Goal: Information Seeking & Learning: Find specific fact

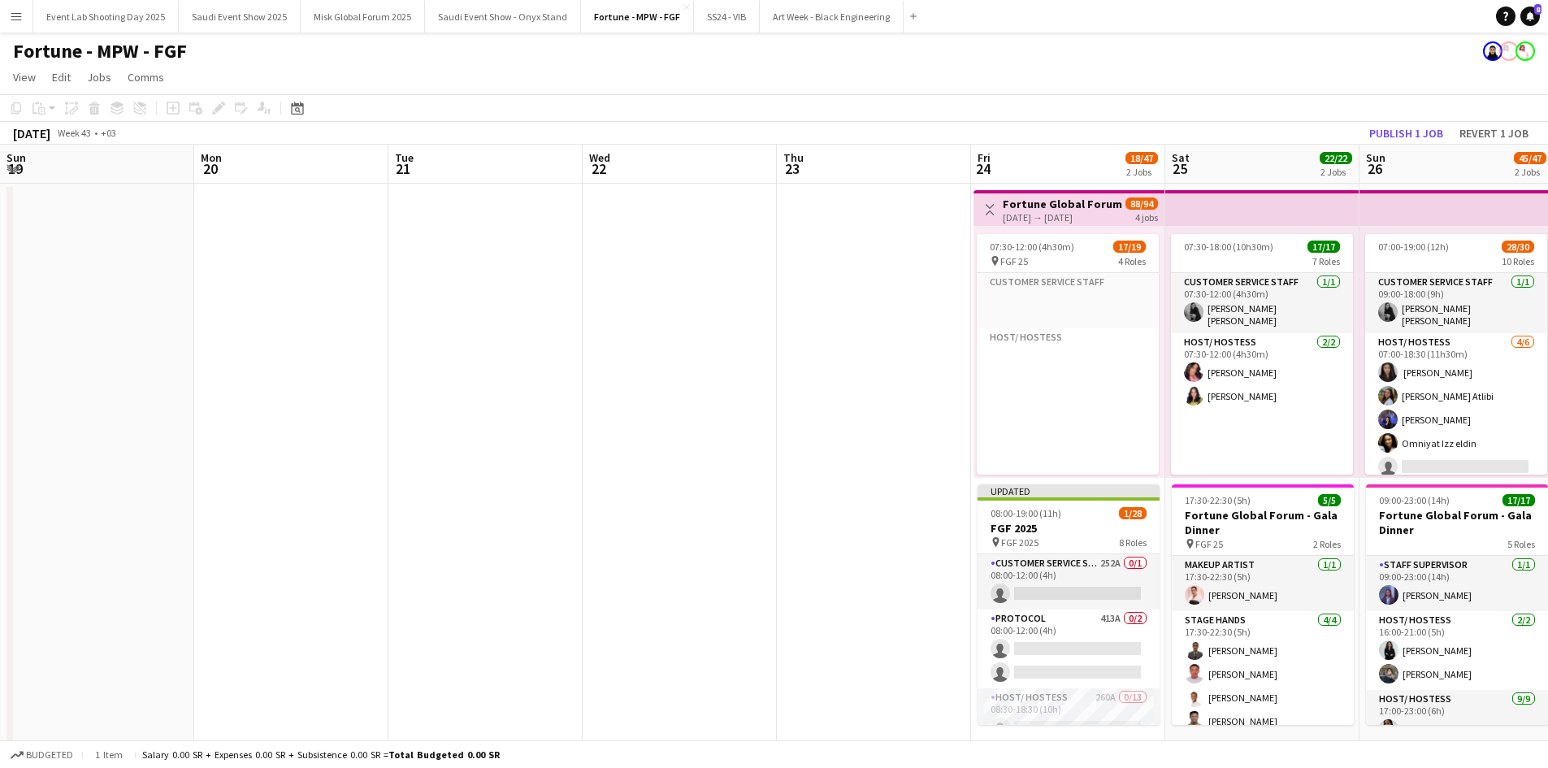
scroll to position [0, 378]
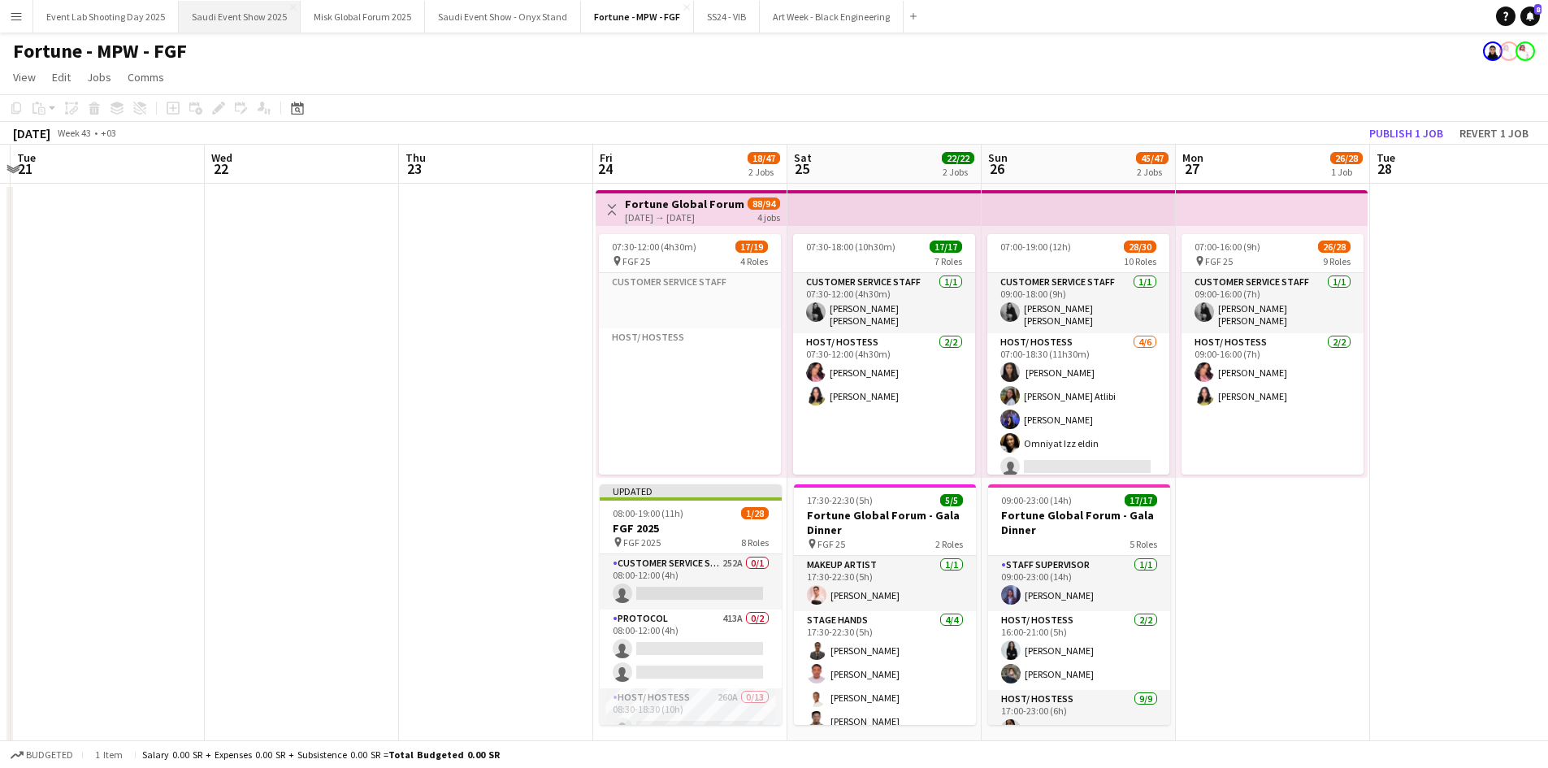
click at [251, 22] on button "Saudi Event Show 2025 Close" at bounding box center [240, 17] width 122 height 32
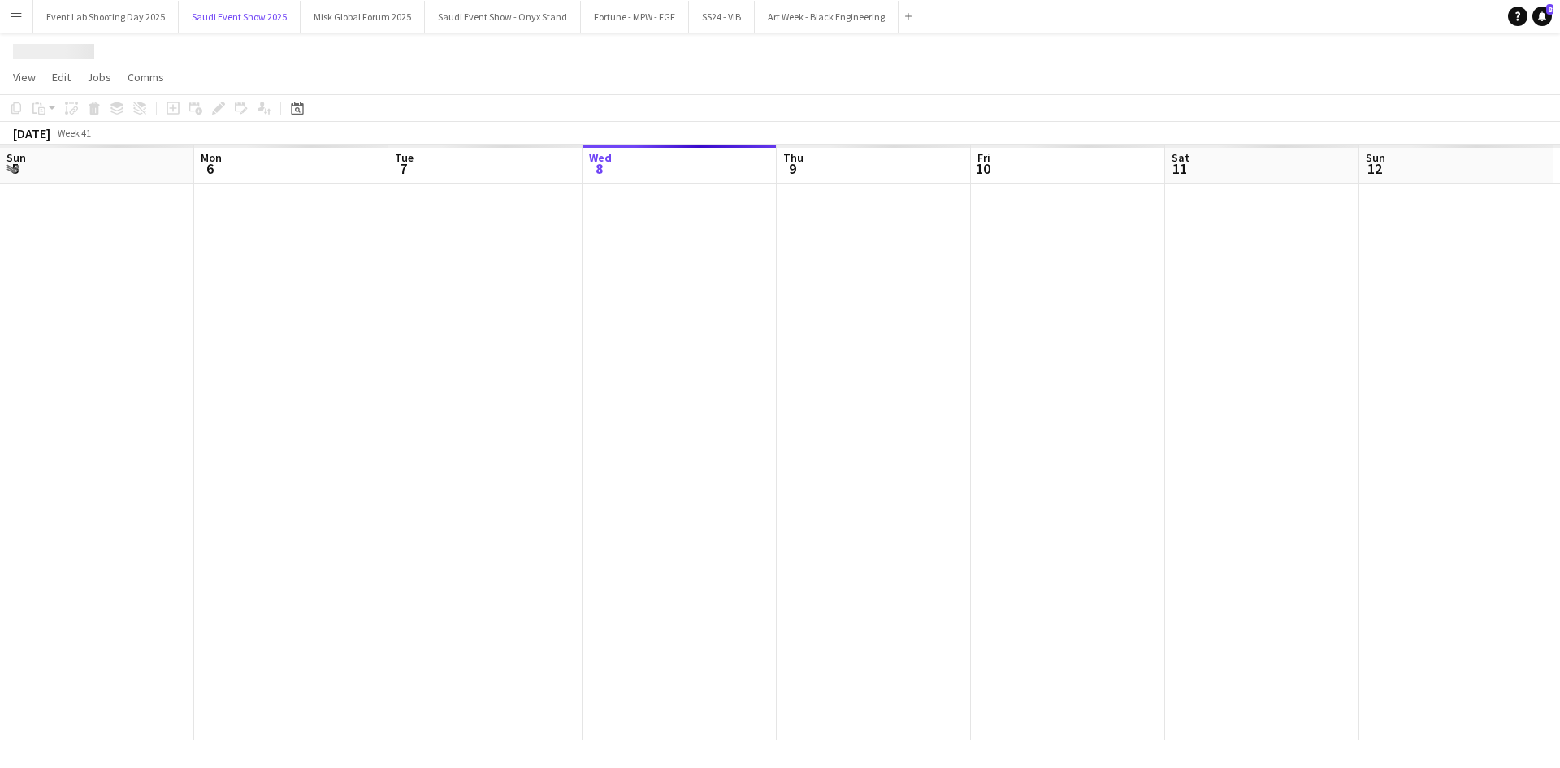
scroll to position [0, 388]
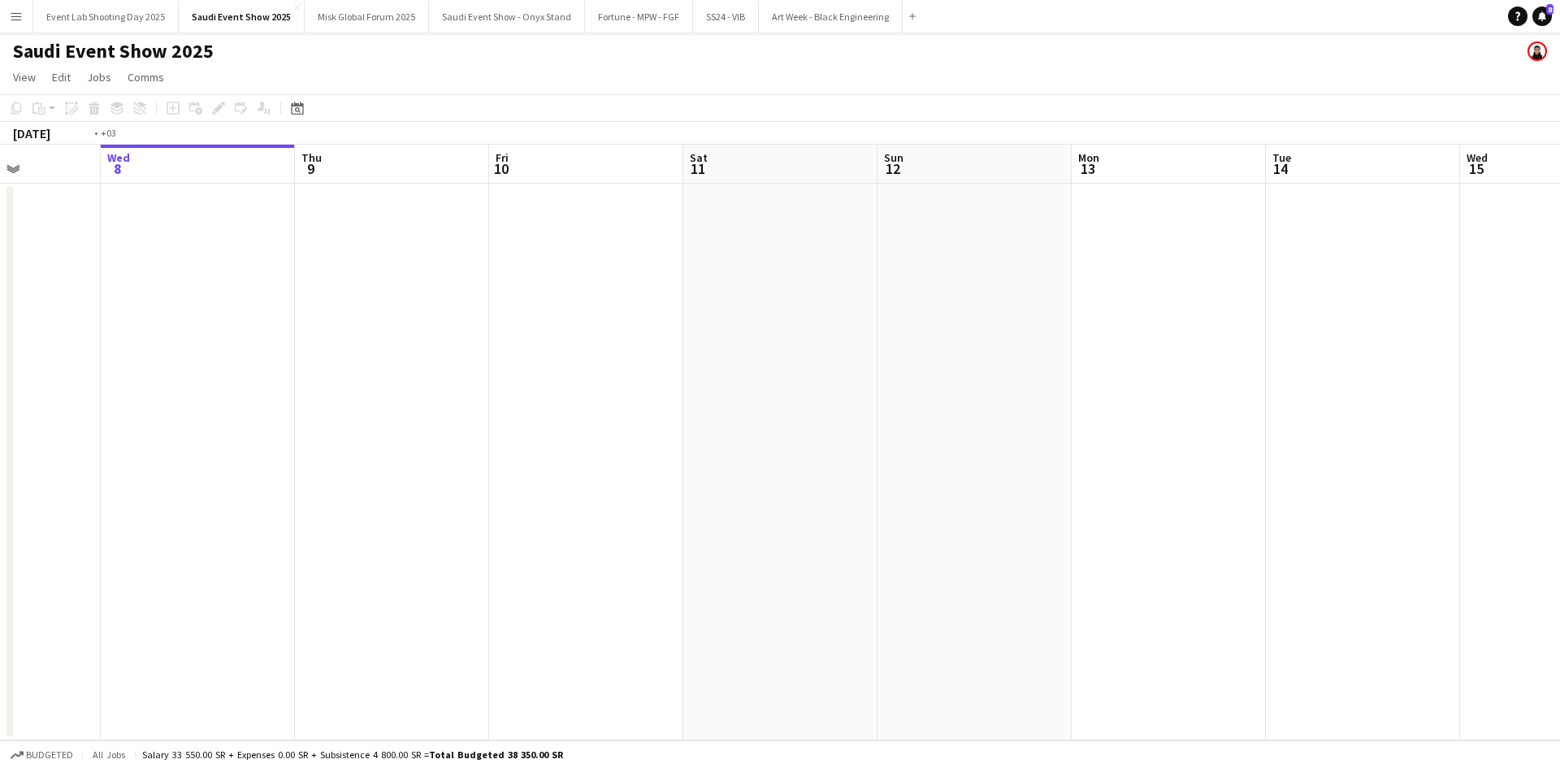
drag, startPoint x: 365, startPoint y: 365, endPoint x: 472, endPoint y: 360, distance: 107.4
click at [1026, 330] on app-calendar-viewport "Sun 5 Mon 6 Tue 7 Wed 8 Thu 9 Fri 10 Sat 11 Sun 12 Mon 13 Tue 14 Wed 15 Thu 16 …" at bounding box center [780, 443] width 1560 height 596
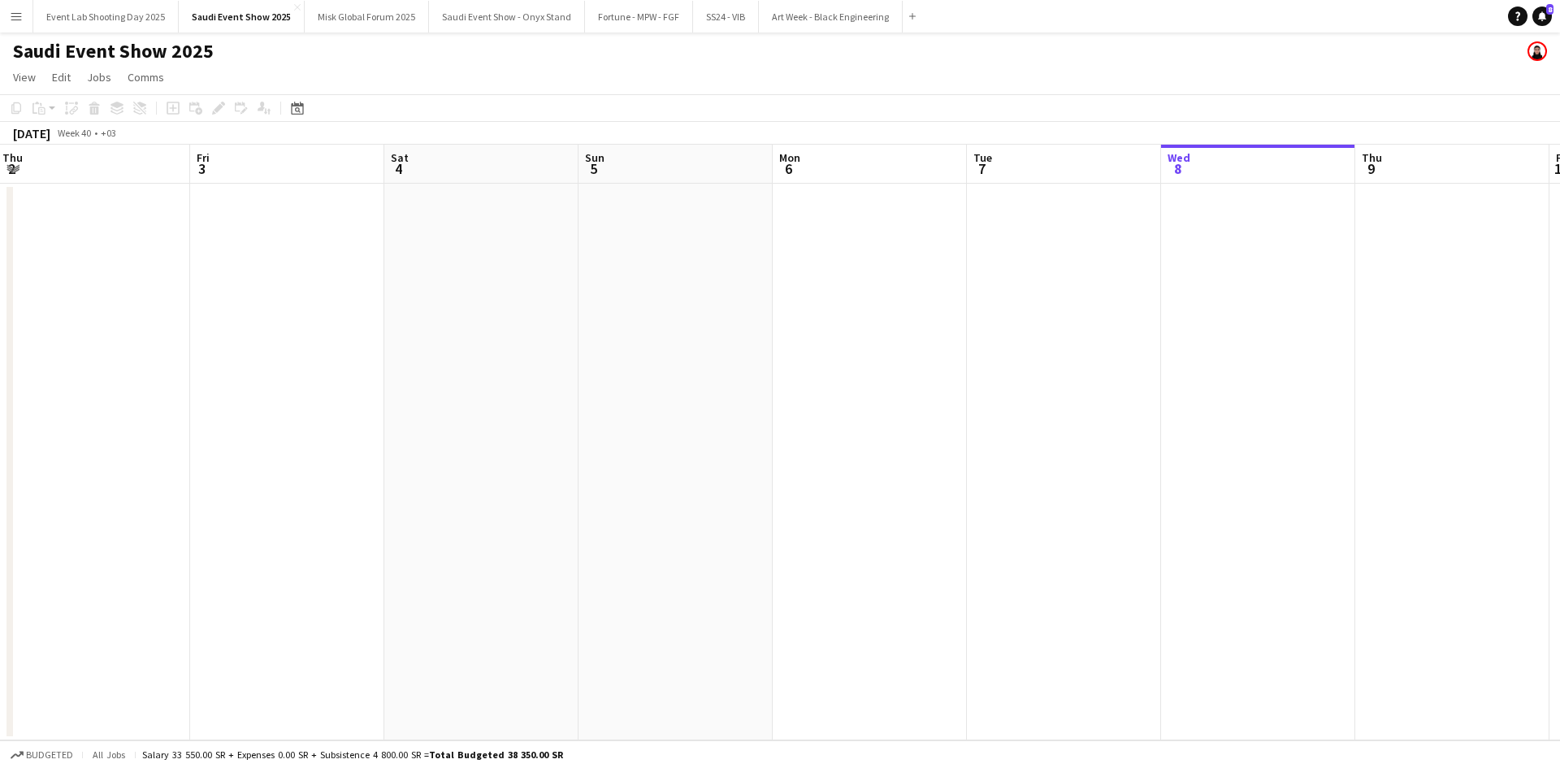
drag, startPoint x: 291, startPoint y: 363, endPoint x: 220, endPoint y: 341, distance: 74.3
click at [913, 336] on app-calendar-viewport "Tue 30 Wed 1 Thu 2 Fri 3 Sat 4 Sun 5 Mon 6 Tue 7 Wed 8 Thu 9 Fri 10 Sat 11 Sun …" at bounding box center [780, 443] width 1560 height 596
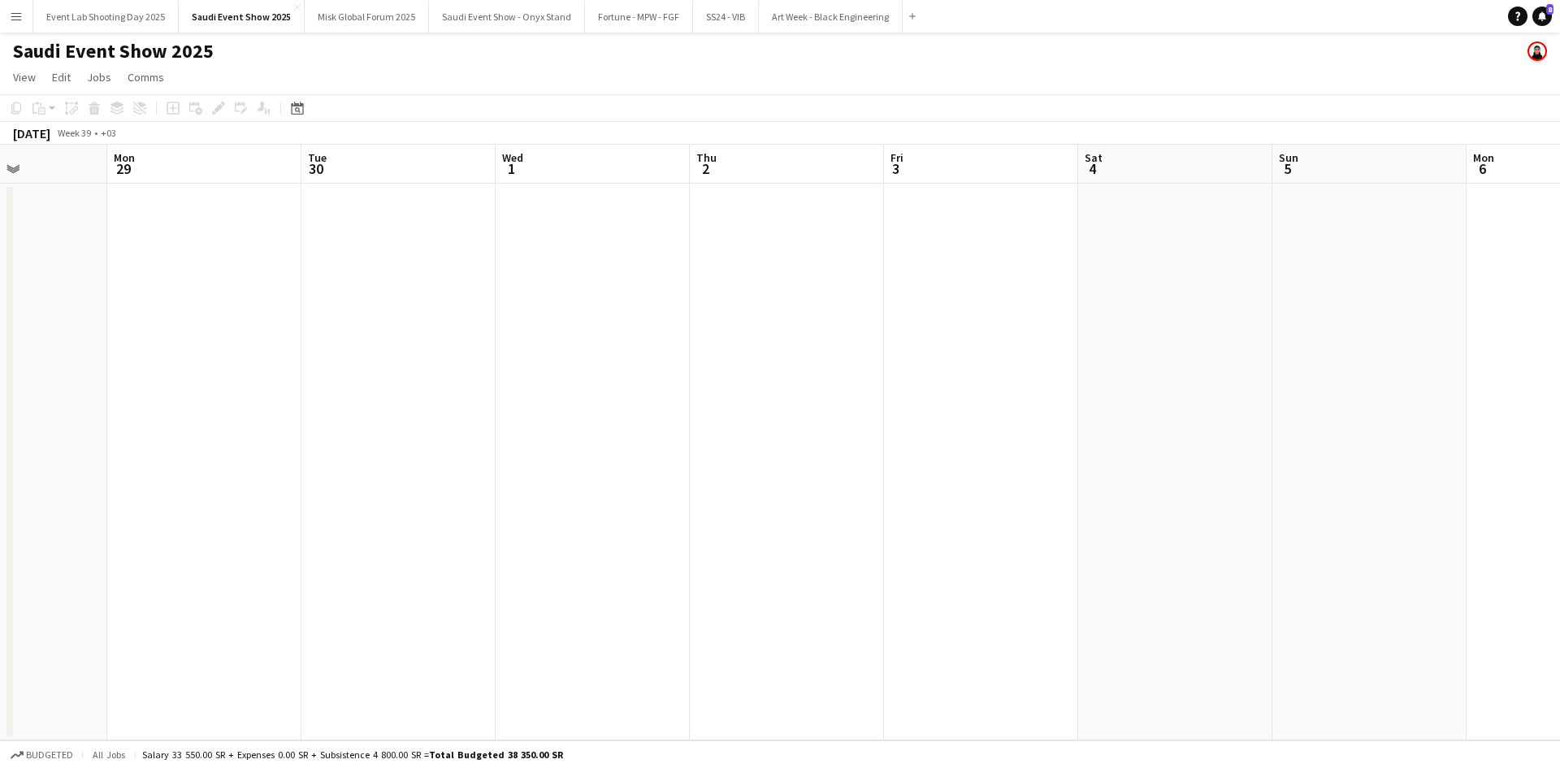
drag, startPoint x: 187, startPoint y: 345, endPoint x: 597, endPoint y: 339, distance: 410.5
click at [917, 328] on app-calendar-viewport "Fri 26 Sat 27 Sun 28 Mon 29 Tue 30 Wed 1 Thu 2 Fri 3 Sat 4 Sun 5 Mon 6 Tue 7 We…" at bounding box center [780, 443] width 1560 height 596
drag, startPoint x: 404, startPoint y: 372, endPoint x: 828, endPoint y: 370, distance: 424.3
click at [860, 364] on app-calendar-viewport "Tue 23 Wed 24 Thu 25 Fri 26 Sat 27 Sun 28 Mon 29 Tue 30 Wed 1 Thu 2 Fri 3 Sat 4…" at bounding box center [780, 443] width 1560 height 596
drag, startPoint x: 298, startPoint y: 428, endPoint x: 866, endPoint y: 411, distance: 567.5
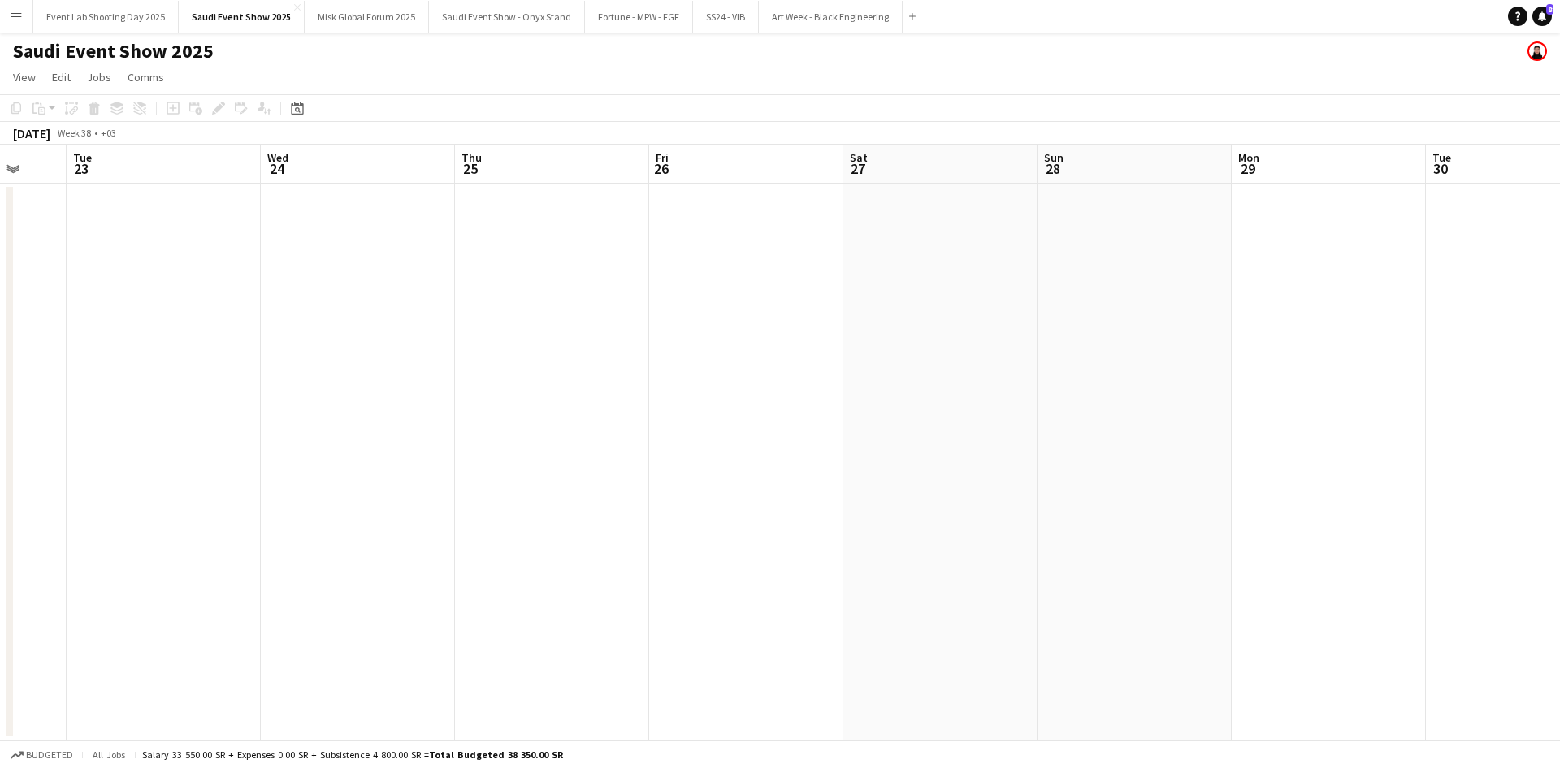
click at [924, 411] on app-calendar-viewport "Sat 20 Sun 21 Mon 22 Tue 23 Wed 24 Thu 25 Fri 26 Sat 27 Sun 28 Mon 29 Tue 30 We…" at bounding box center [780, 443] width 1560 height 596
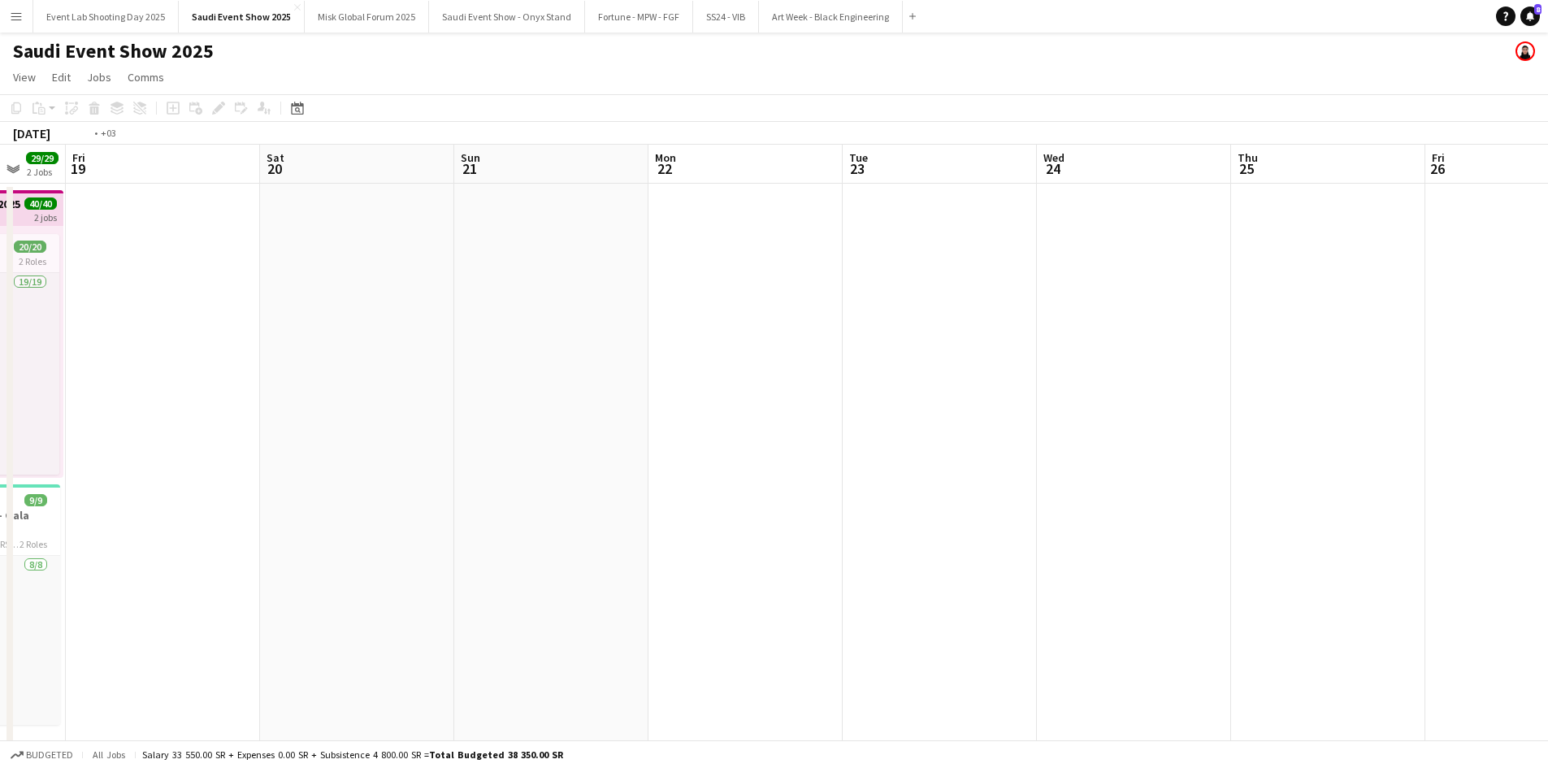
scroll to position [0, 536]
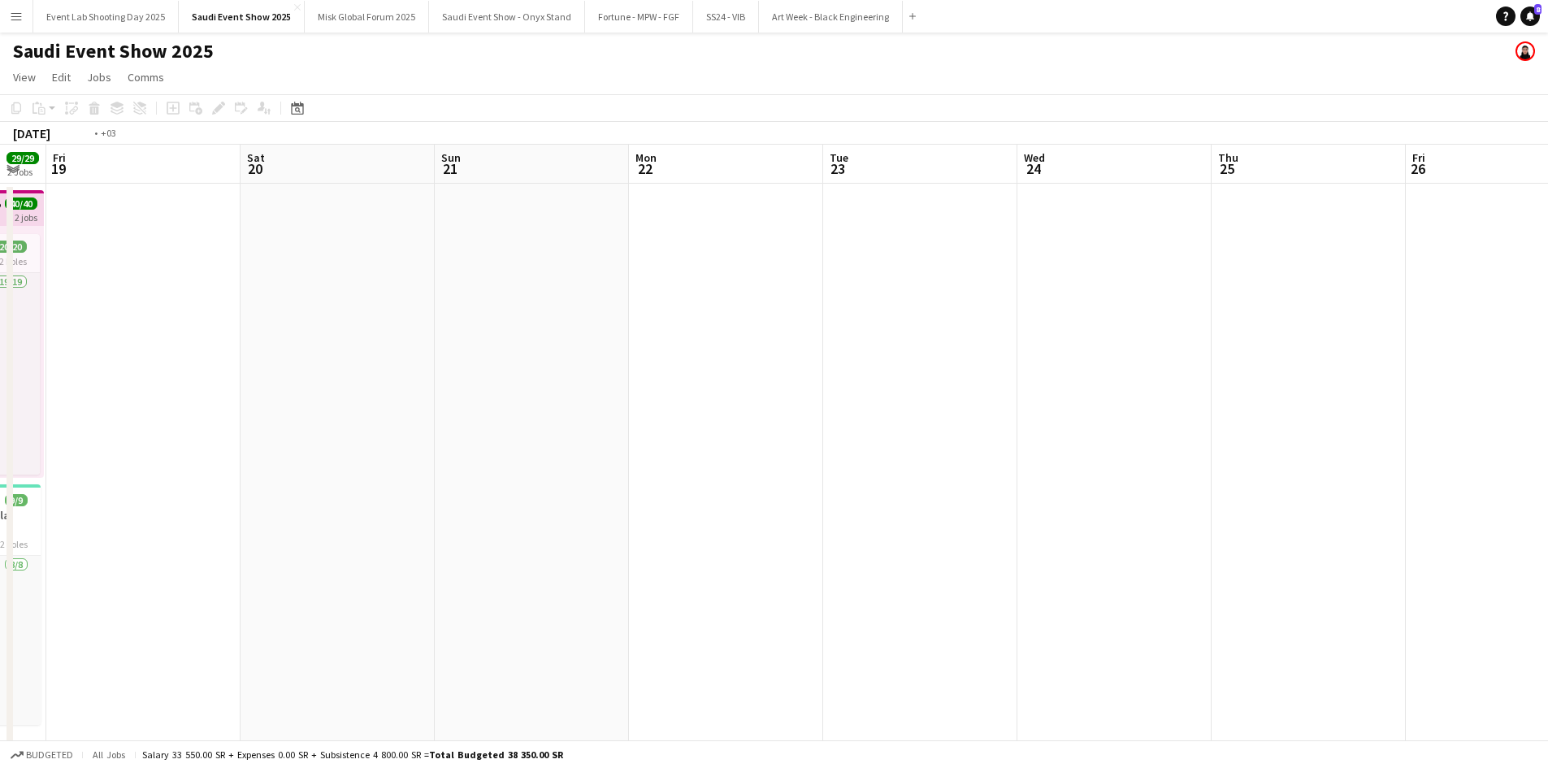
drag, startPoint x: 252, startPoint y: 420, endPoint x: 962, endPoint y: 372, distance: 711.9
click at [1009, 375] on app-calendar-viewport "Tue 16 Wed 17 28/28 2 Jobs Thu 18 29/29 2 Jobs Fri 19 Sat 20 Sun 21 Mon 22 Tue …" at bounding box center [774, 451] width 1548 height 613
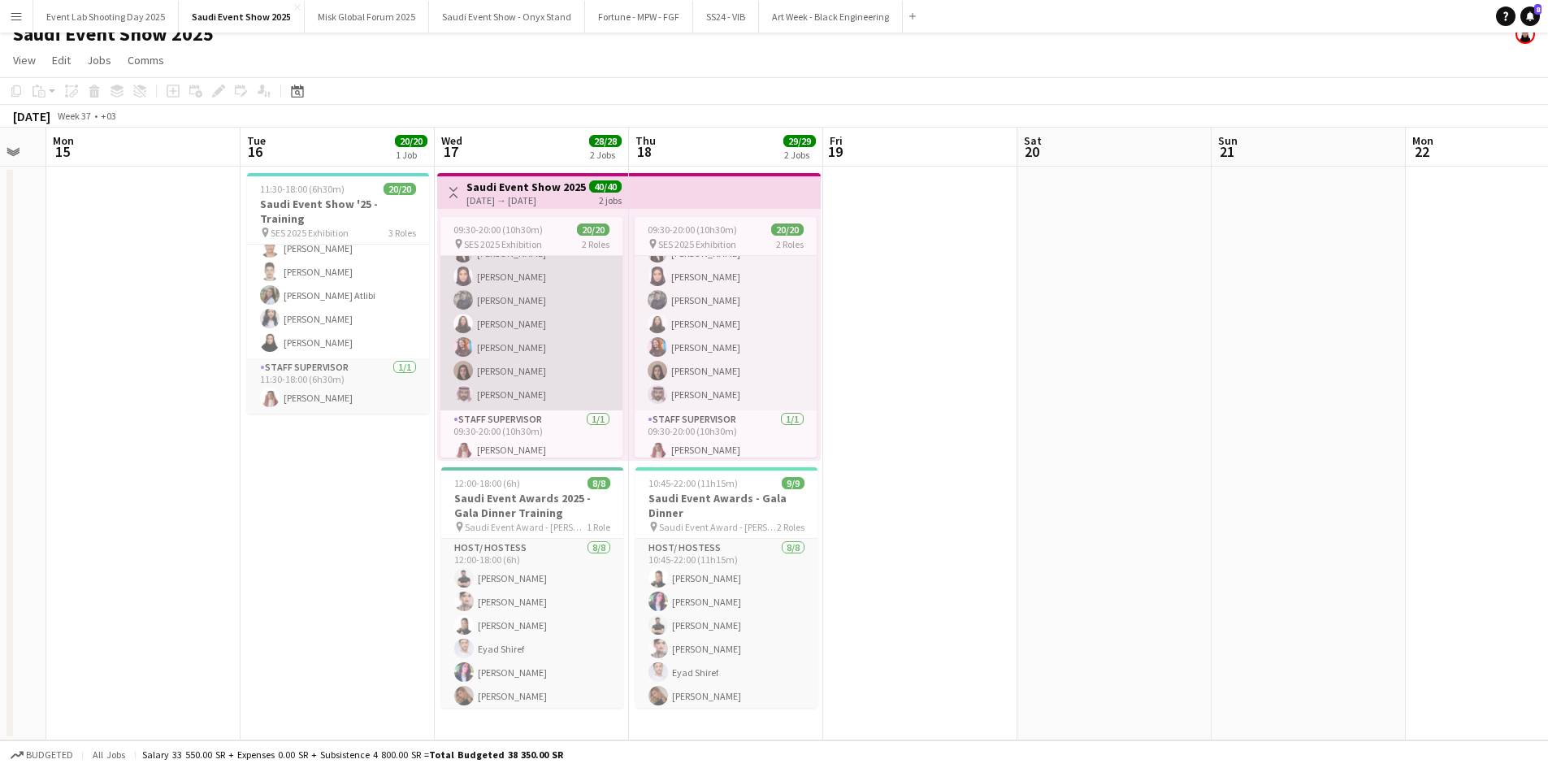
scroll to position [333, 0]
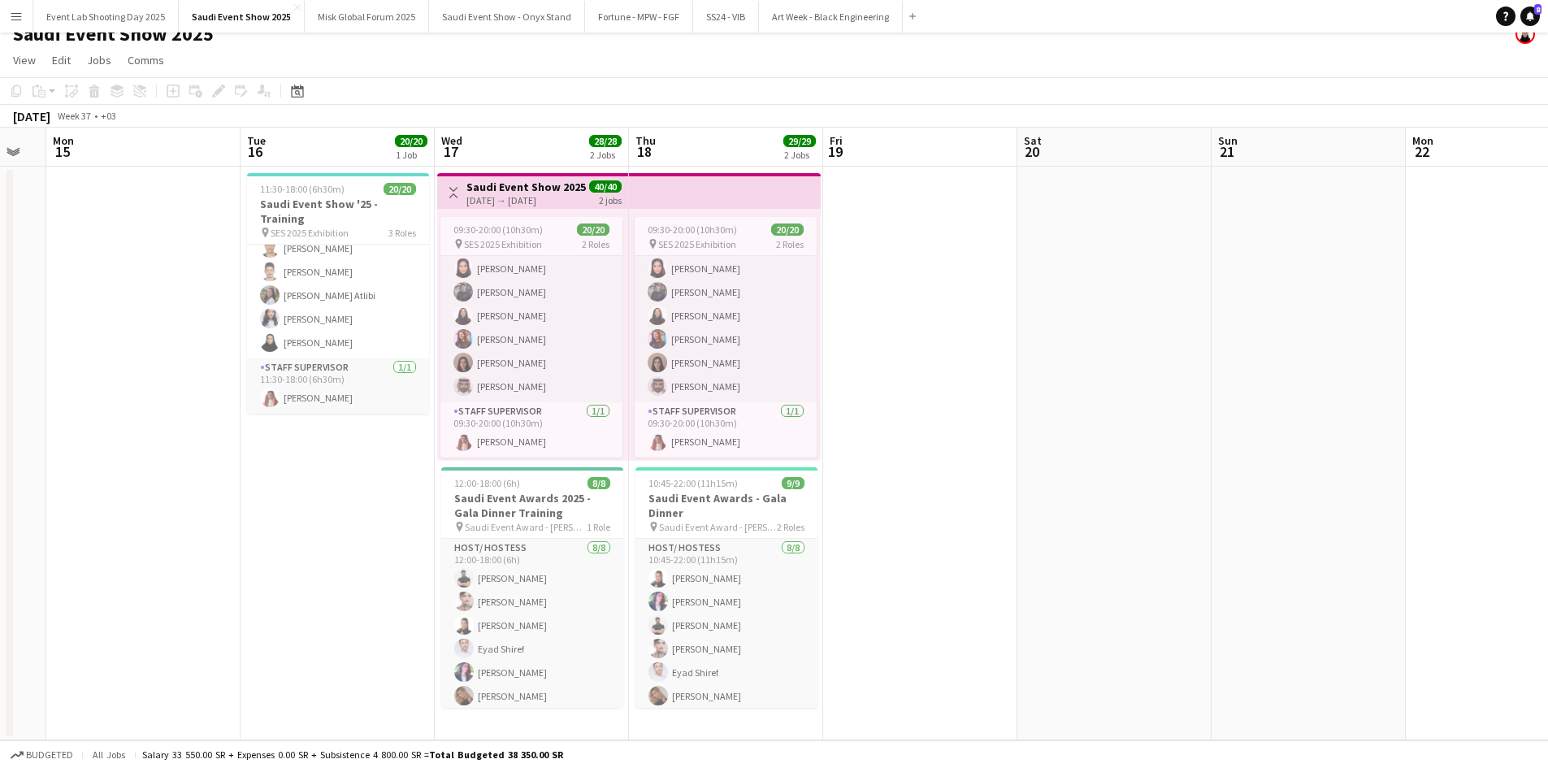
click at [14, 24] on button "Menu" at bounding box center [16, 16] width 33 height 33
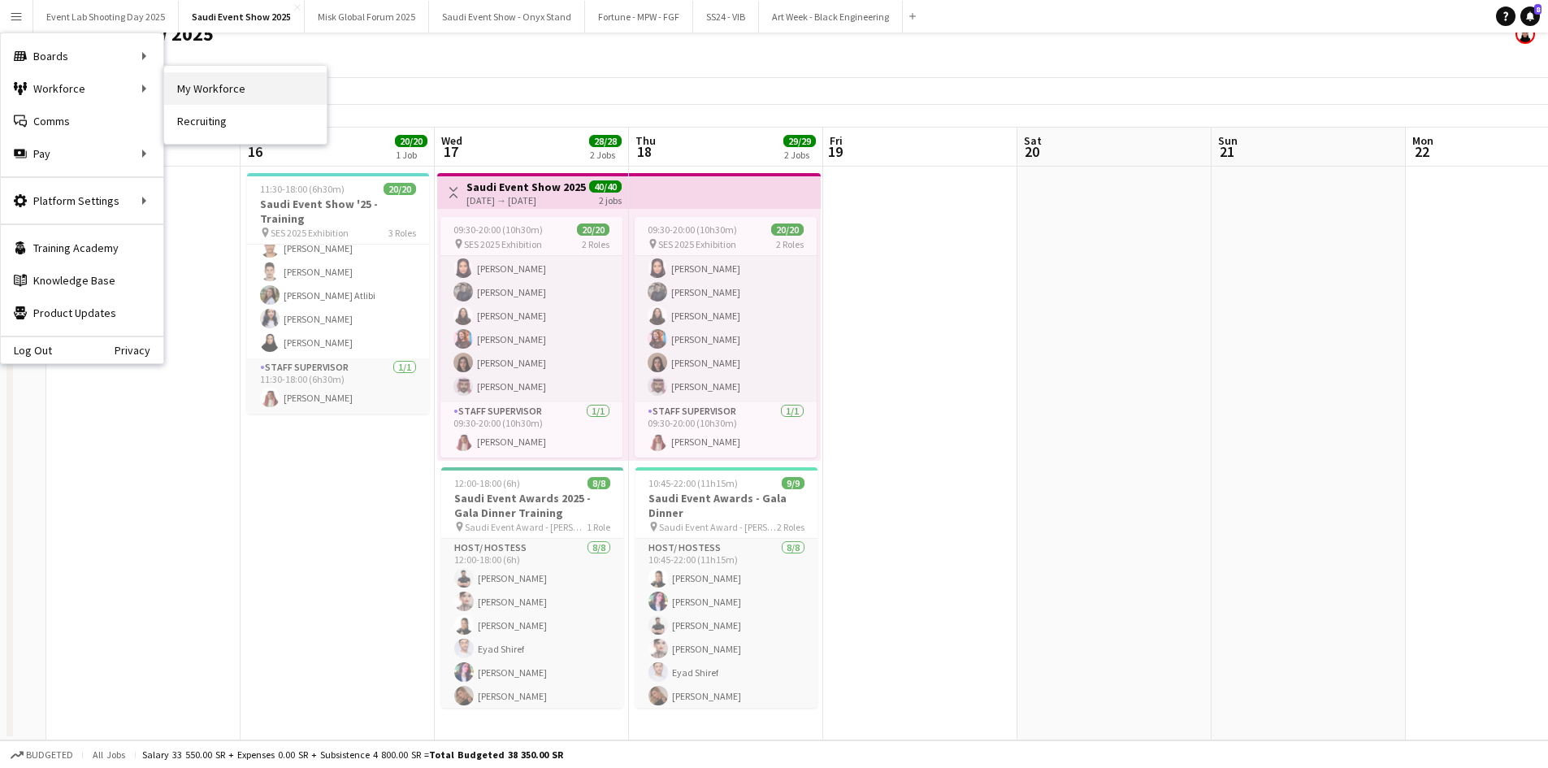
click at [219, 87] on link "My Workforce" at bounding box center [245, 88] width 163 height 33
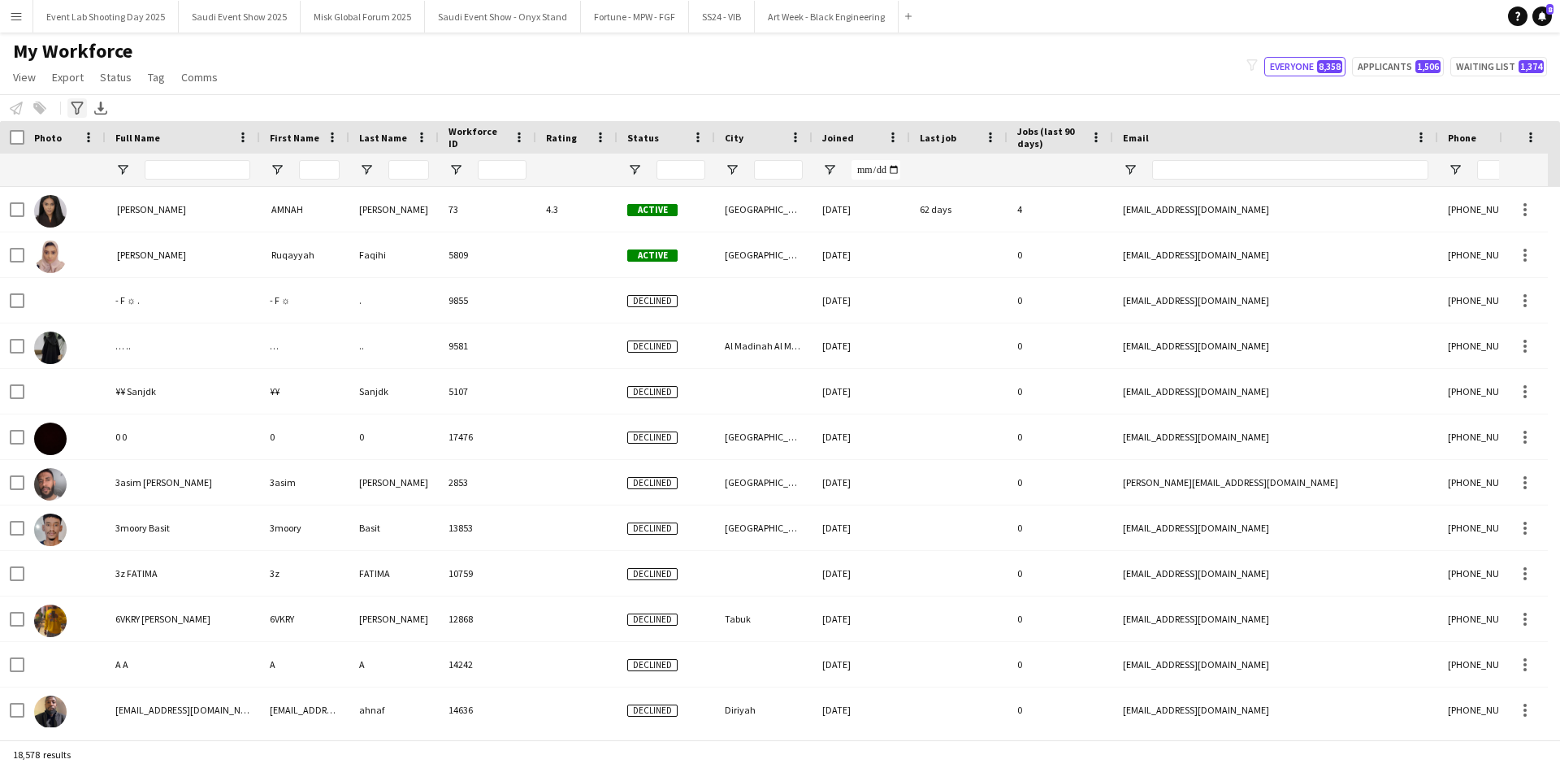
click at [83, 113] on icon "Advanced filters" at bounding box center [77, 108] width 13 height 13
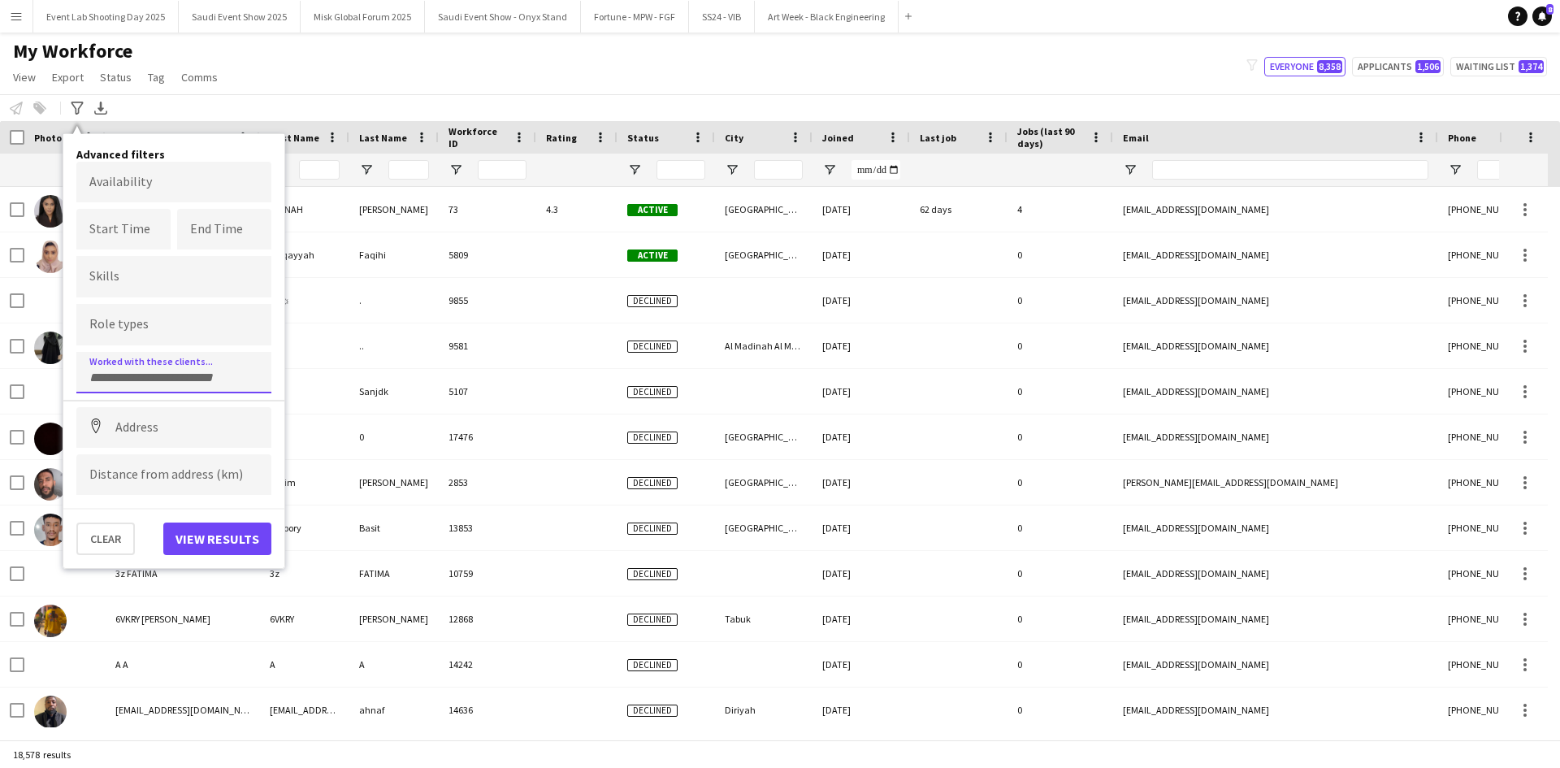
click at [142, 381] on div at bounding box center [173, 372] width 195 height 41
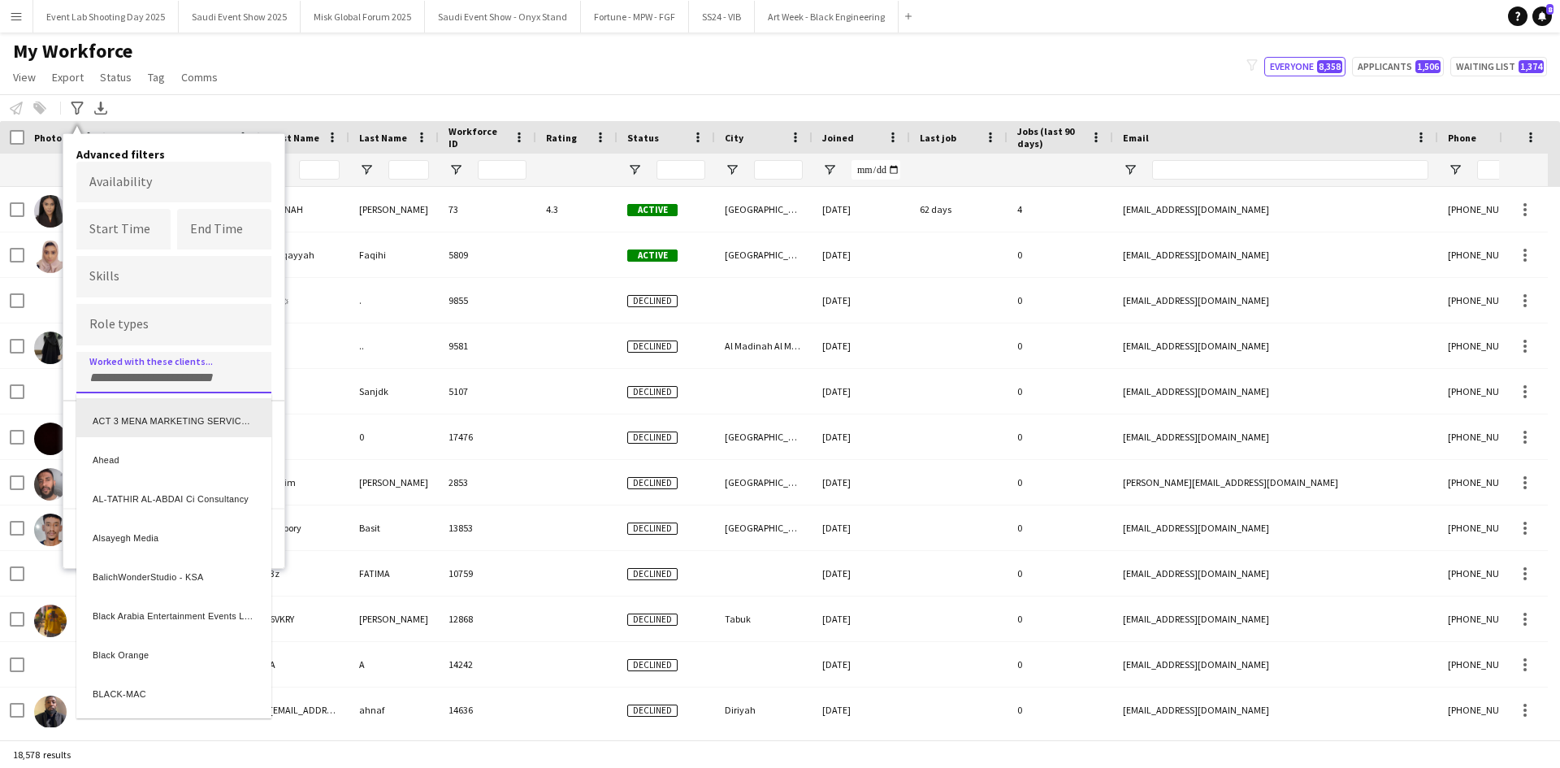
click at [138, 418] on div "ACT 3 MENA MARKETING SERVICES L.L.C" at bounding box center [173, 417] width 195 height 39
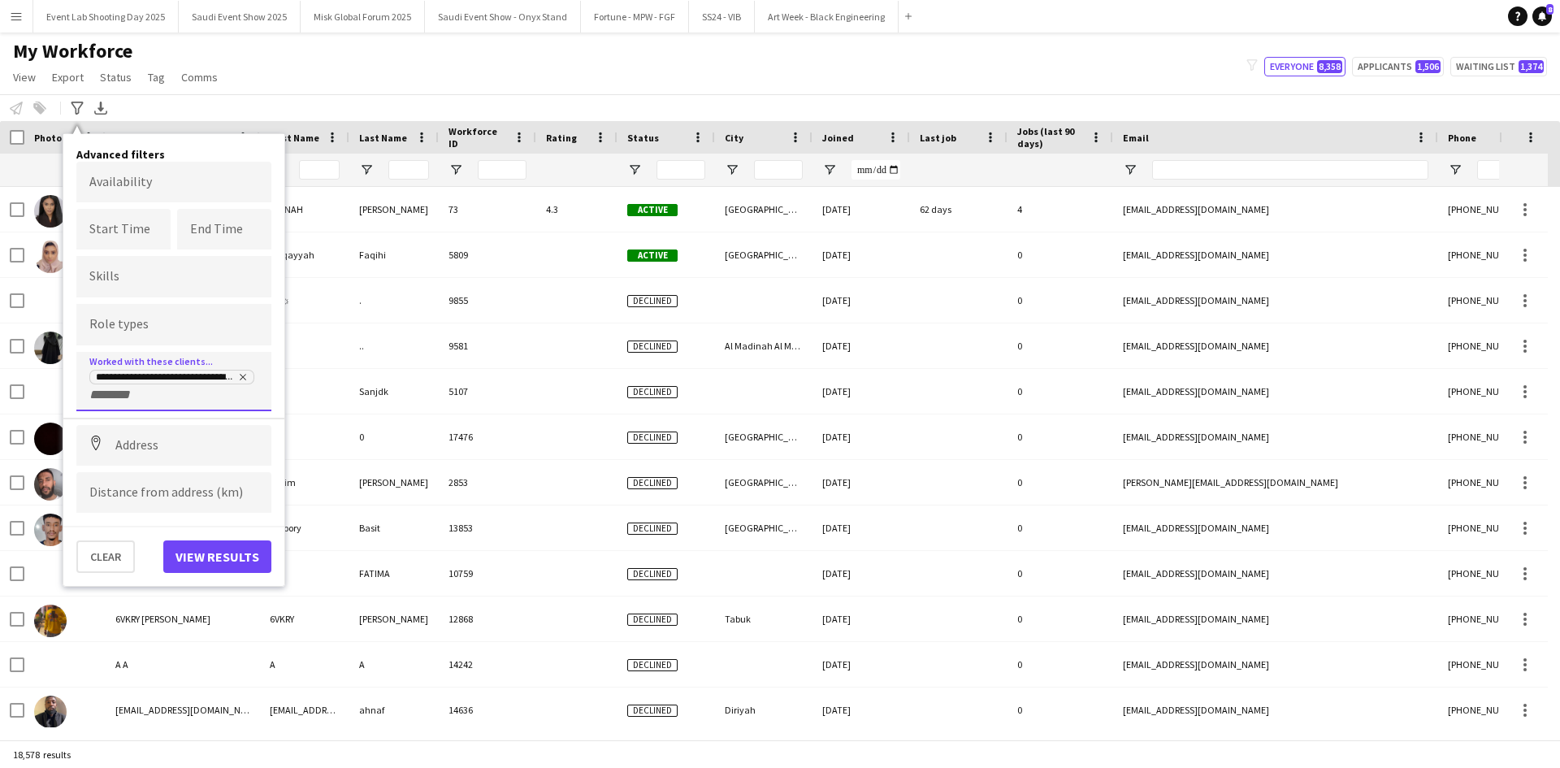
click at [150, 401] on input "+ Client" at bounding box center [123, 395] width 69 height 15
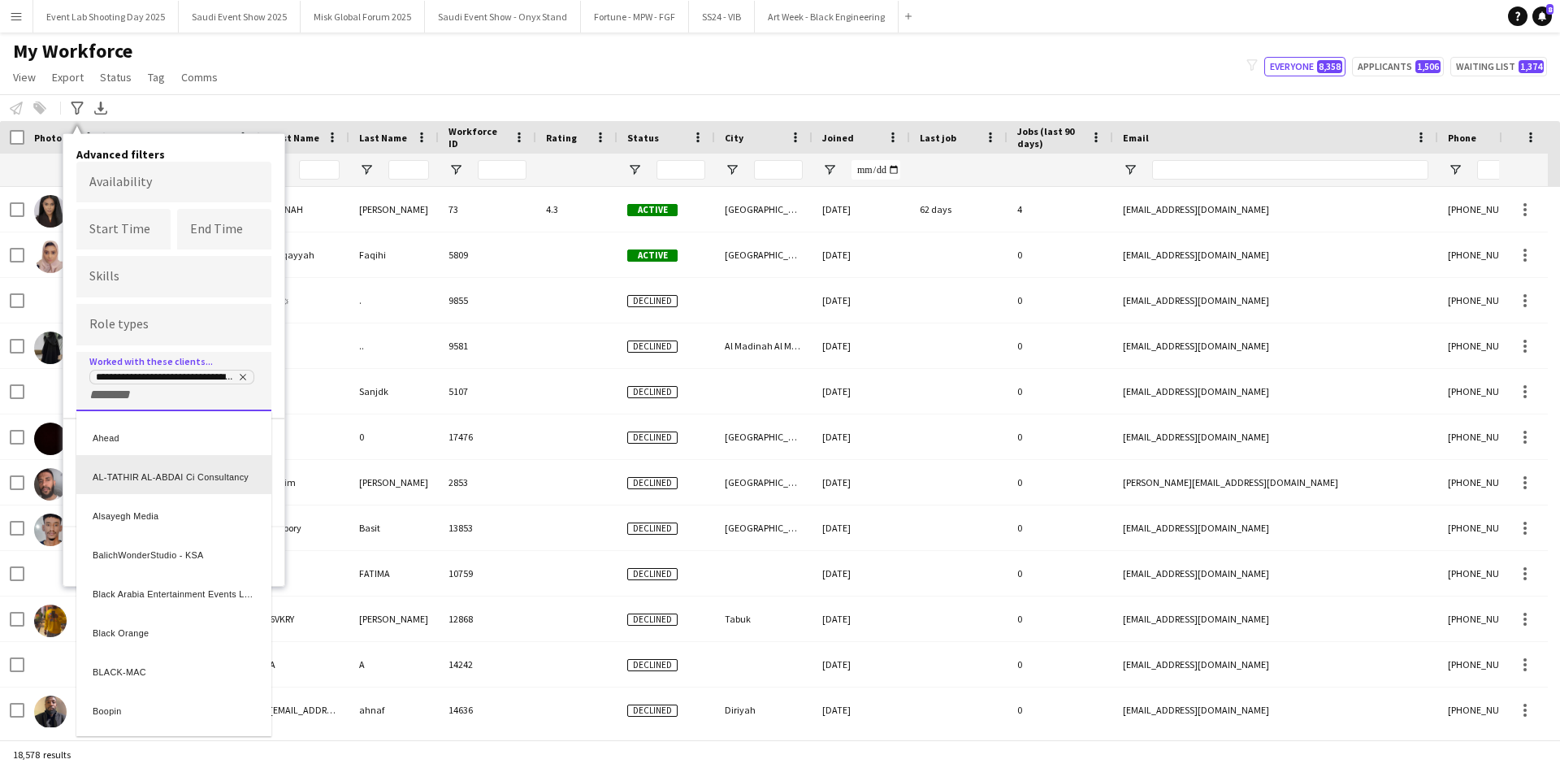
click at [143, 474] on div "AL-TATHIR AL-ABDAI Ci Consultancy" at bounding box center [173, 474] width 195 height 39
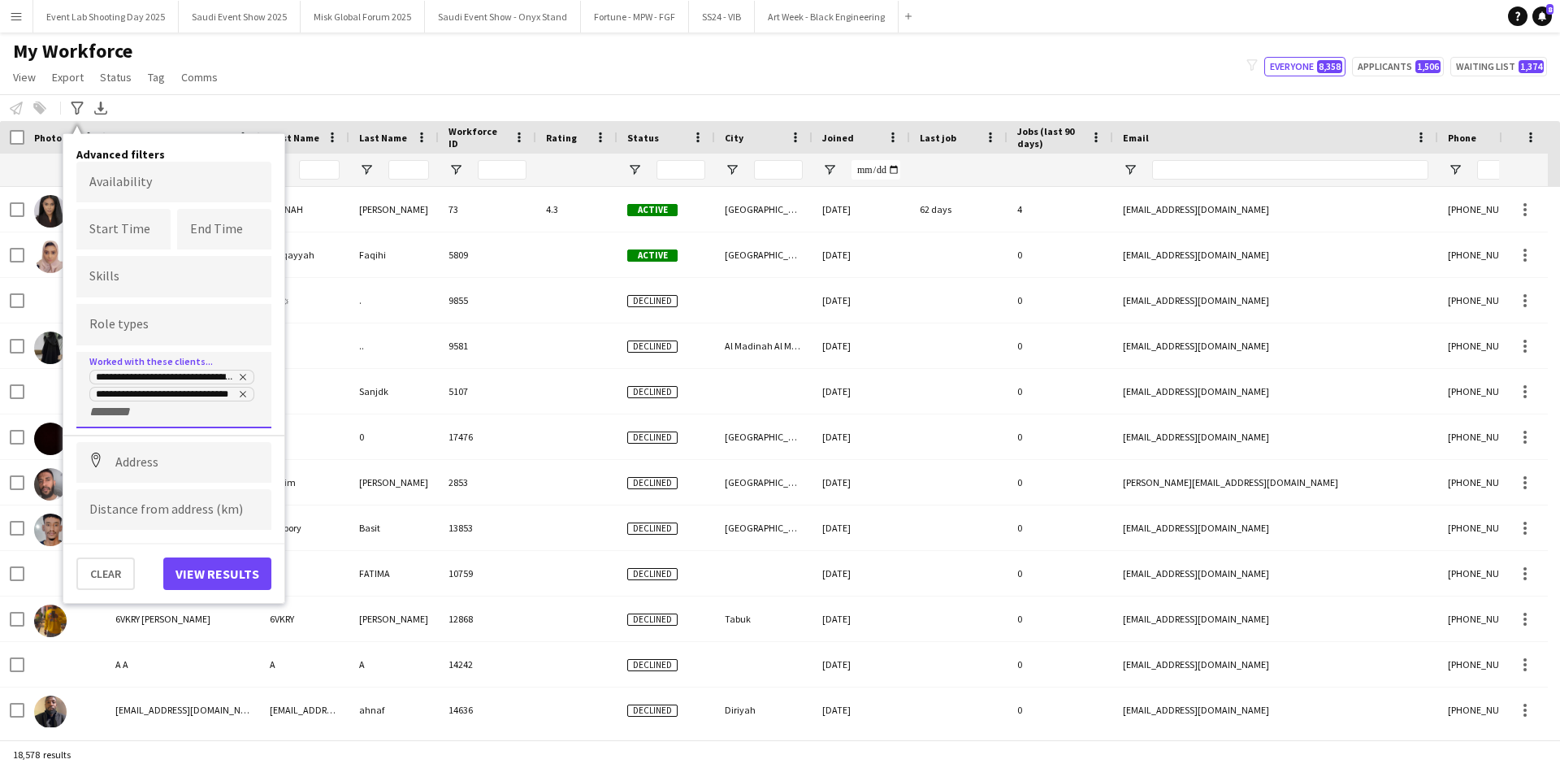
click at [142, 409] on input "+ Client" at bounding box center [123, 412] width 69 height 15
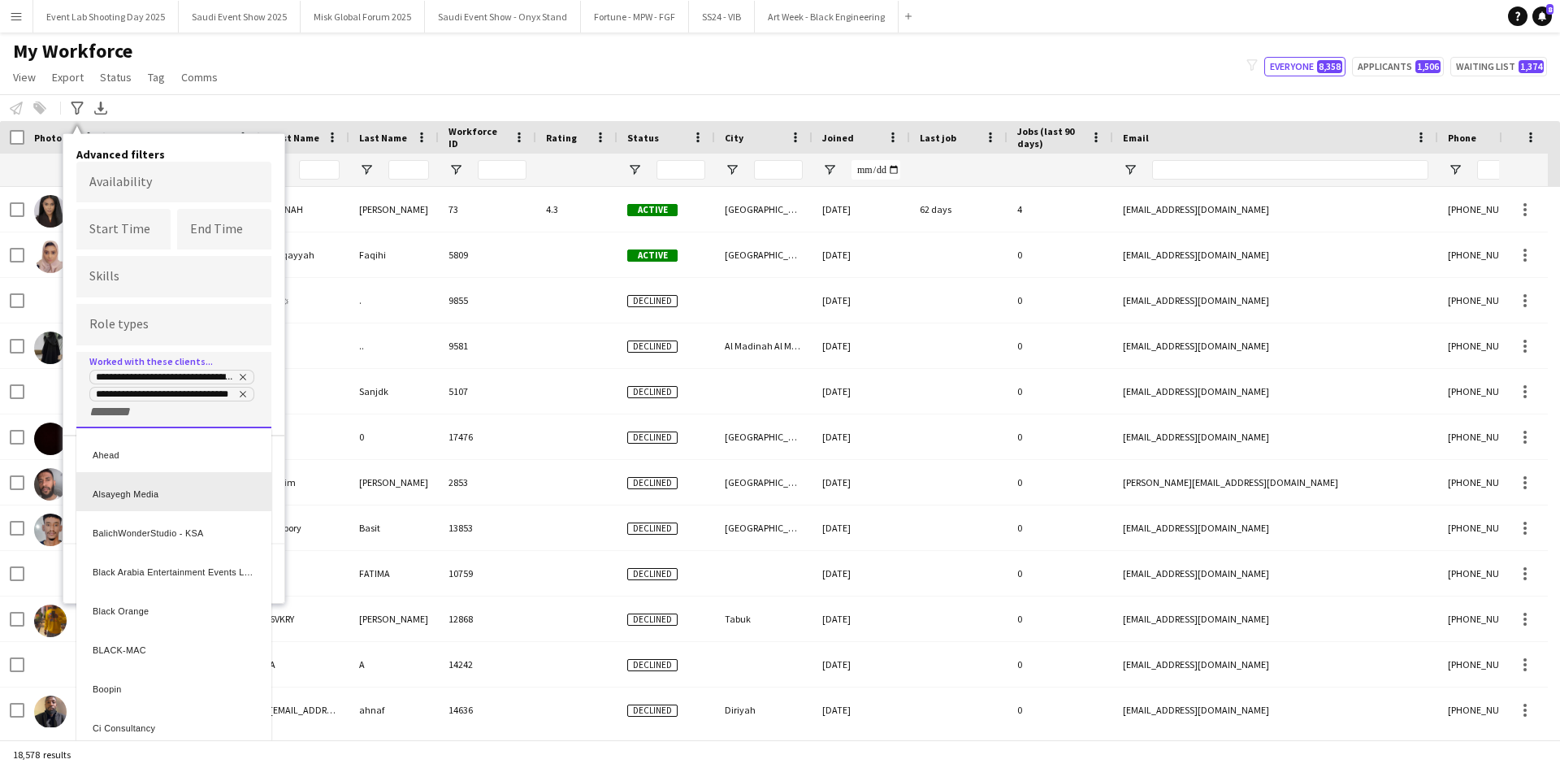
click at [137, 493] on div "Alsayegh Media" at bounding box center [173, 491] width 195 height 39
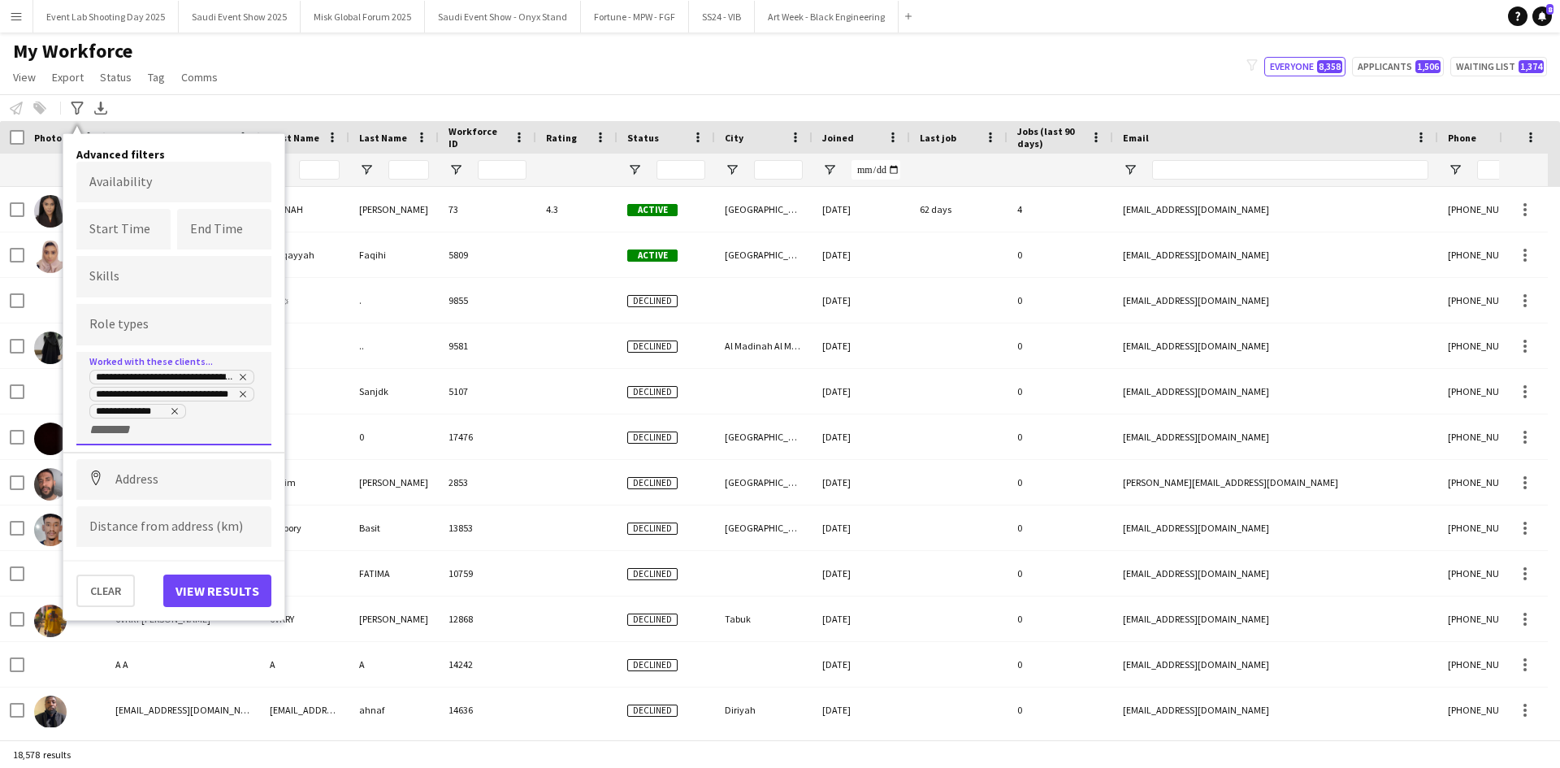
click at [135, 427] on input "+ Client" at bounding box center [123, 430] width 69 height 15
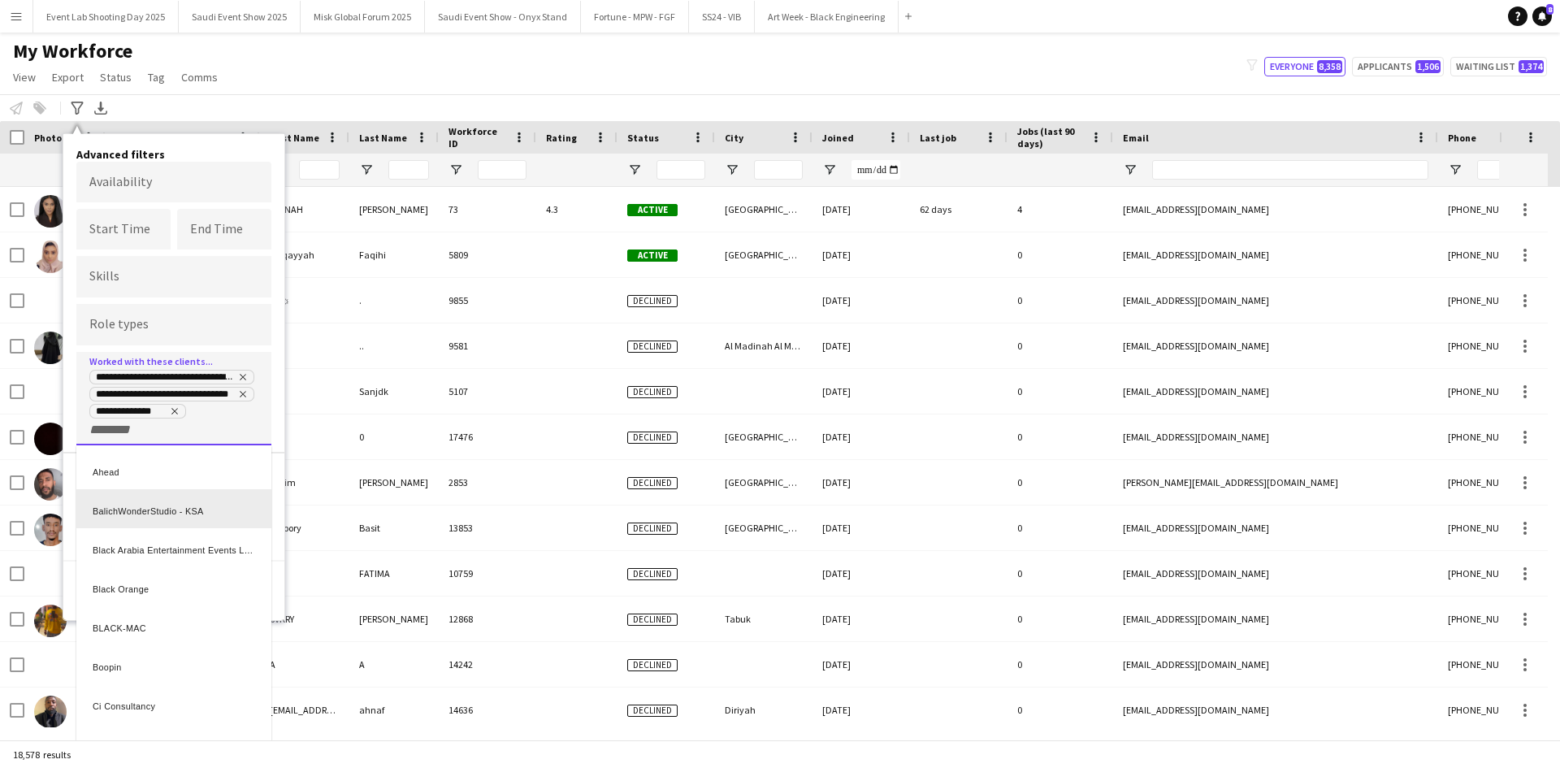
click at [158, 506] on div "BalichWonderStudio - KSA" at bounding box center [173, 508] width 195 height 39
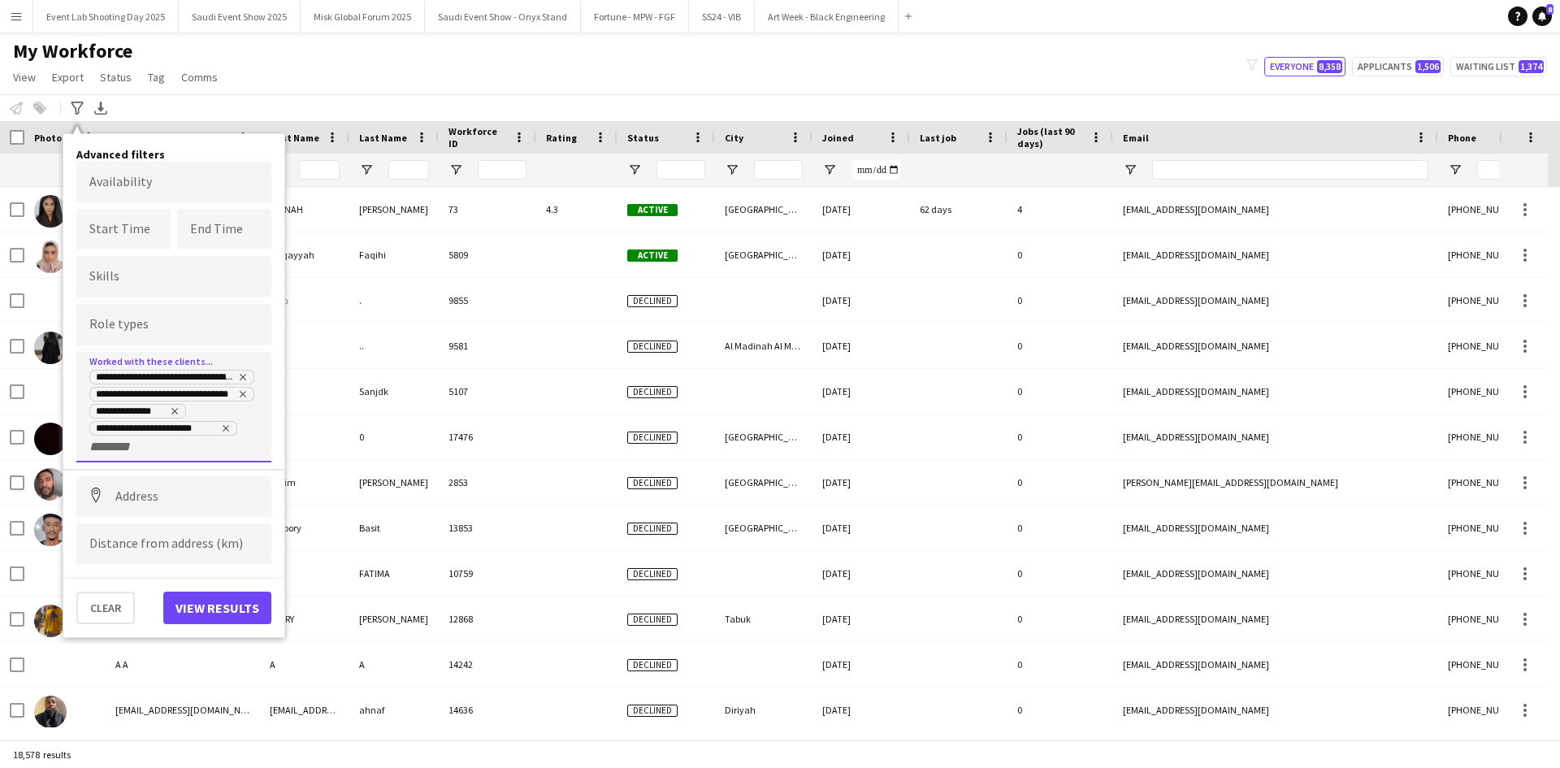
click at [156, 456] on div "**********" at bounding box center [173, 407] width 195 height 111
click at [119, 449] on input "+ Client" at bounding box center [123, 447] width 69 height 15
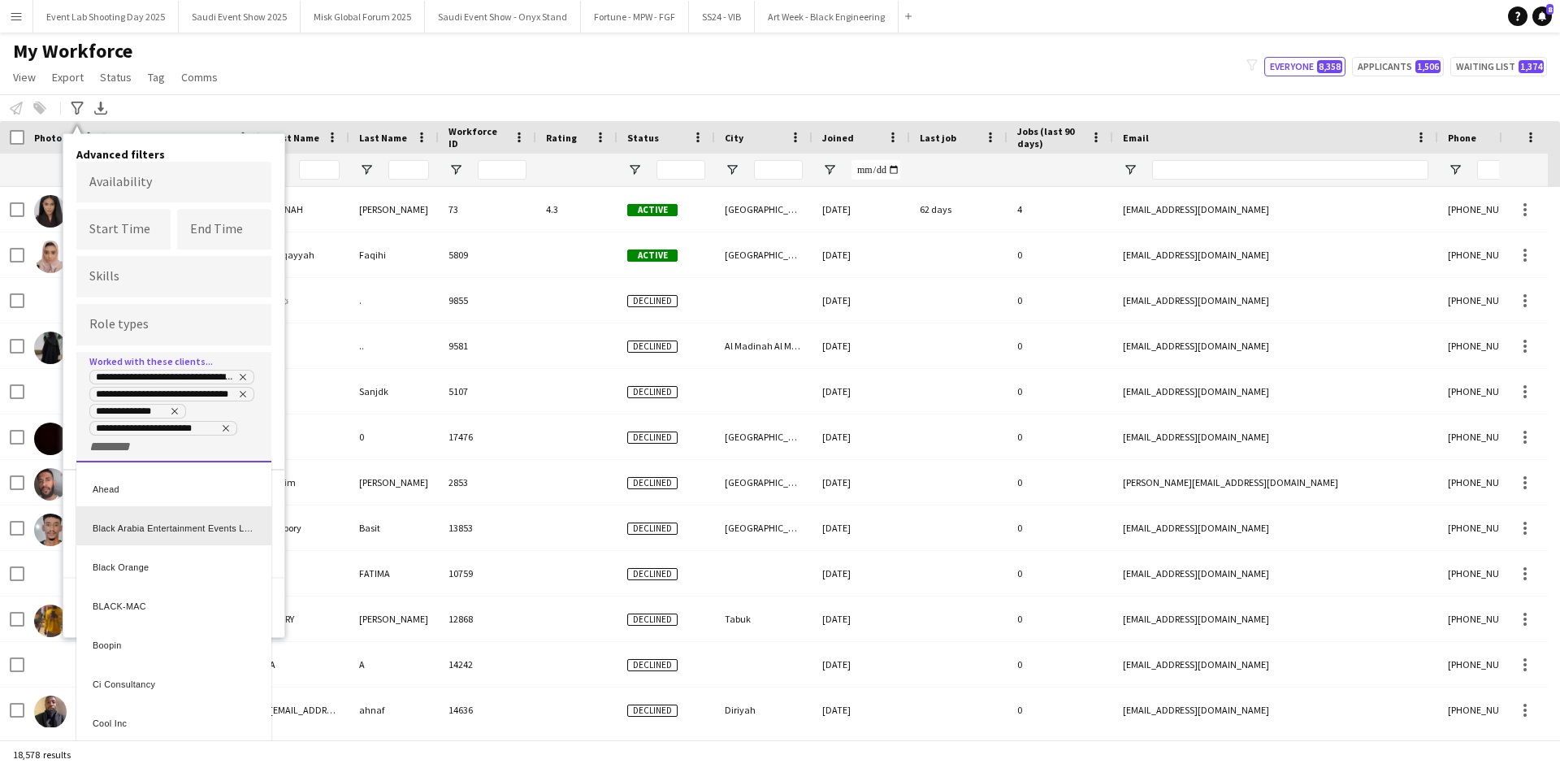
click at [141, 524] on div "Black Arabia Entertainment Events LLC" at bounding box center [173, 525] width 195 height 39
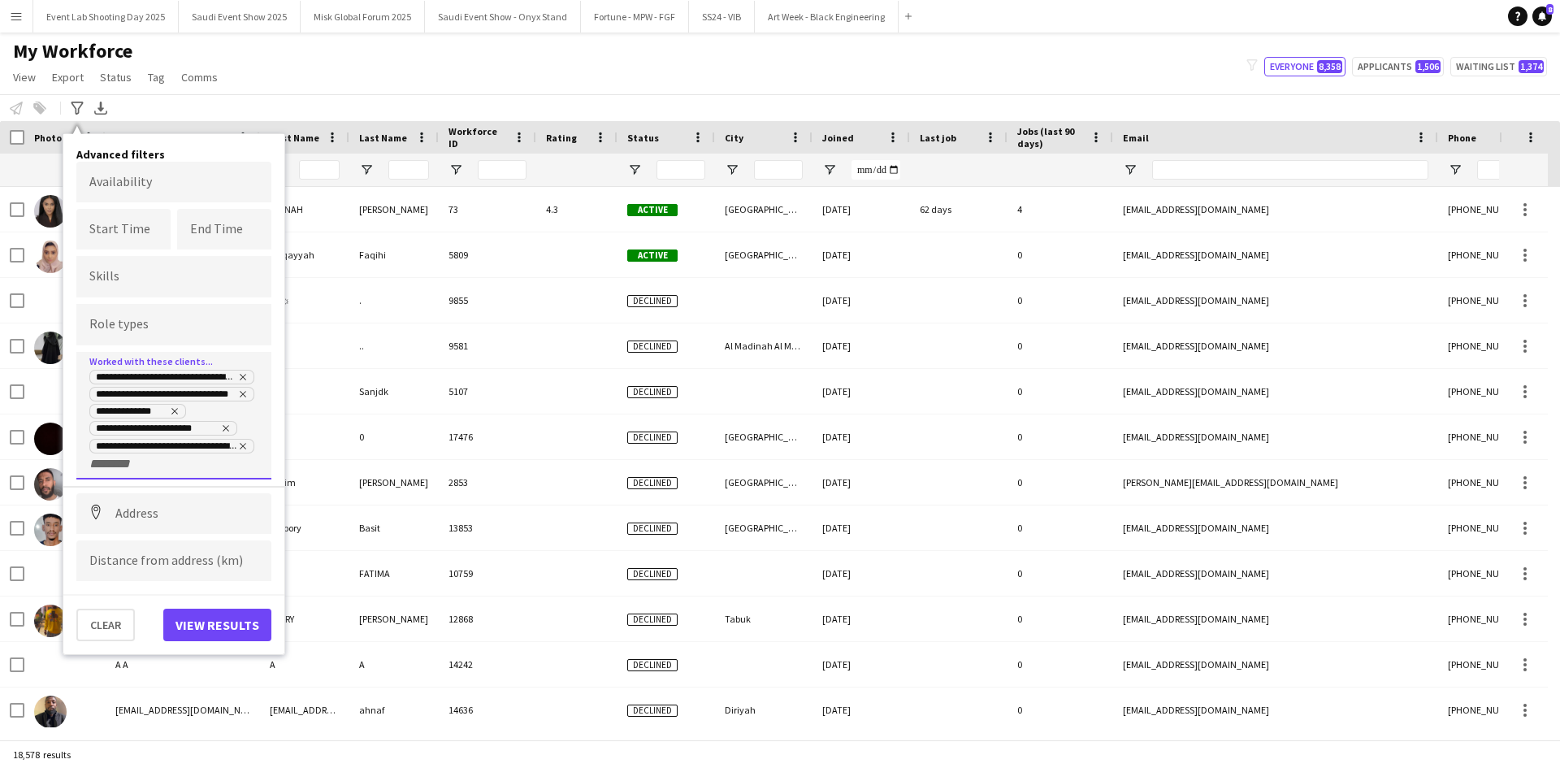
click at [136, 464] on input "+ Client" at bounding box center [123, 464] width 69 height 15
click at [137, 554] on div "Black Orange" at bounding box center [173, 542] width 195 height 39
click at [226, 472] on div "**********" at bounding box center [173, 416] width 195 height 128
click at [211, 458] on input "+ Client" at bounding box center [217, 464] width 69 height 15
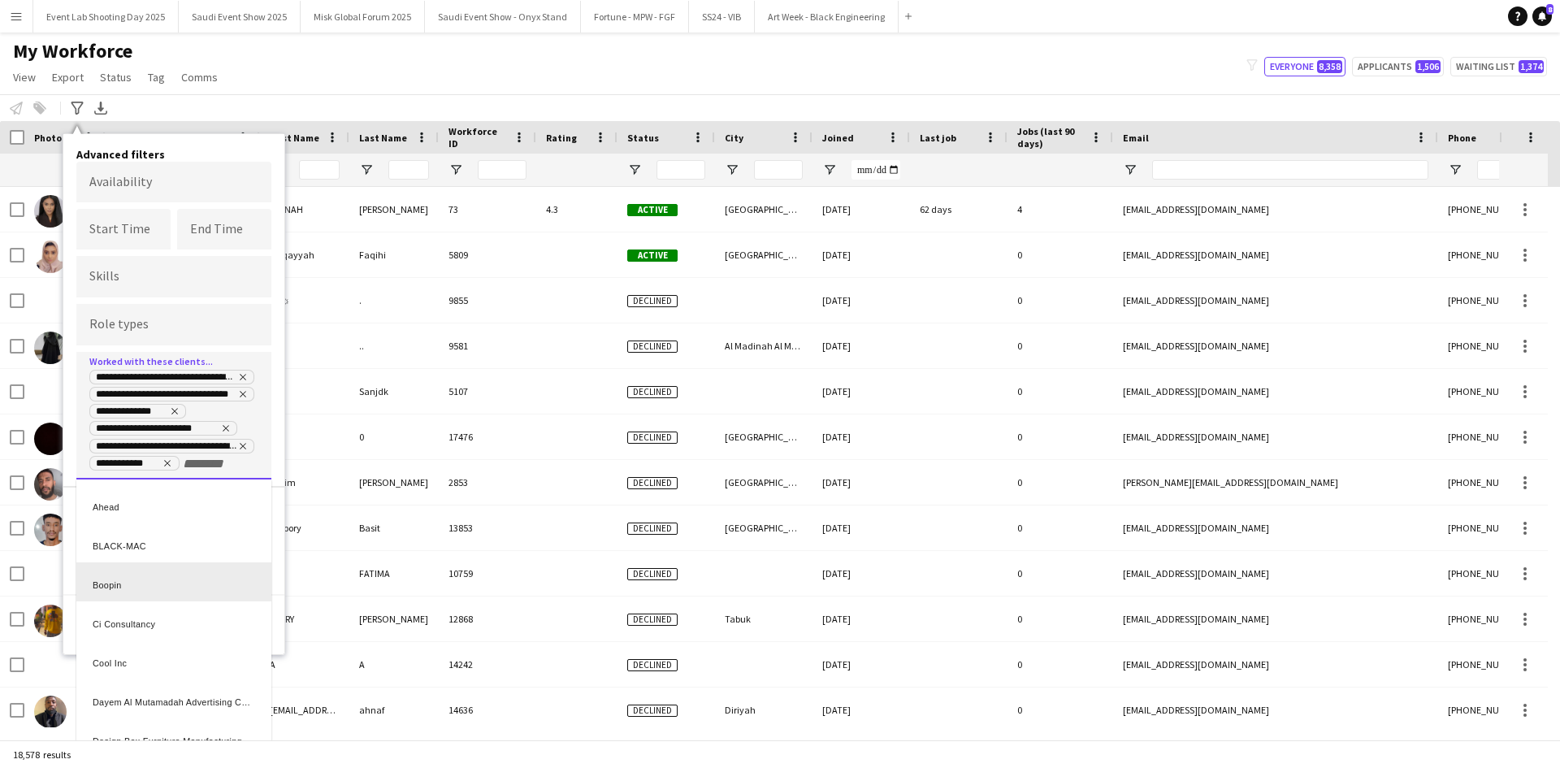
click at [163, 580] on div "Boopin" at bounding box center [173, 581] width 195 height 39
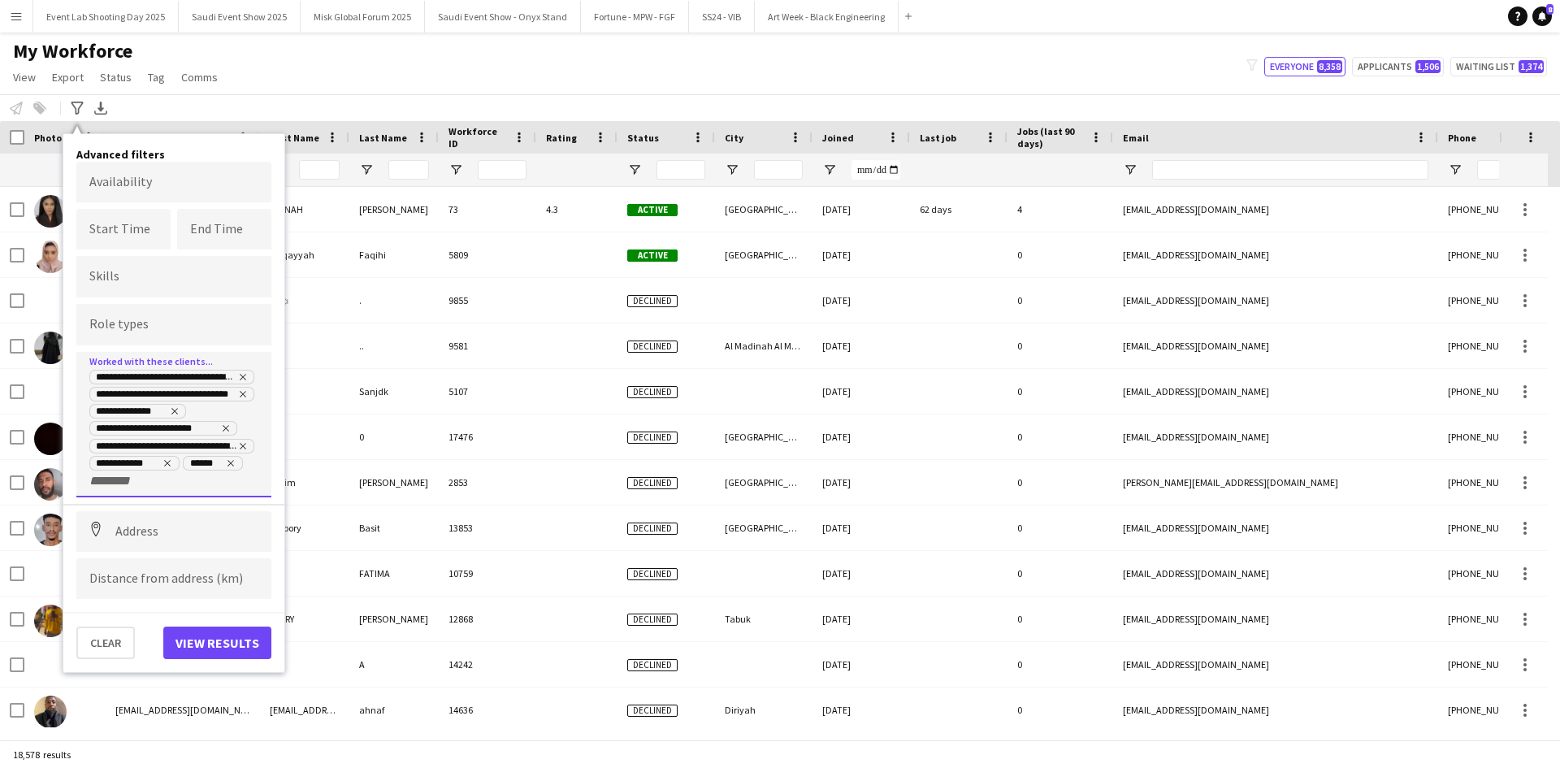
click at [207, 485] on div "**********" at bounding box center [173, 428] width 169 height 120
click at [154, 485] on input "+ Client" at bounding box center [123, 481] width 69 height 15
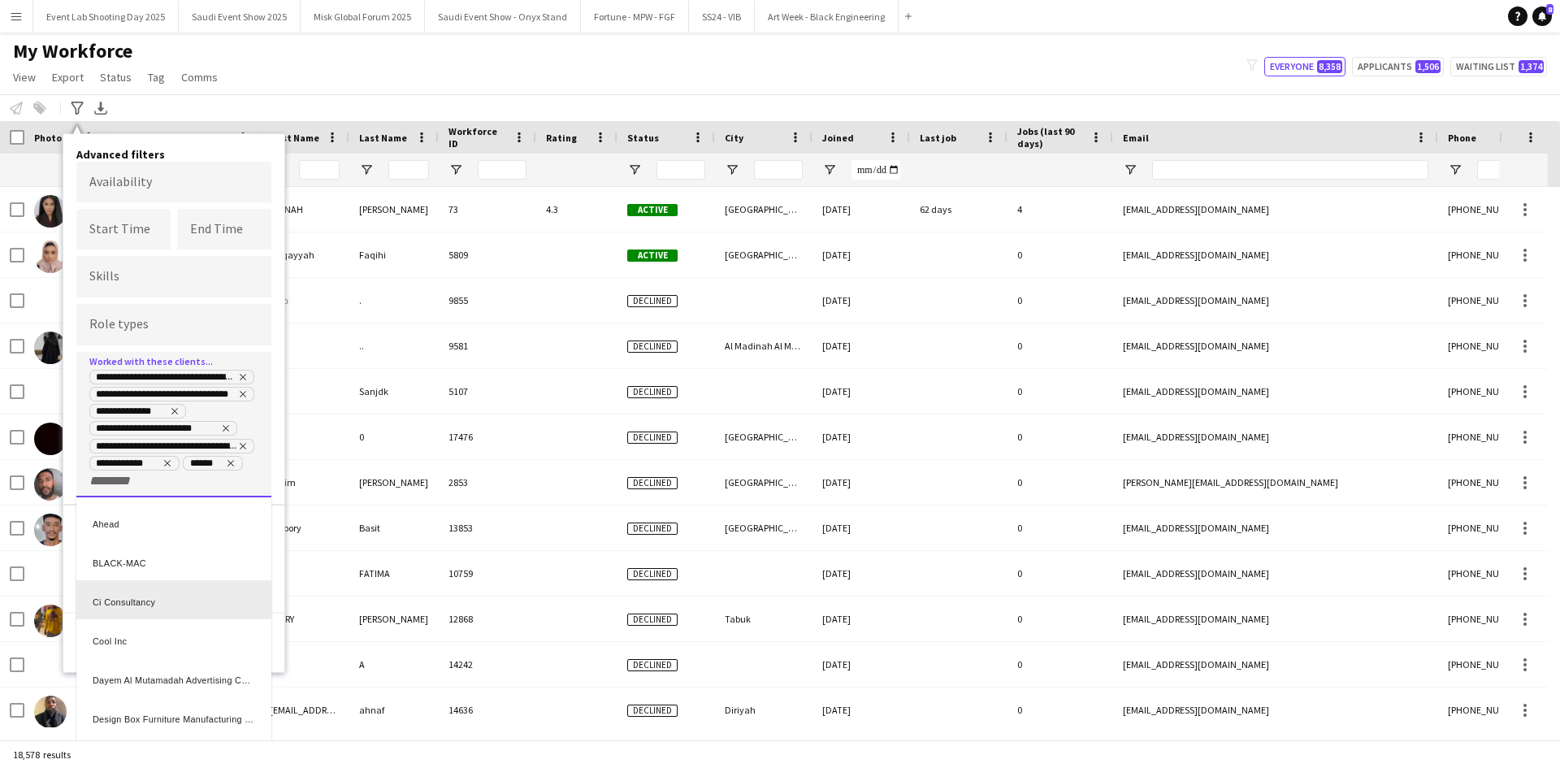
click at [139, 599] on div "Ci Consultancy" at bounding box center [173, 599] width 195 height 39
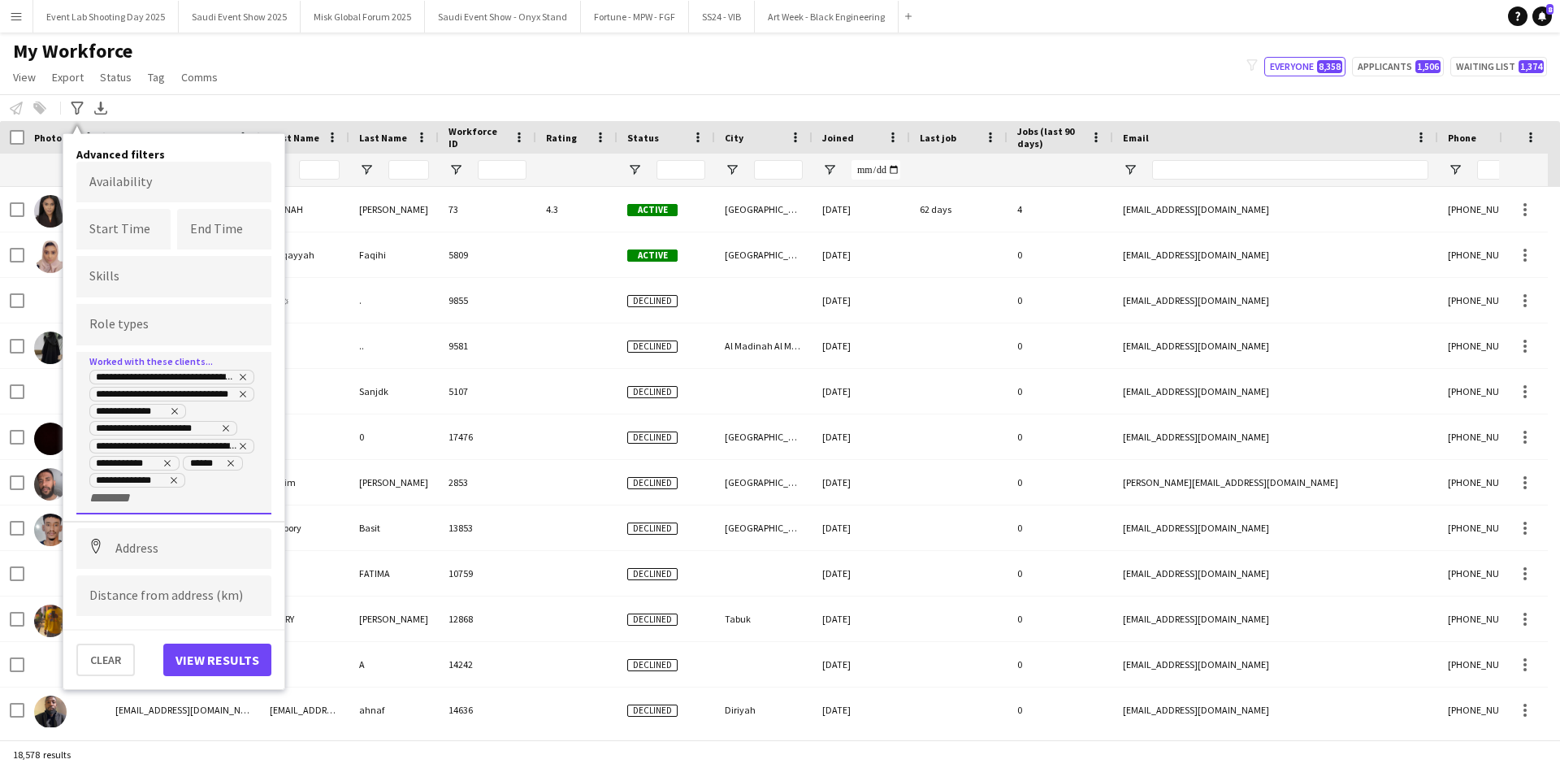
click at [148, 499] on input "+ Client" at bounding box center [123, 498] width 69 height 15
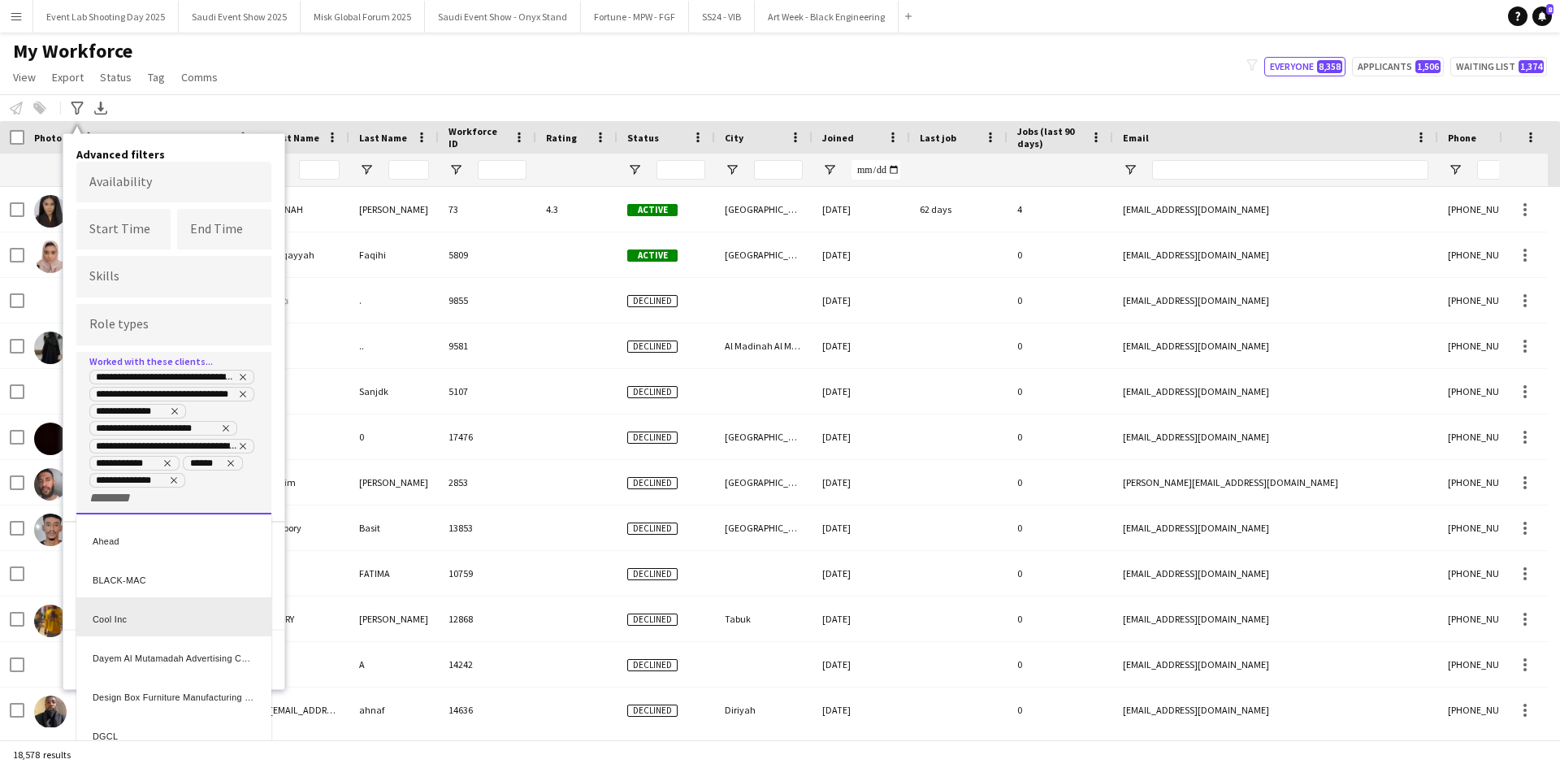
click at [151, 610] on div "Cool Inc" at bounding box center [173, 616] width 195 height 39
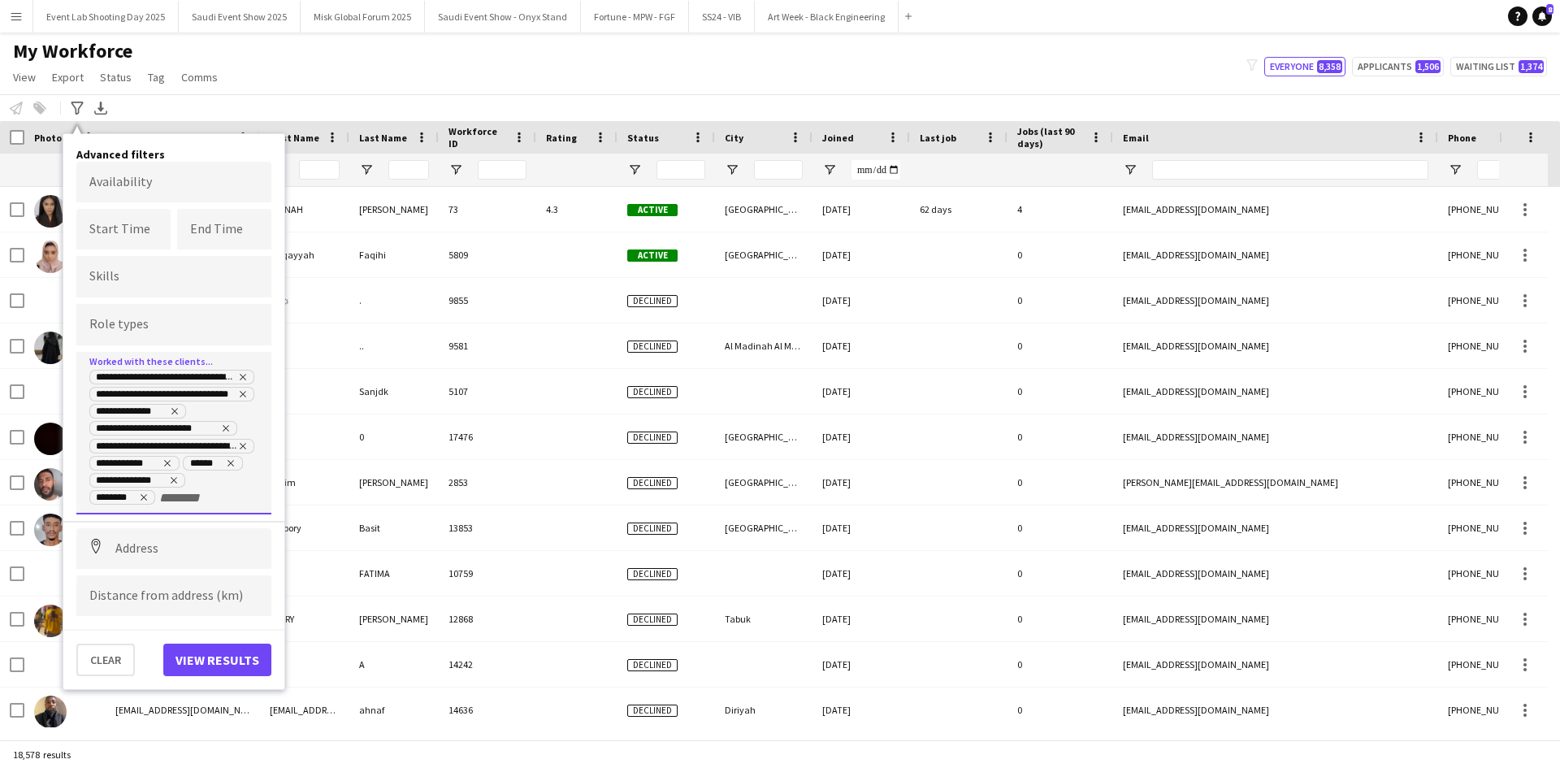
click at [197, 495] on input "+ Client" at bounding box center [193, 498] width 69 height 15
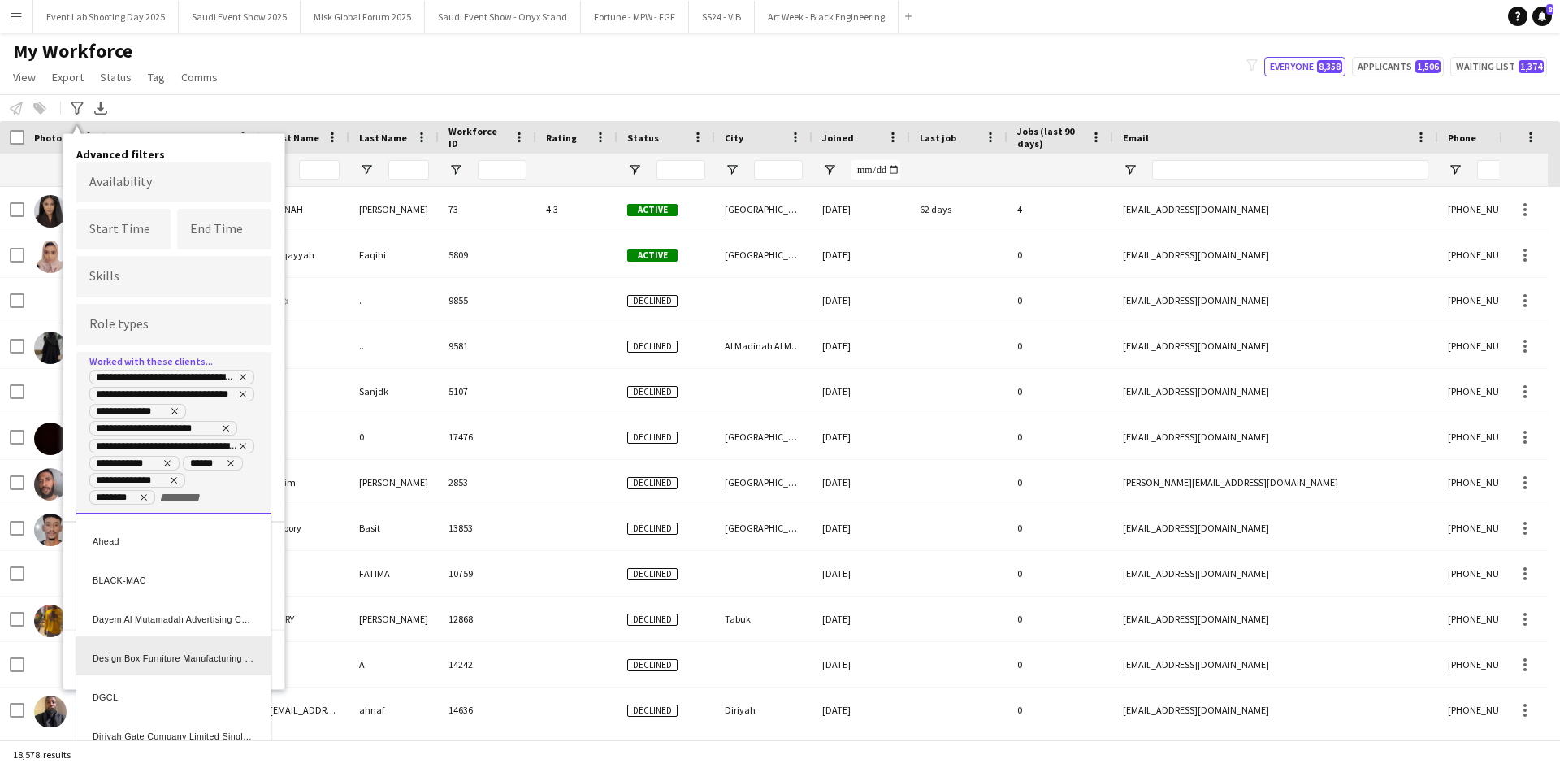
click at [196, 641] on div "Design Box Furniture Manufacturing LLC" at bounding box center [173, 655] width 195 height 39
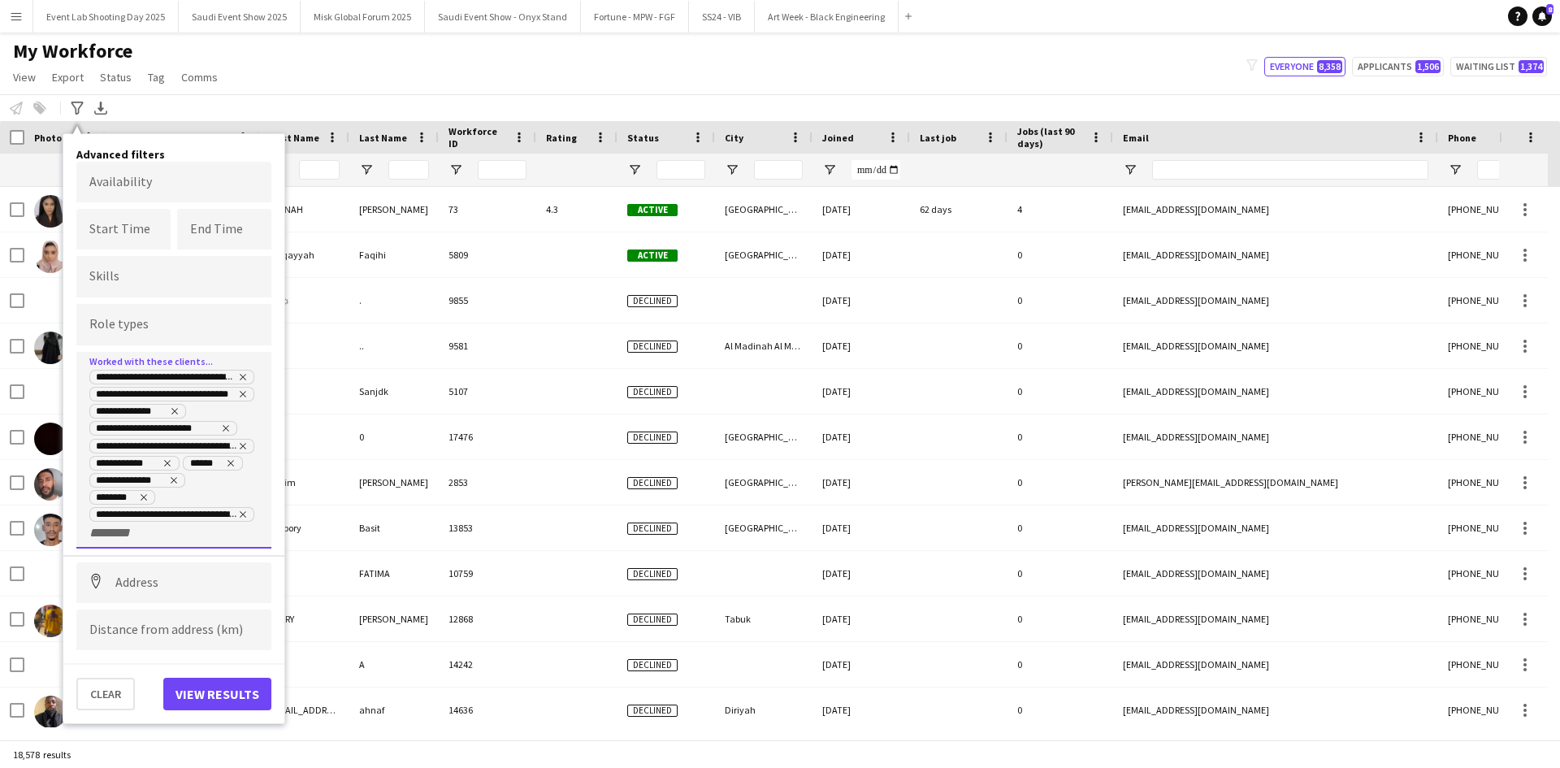
click at [206, 532] on div "**********" at bounding box center [173, 454] width 169 height 172
click at [176, 531] on div "**********" at bounding box center [173, 454] width 169 height 172
click at [106, 534] on input "+ Client" at bounding box center [123, 533] width 69 height 15
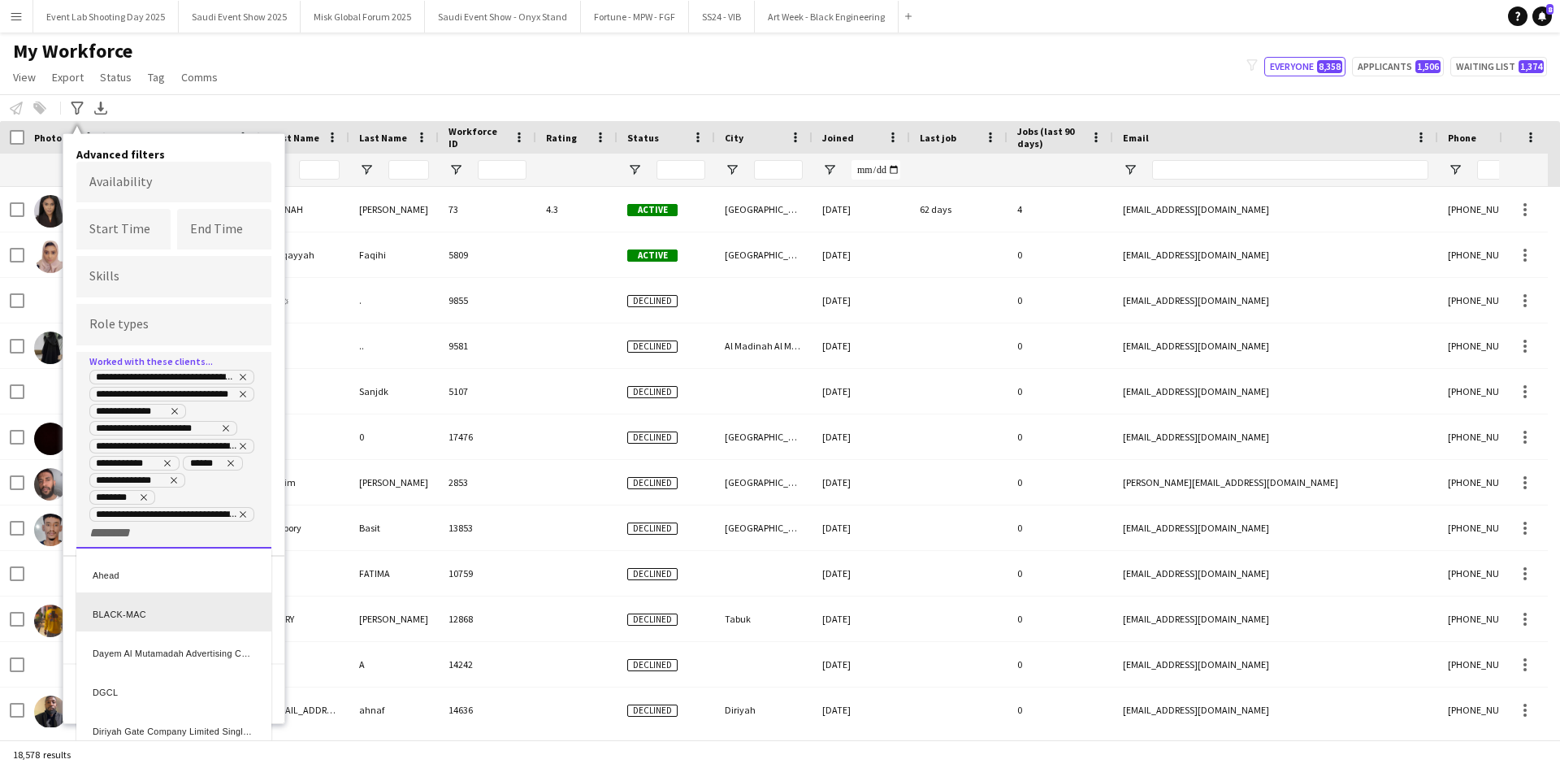
scroll to position [81, 0]
click at [130, 612] on div "DGCL" at bounding box center [173, 608] width 195 height 39
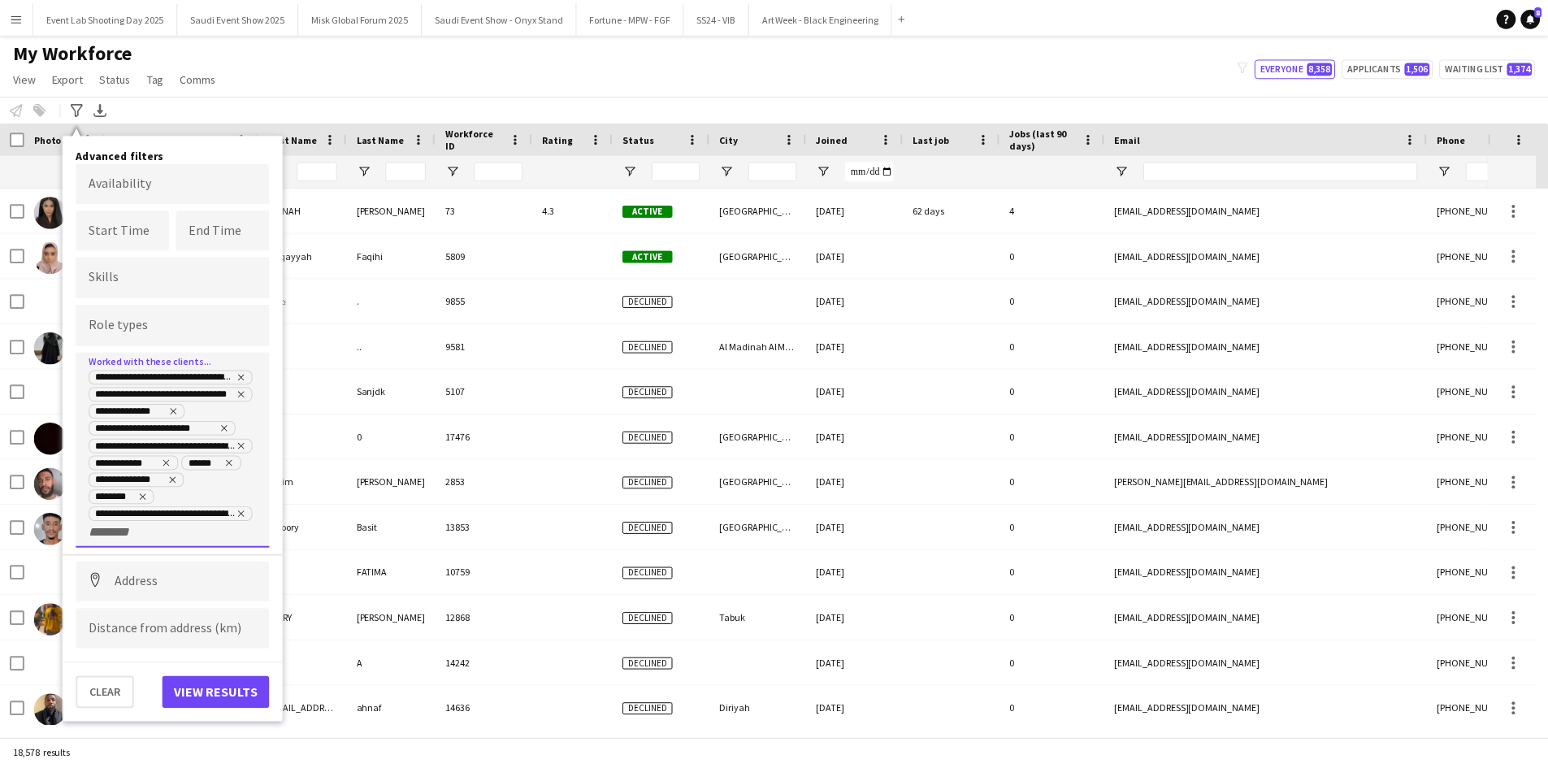
scroll to position [0, 0]
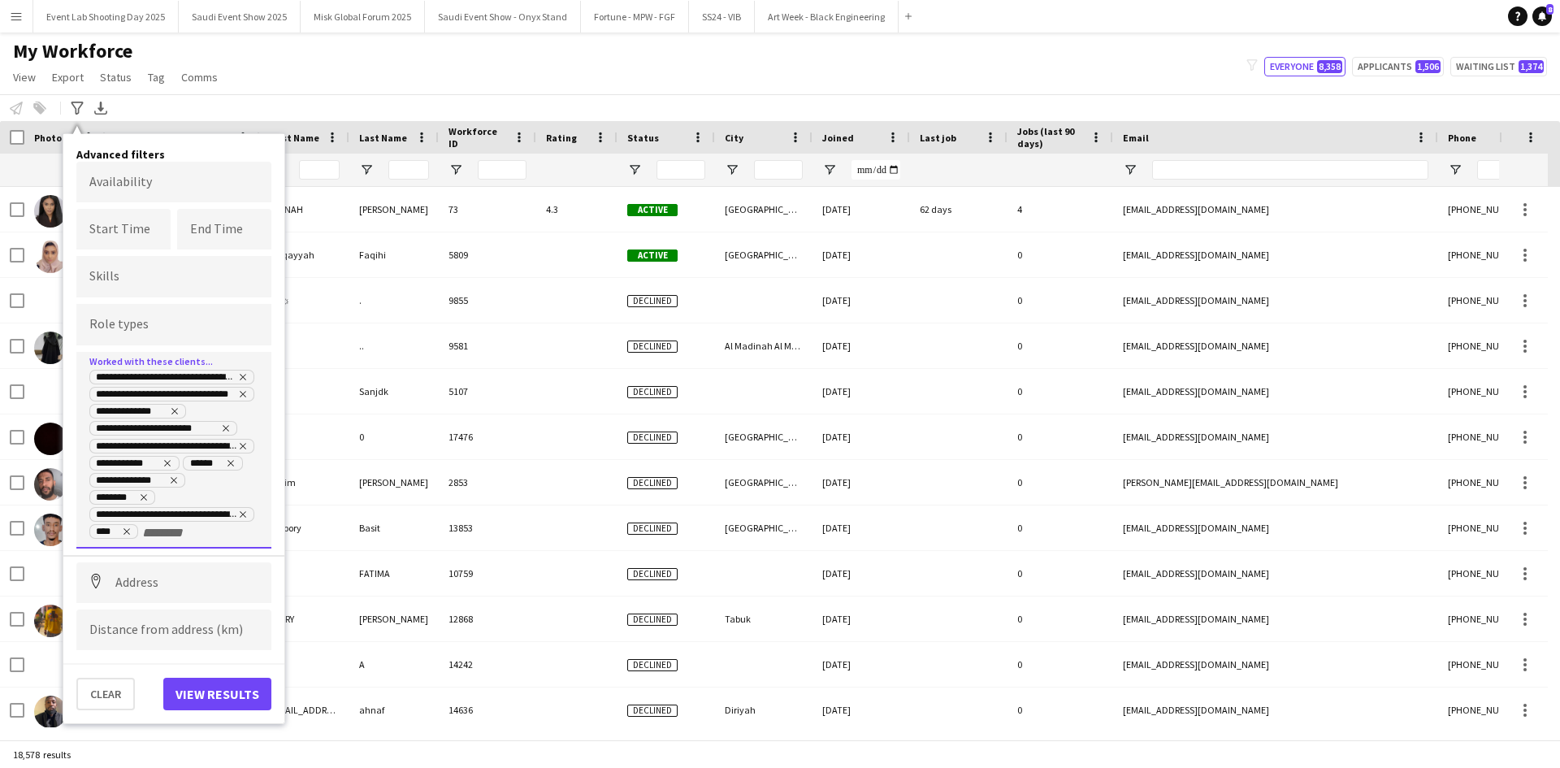
click at [163, 534] on input "+ Client" at bounding box center [176, 533] width 69 height 15
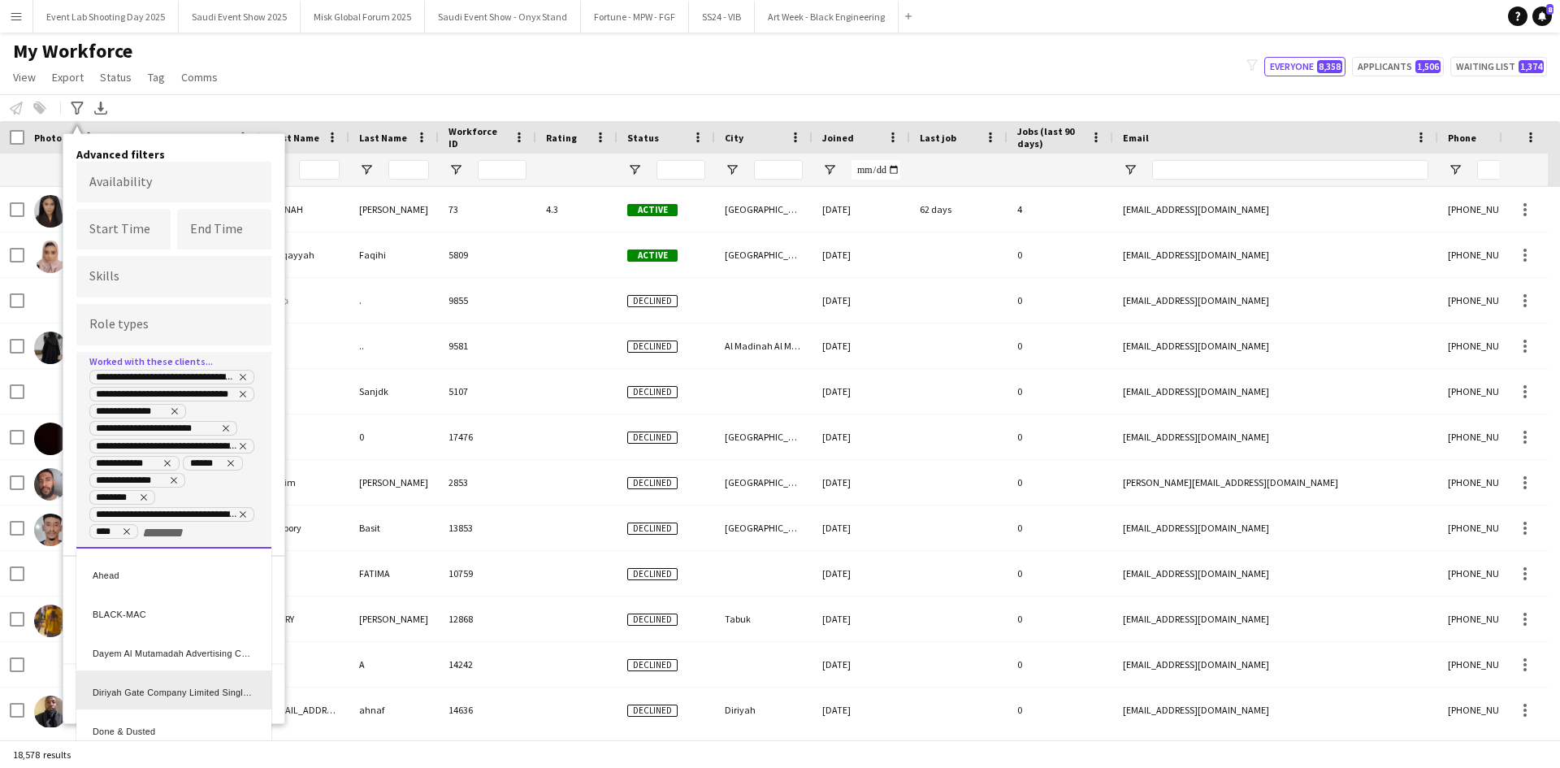
click at [145, 684] on div "Diriyah Gate Company Limited Single Shareholder Company" at bounding box center [173, 690] width 195 height 39
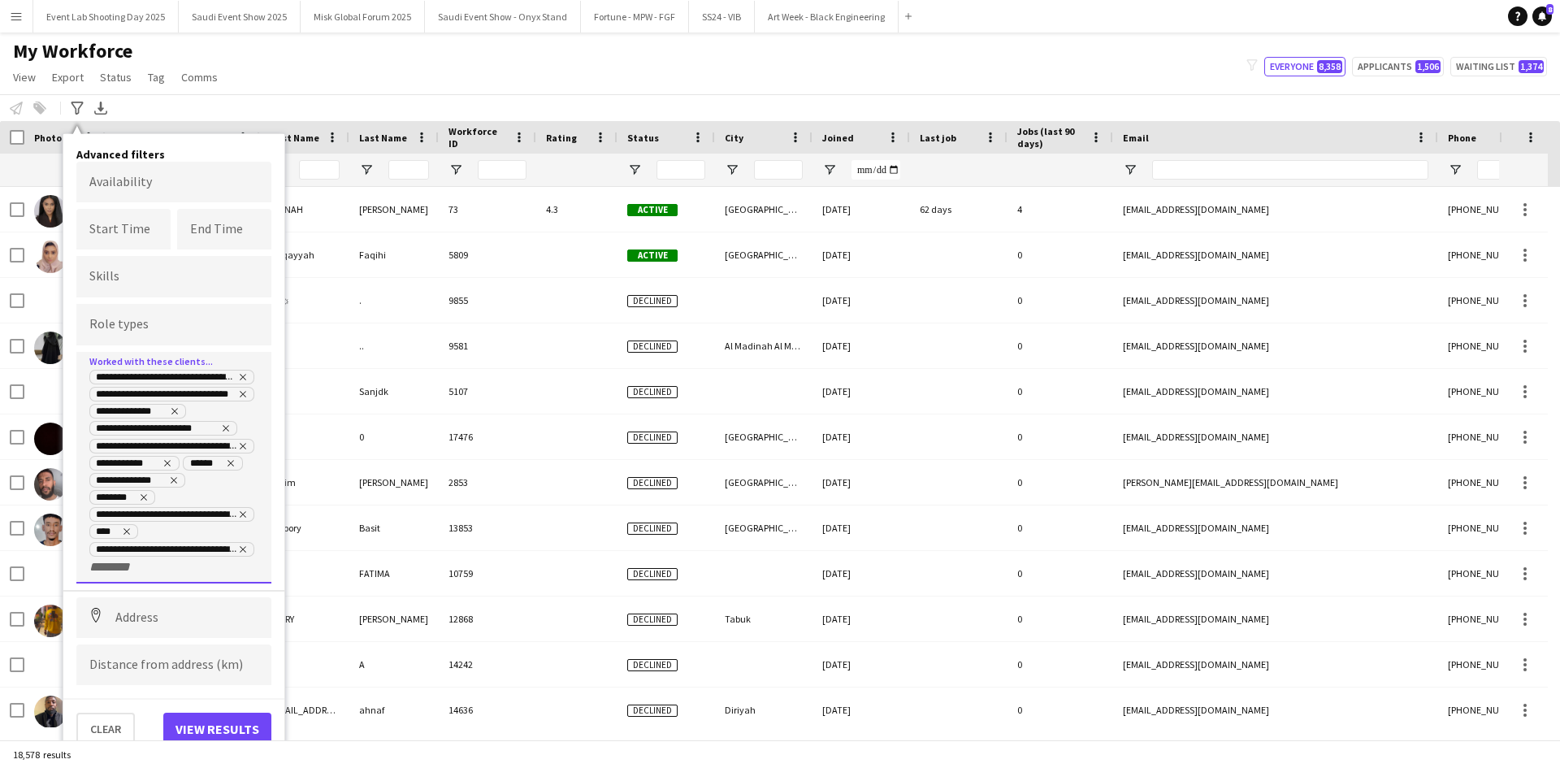
click at [129, 569] on input "+ Client" at bounding box center [123, 567] width 69 height 15
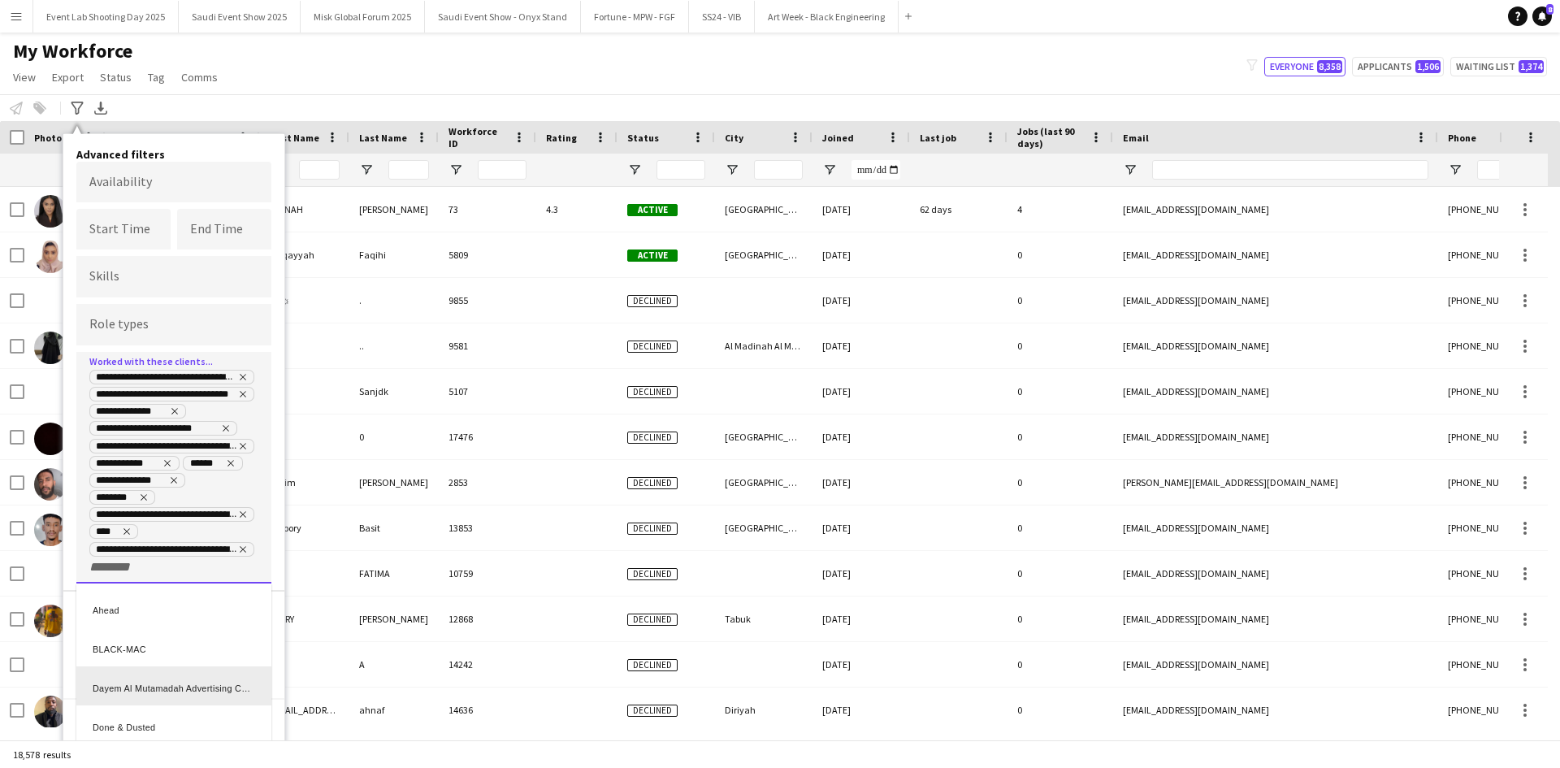
click at [150, 684] on div "Dayem Al Mutamadah Advertising Company (Sweetwater KSA)" at bounding box center [173, 685] width 195 height 39
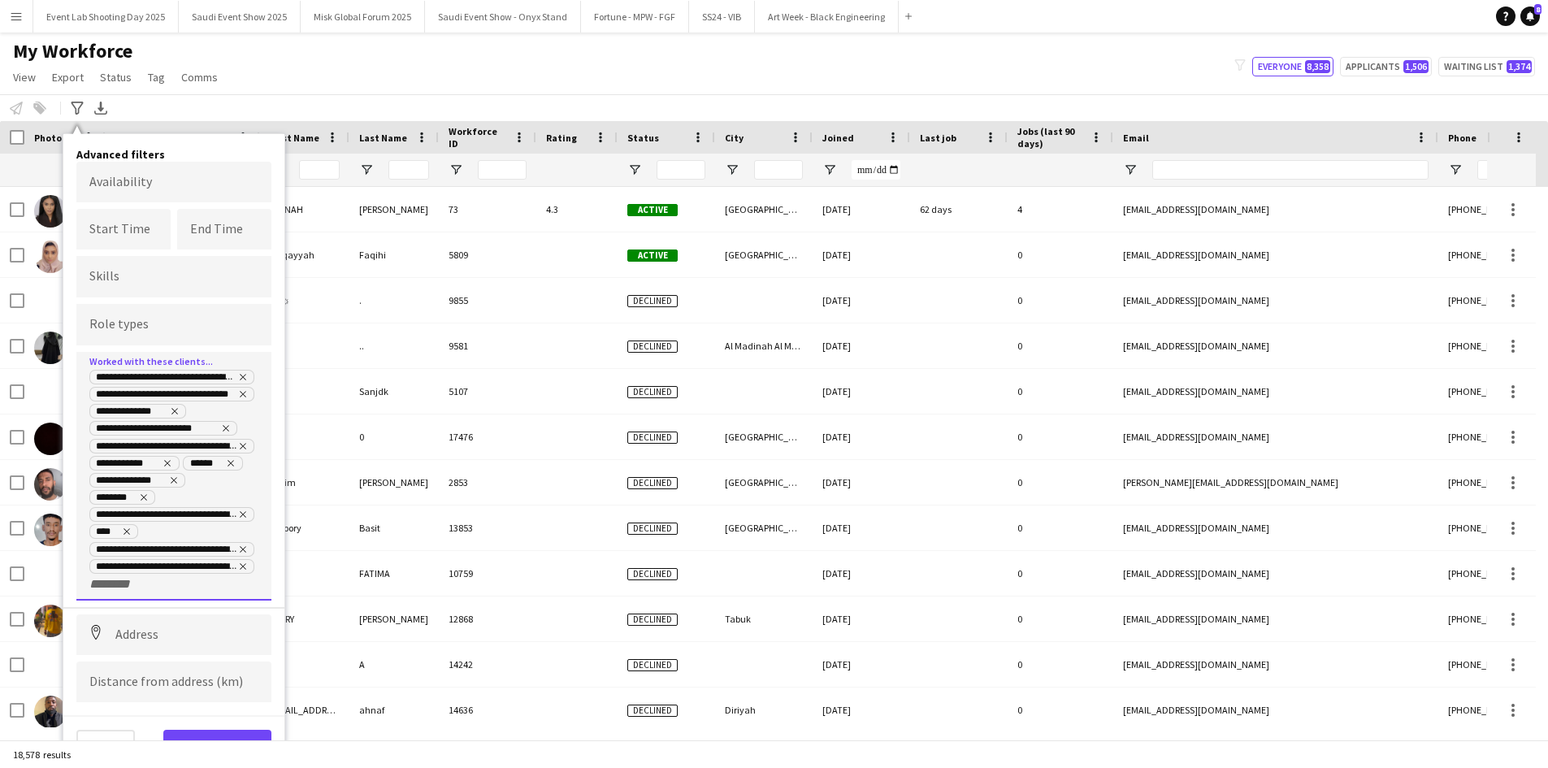
click at [142, 580] on input "+ Client" at bounding box center [123, 584] width 69 height 15
click at [133, 697] on div "Done & Dusted" at bounding box center [173, 703] width 195 height 39
click at [206, 584] on input "+ Client" at bounding box center [221, 584] width 69 height 15
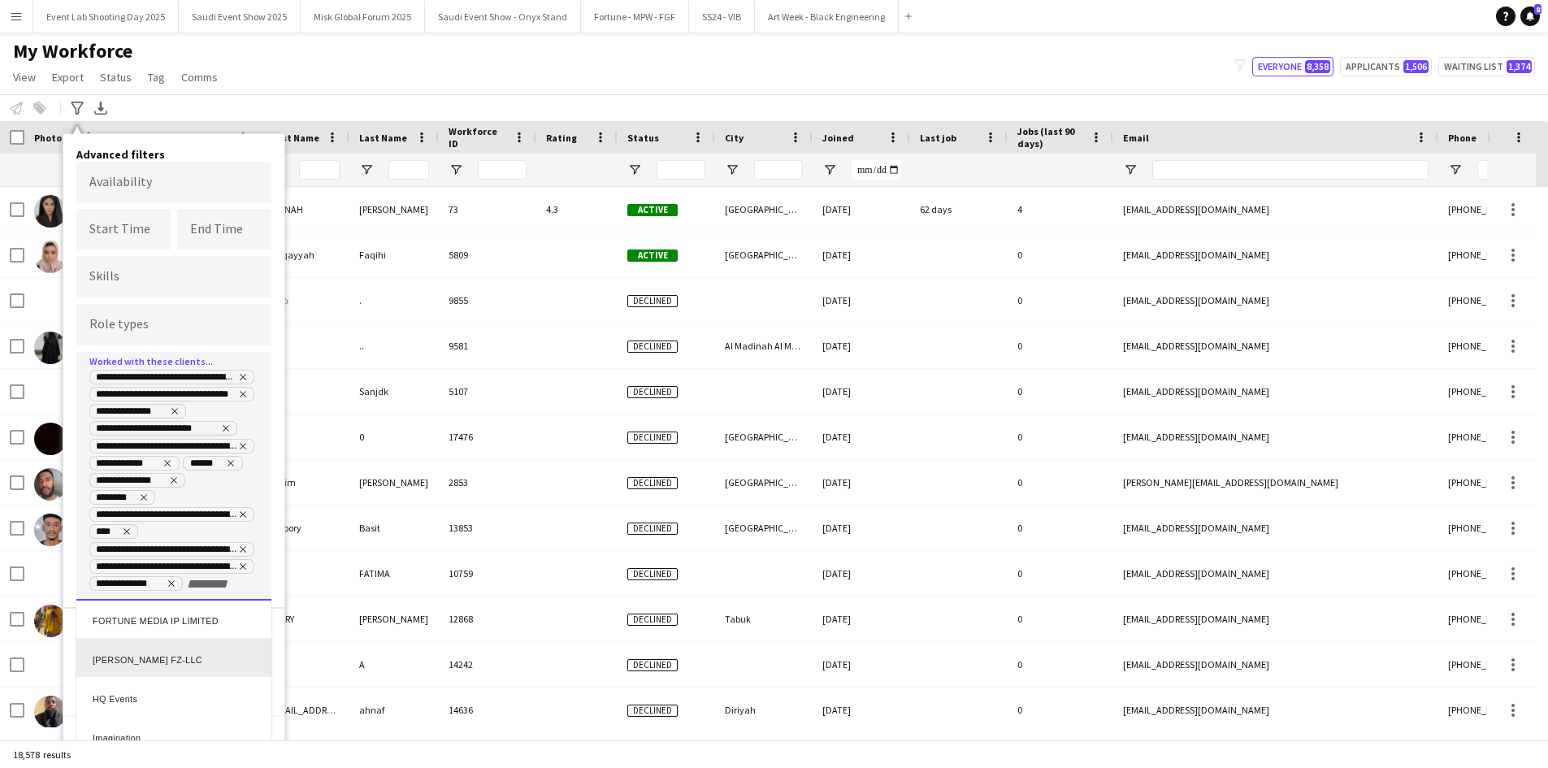
scroll to position [161, 0]
click at [154, 627] on div "FORTUNE MEDIA IP LIMITED" at bounding box center [173, 620] width 195 height 39
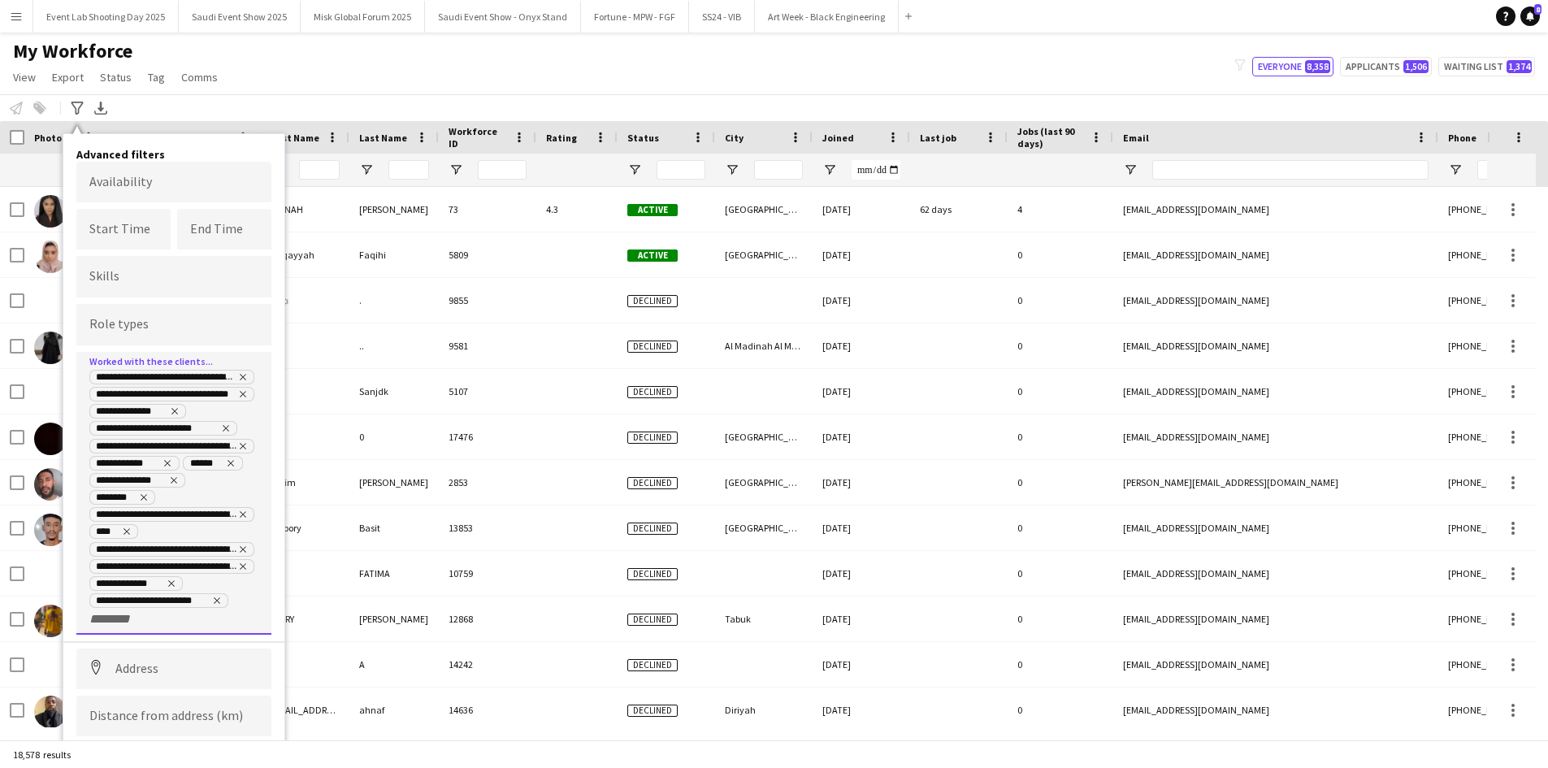
scroll to position [0, 0]
click at [128, 622] on input "+ Client" at bounding box center [123, 619] width 69 height 15
click at [131, 662] on div "[PERSON_NAME] FZ-LLC" at bounding box center [173, 654] width 195 height 39
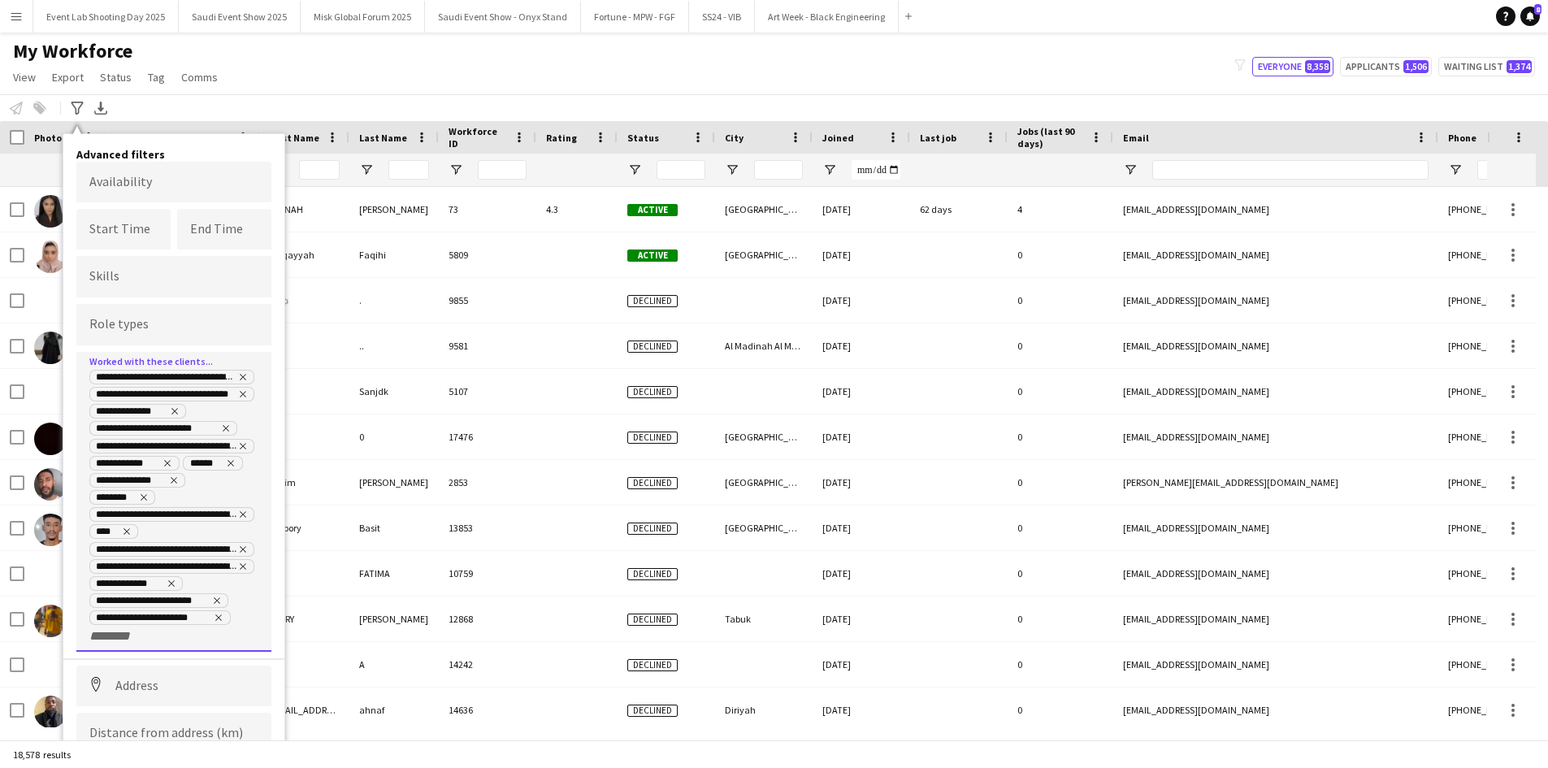
click at [123, 639] on input "+ Client" at bounding box center [123, 636] width 69 height 15
click at [134, 712] on div "Imagination" at bounding box center [173, 710] width 195 height 39
click at [202, 637] on input "+ Client" at bounding box center [209, 636] width 69 height 15
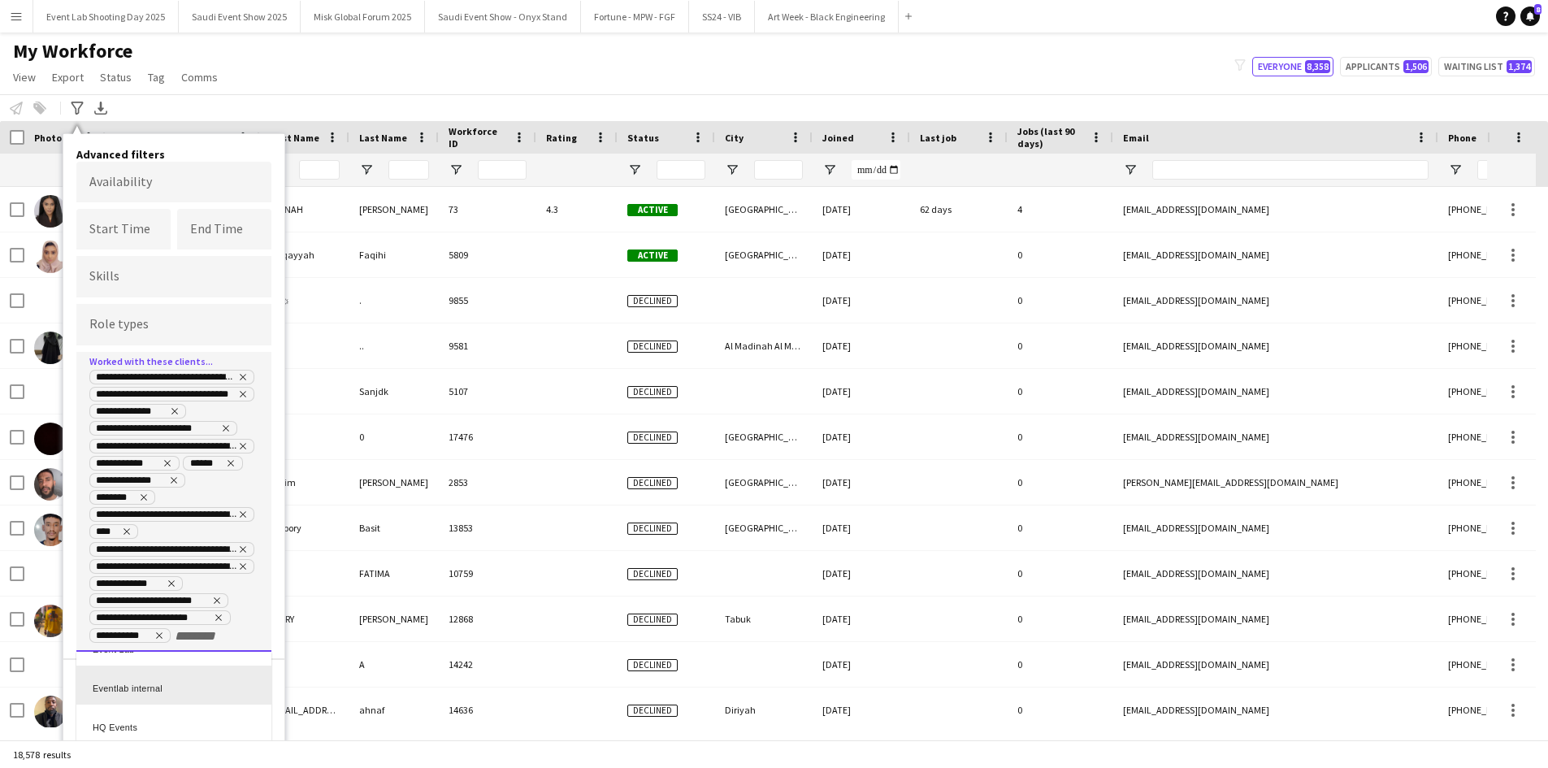
scroll to position [163, 0]
click at [154, 708] on div "Imagination Saudi Arabia LLC" at bounding box center [173, 708] width 195 height 39
click at [171, 666] on div "**********" at bounding box center [173, 523] width 169 height 310
click at [113, 681] on div "**********" at bounding box center [173, 519] width 195 height 334
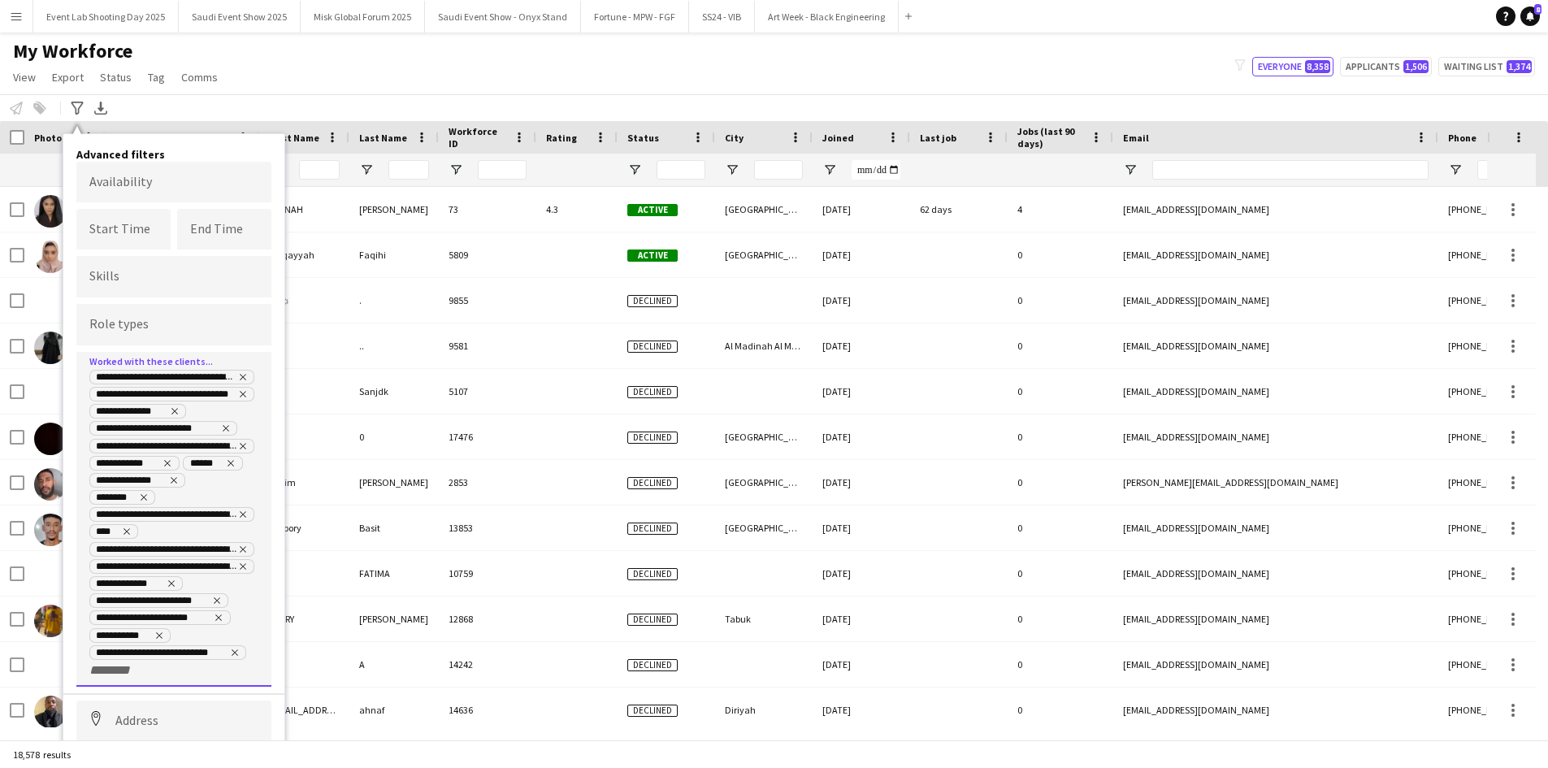
click at [120, 671] on input "+ Client" at bounding box center [123, 670] width 69 height 15
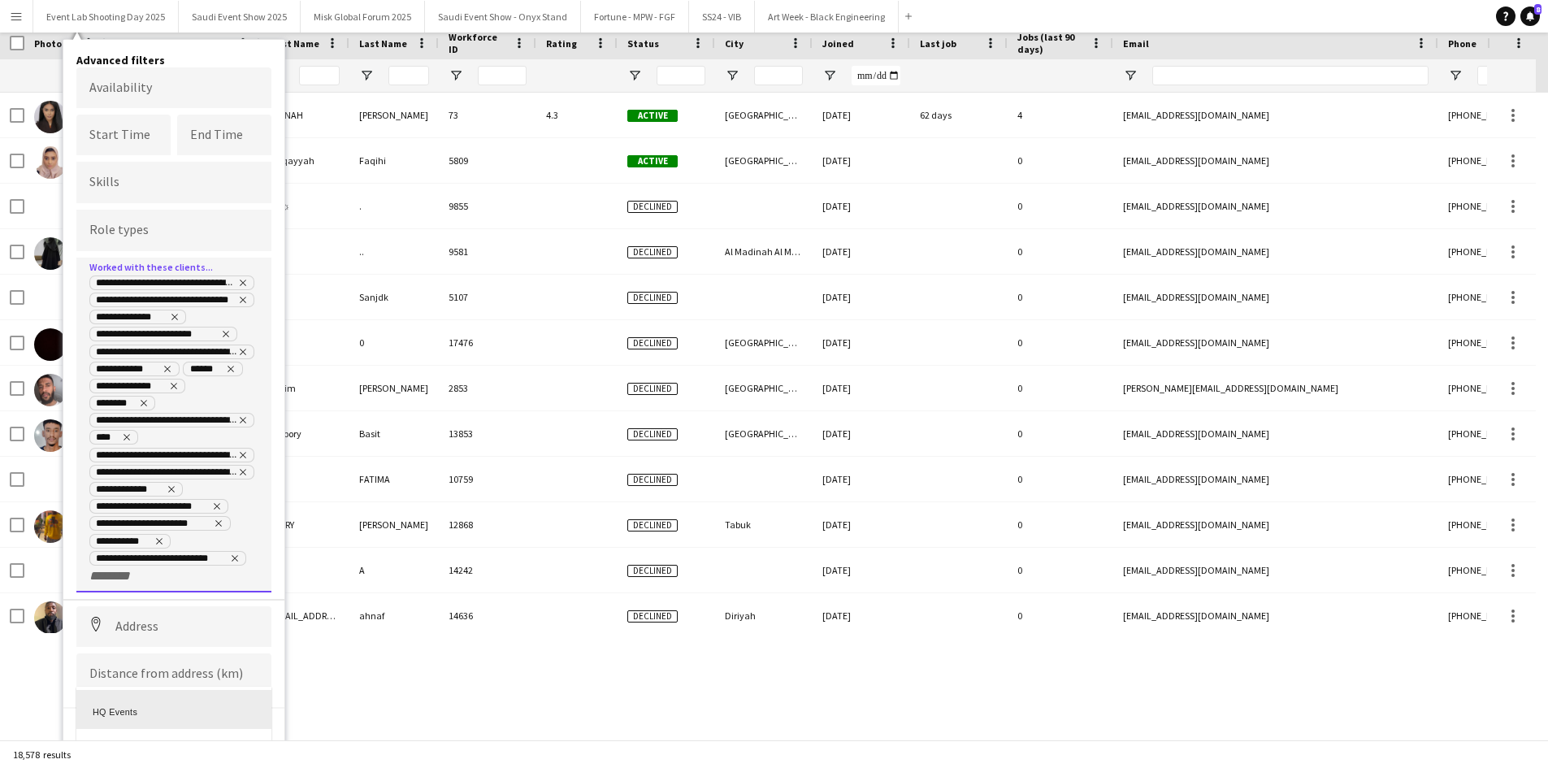
scroll to position [239, 0]
click at [137, 708] on div "Informa" at bounding box center [173, 706] width 195 height 39
click at [171, 581] on input "+ Client" at bounding box center [192, 576] width 69 height 15
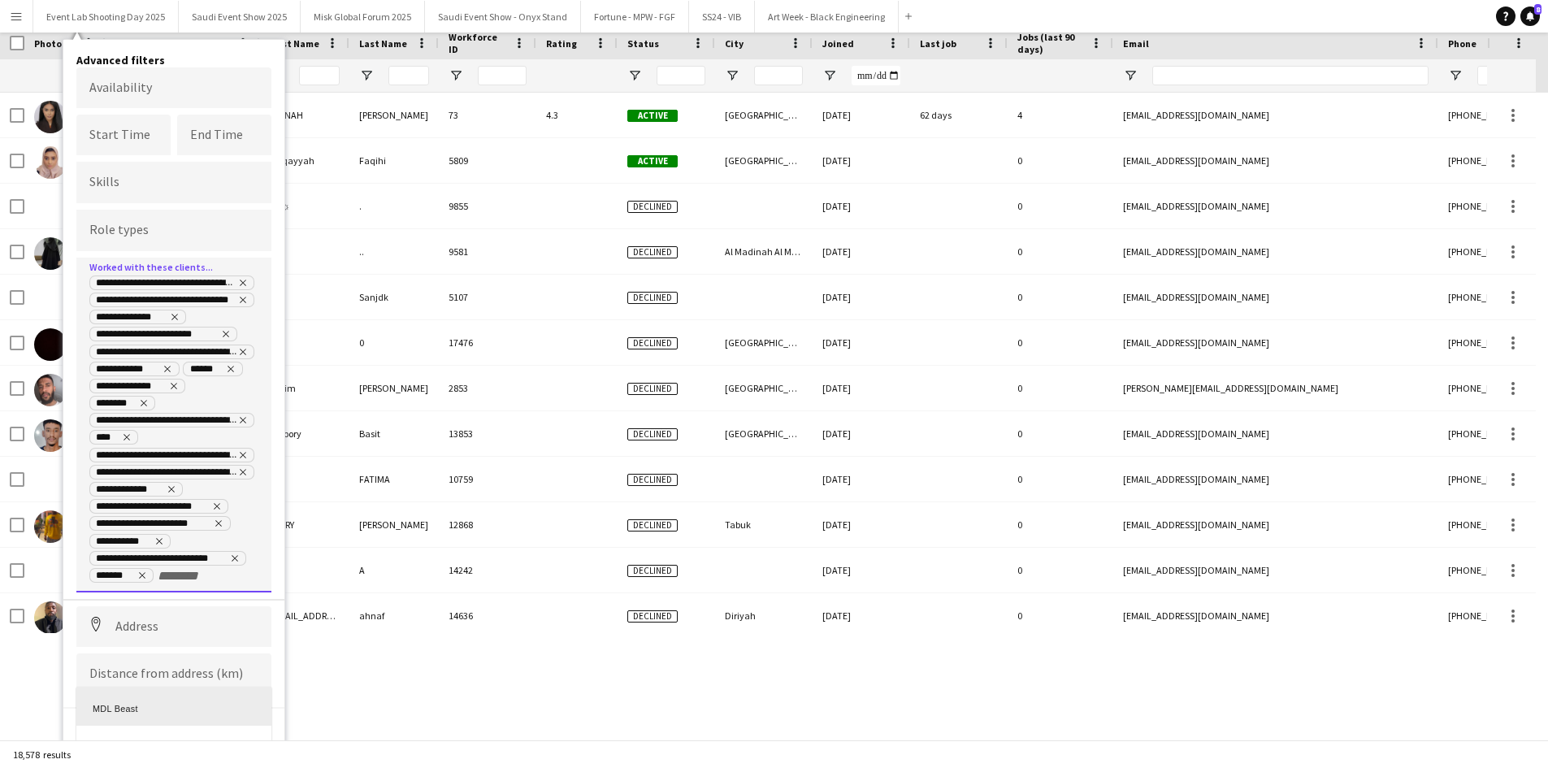
click at [125, 706] on div "MDL Beast" at bounding box center [173, 706] width 195 height 39
click at [102, 592] on input "+ Client" at bounding box center [123, 593] width 69 height 15
type input "***"
click at [150, 728] on div "MDL Beast ED" at bounding box center [173, 728] width 195 height 39
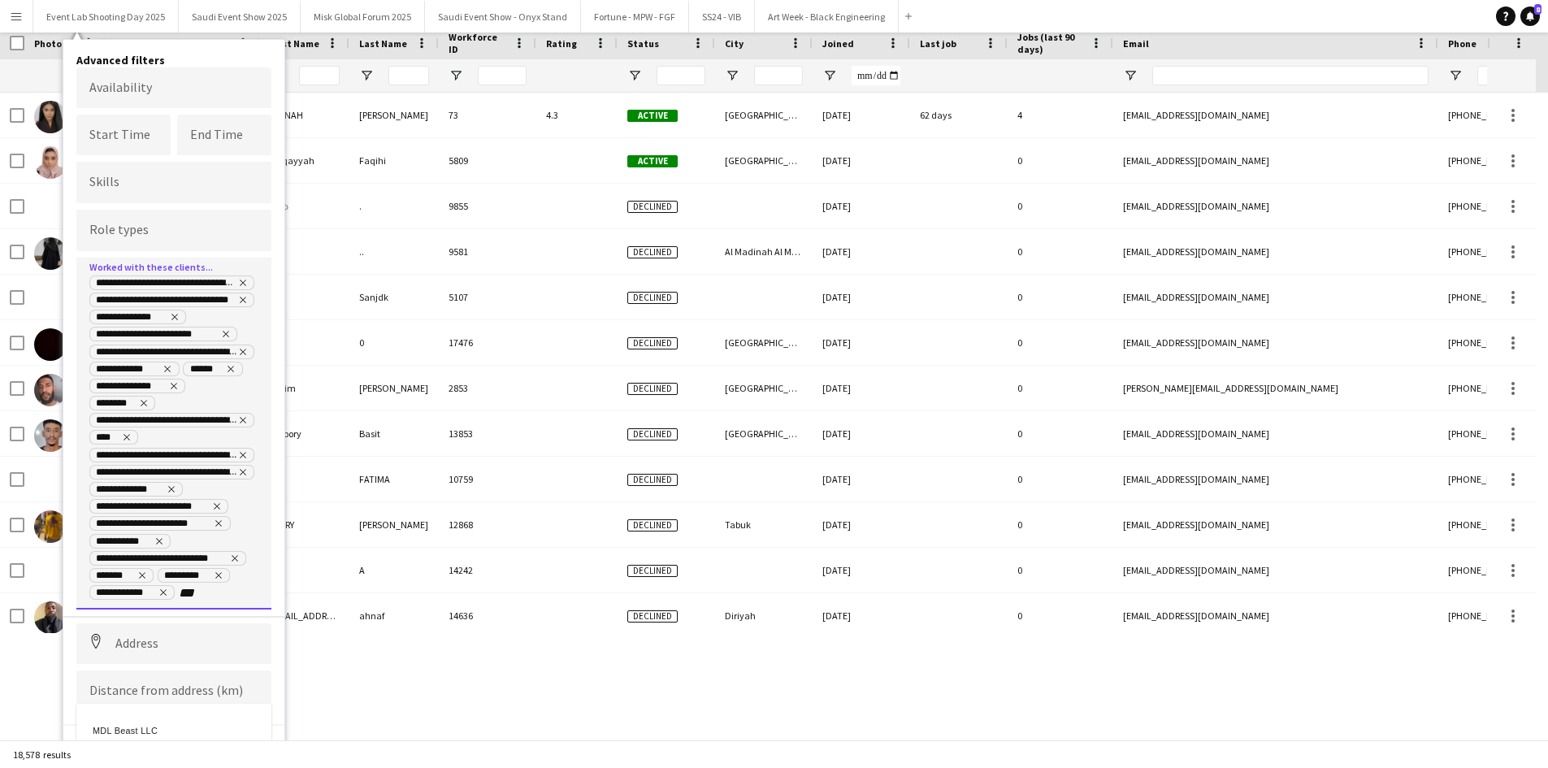
type input "***"
click at [152, 736] on div "MDL Beast LLC" at bounding box center [173, 728] width 195 height 39
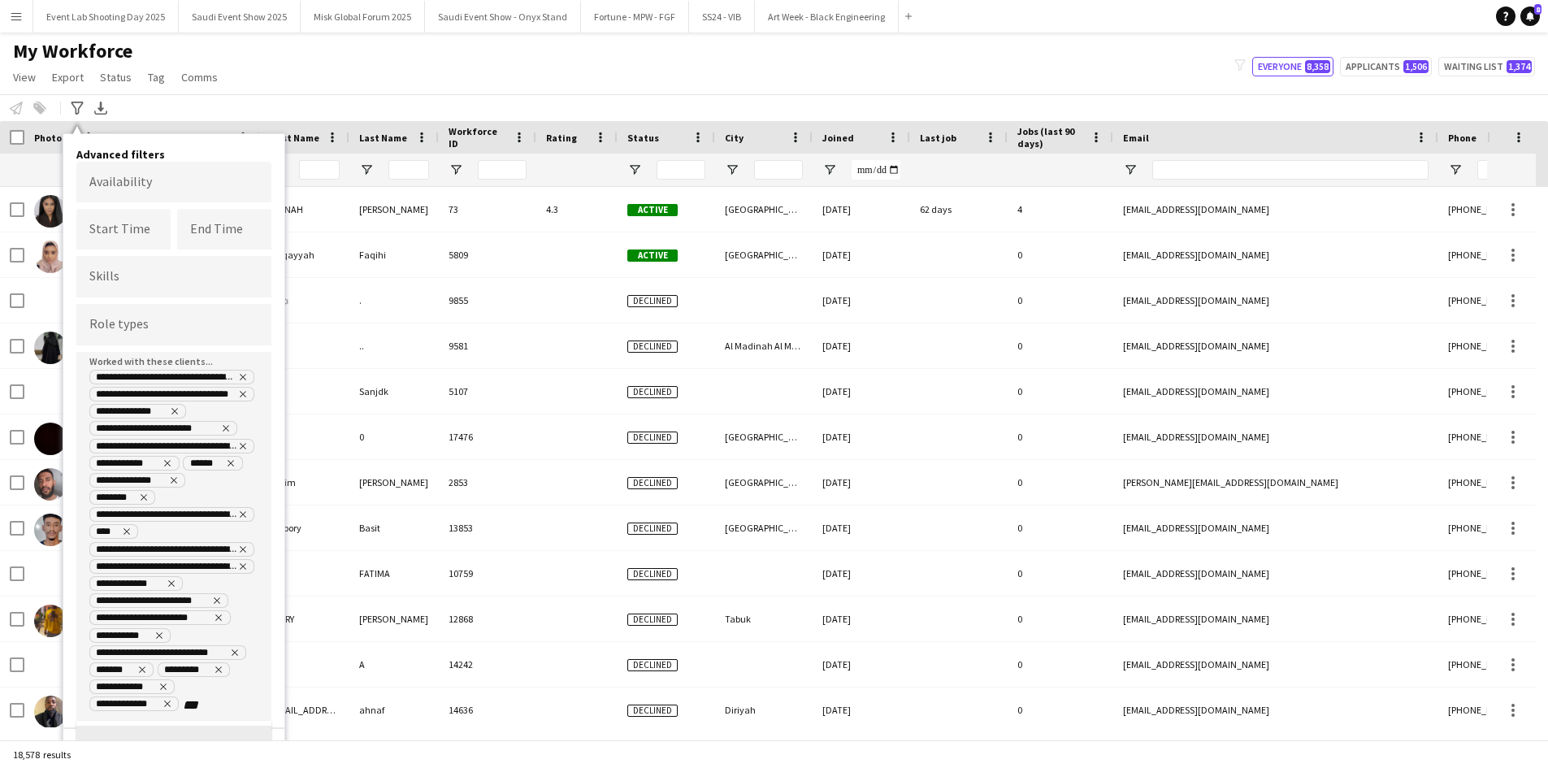
click at [227, 702] on div at bounding box center [774, 384] width 1548 height 768
click at [218, 702] on input "***" at bounding box center [217, 705] width 69 height 15
type input "*"
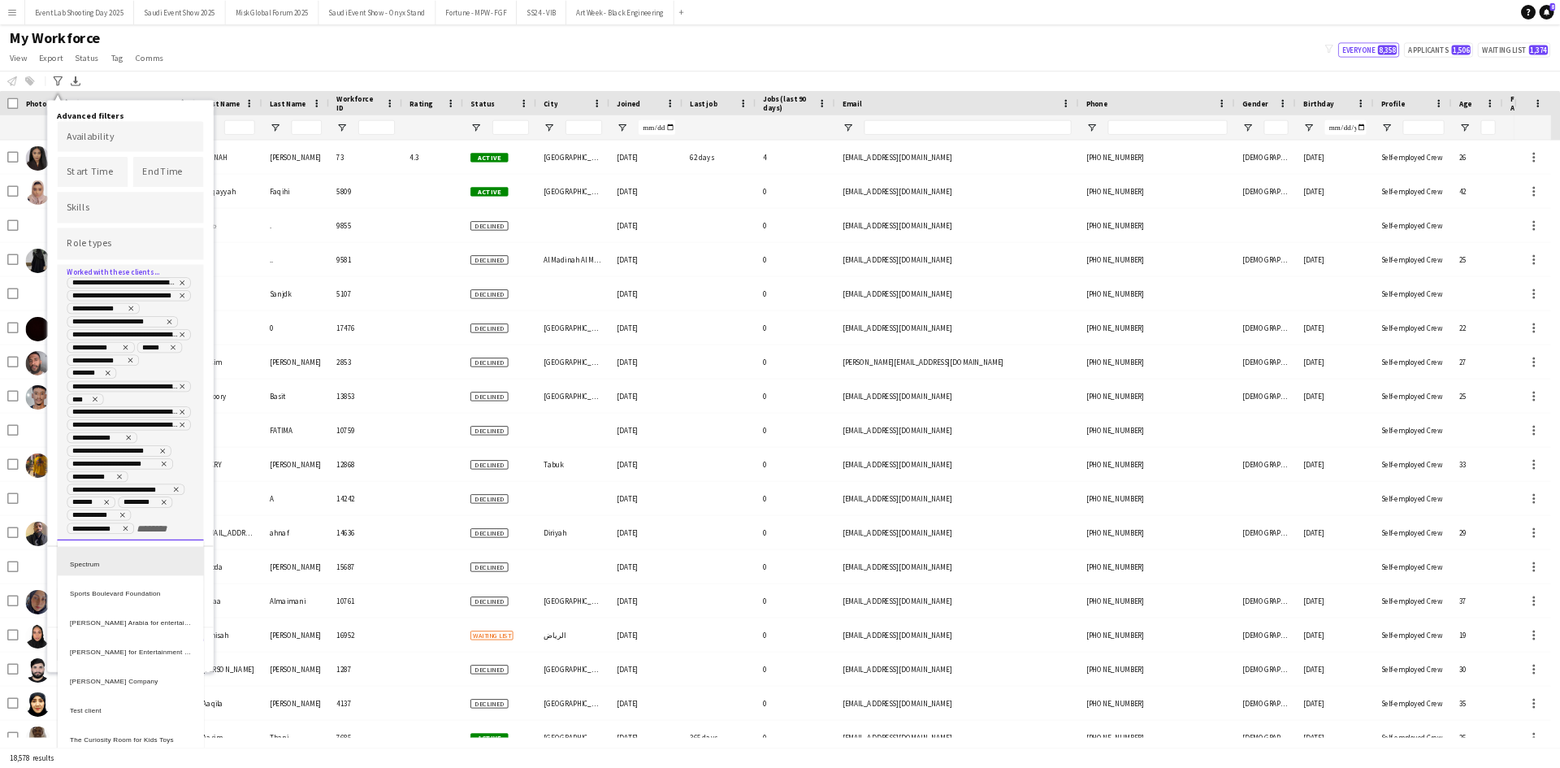
scroll to position [941, 0]
click at [210, 697] on div at bounding box center [1040, 512] width 2081 height 1024
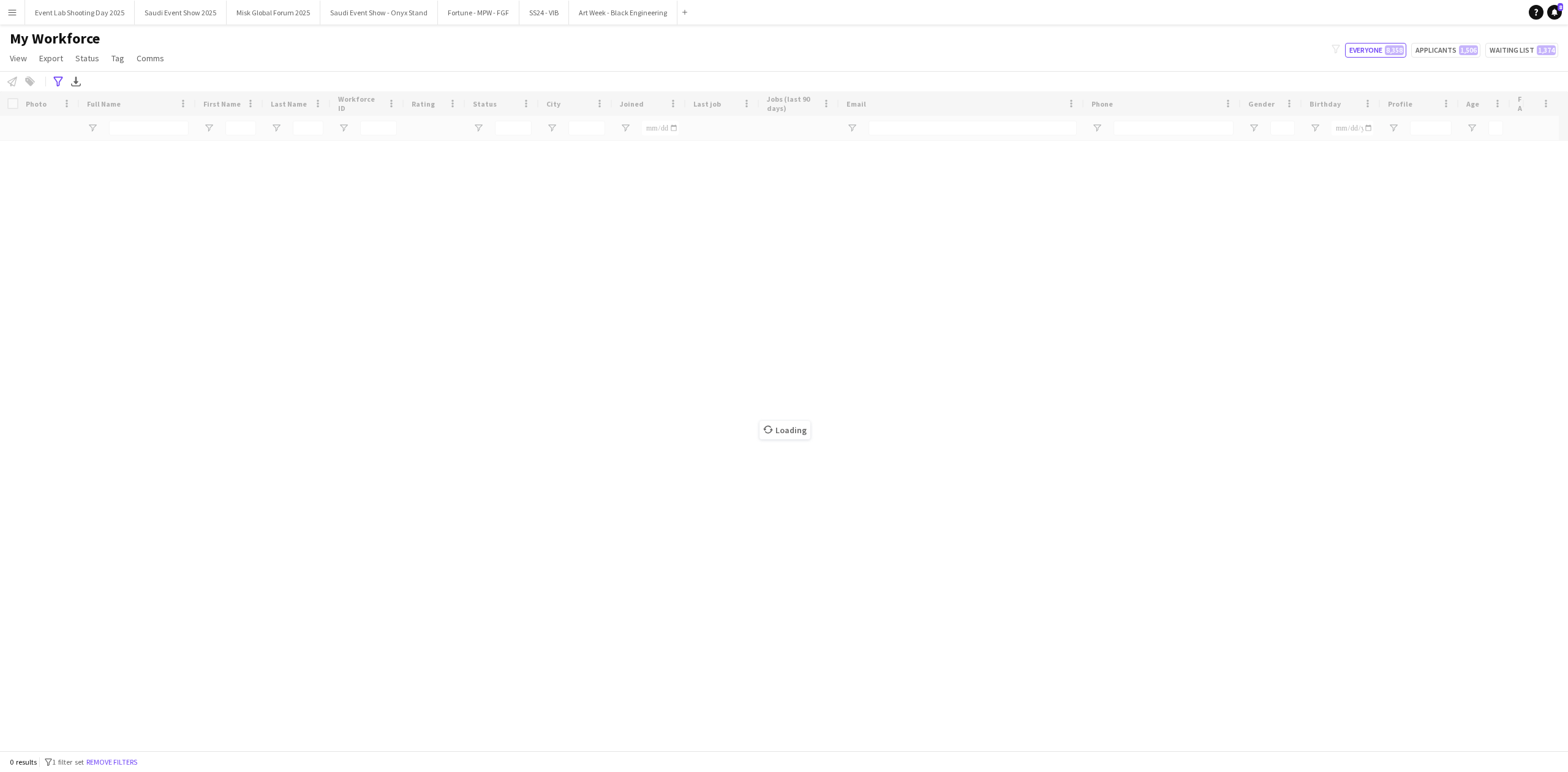
type input "**********"
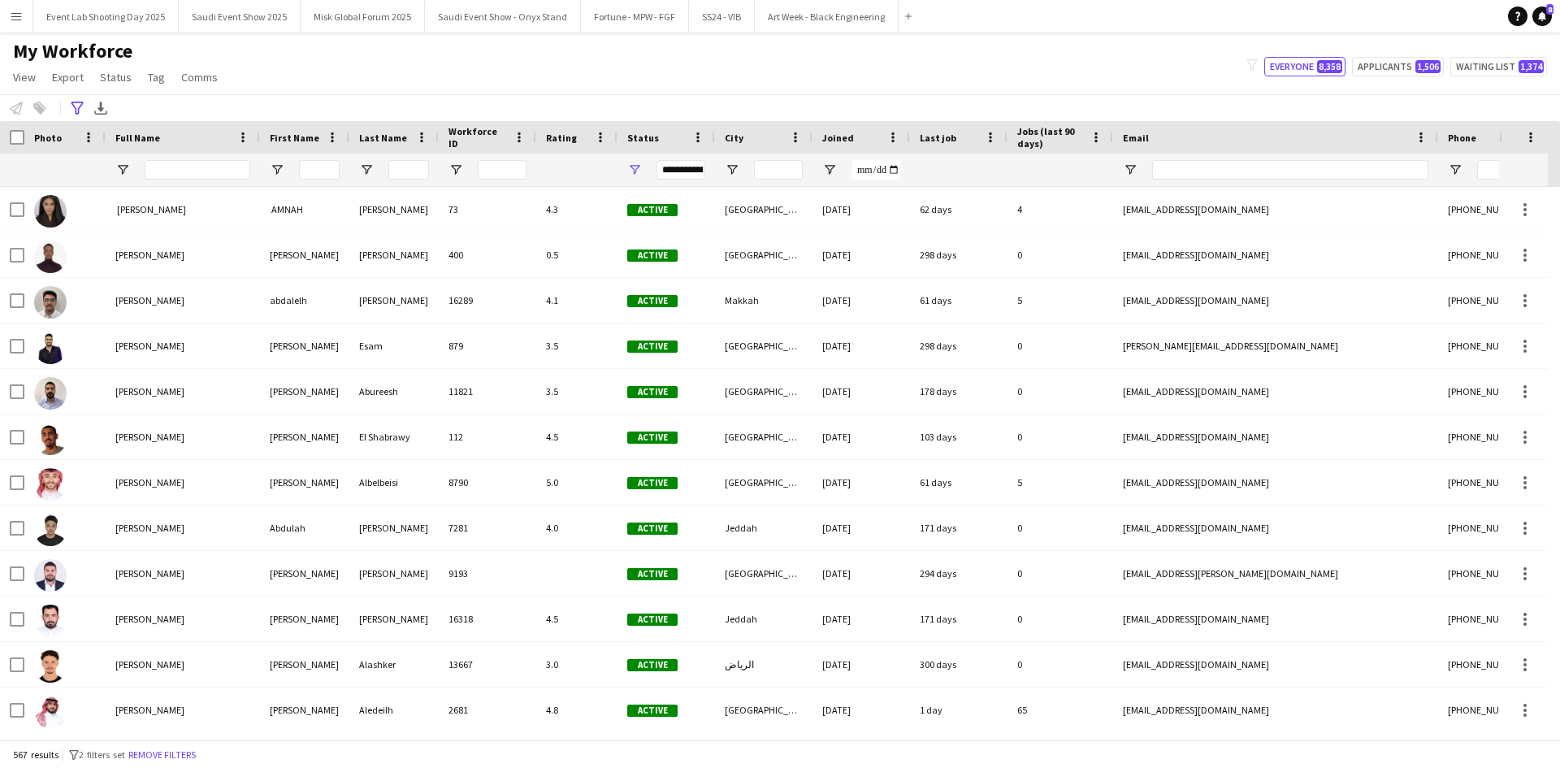
drag, startPoint x: 2063, startPoint y: 0, endPoint x: 1198, endPoint y: 59, distance: 866.8
click at [1199, 59] on div "My Workforce View Views Default view [PERSON_NAME] [PERSON_NAME] [PERSON_NAME] …" at bounding box center [780, 66] width 1560 height 55
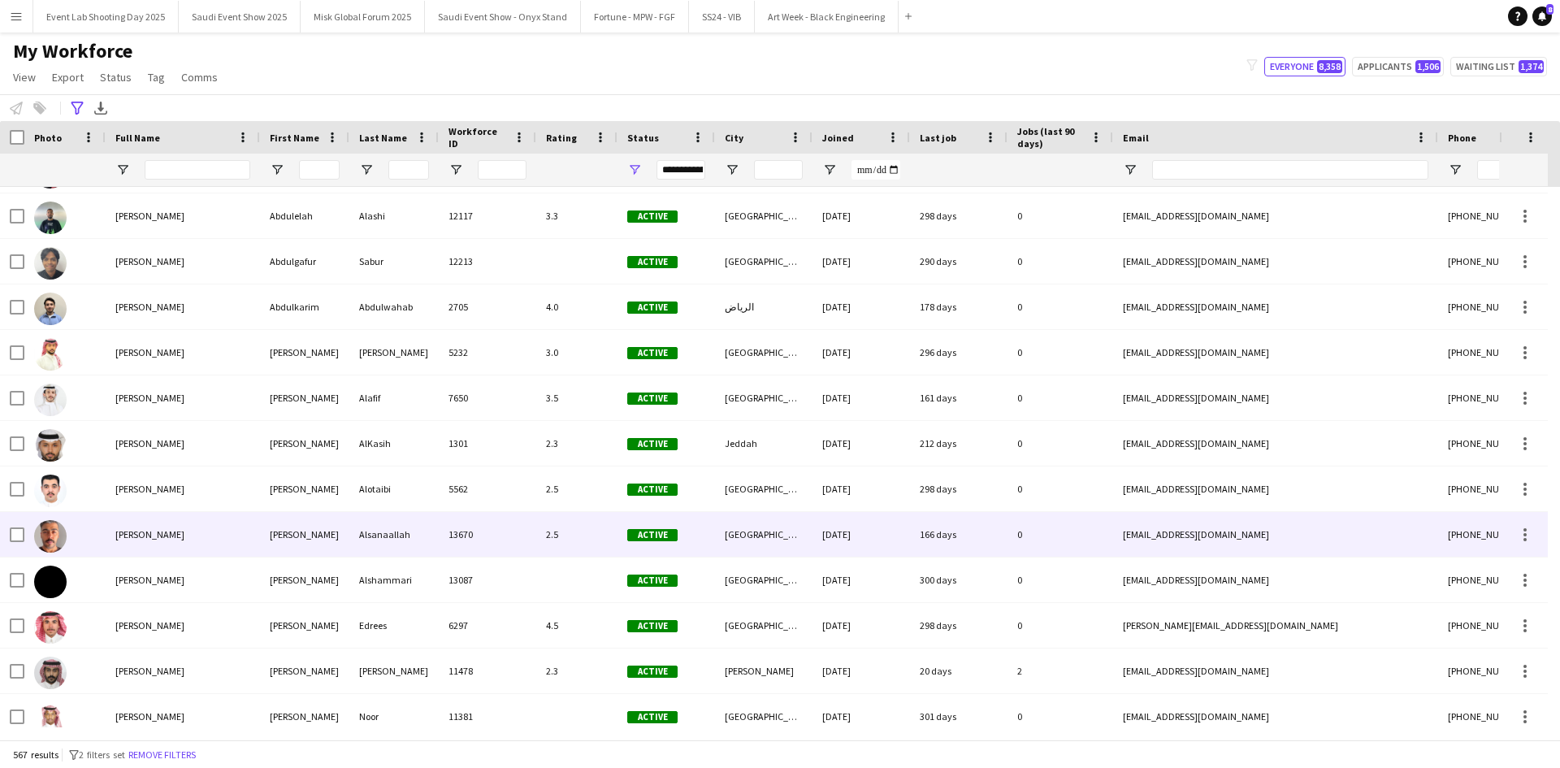
scroll to position [0, 0]
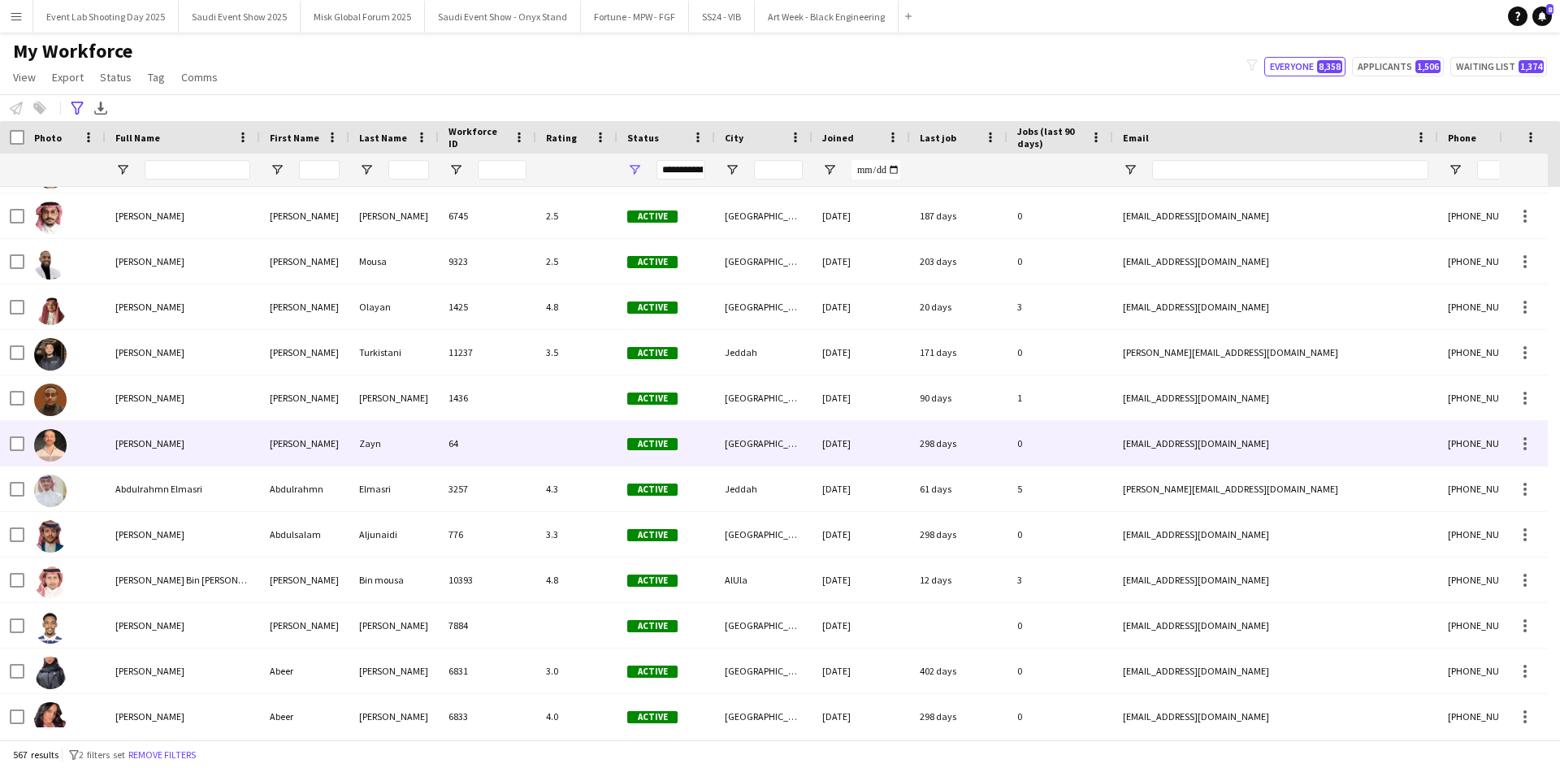
click at [137, 449] on span "[PERSON_NAME]" at bounding box center [149, 443] width 69 height 12
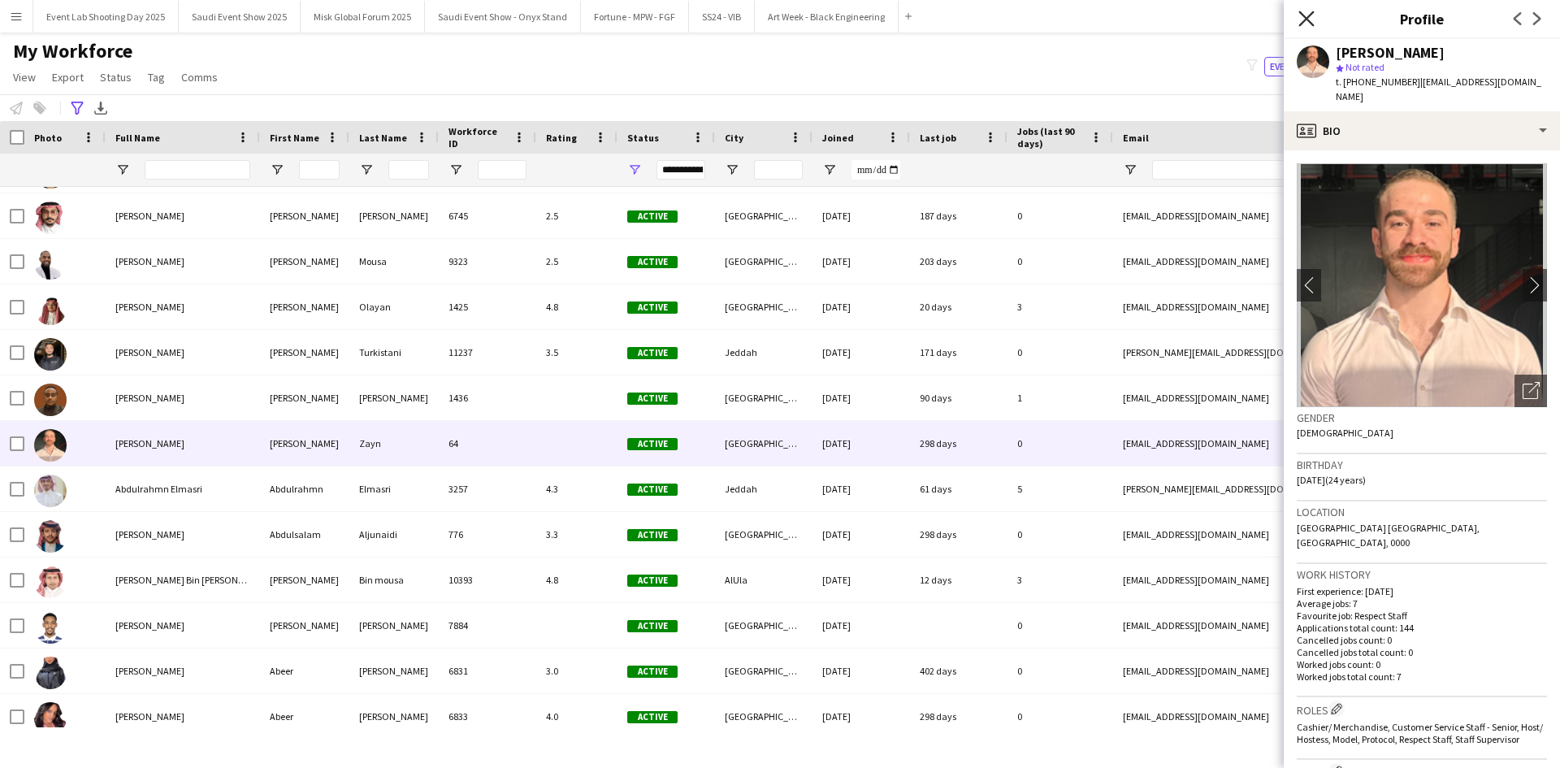
click at [1301, 20] on icon "Close pop-in" at bounding box center [1306, 18] width 15 height 15
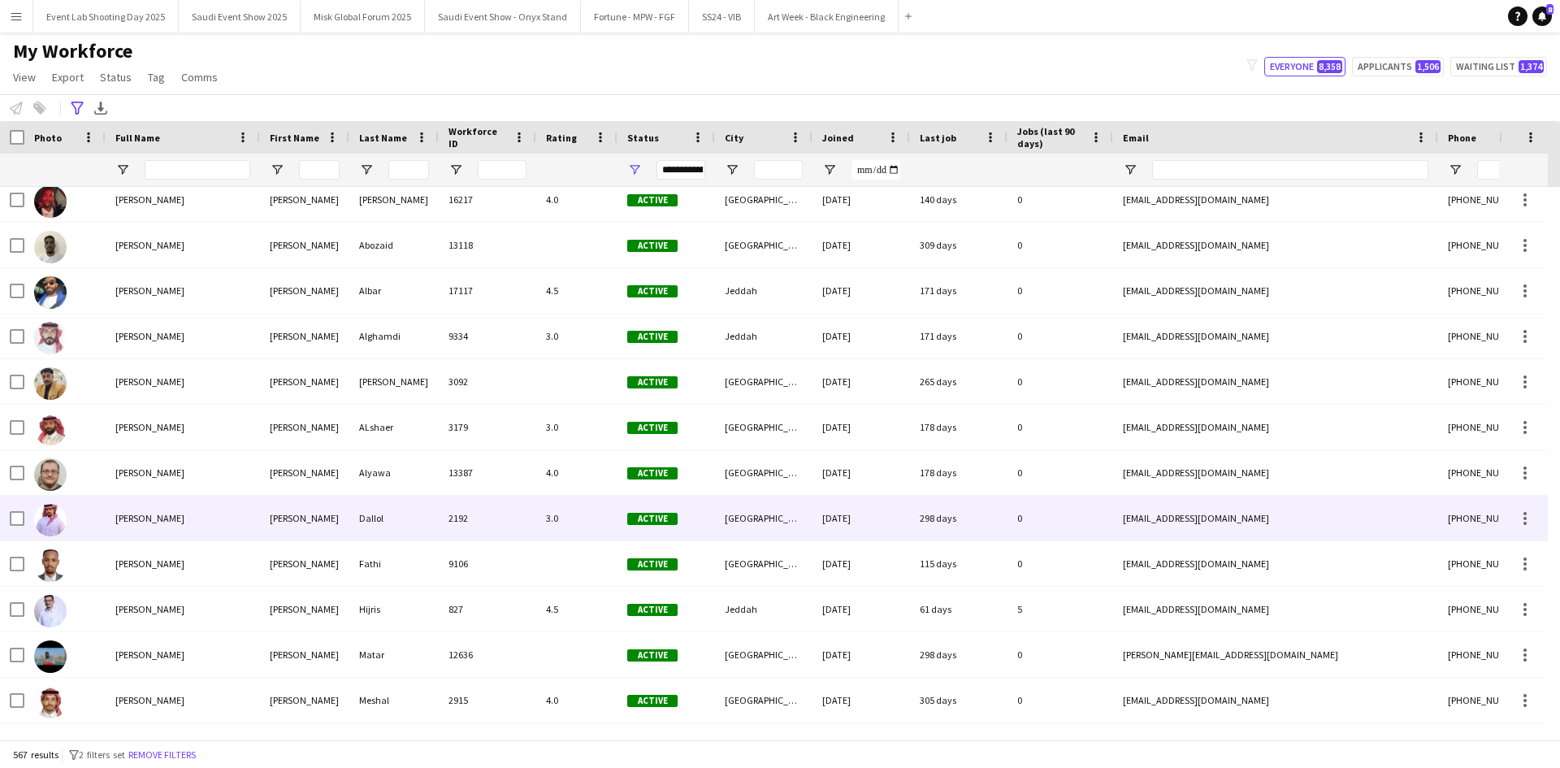
click at [167, 519] on span "[PERSON_NAME]" at bounding box center [149, 518] width 69 height 12
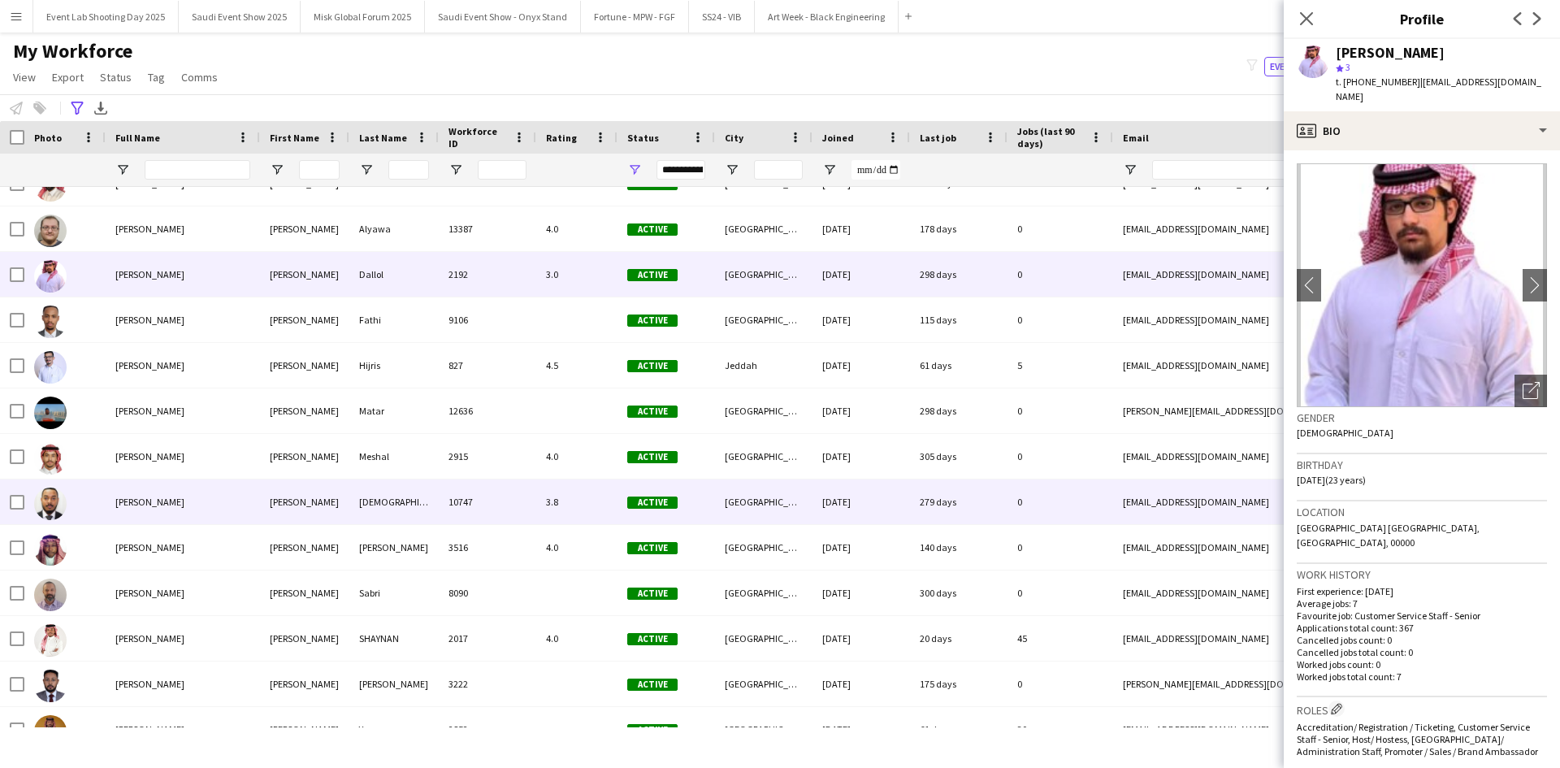
click at [167, 519] on div "[PERSON_NAME]" at bounding box center [183, 502] width 154 height 45
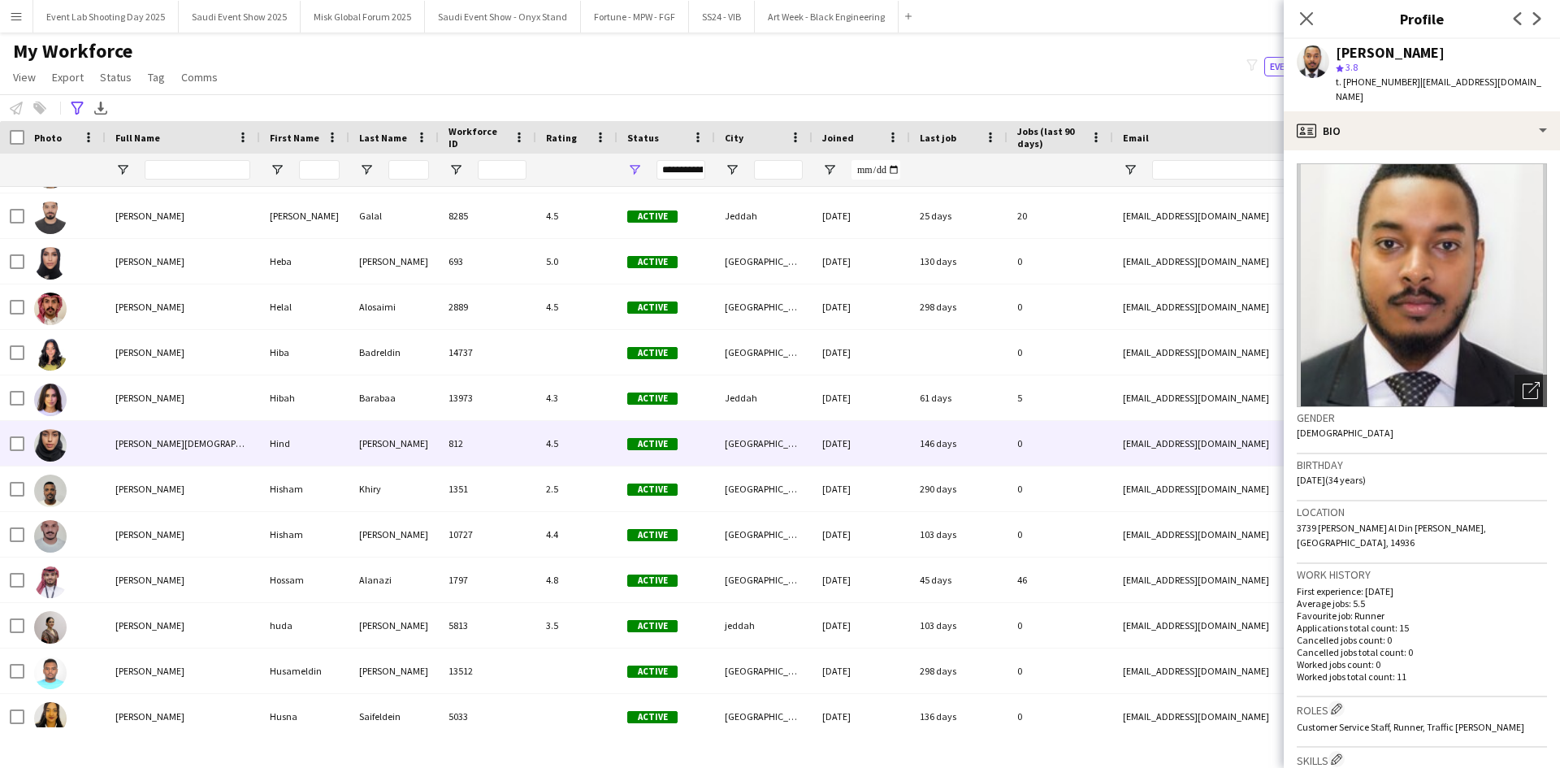
scroll to position [9997, 0]
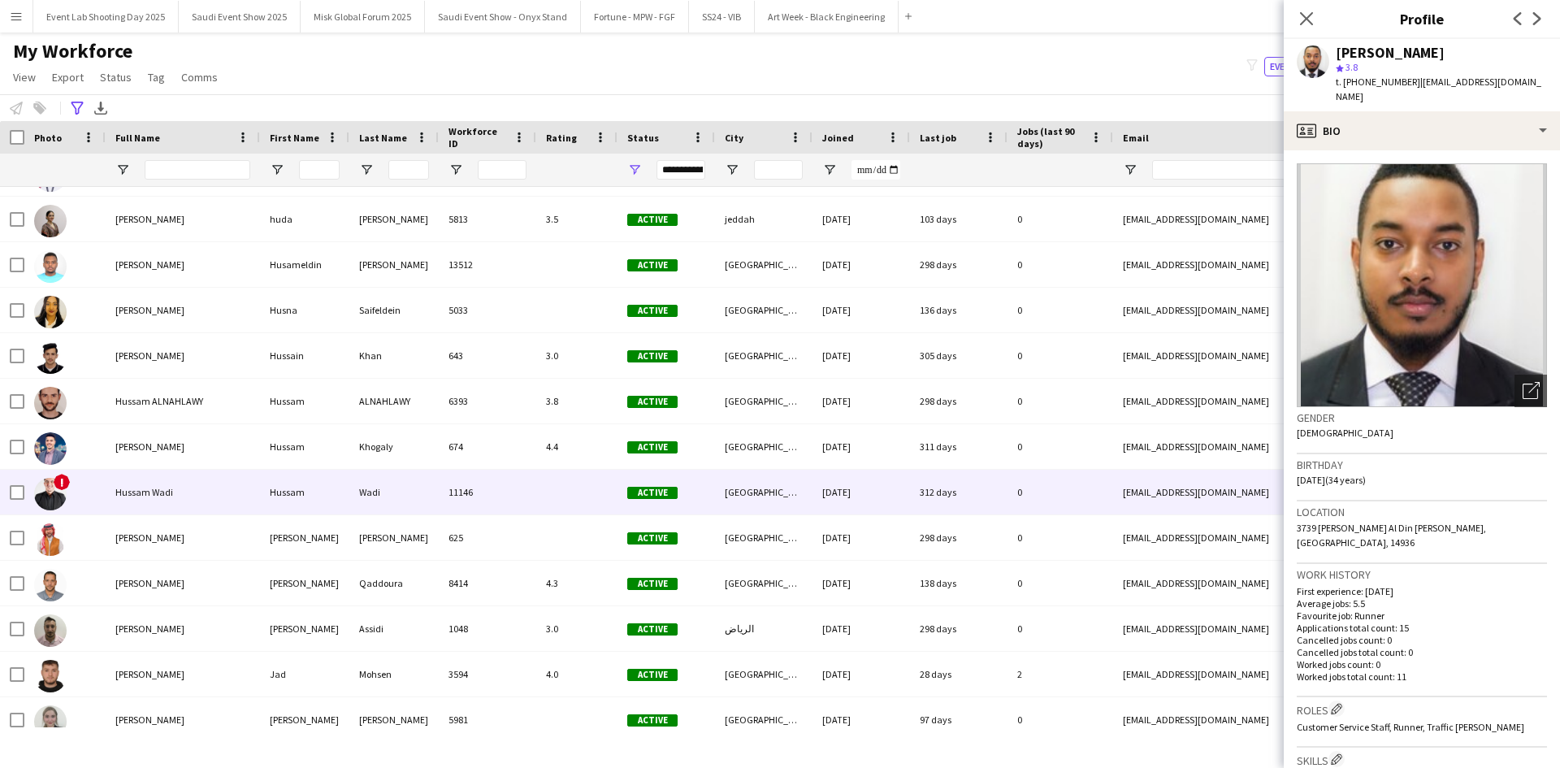
click at [190, 482] on div "Hussam Wadi" at bounding box center [183, 492] width 154 height 45
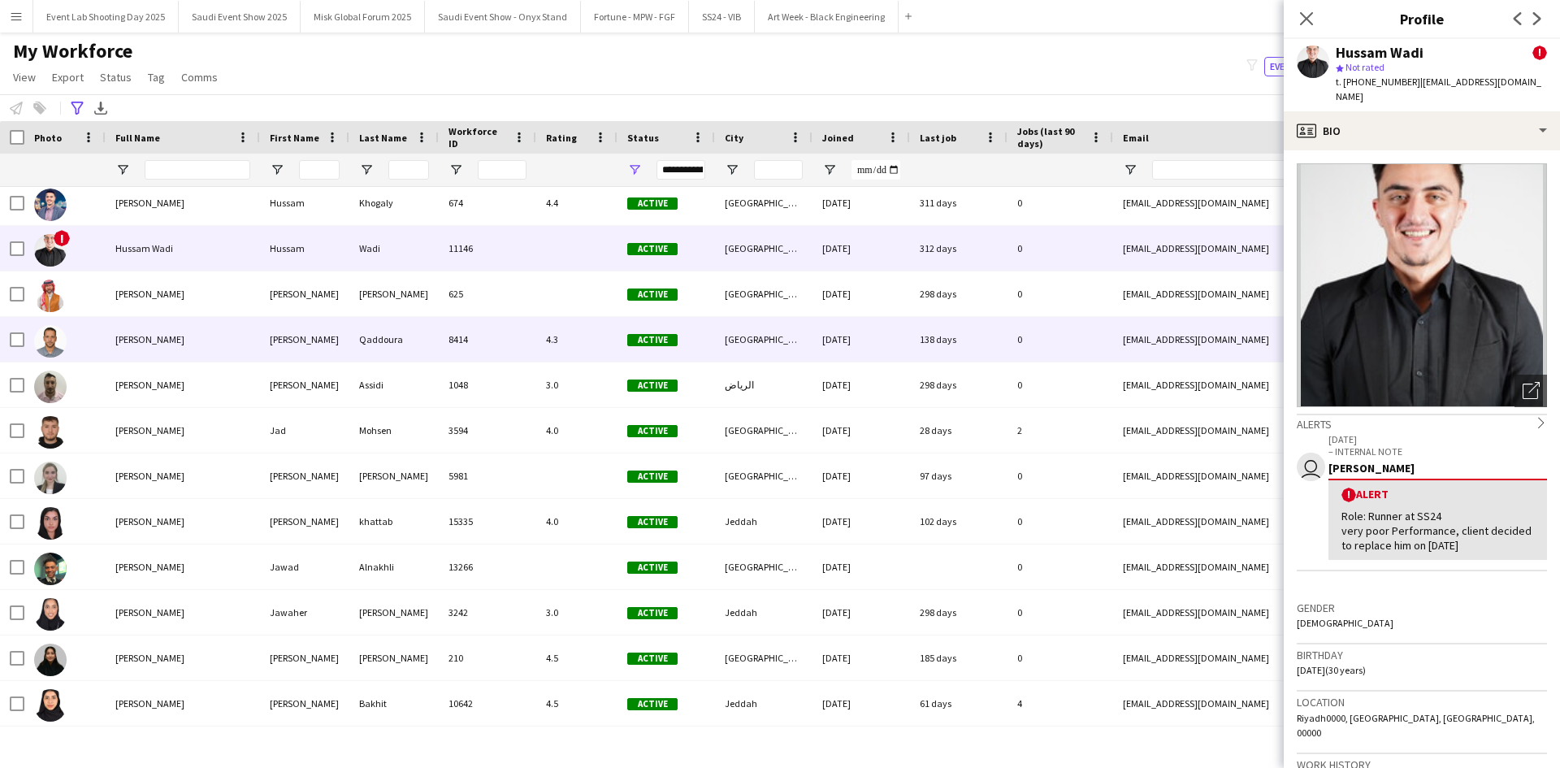
click at [153, 358] on div "[PERSON_NAME]" at bounding box center [183, 339] width 154 height 45
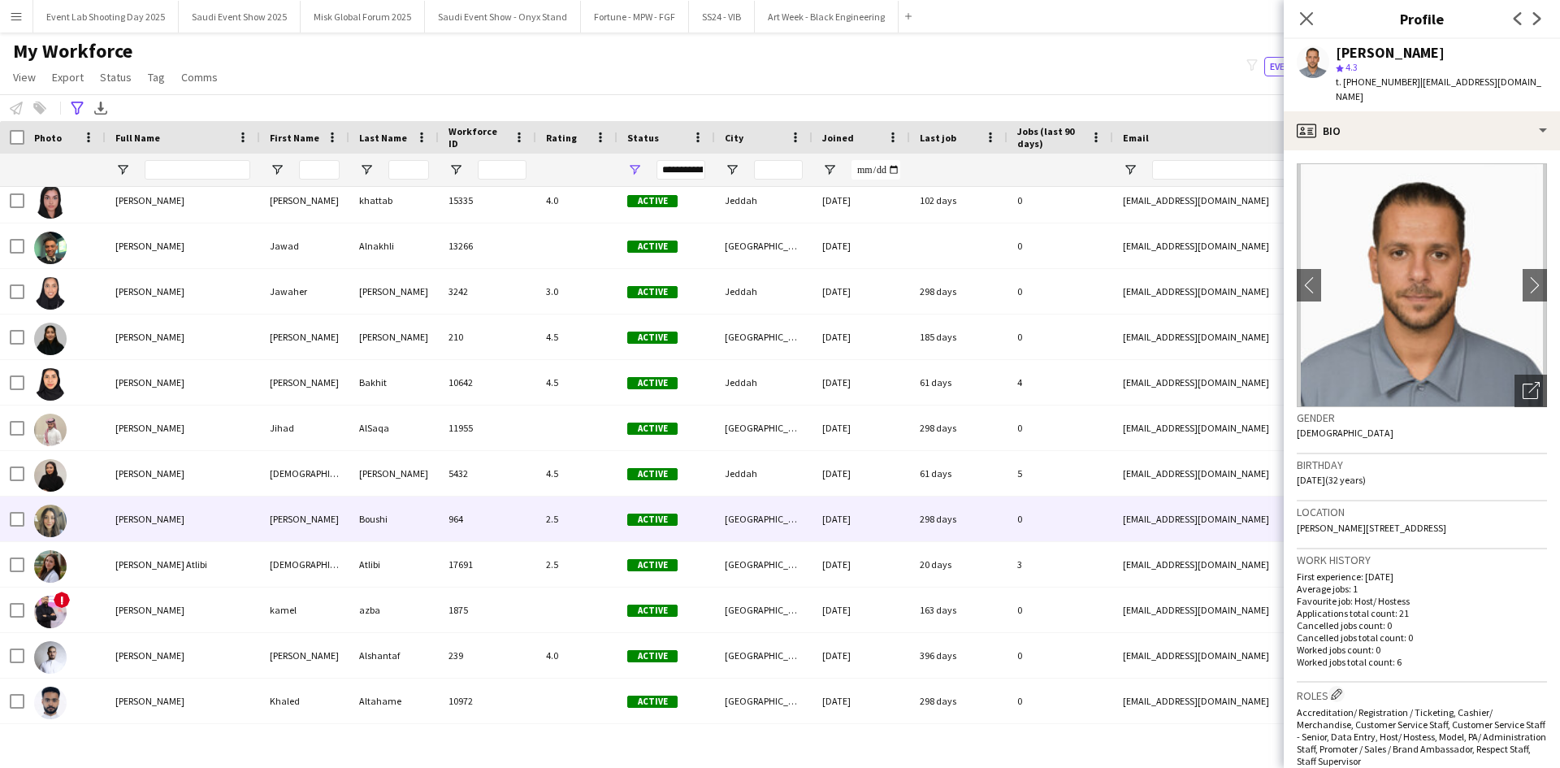
scroll to position [10891, 0]
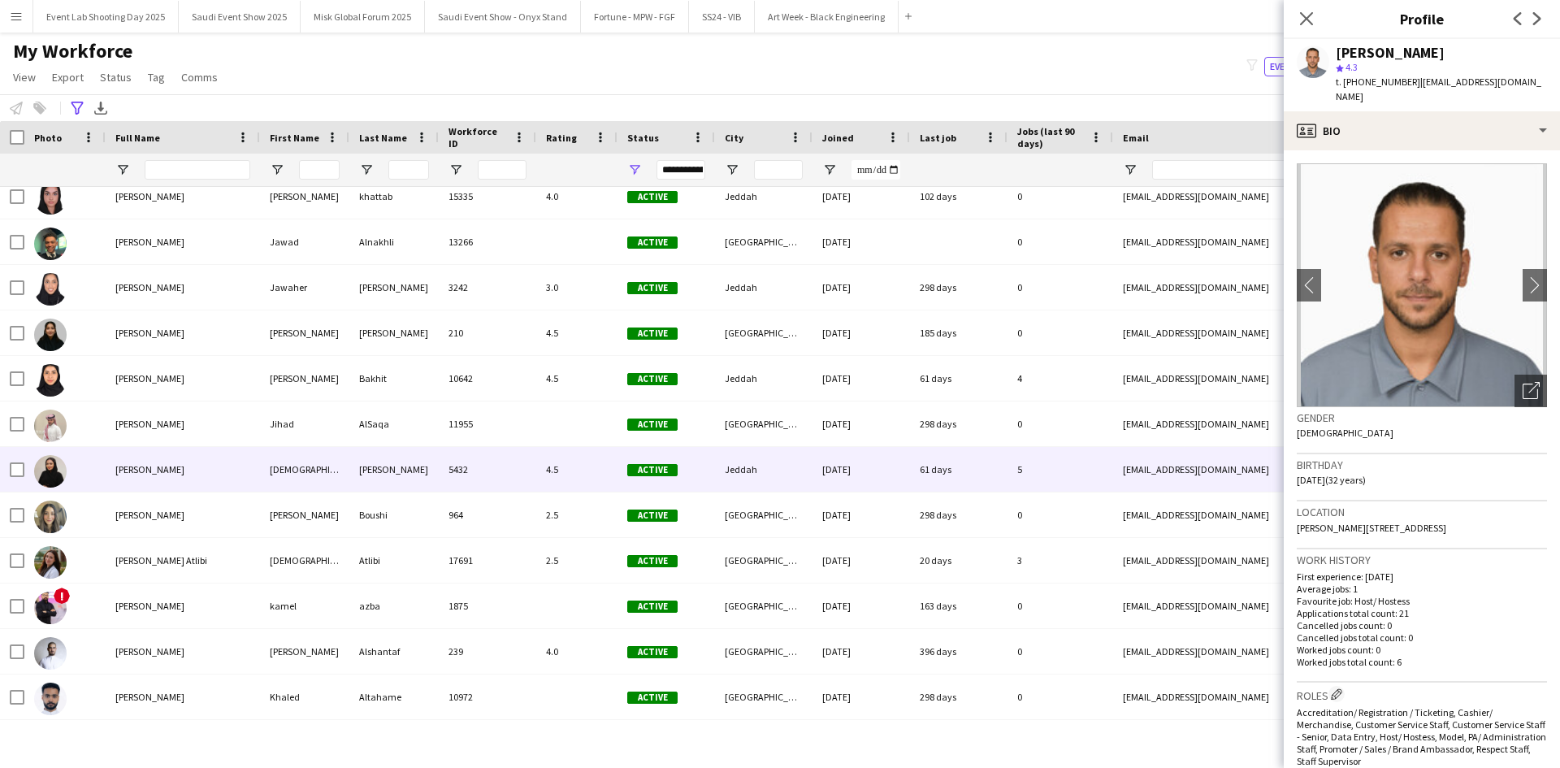
click at [138, 464] on span "[PERSON_NAME]" at bounding box center [149, 469] width 69 height 12
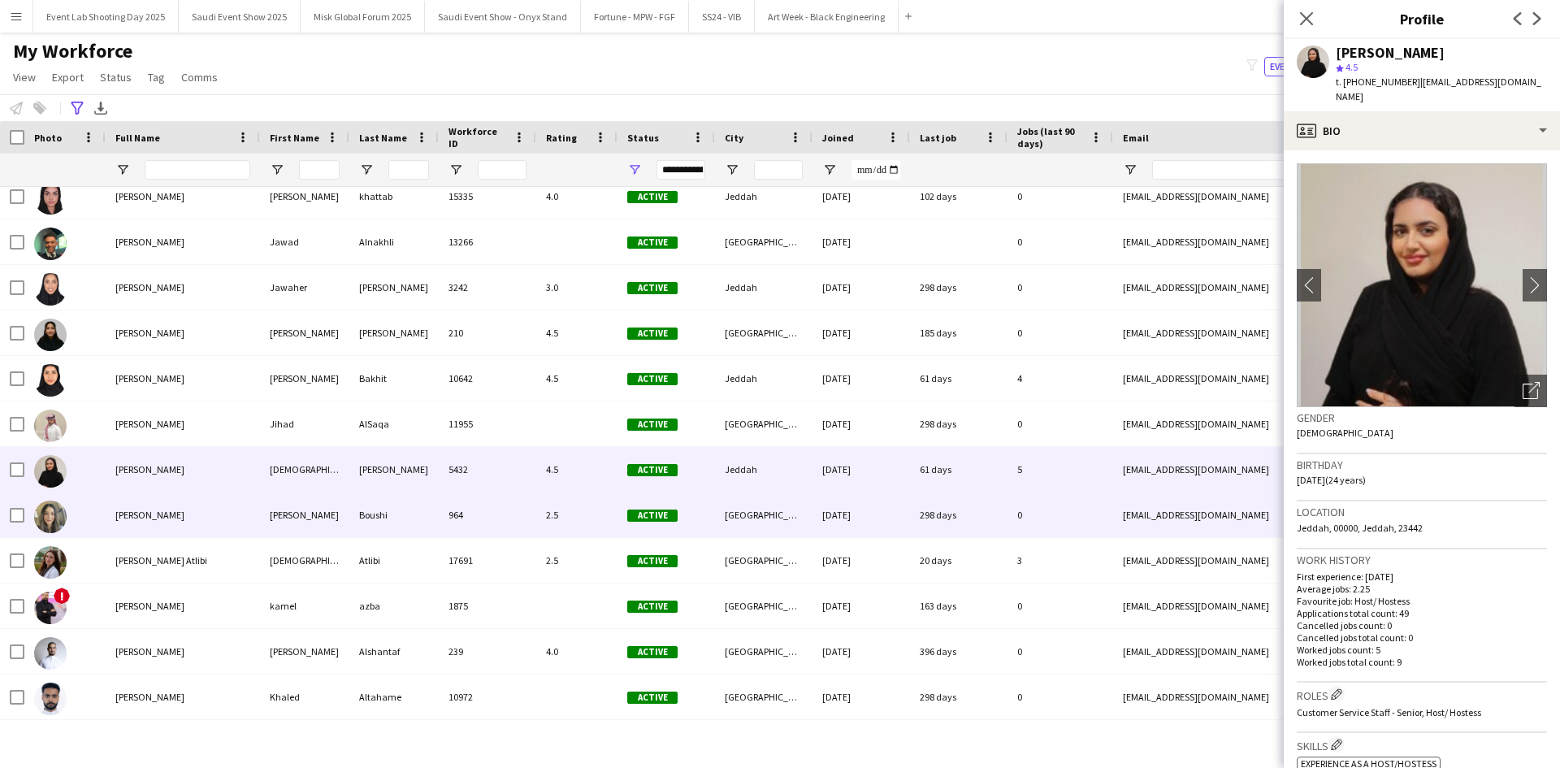
click at [141, 497] on div "[PERSON_NAME]" at bounding box center [183, 515] width 154 height 45
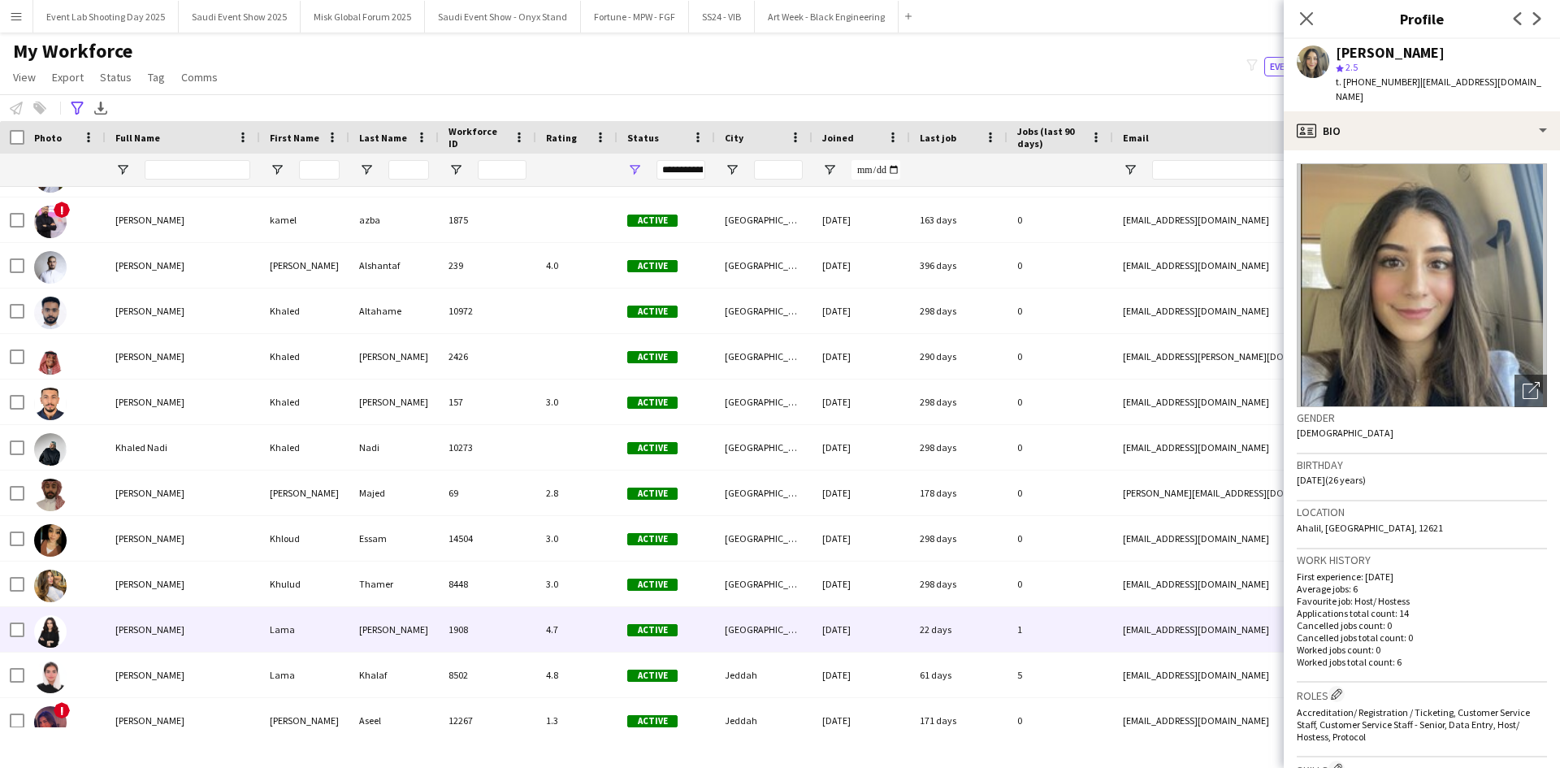
scroll to position [11283, 0]
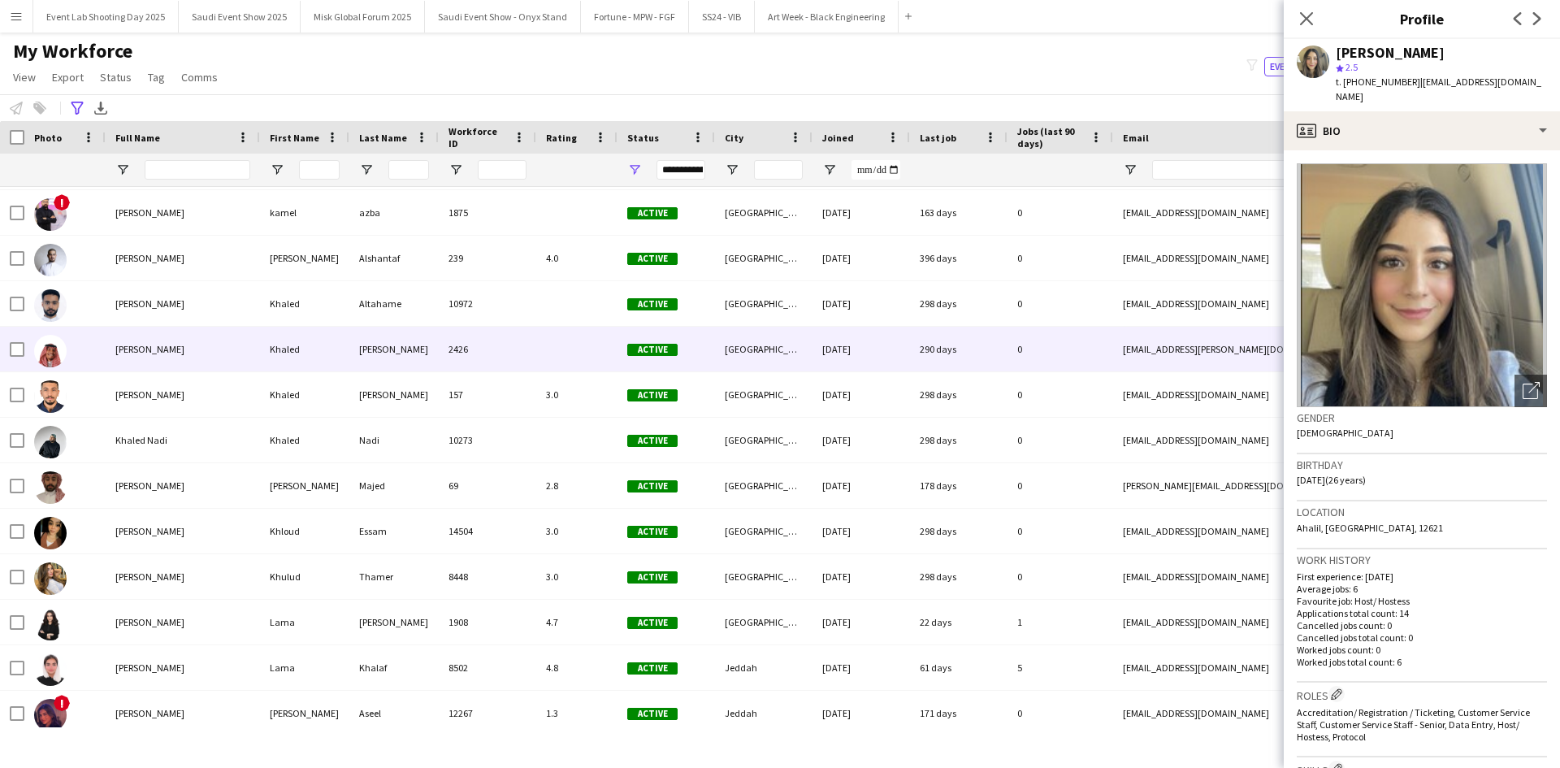
click at [206, 335] on div "[PERSON_NAME]" at bounding box center [183, 349] width 154 height 45
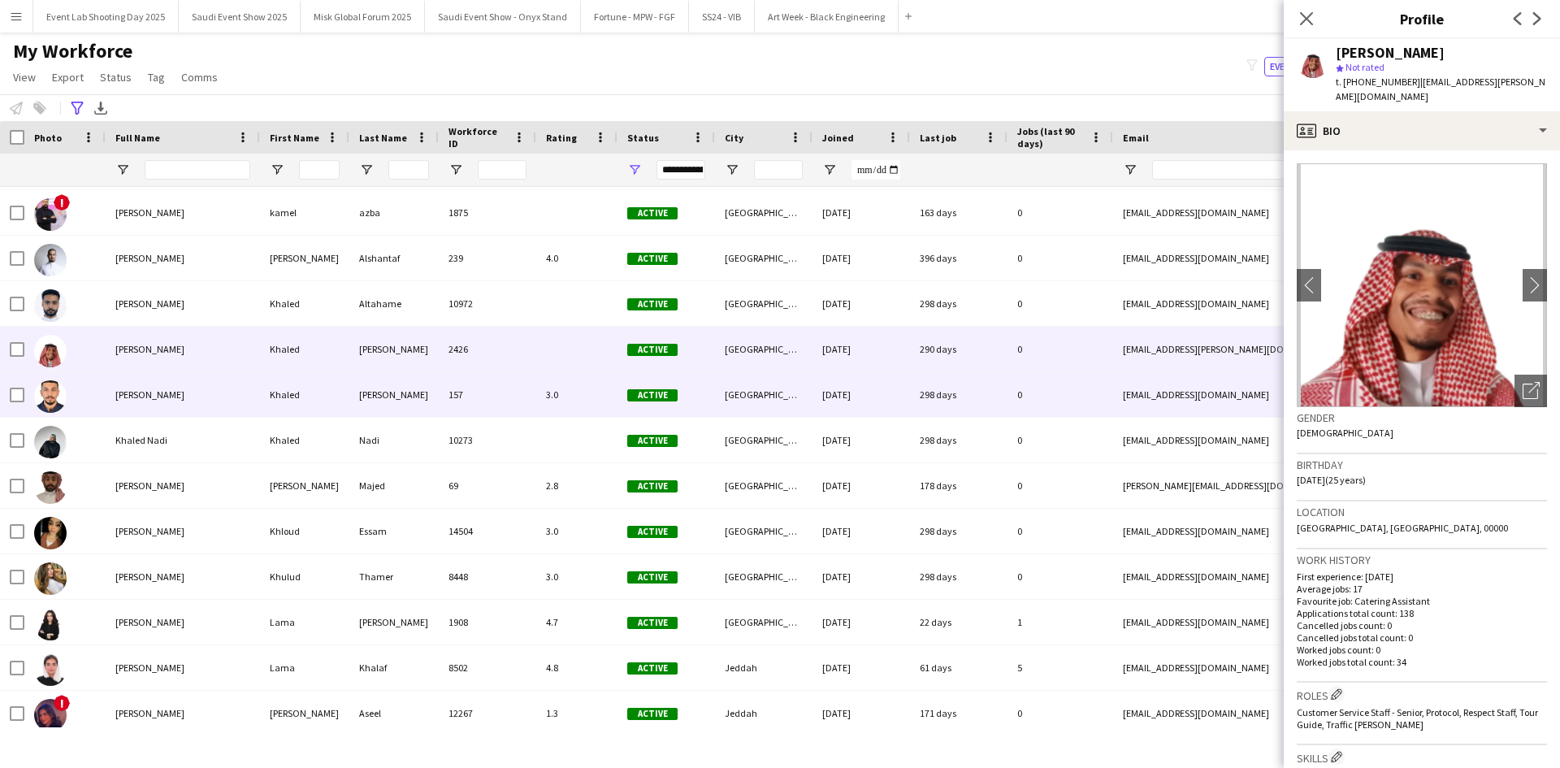
click at [180, 377] on div "[PERSON_NAME]" at bounding box center [183, 394] width 154 height 45
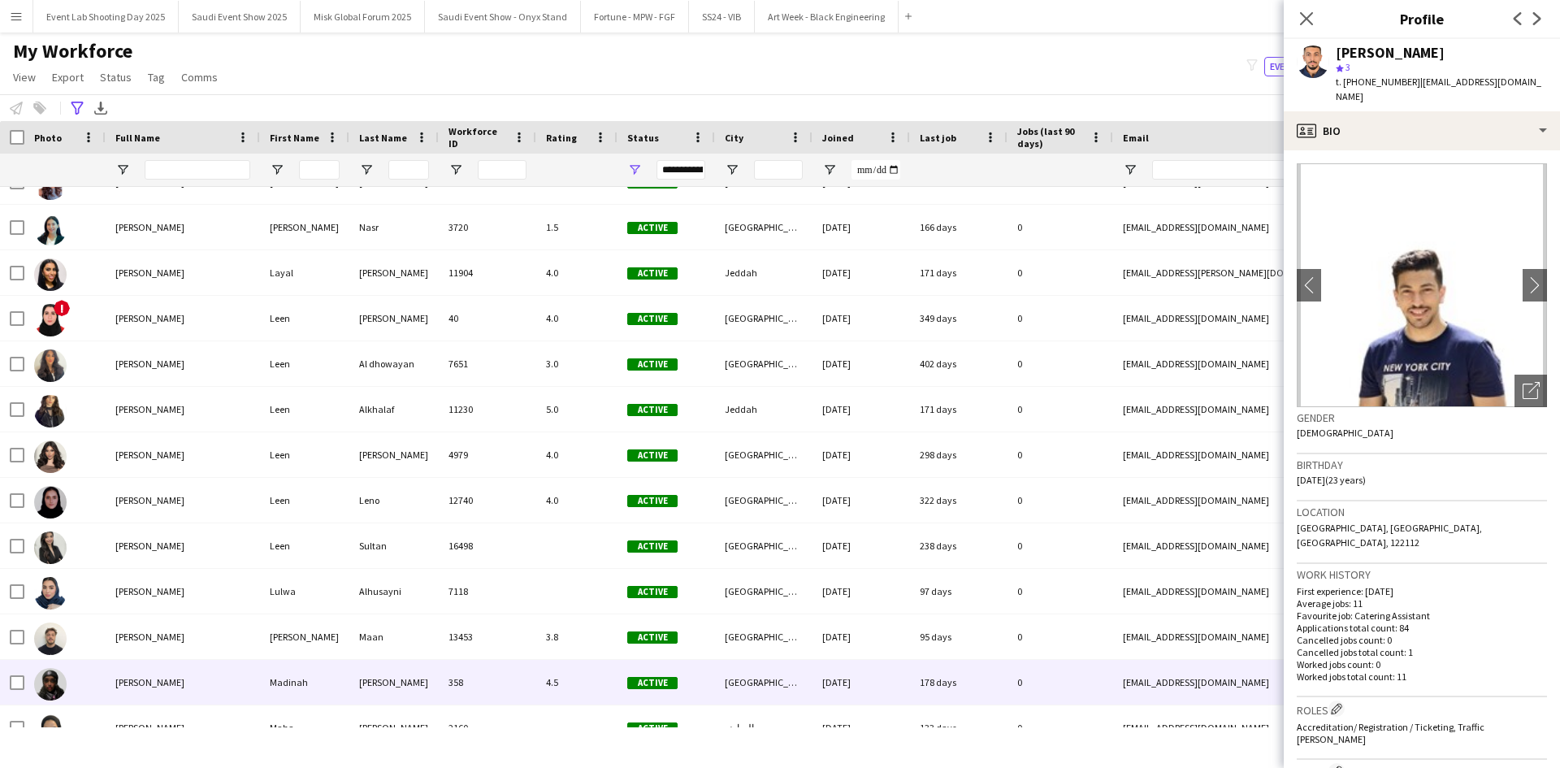
scroll to position [12068, 0]
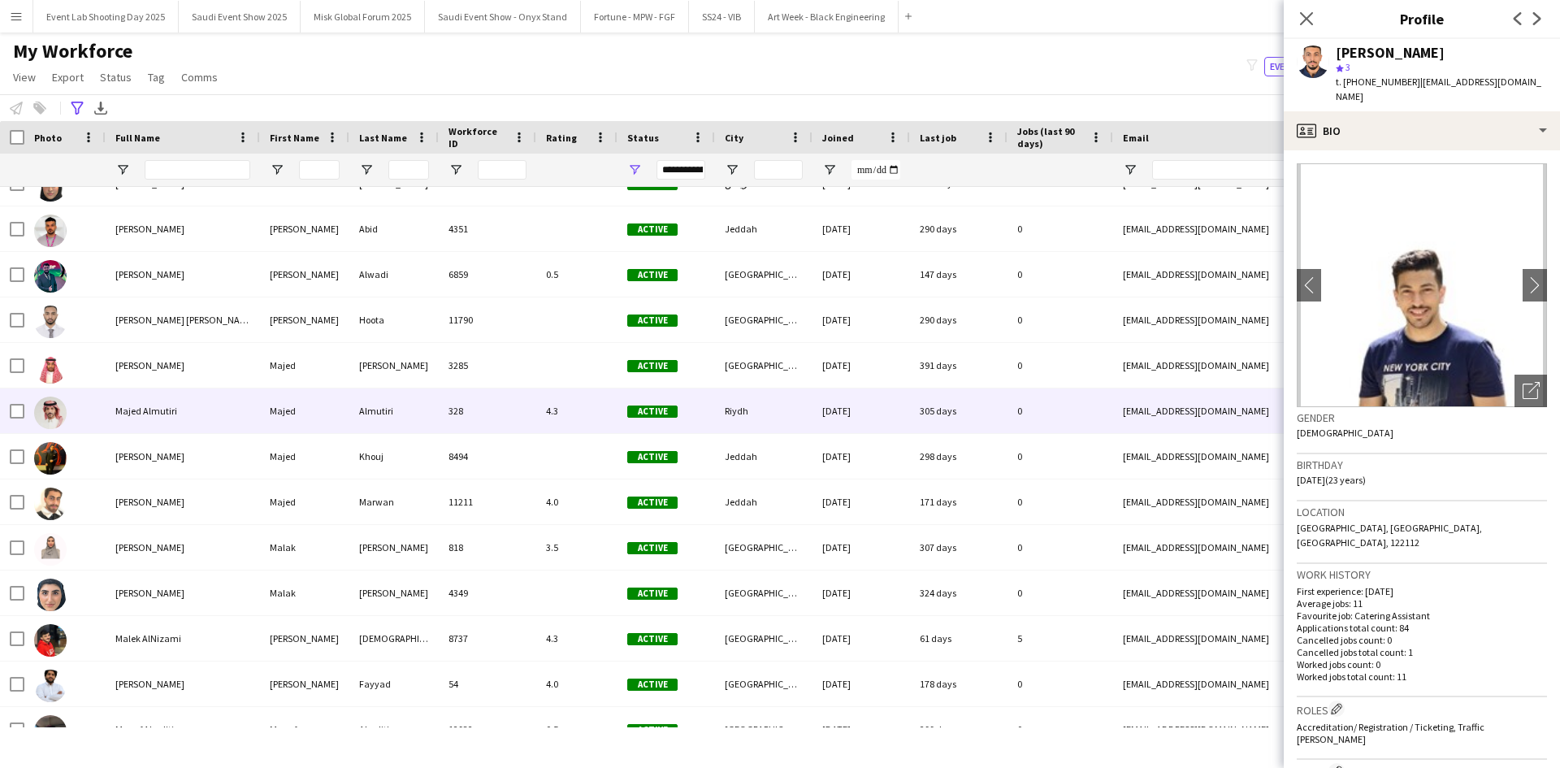
click at [107, 413] on div "Majed Almutiri" at bounding box center [183, 410] width 154 height 45
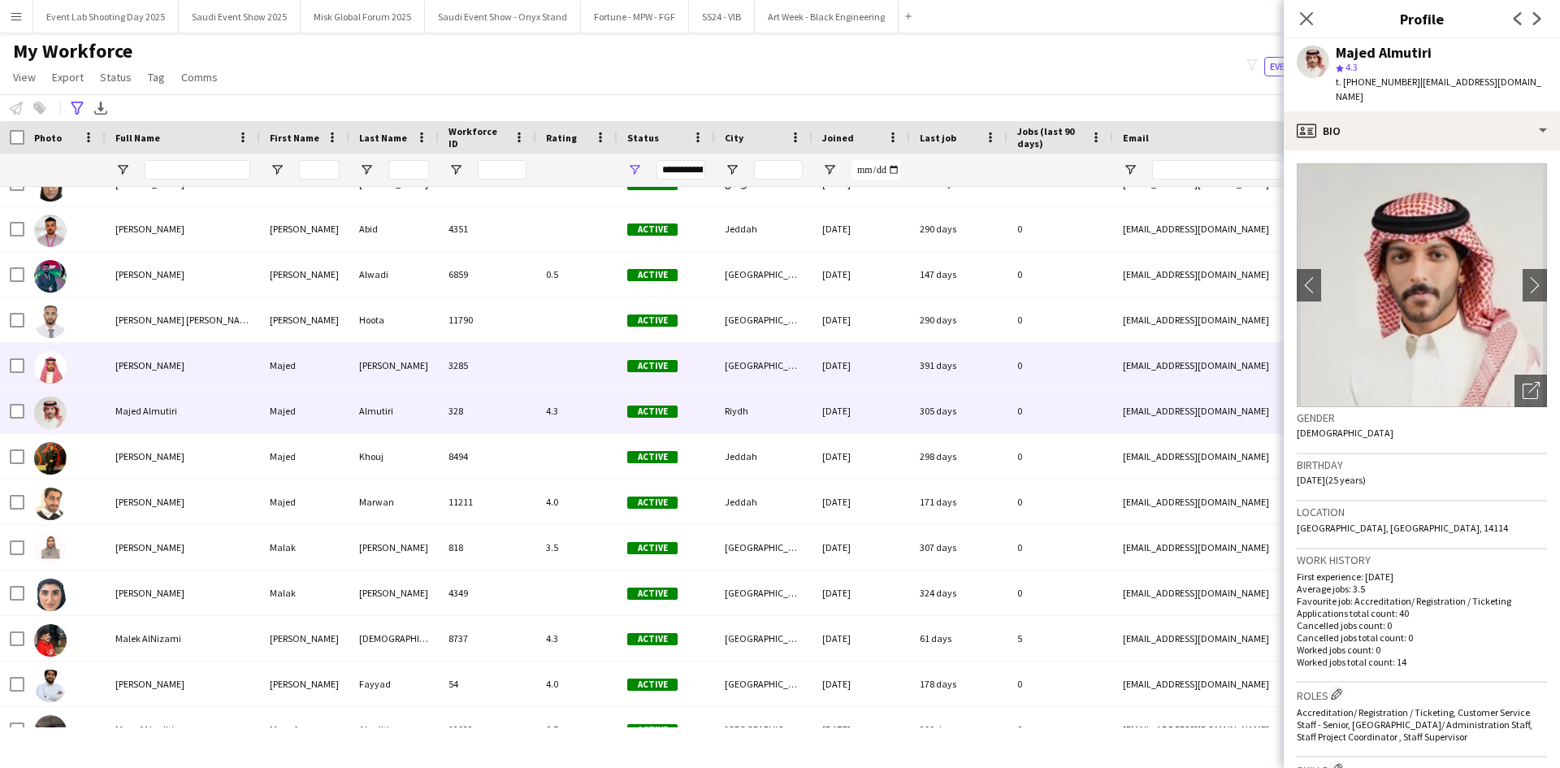
click at [124, 368] on span "[PERSON_NAME]" at bounding box center [149, 365] width 69 height 12
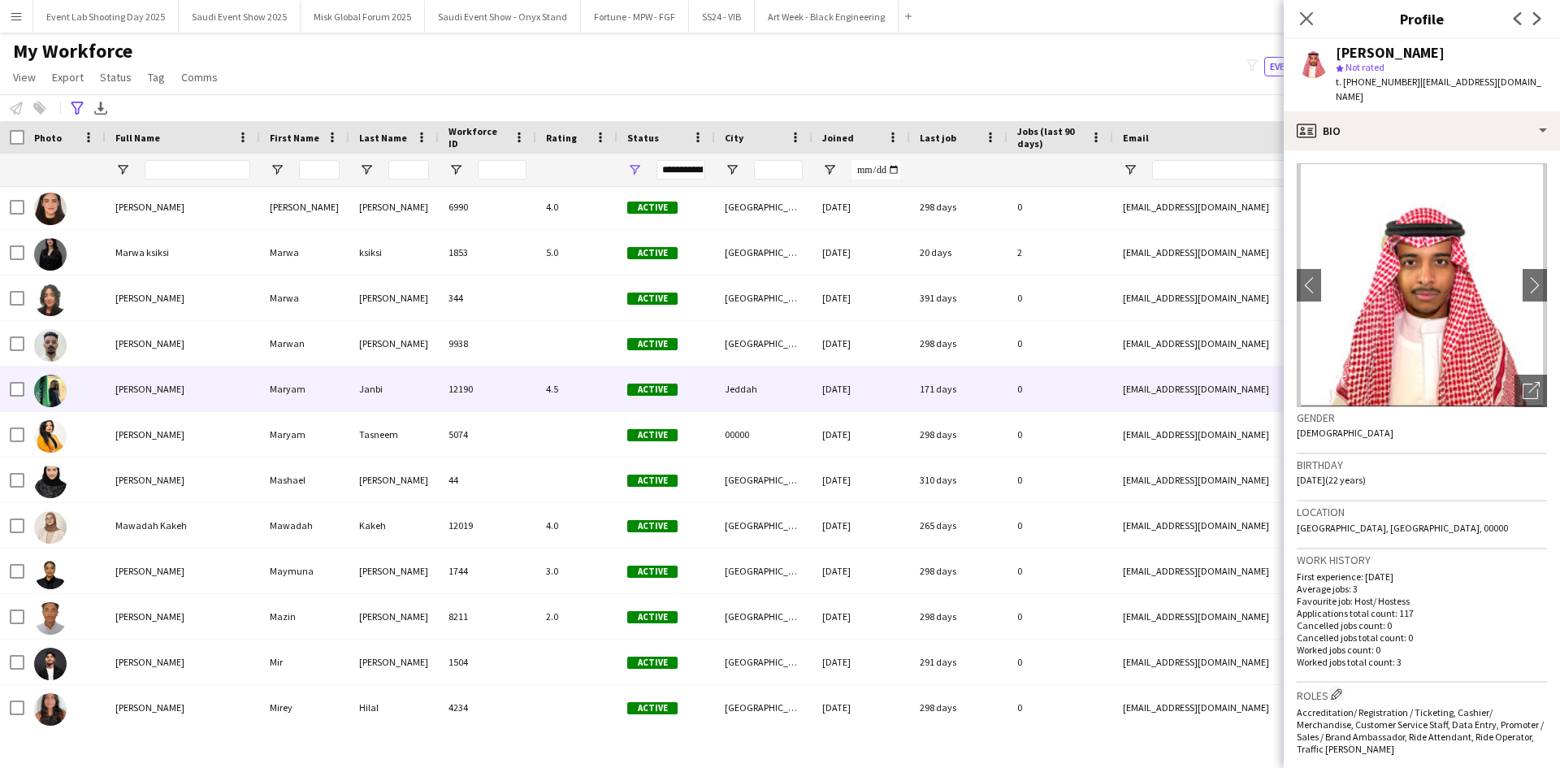
scroll to position [13218, 0]
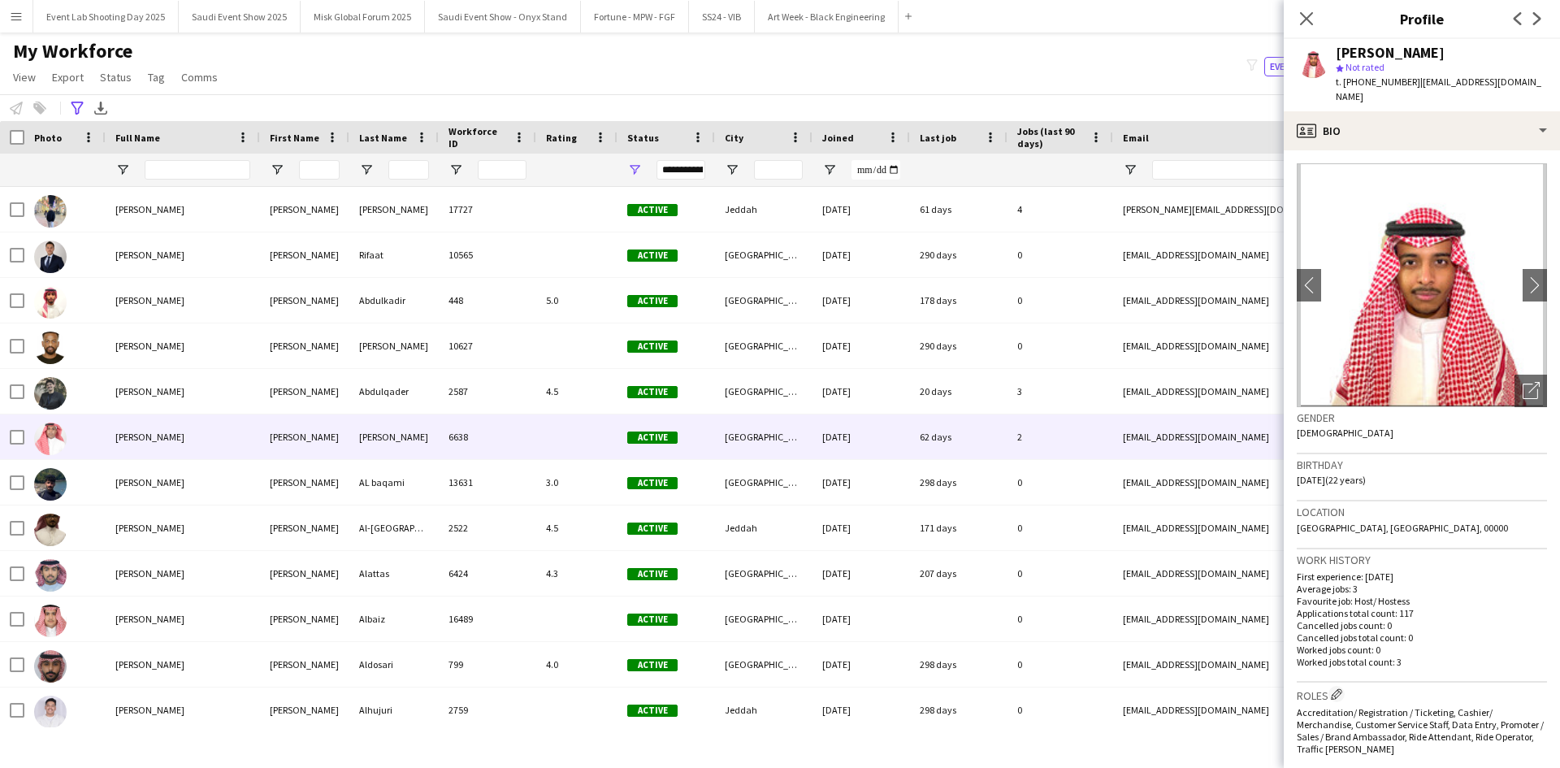
click at [173, 428] on div "[PERSON_NAME]" at bounding box center [183, 436] width 154 height 45
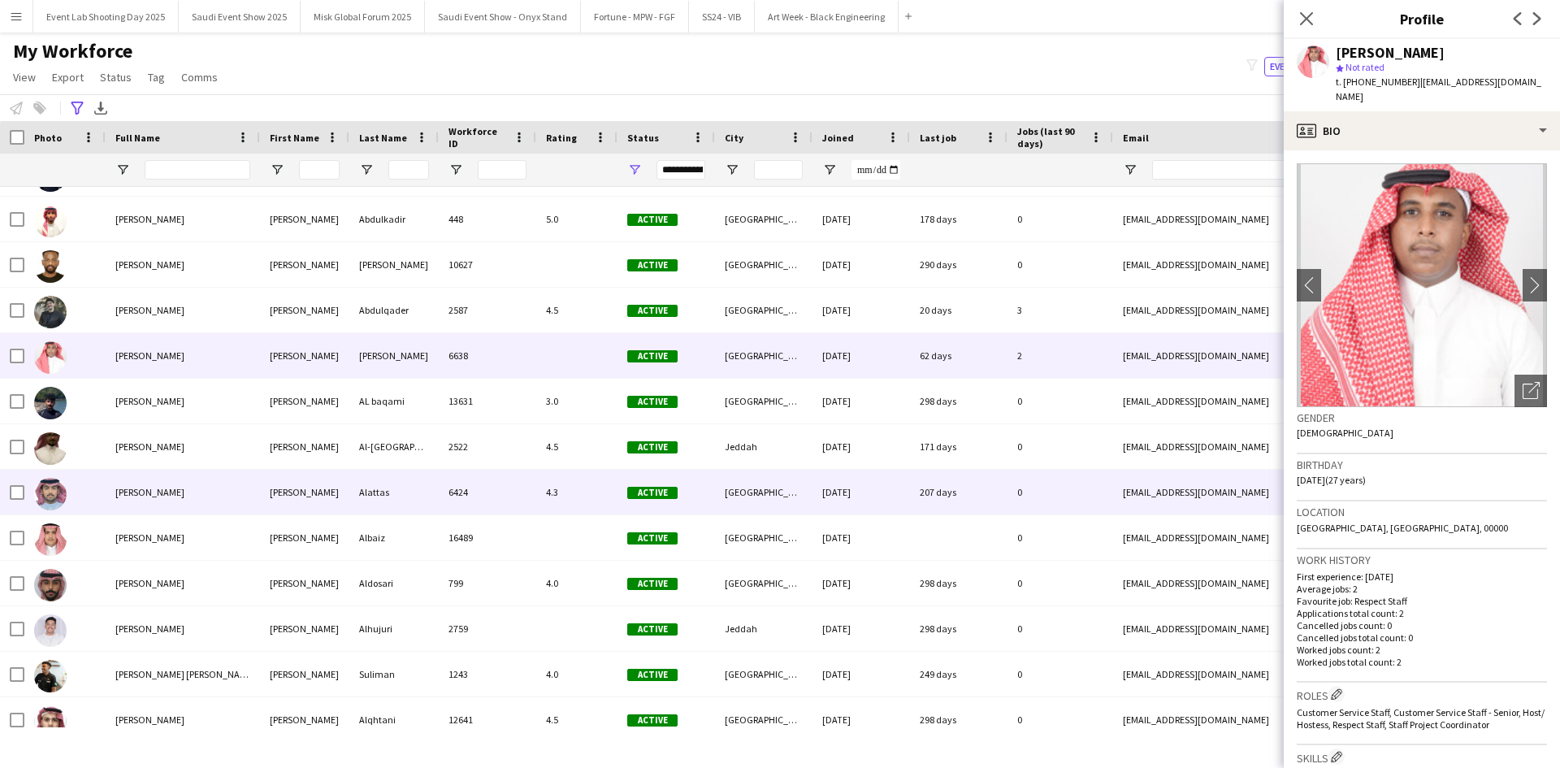
click at [150, 485] on div "[PERSON_NAME]" at bounding box center [183, 492] width 154 height 45
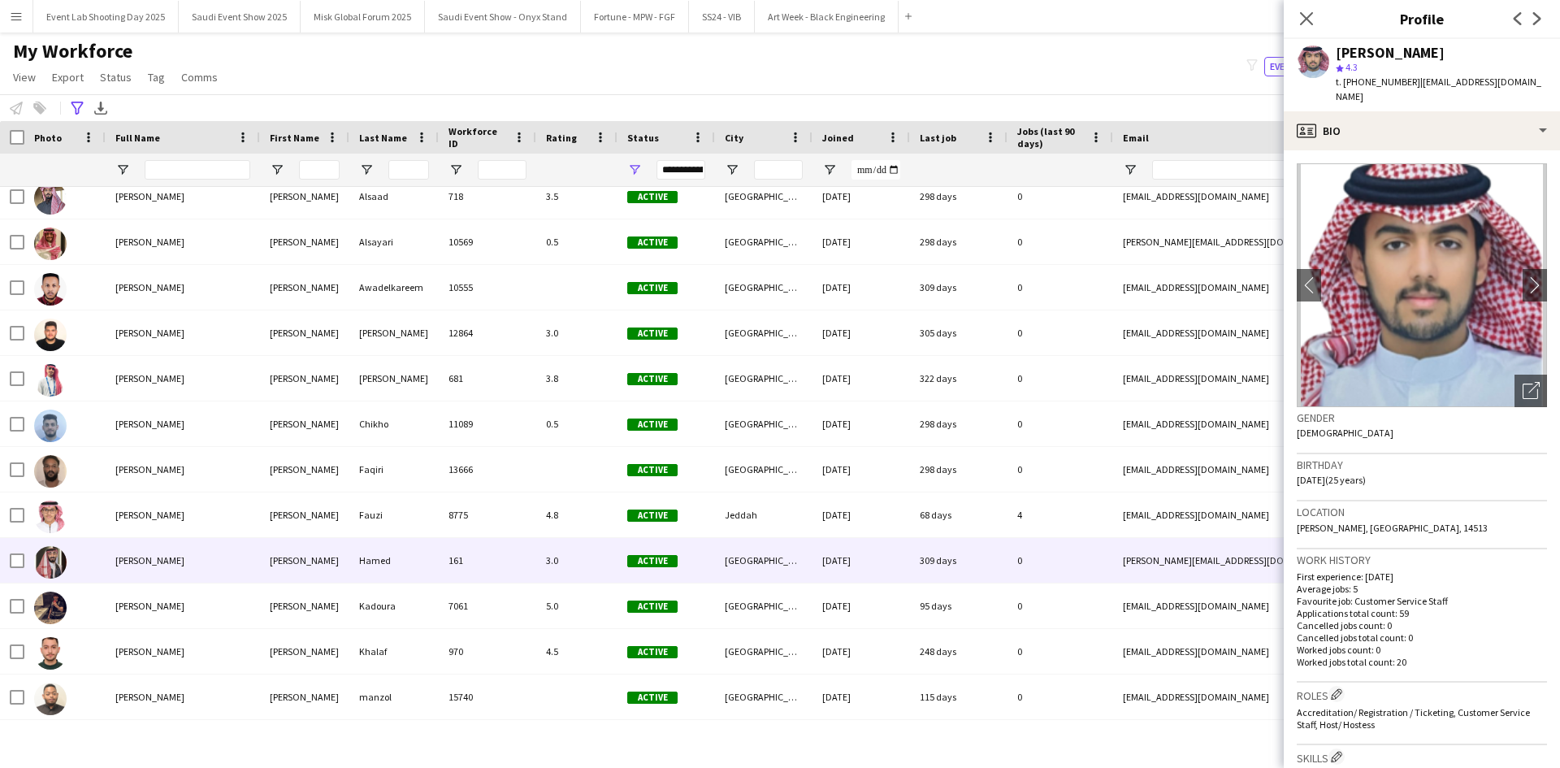
click at [154, 558] on span "[PERSON_NAME]" at bounding box center [149, 560] width 69 height 12
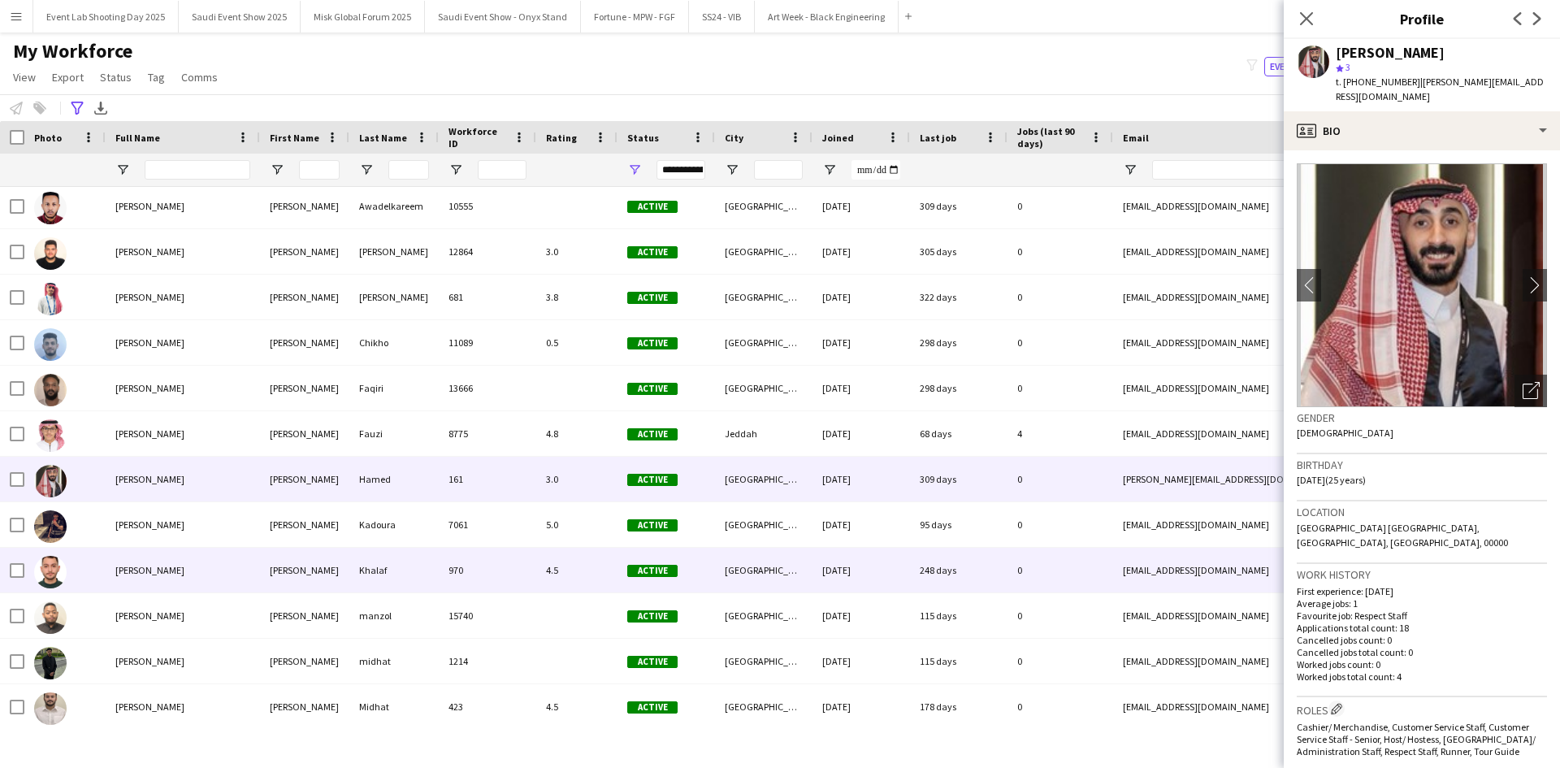
click at [154, 558] on div "[PERSON_NAME]" at bounding box center [183, 570] width 154 height 45
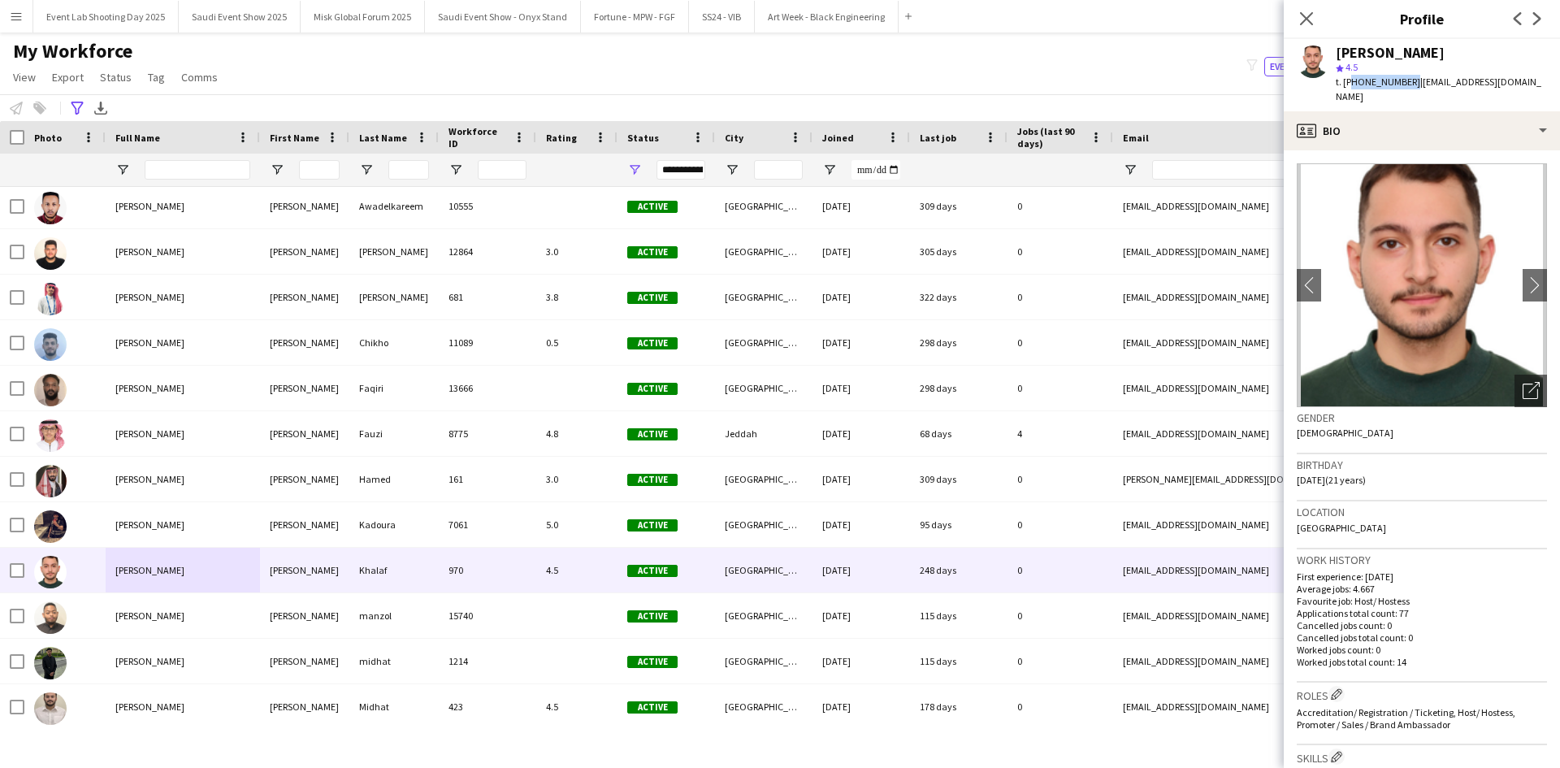
drag, startPoint x: 1406, startPoint y: 80, endPoint x: 1349, endPoint y: 83, distance: 56.9
click at [1349, 83] on span "t. [PHONE_NUMBER]" at bounding box center [1378, 82] width 85 height 12
copy span "966559772067"
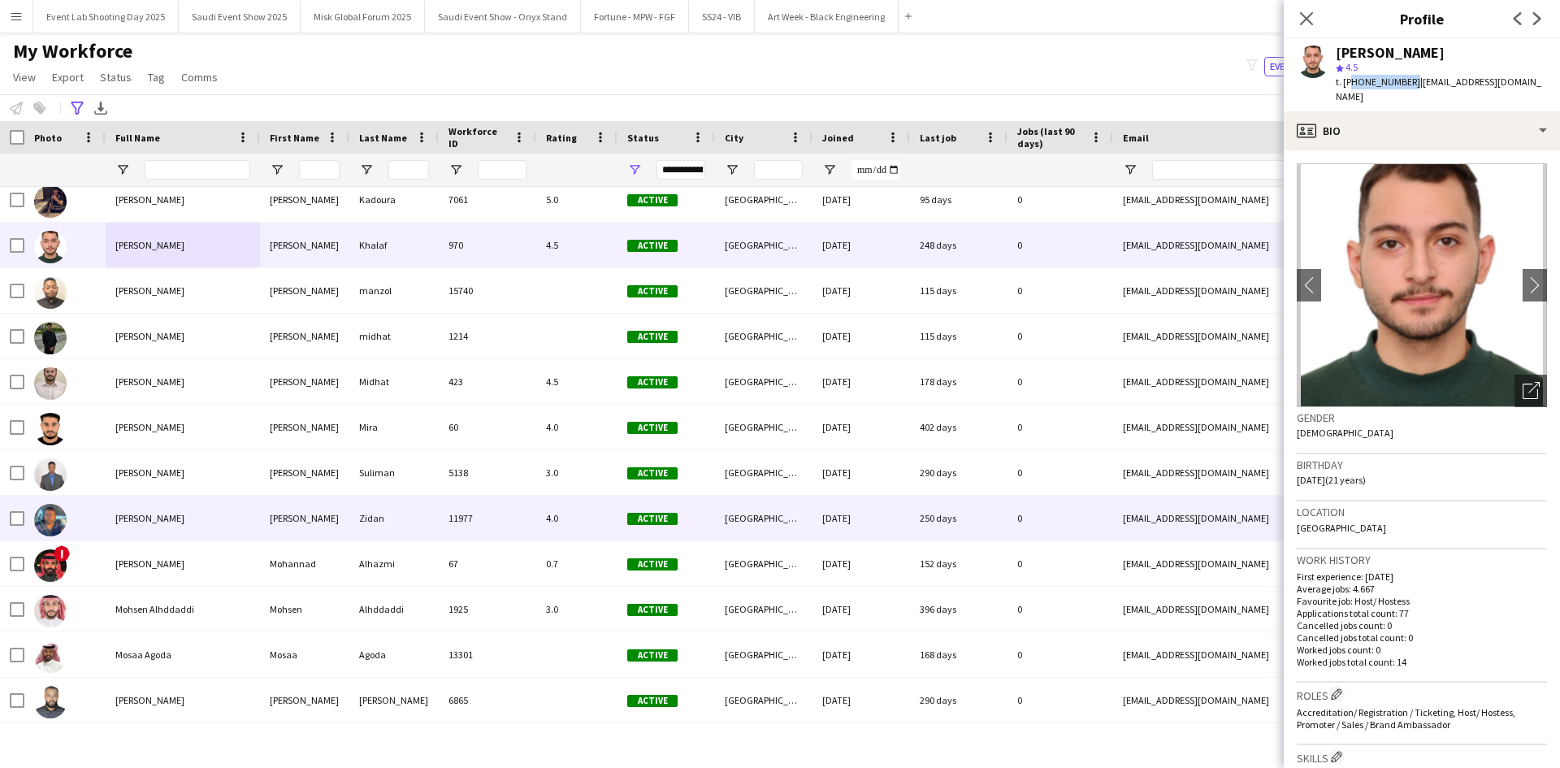
scroll to position [15657, 0]
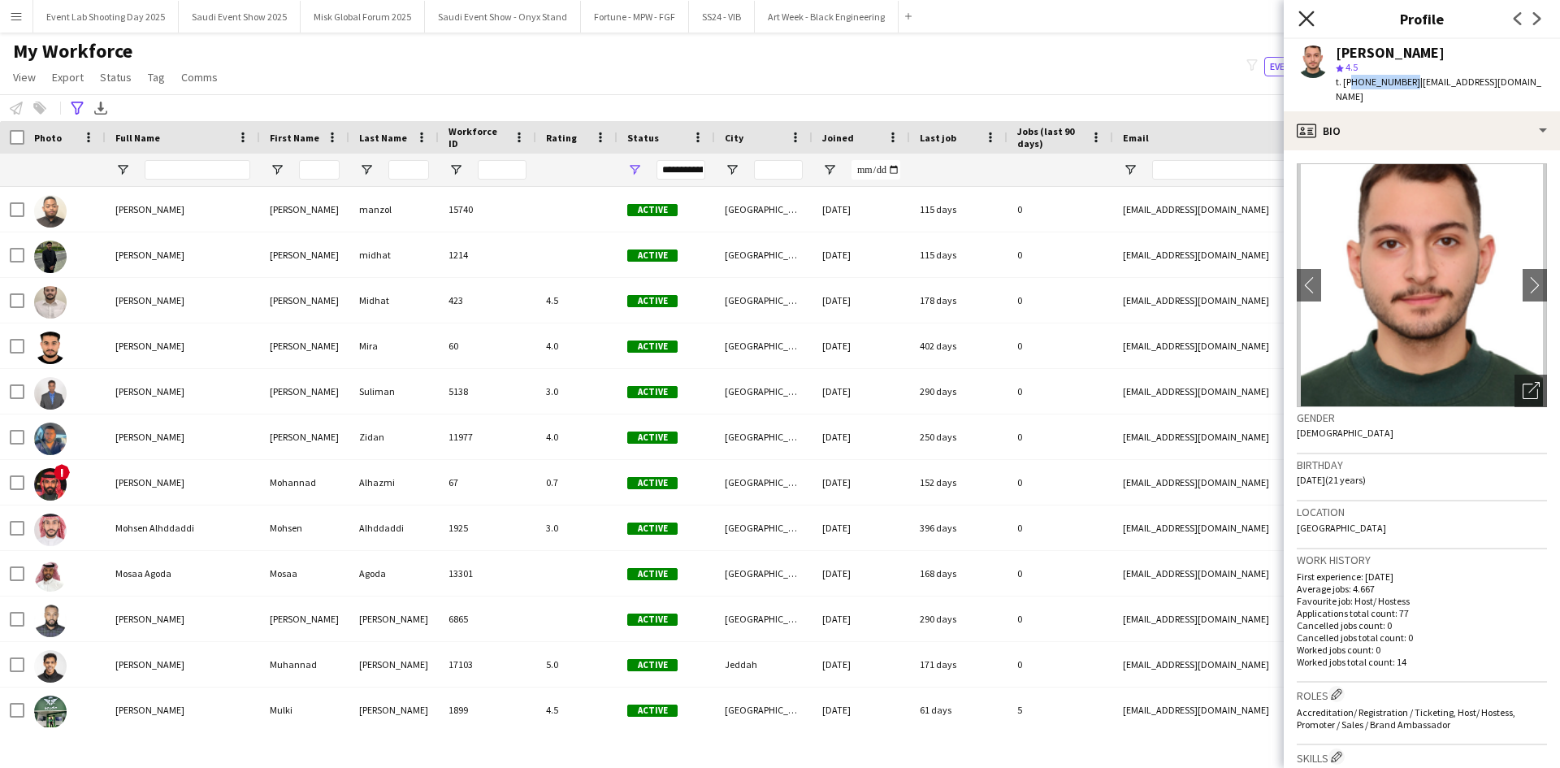
click at [1304, 18] on icon "Close pop-in" at bounding box center [1306, 18] width 15 height 15
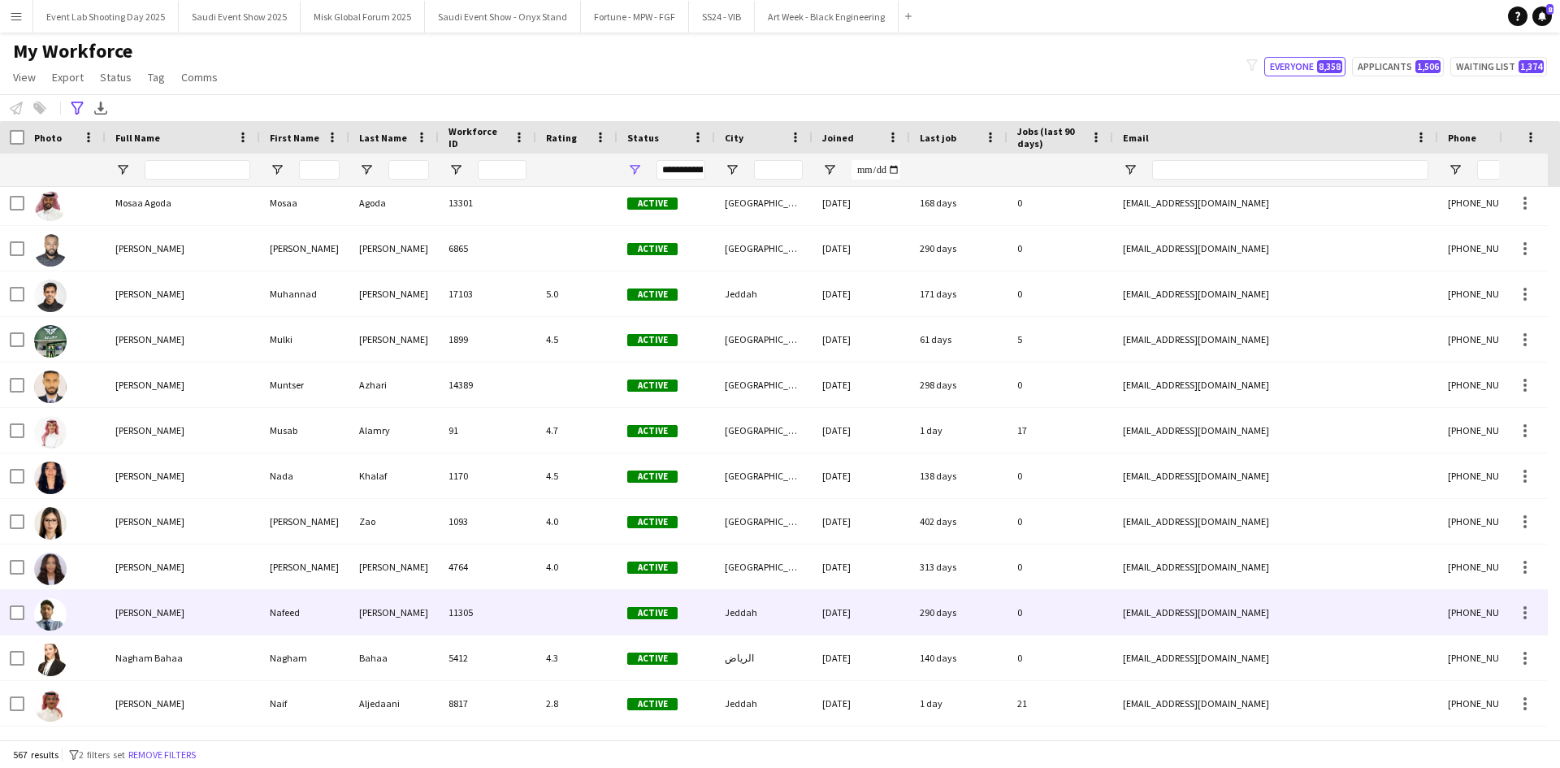
scroll to position [16063, 0]
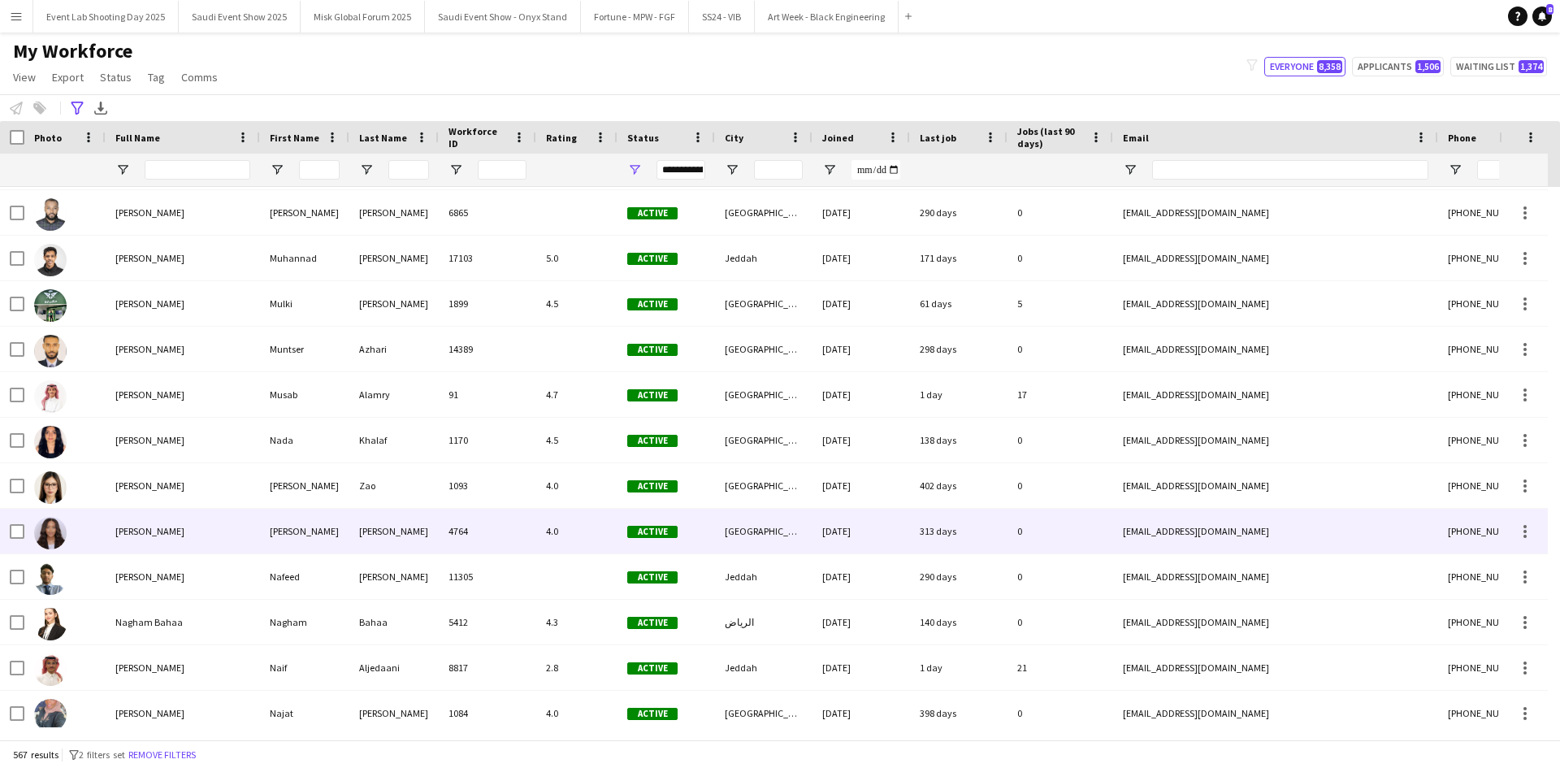
click at [209, 536] on div "[PERSON_NAME]" at bounding box center [183, 531] width 154 height 45
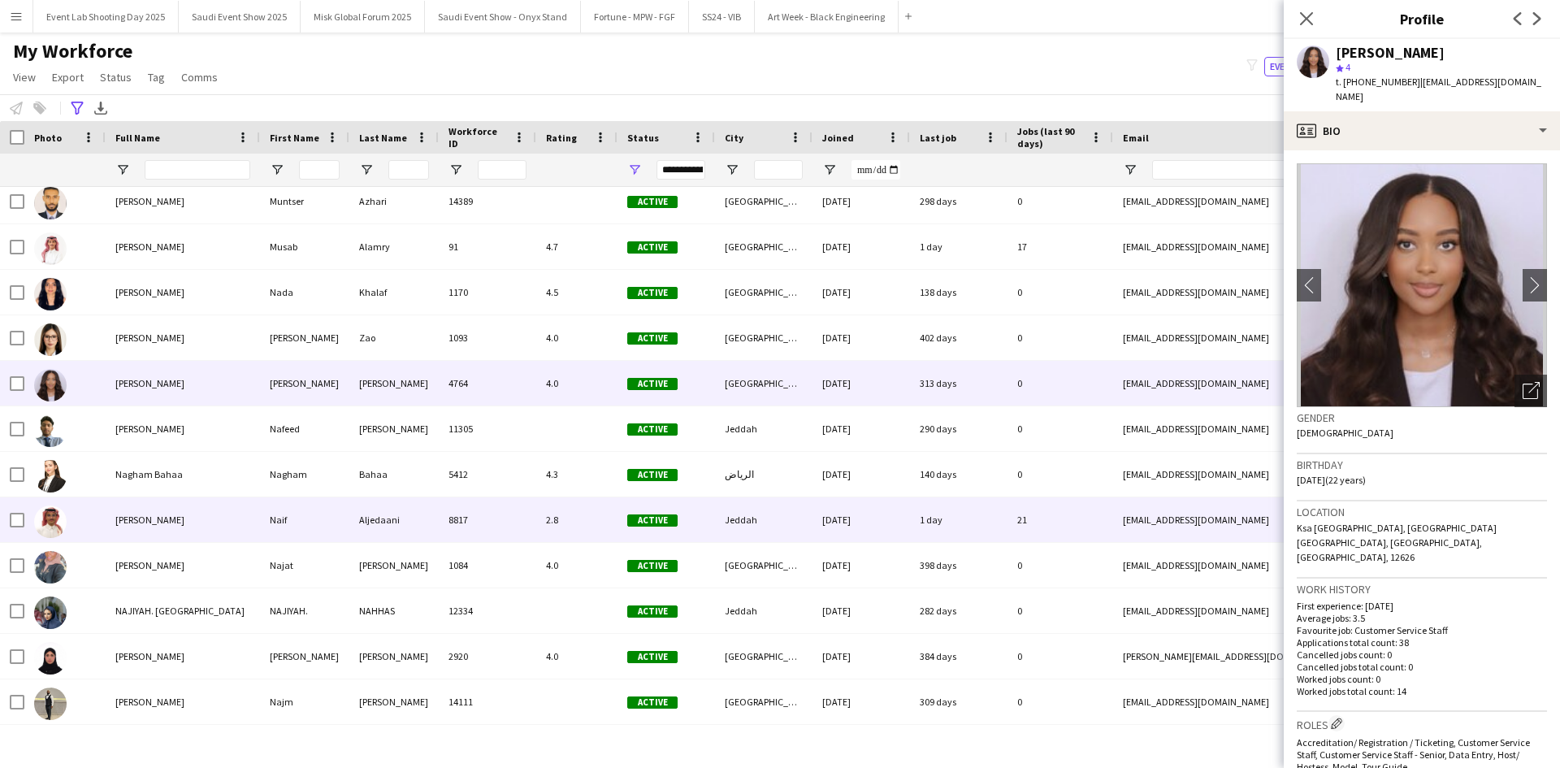
scroll to position [16225, 0]
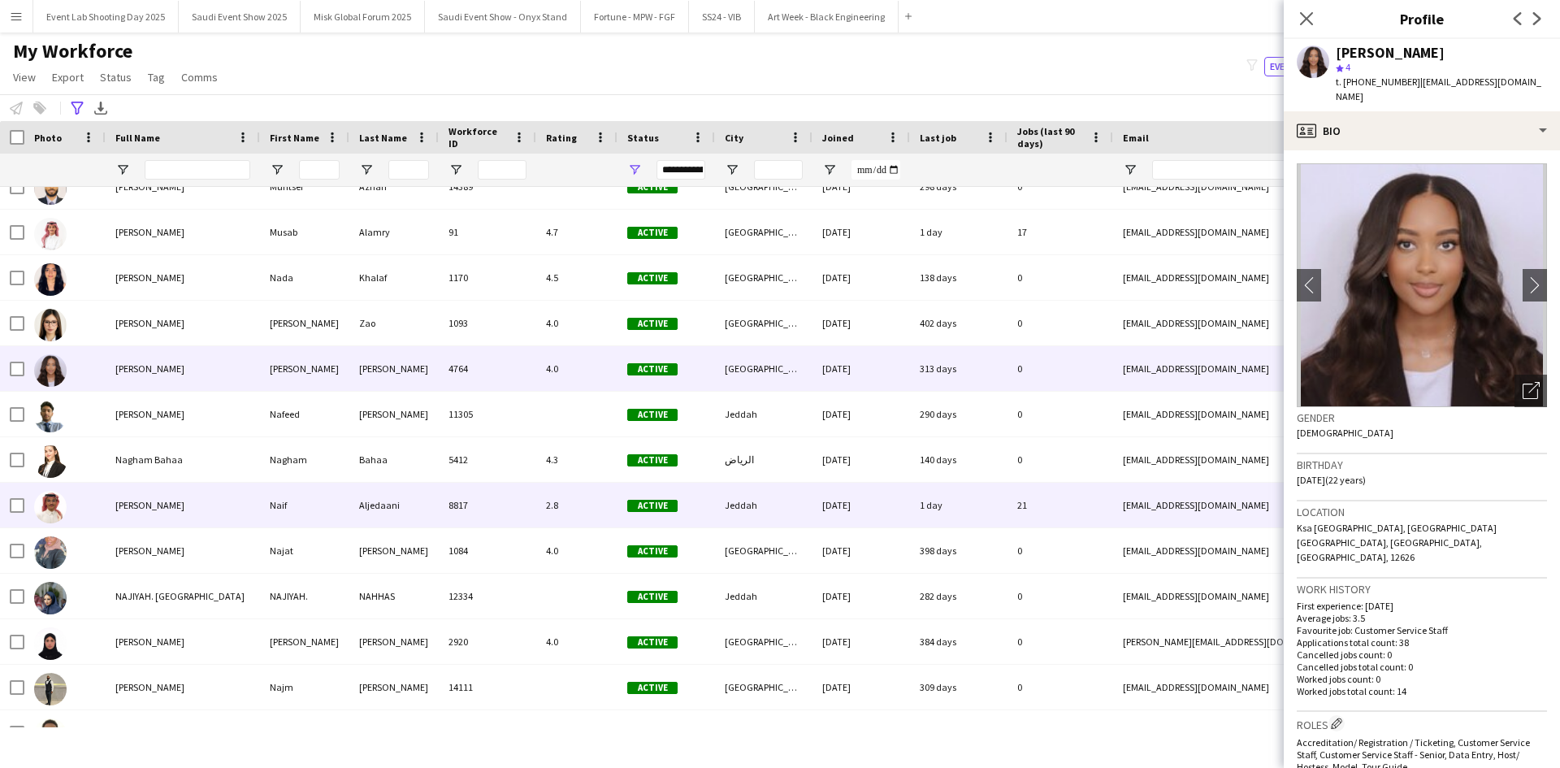
click at [212, 509] on div "[PERSON_NAME]" at bounding box center [183, 505] width 154 height 45
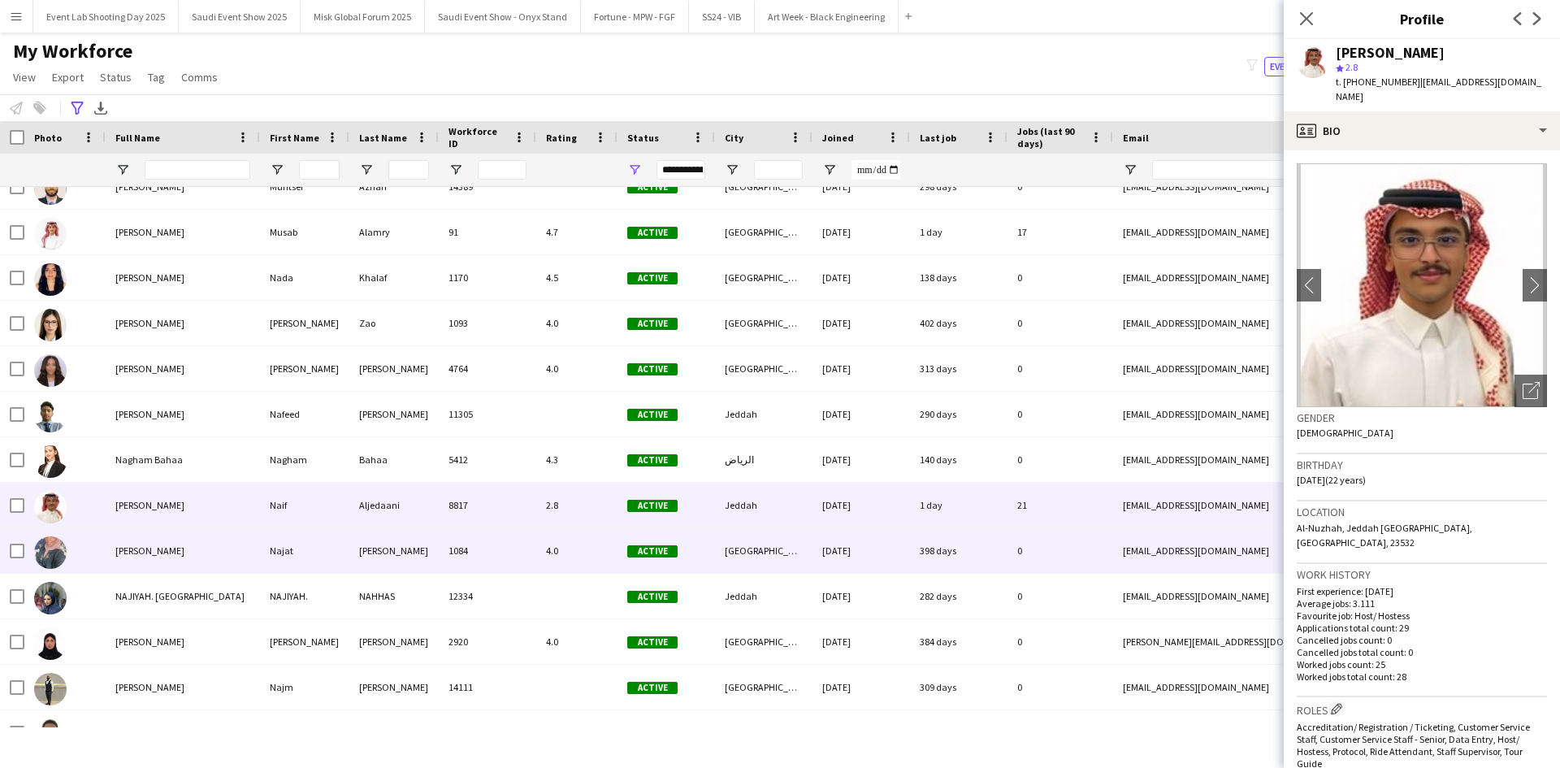
click at [212, 550] on div "[PERSON_NAME]" at bounding box center [183, 550] width 154 height 45
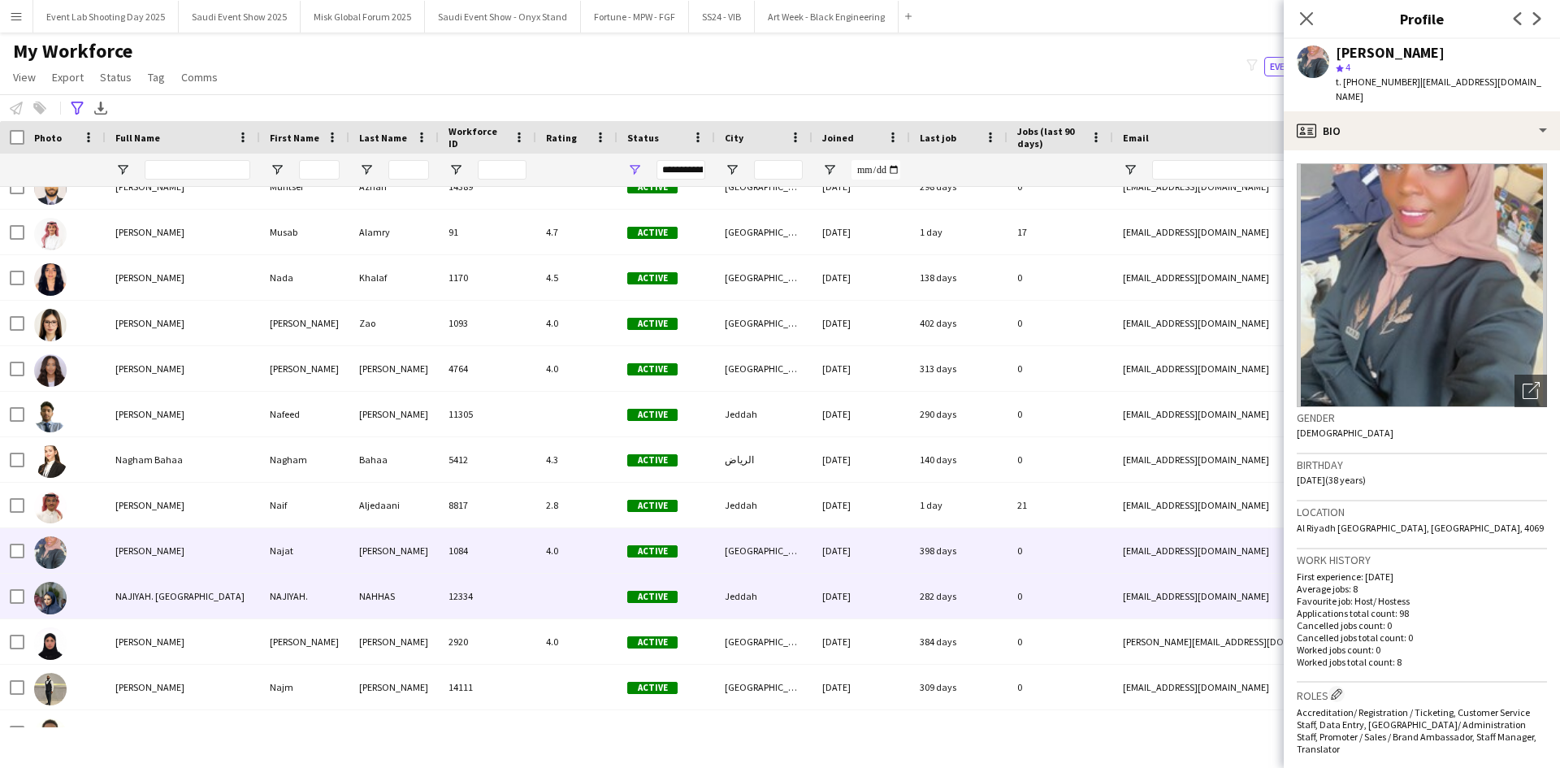
click at [211, 584] on div "NAJIYAH. [GEOGRAPHIC_DATA]" at bounding box center [183, 596] width 154 height 45
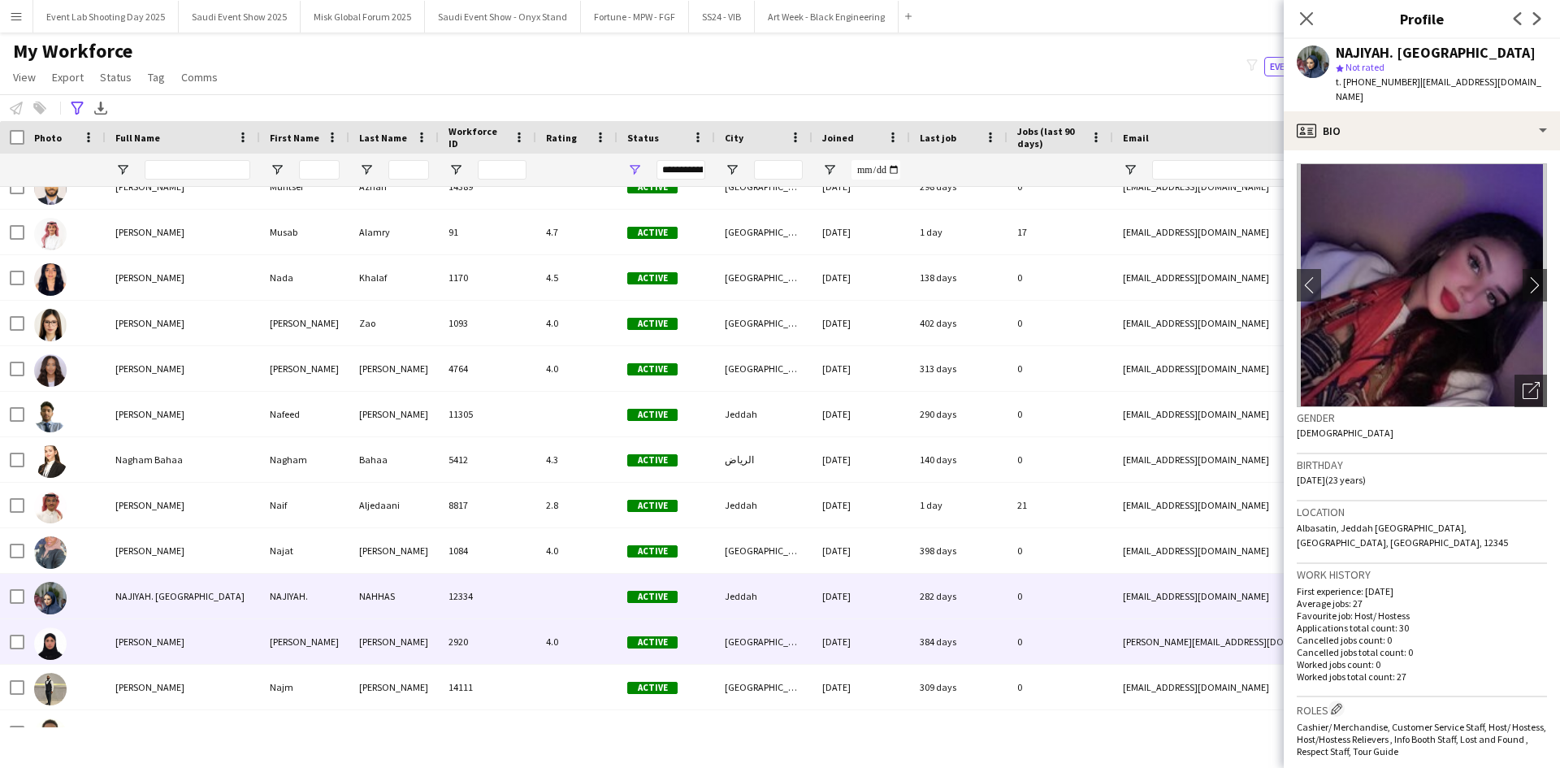
click at [211, 631] on div "[PERSON_NAME]" at bounding box center [183, 641] width 154 height 45
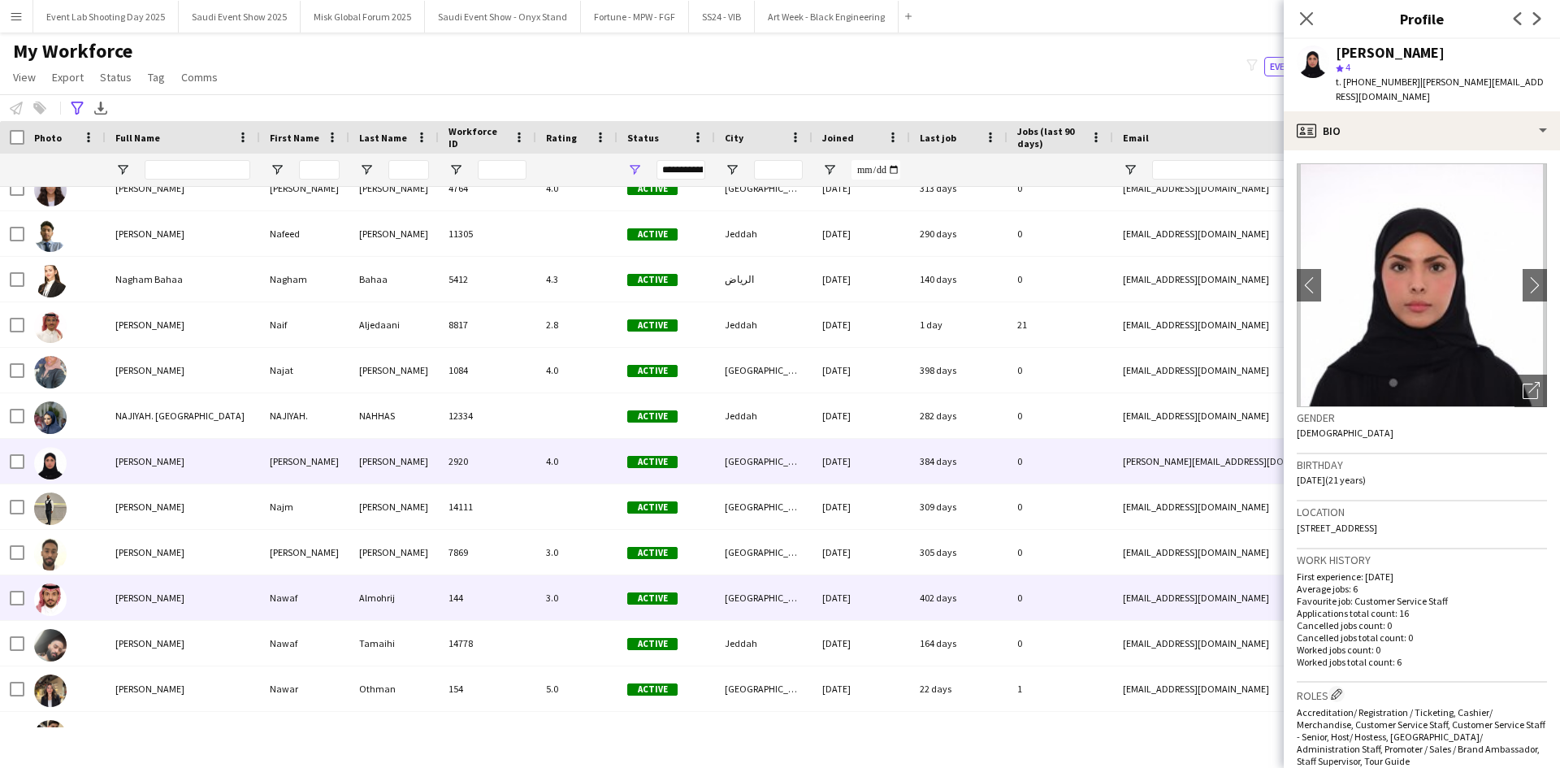
scroll to position [16466, 0]
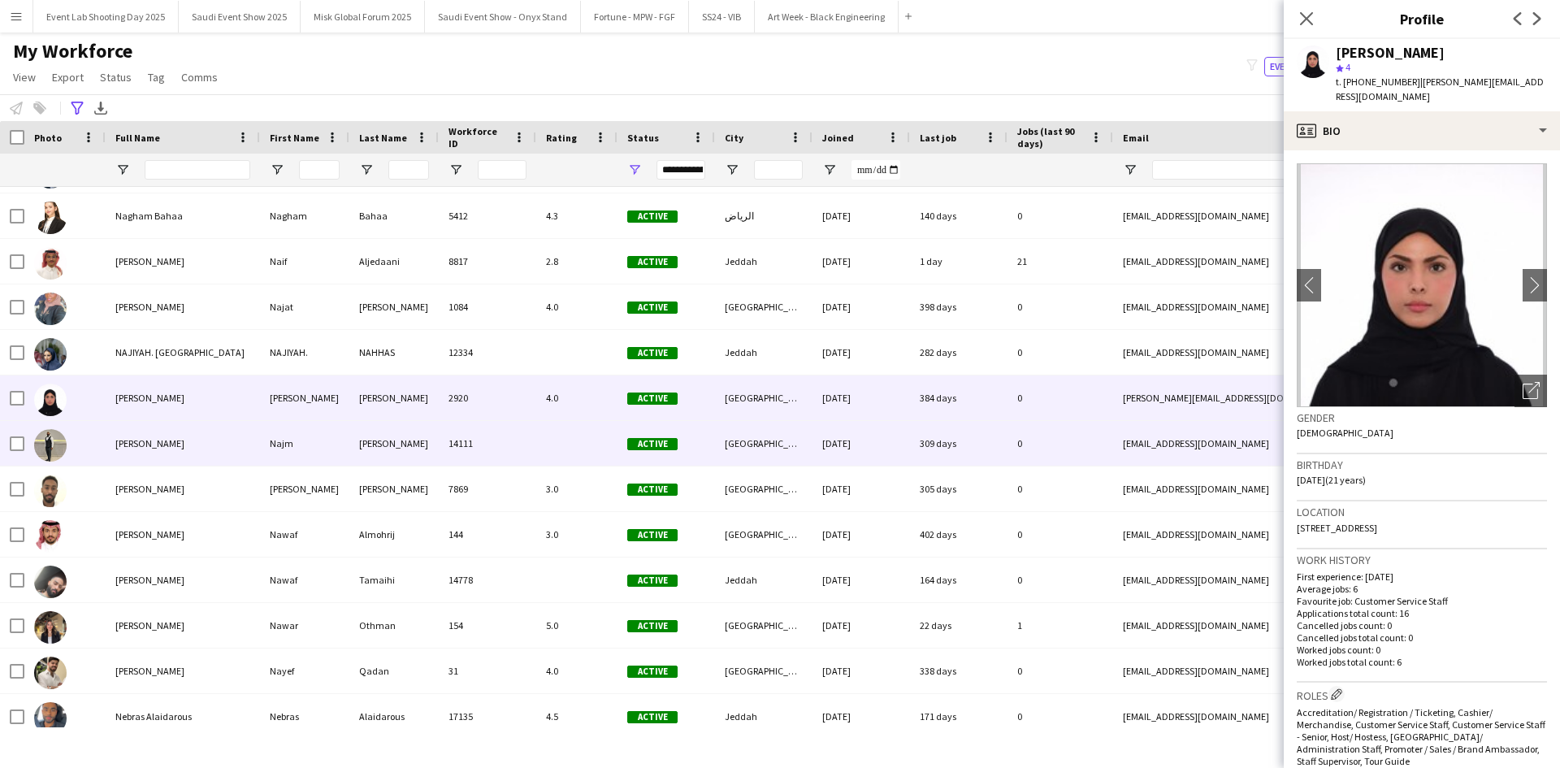
click at [241, 441] on div "[PERSON_NAME]" at bounding box center [183, 443] width 154 height 45
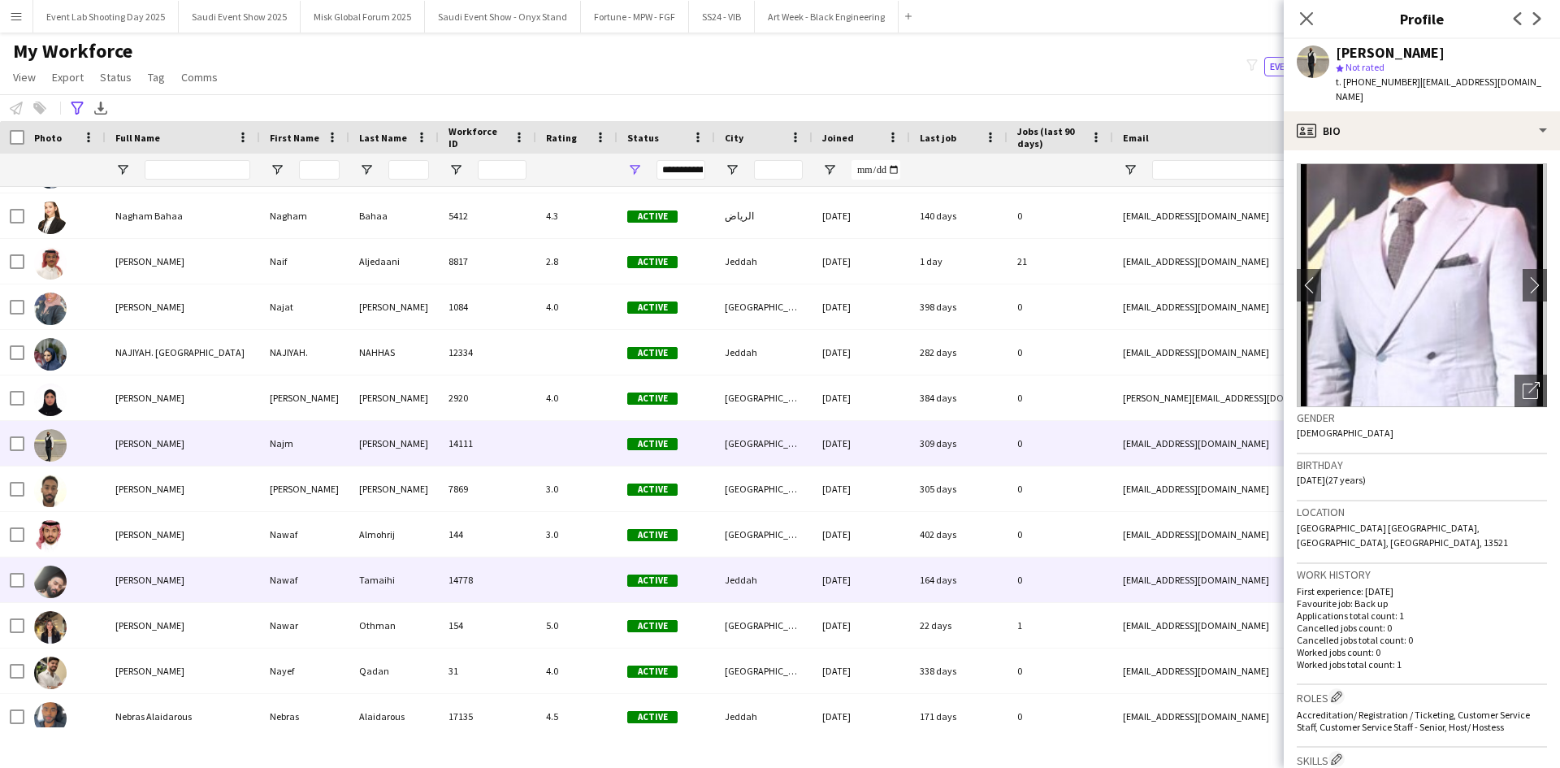
click at [239, 570] on div "[PERSON_NAME]" at bounding box center [183, 580] width 154 height 45
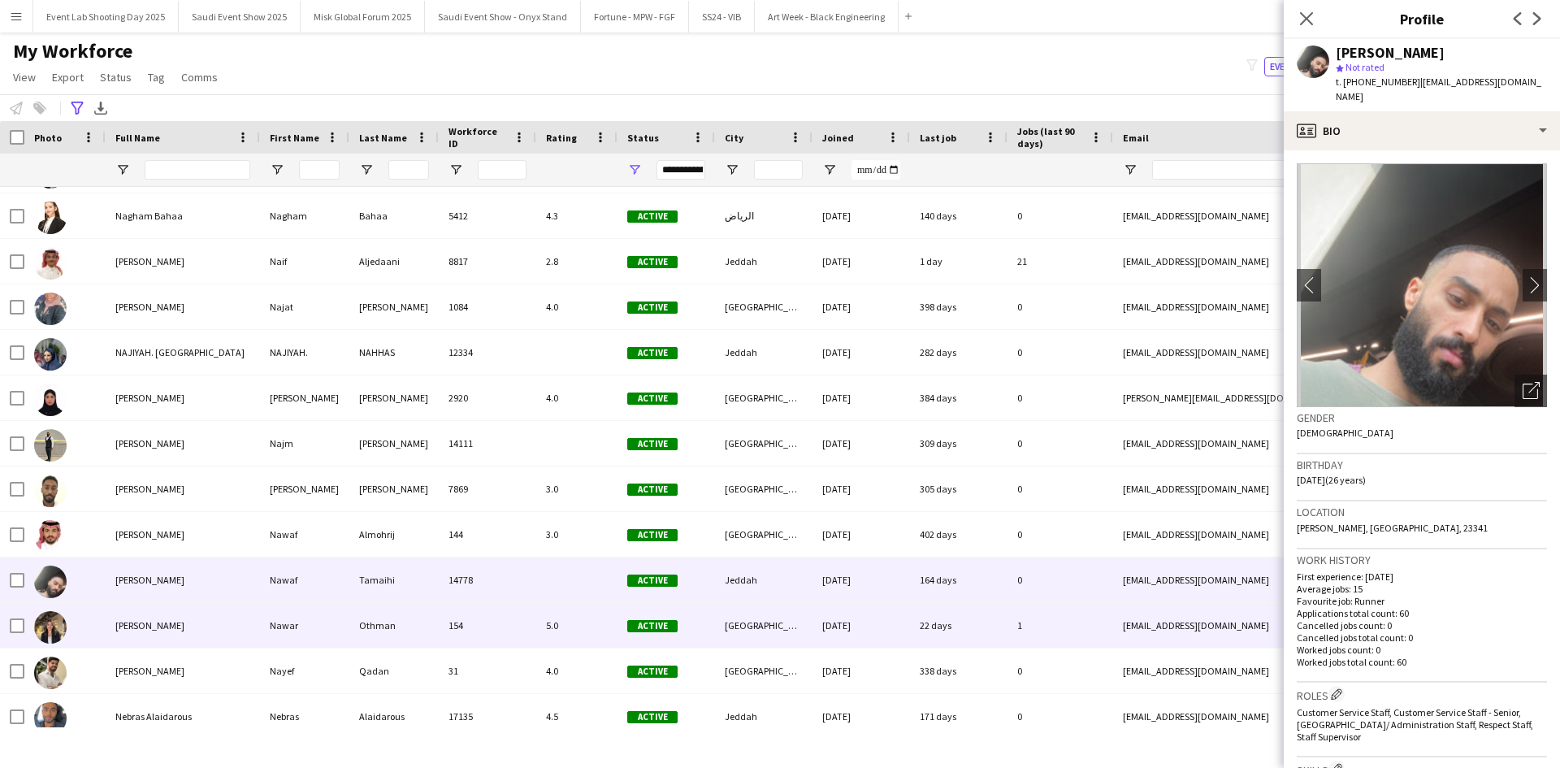
click at [232, 604] on div "[PERSON_NAME]" at bounding box center [183, 625] width 154 height 45
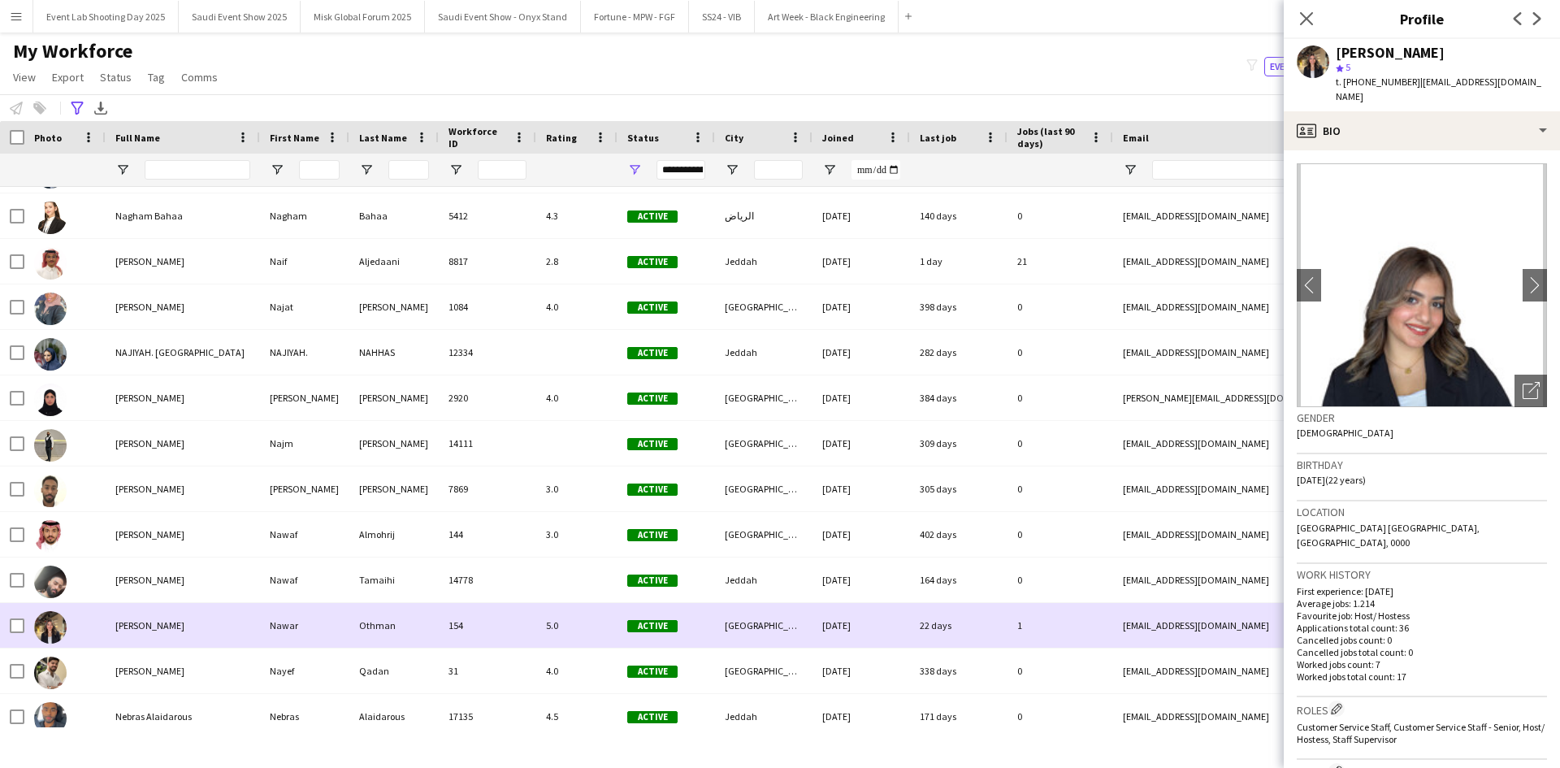
scroll to position [16529, 0]
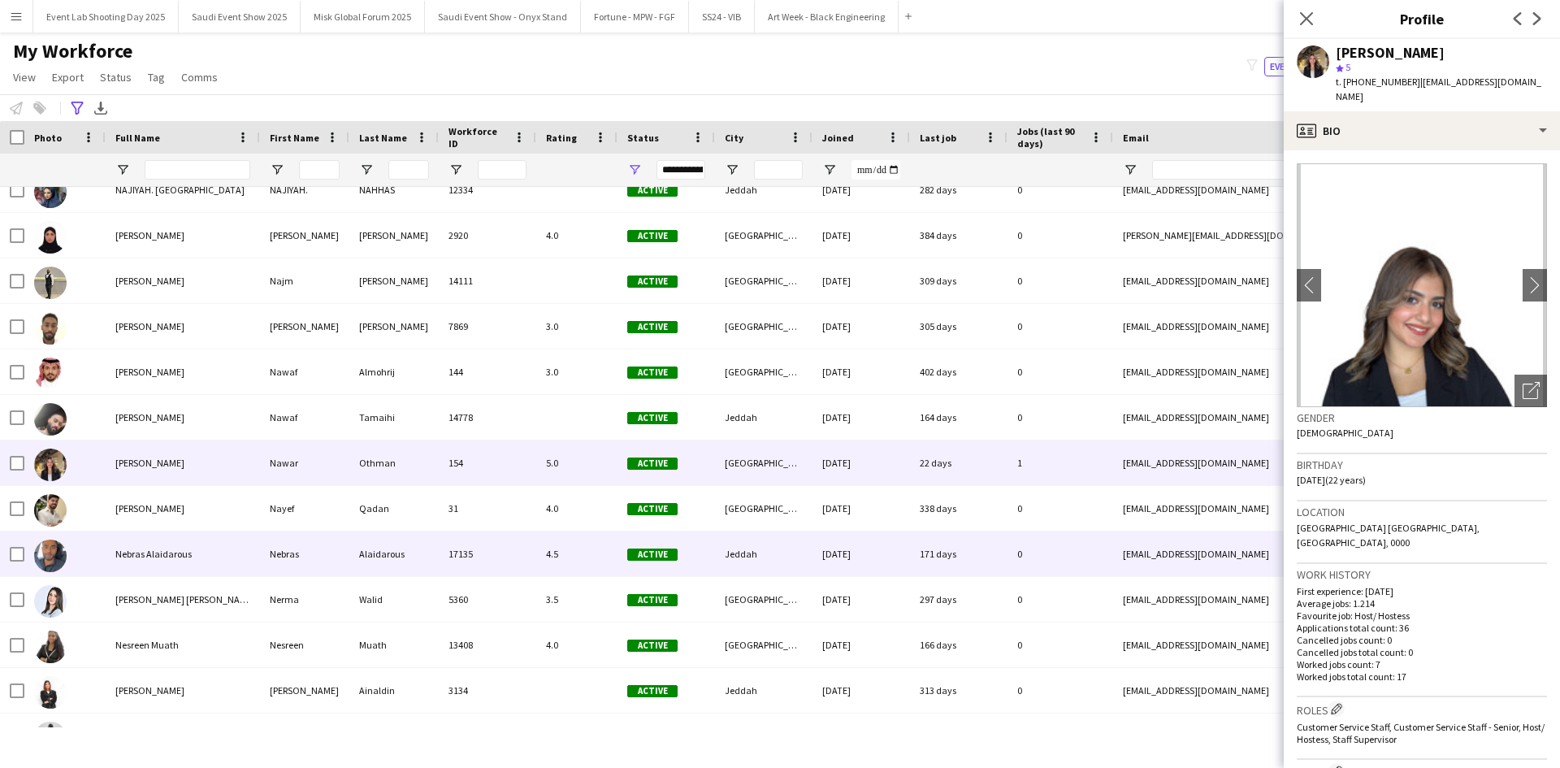
click at [232, 571] on div "Nebras Alaidarous" at bounding box center [183, 554] width 154 height 45
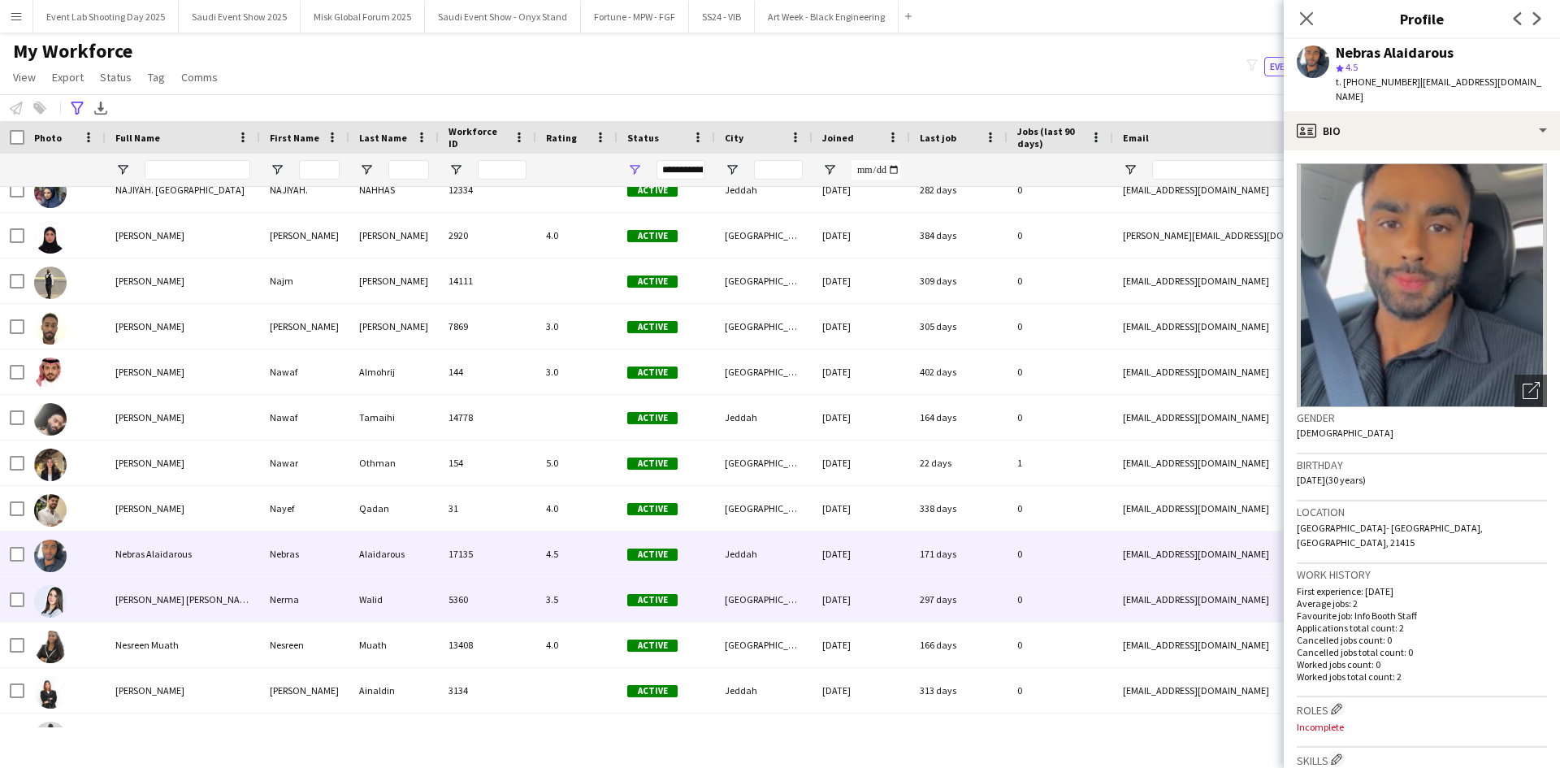
click at [231, 604] on div "[PERSON_NAME] [PERSON_NAME]" at bounding box center [183, 599] width 154 height 45
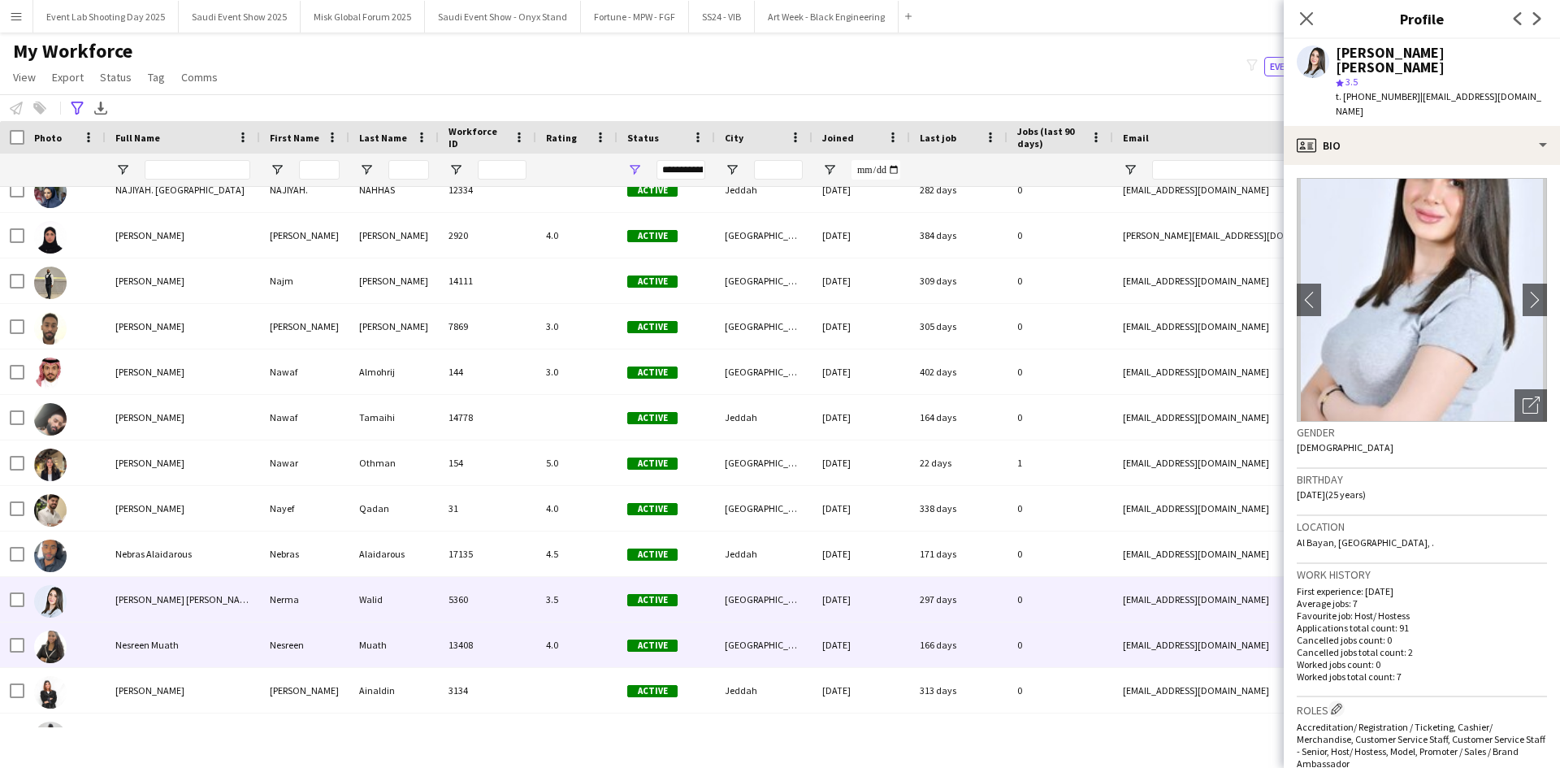
click at [228, 639] on div "Nesreen Muath" at bounding box center [183, 645] width 154 height 45
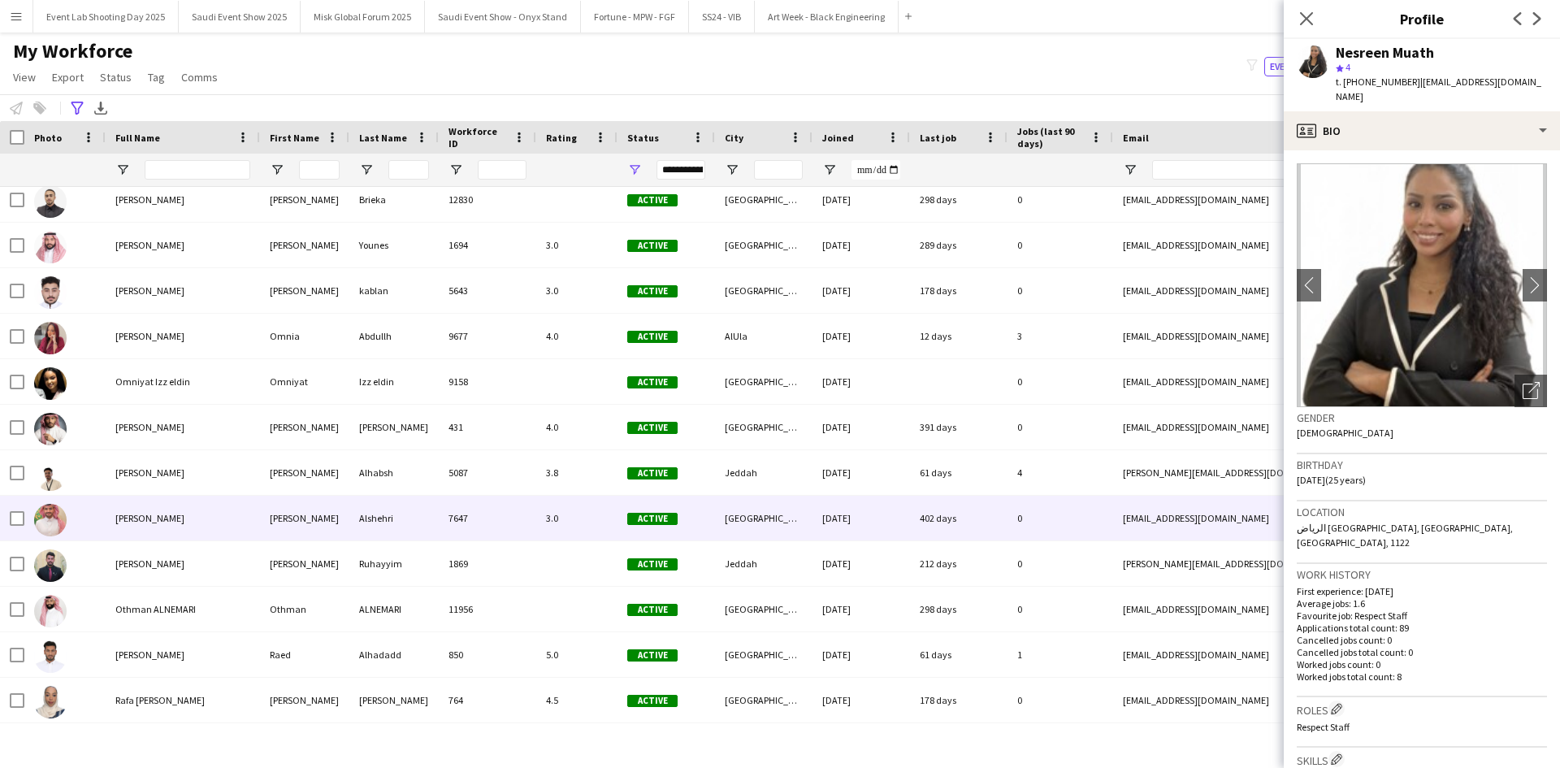
click at [221, 536] on div "[PERSON_NAME]" at bounding box center [183, 518] width 154 height 45
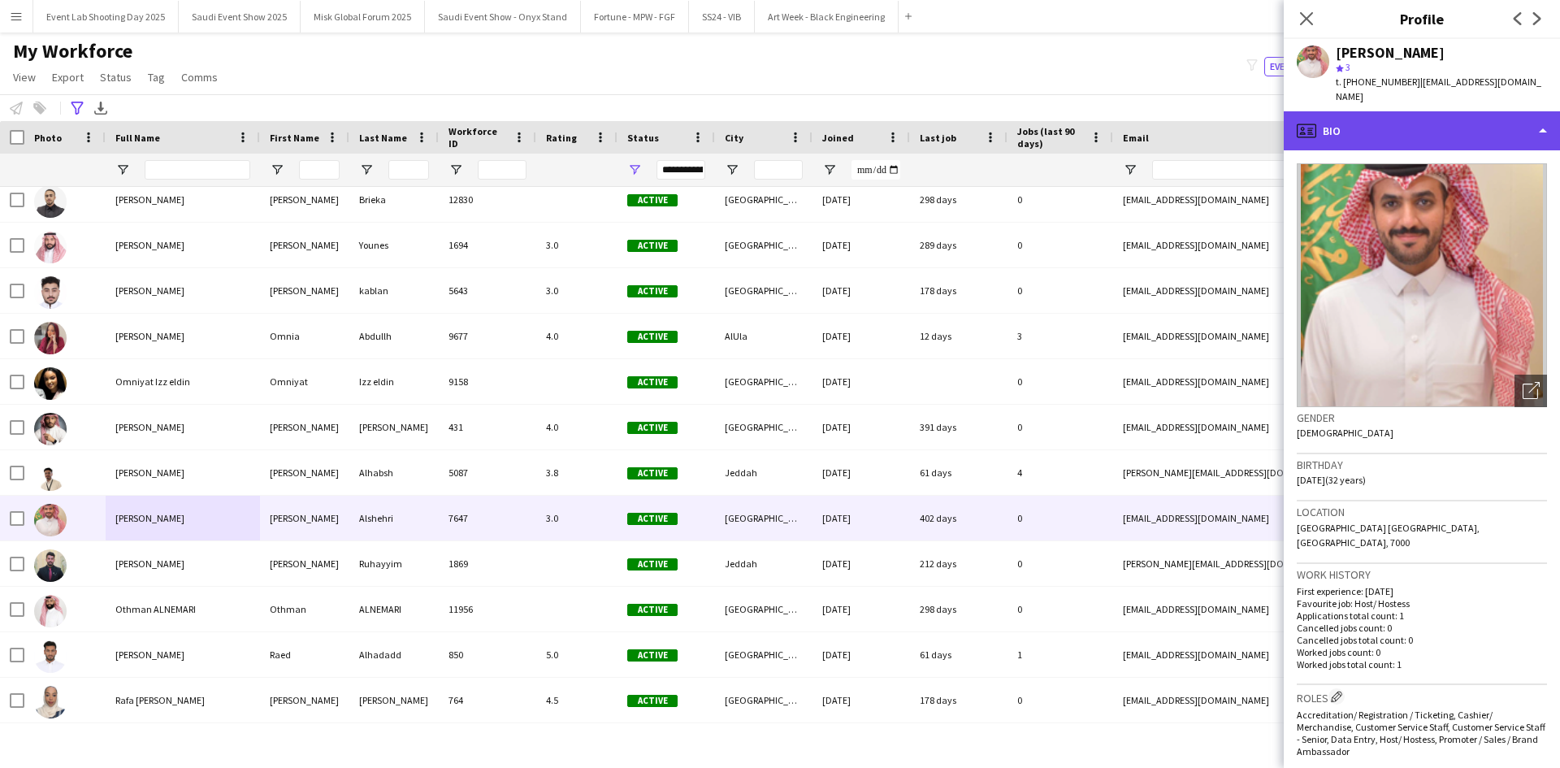
click at [1419, 119] on div "profile Bio" at bounding box center [1422, 130] width 276 height 39
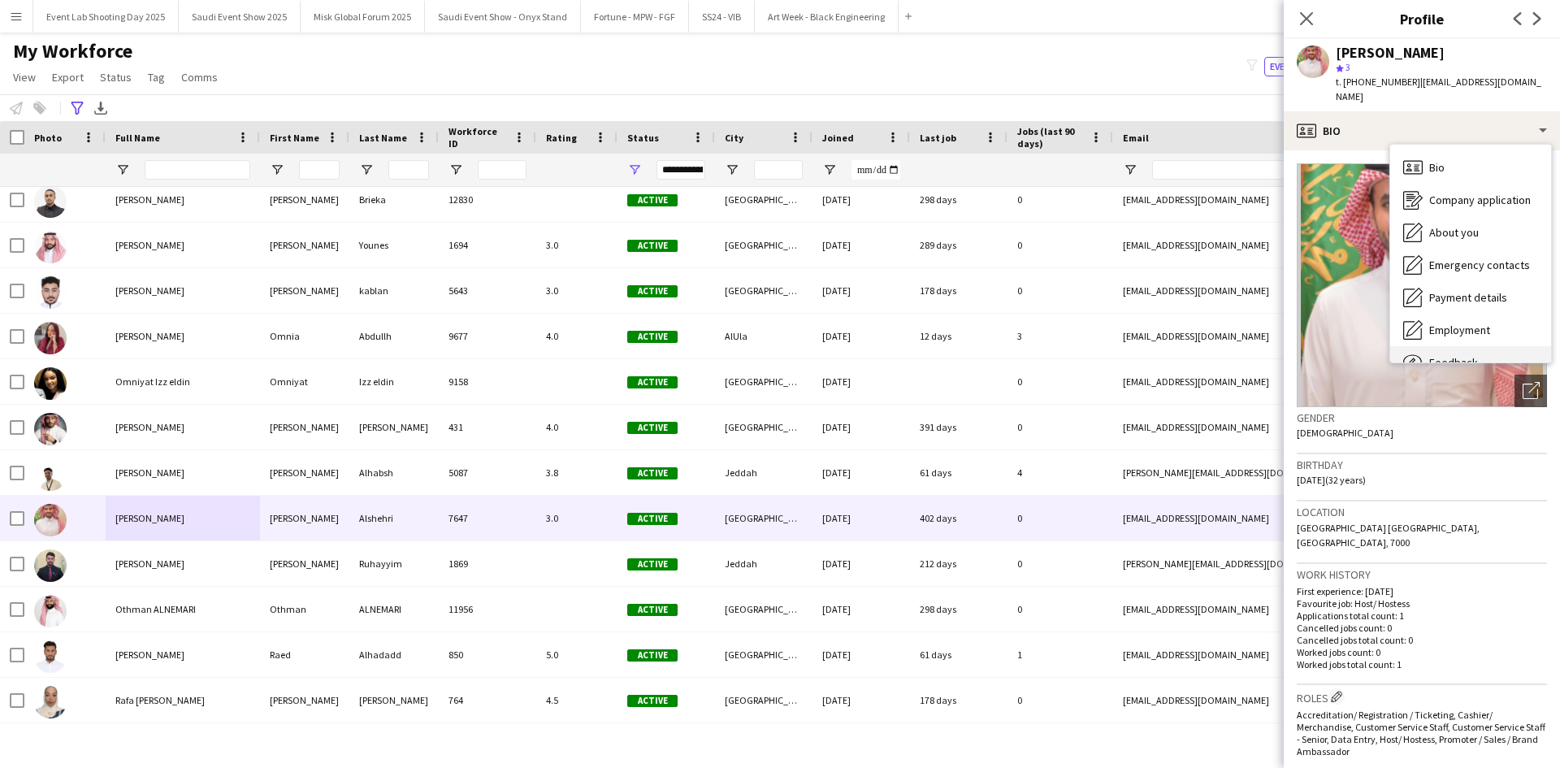
click at [1452, 346] on div "Feedback Feedback" at bounding box center [1471, 362] width 161 height 33
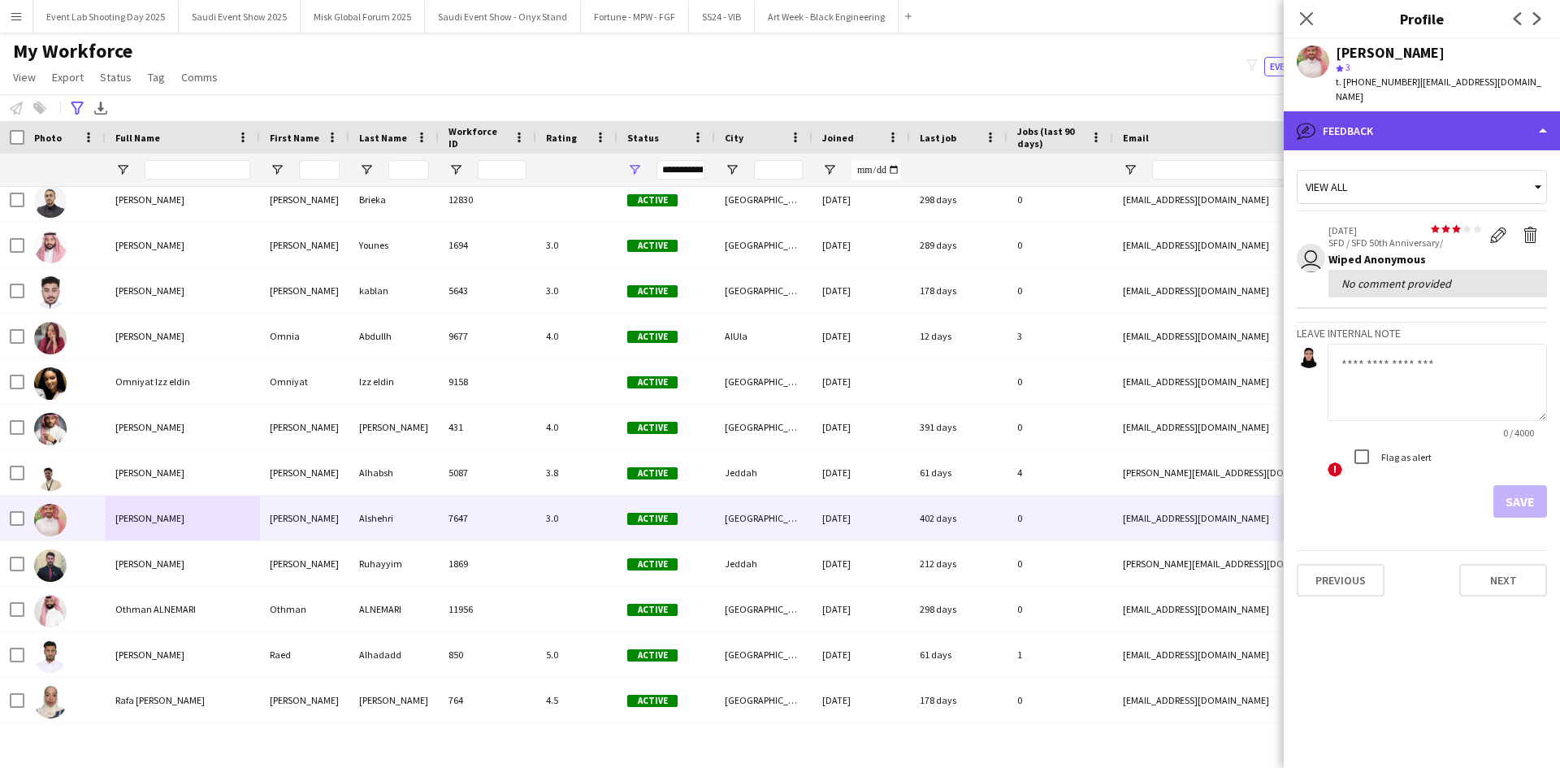
click at [1392, 123] on div "bubble-pencil Feedback" at bounding box center [1422, 130] width 276 height 39
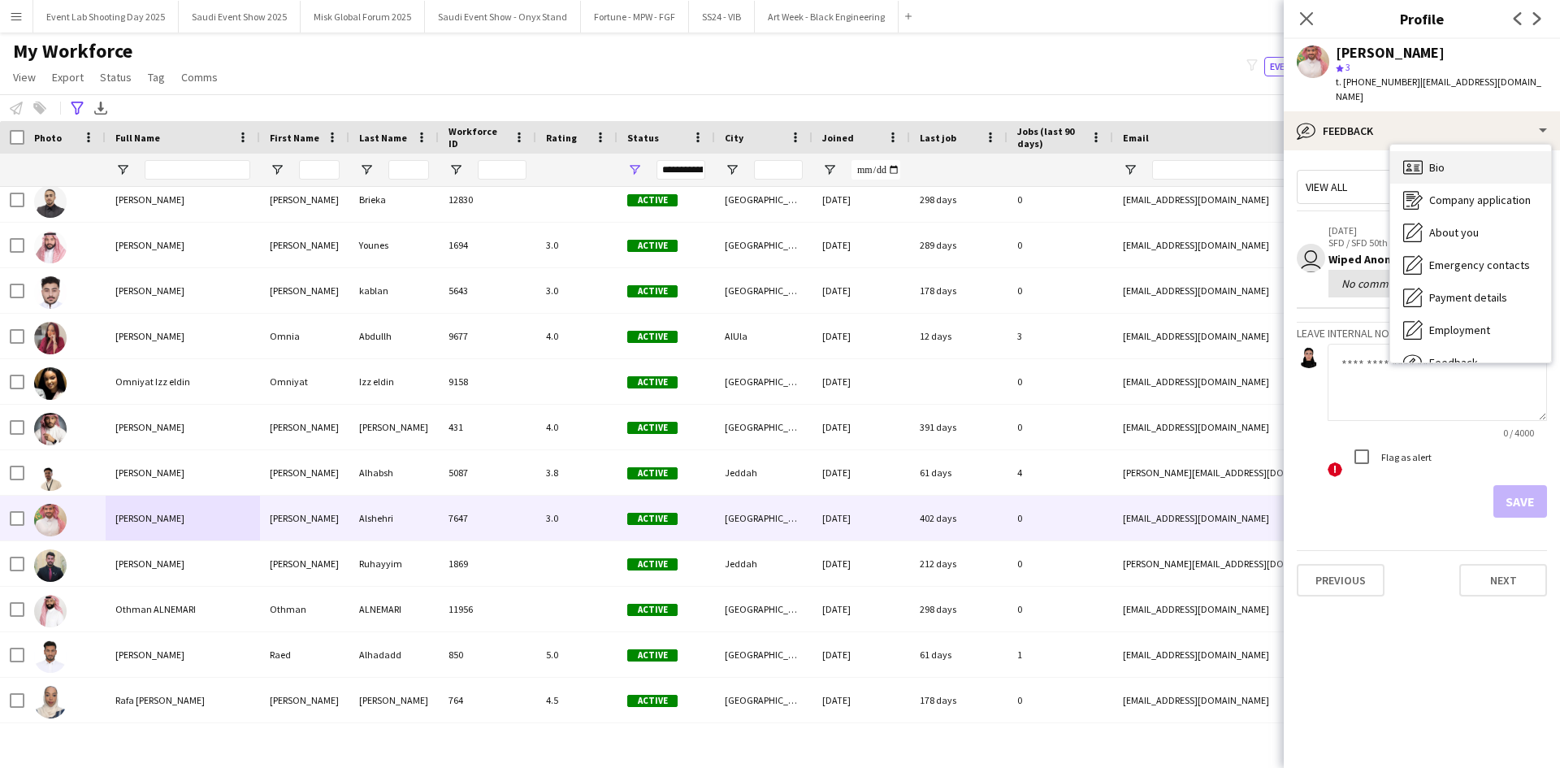
click at [1444, 160] on span "Bio" at bounding box center [1437, 167] width 15 height 15
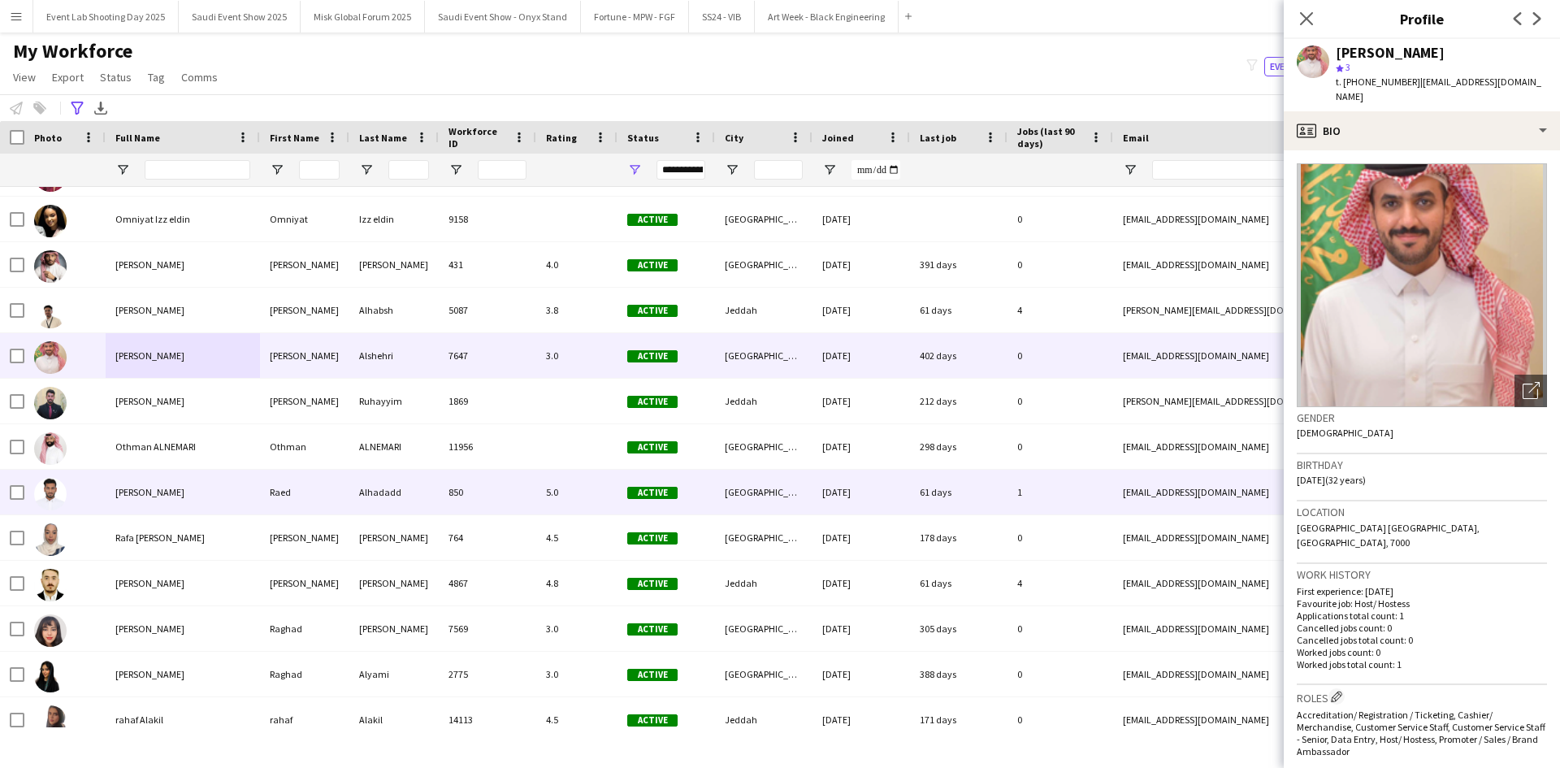
click at [181, 502] on div "[PERSON_NAME]" at bounding box center [183, 492] width 154 height 45
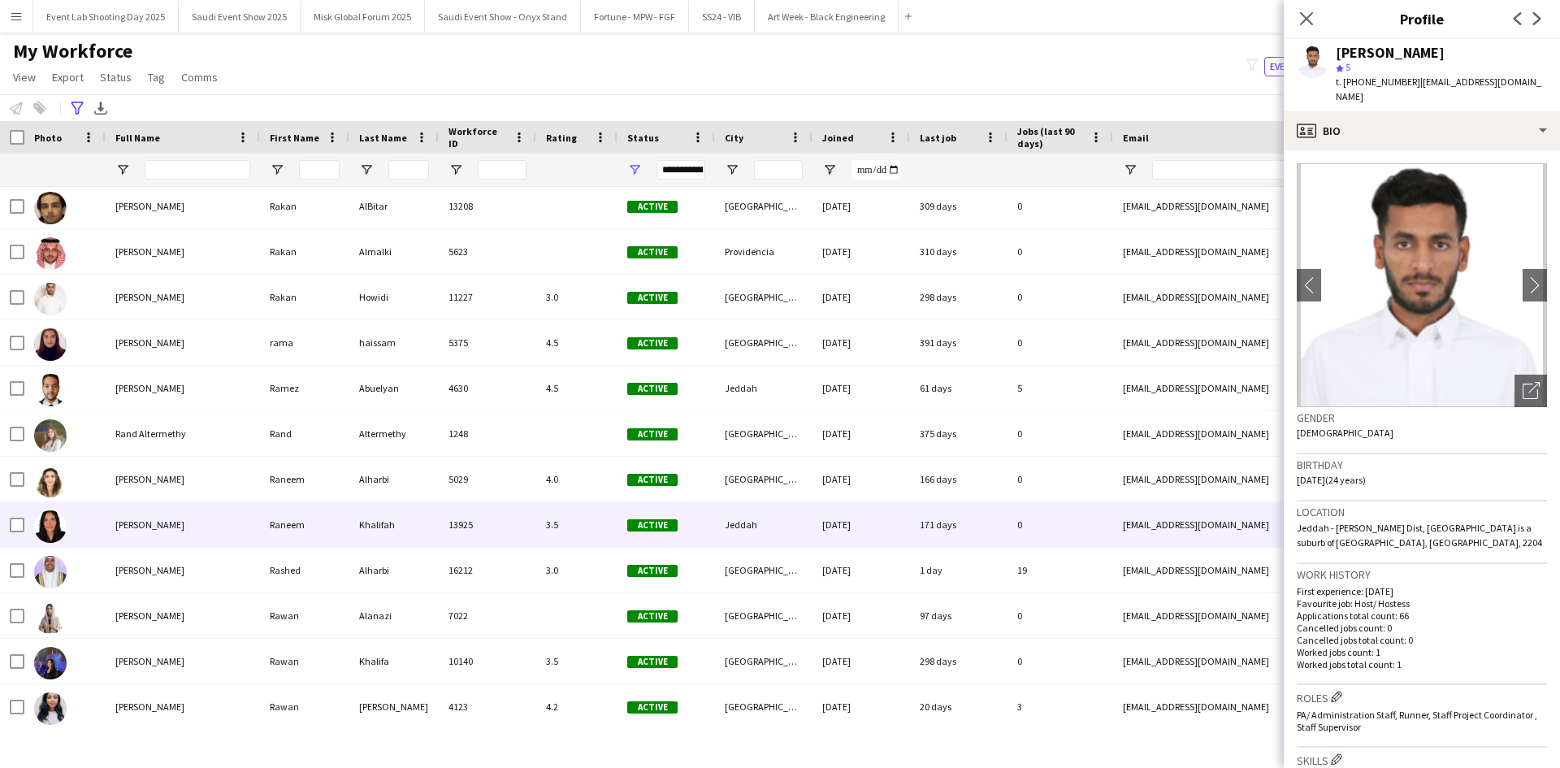
click at [199, 527] on div "[PERSON_NAME]" at bounding box center [183, 524] width 154 height 45
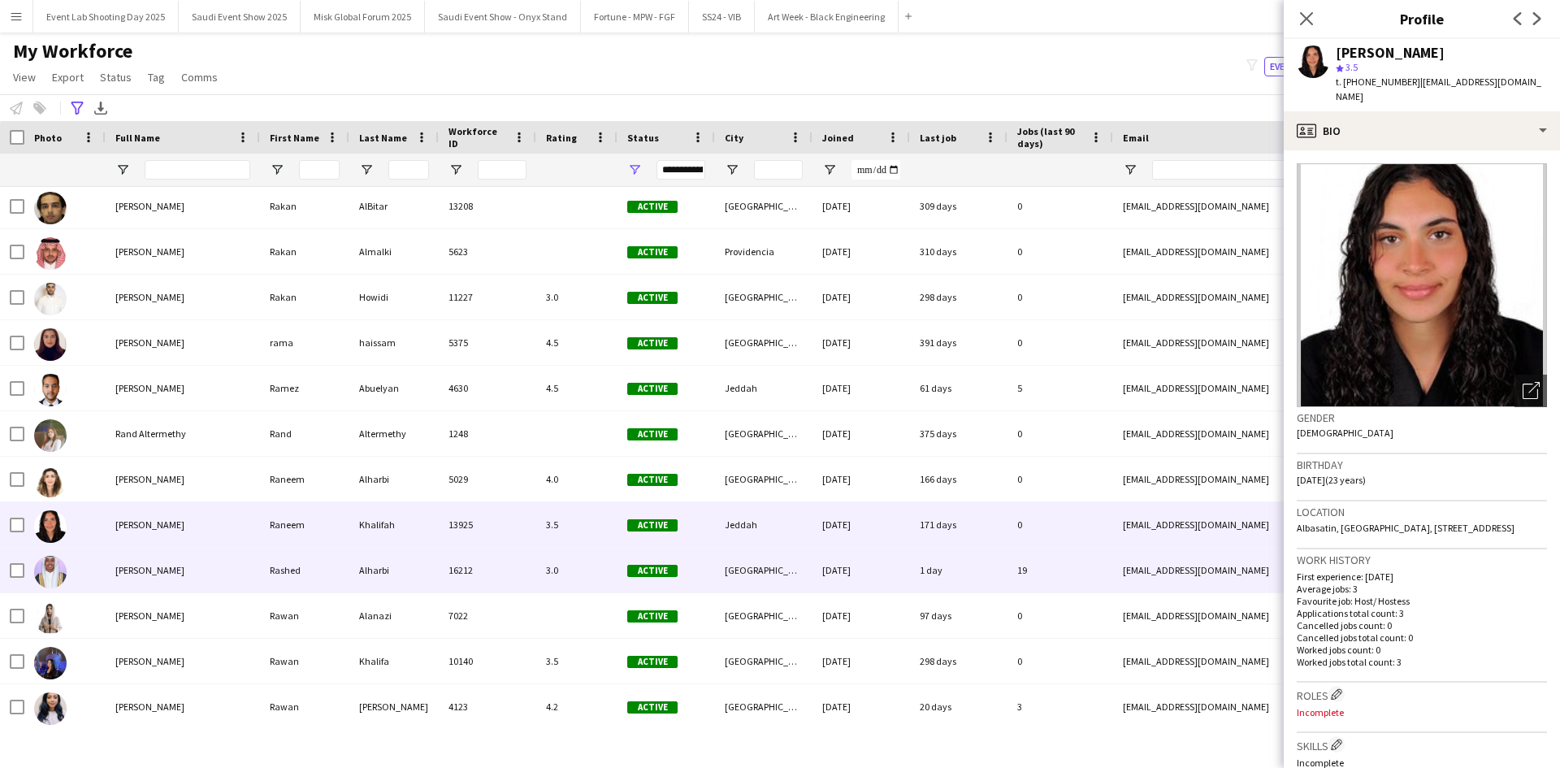
click at [200, 561] on div "[PERSON_NAME]" at bounding box center [183, 570] width 154 height 45
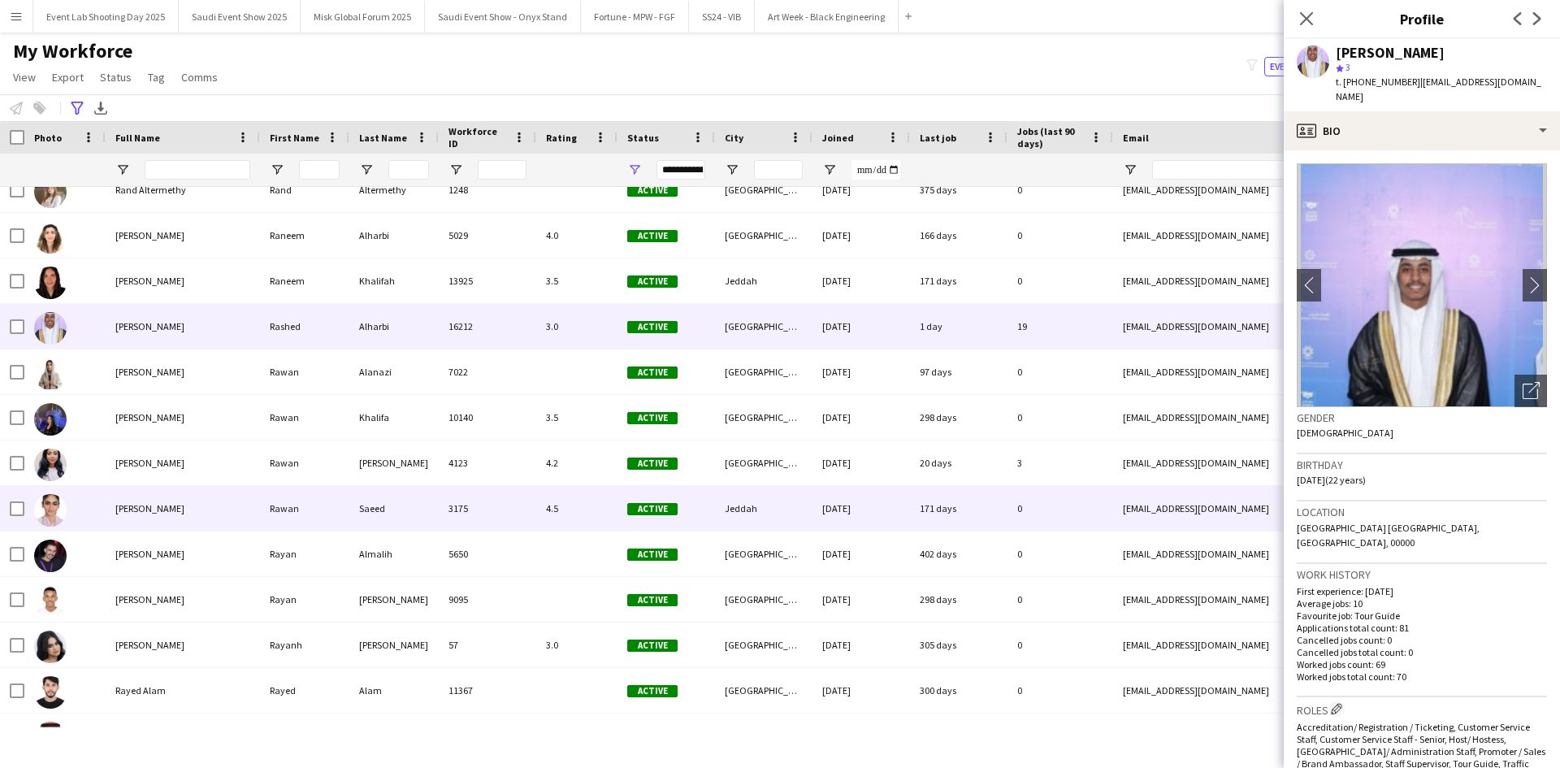
click at [188, 518] on div "[PERSON_NAME]" at bounding box center [183, 508] width 154 height 45
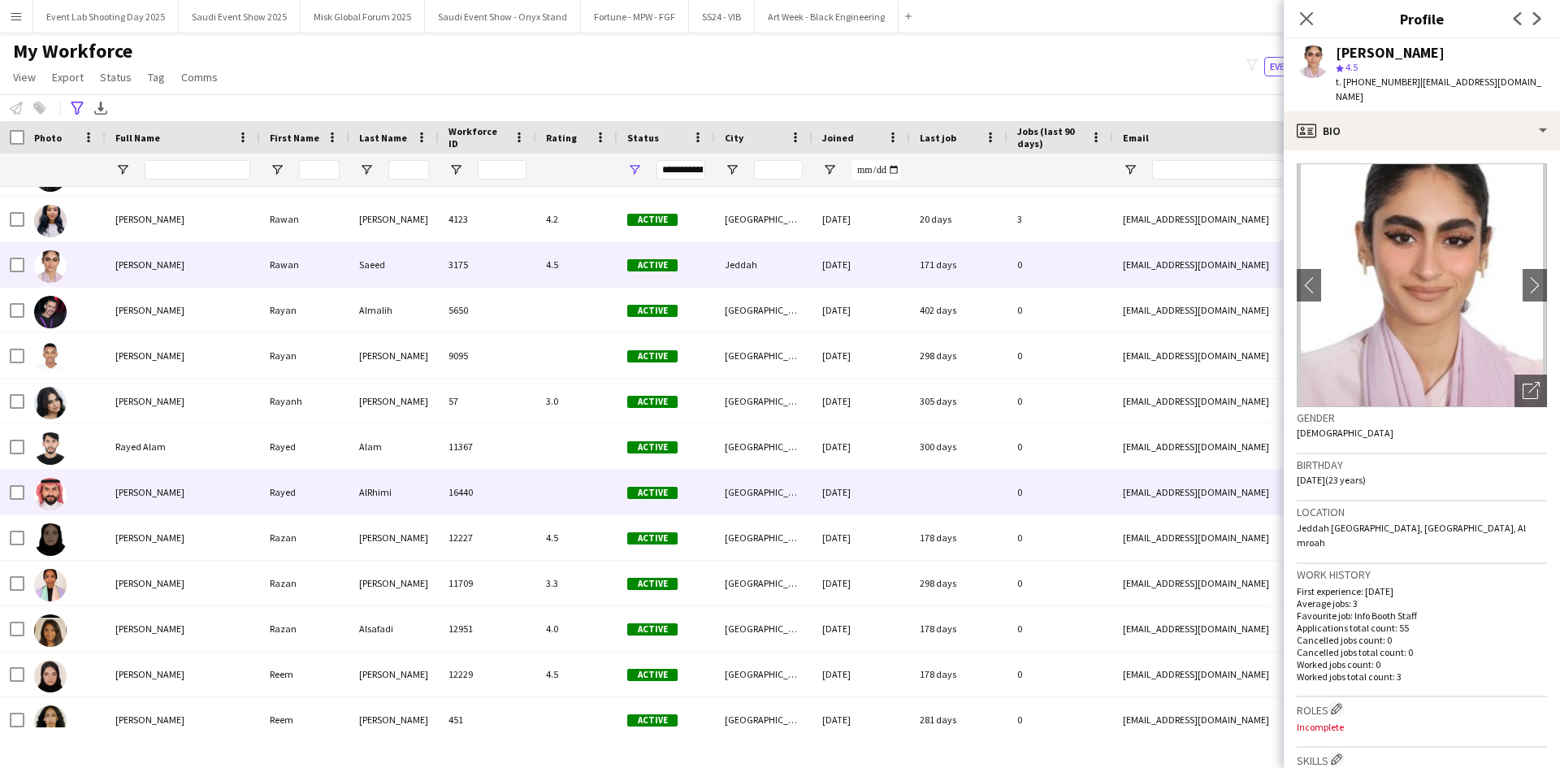
click at [193, 484] on div "[PERSON_NAME]" at bounding box center [183, 492] width 154 height 45
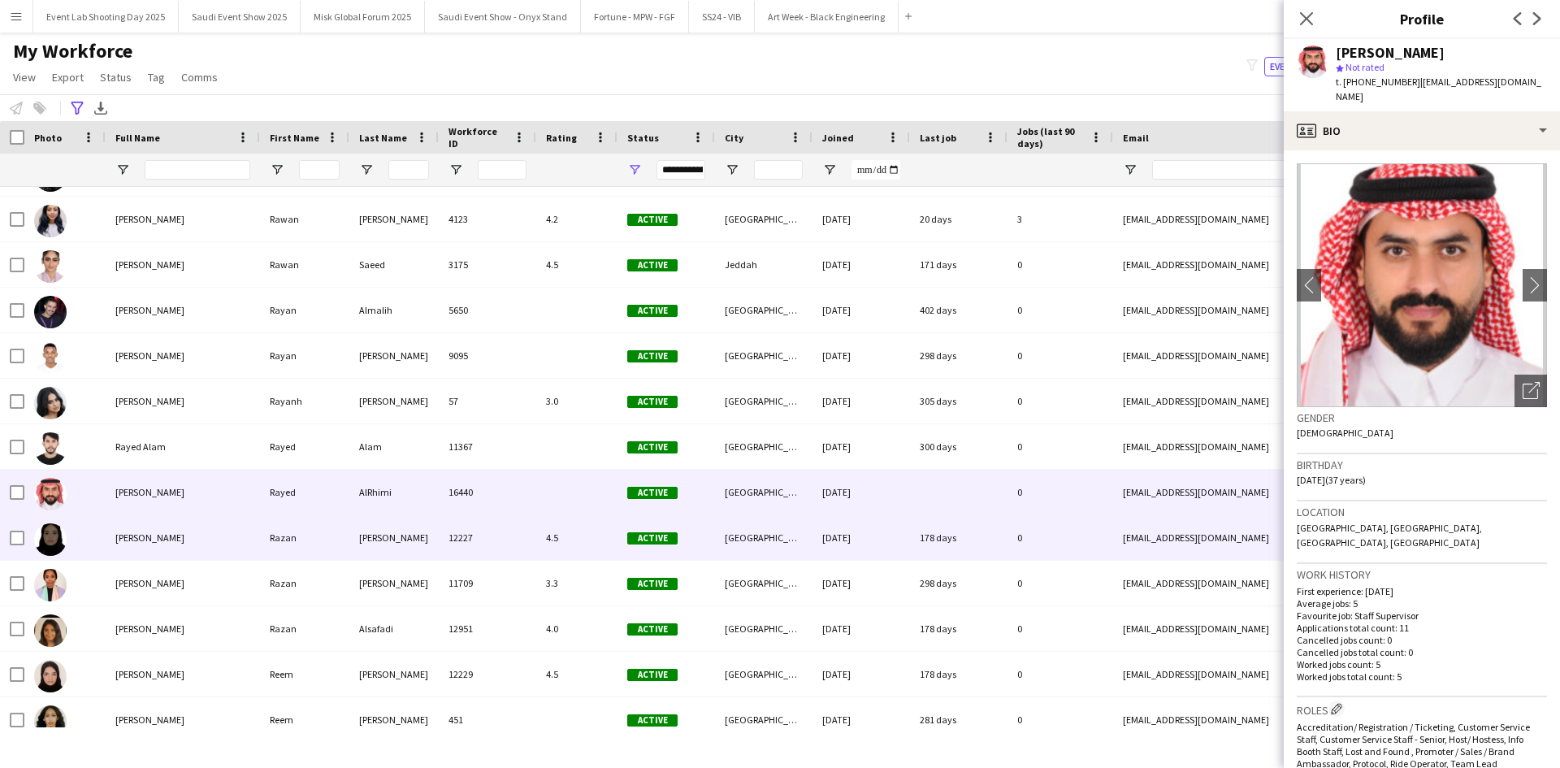
click at [195, 532] on div "[PERSON_NAME]" at bounding box center [183, 537] width 154 height 45
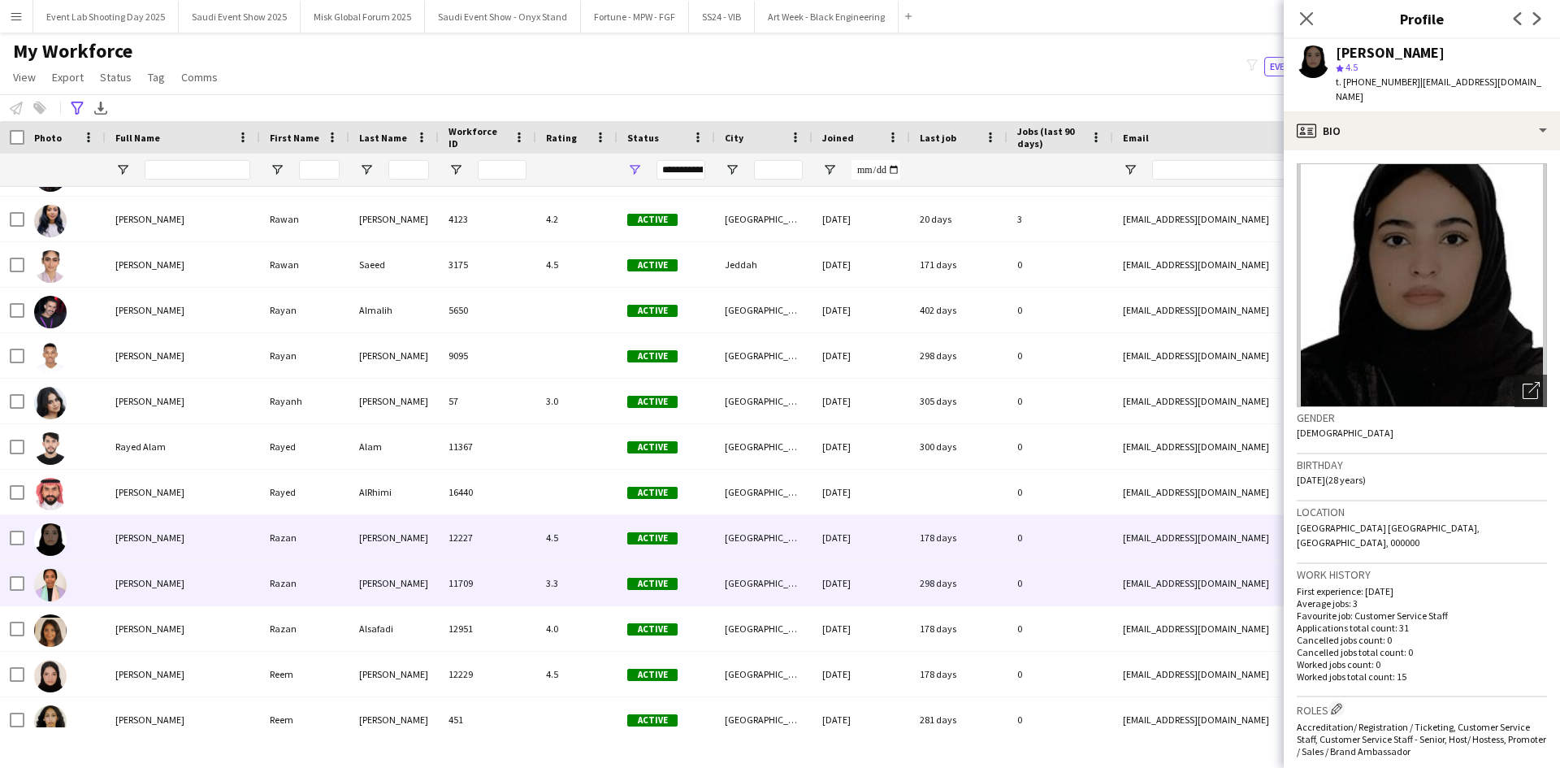
click at [194, 566] on div "[PERSON_NAME]" at bounding box center [183, 583] width 154 height 45
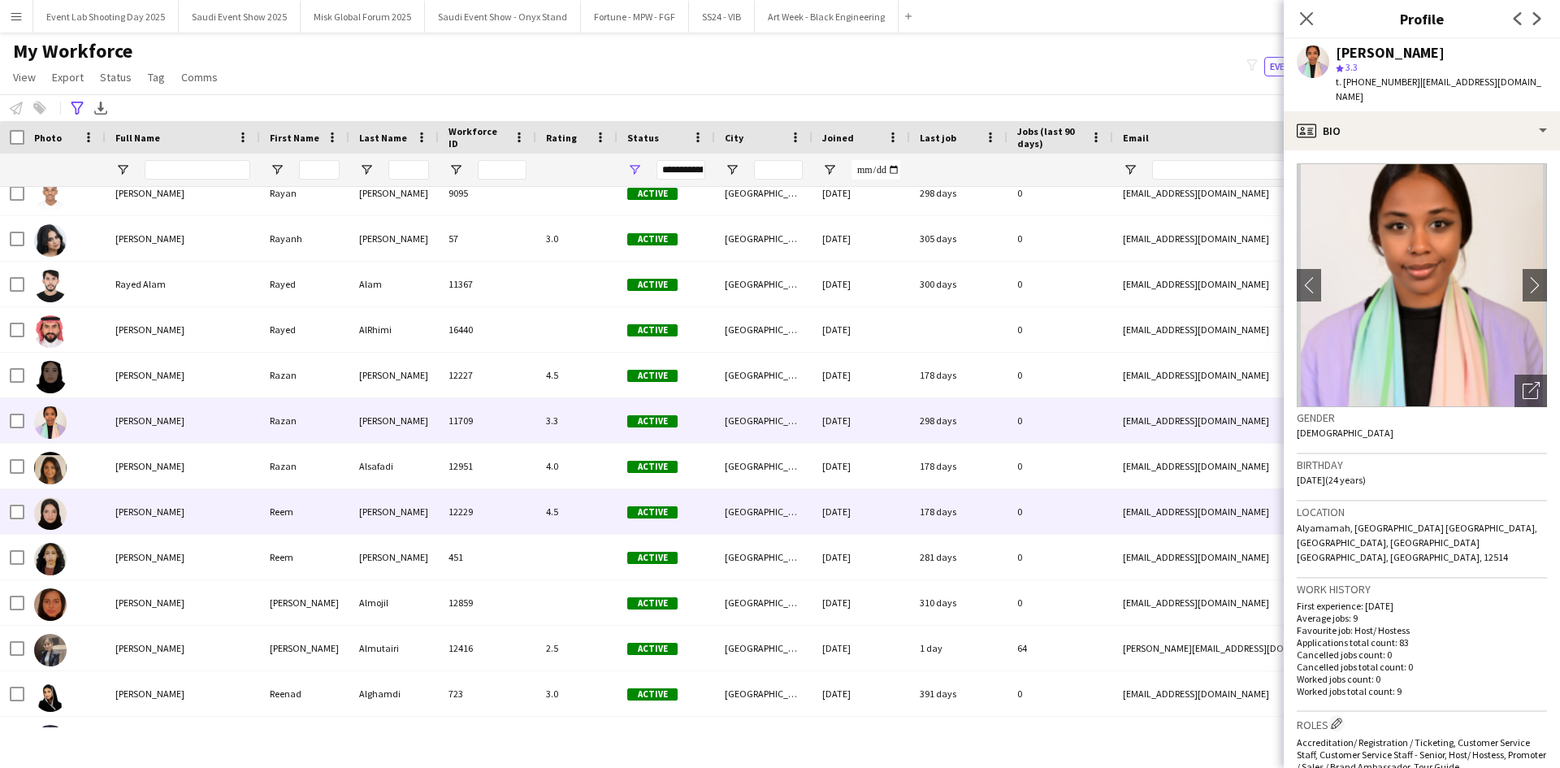
click at [194, 525] on div "[PERSON_NAME]" at bounding box center [183, 511] width 154 height 45
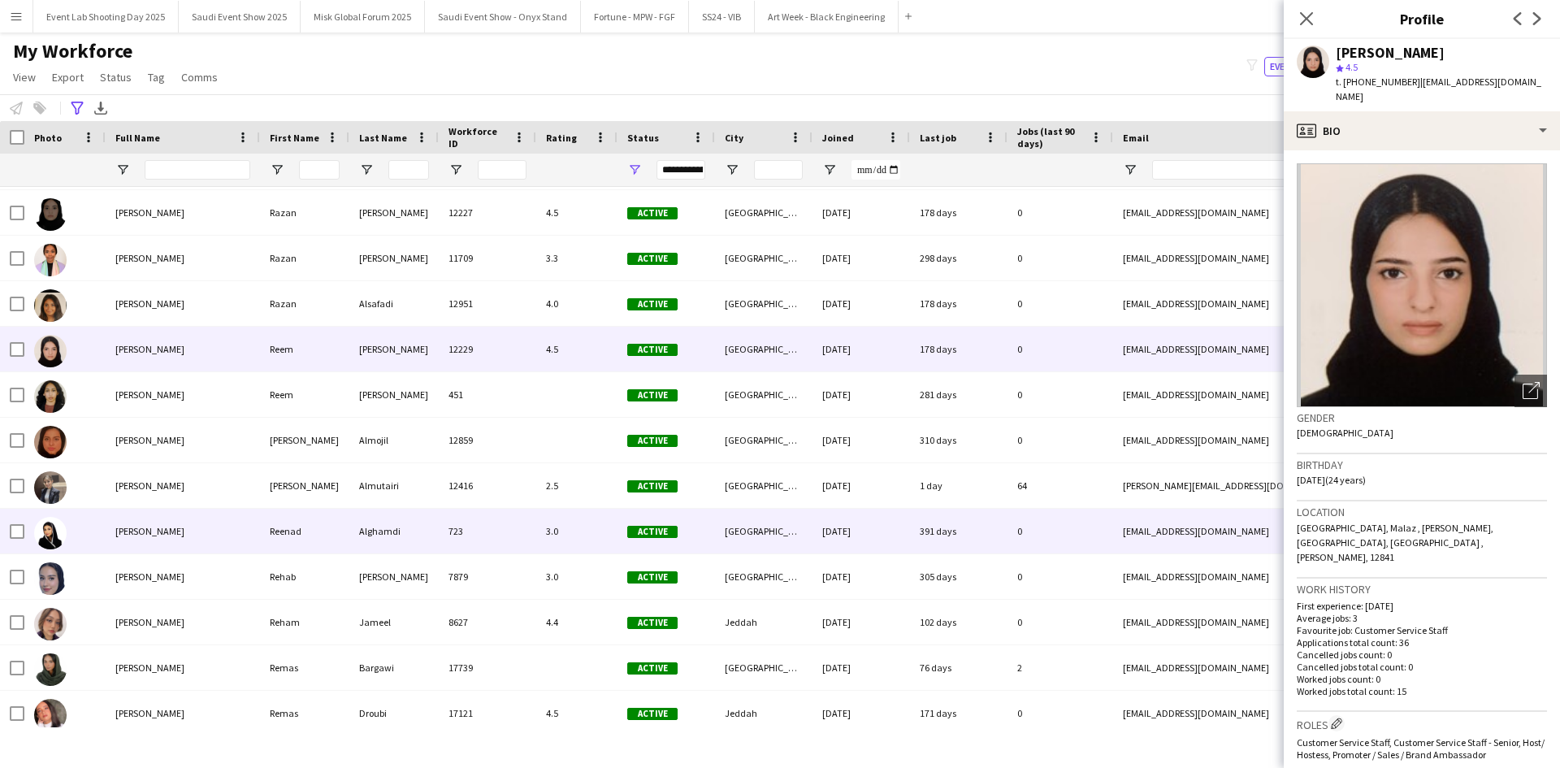
click at [194, 525] on div "[PERSON_NAME]" at bounding box center [183, 531] width 154 height 45
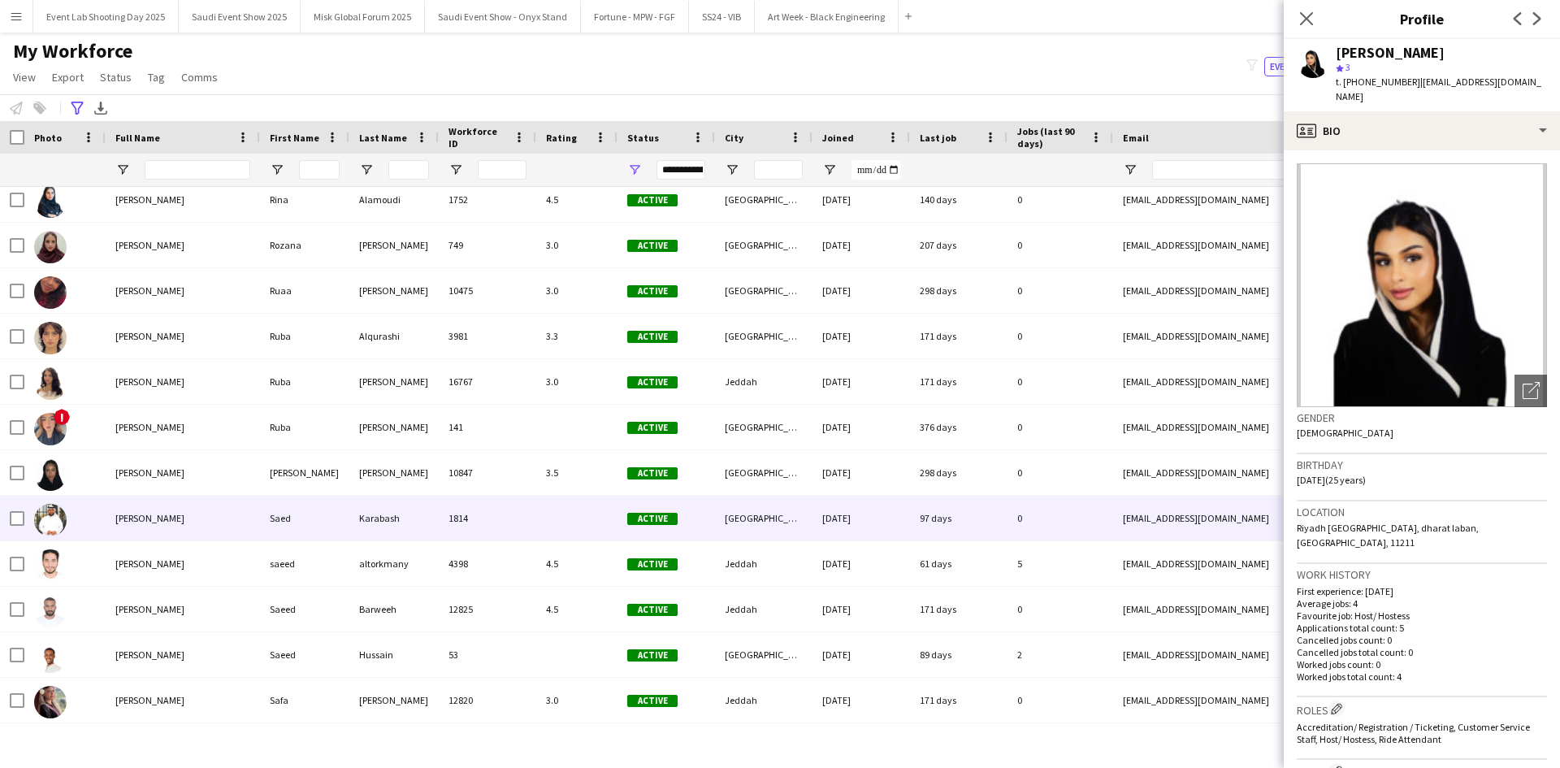
click at [194, 525] on div "[PERSON_NAME]" at bounding box center [183, 518] width 154 height 45
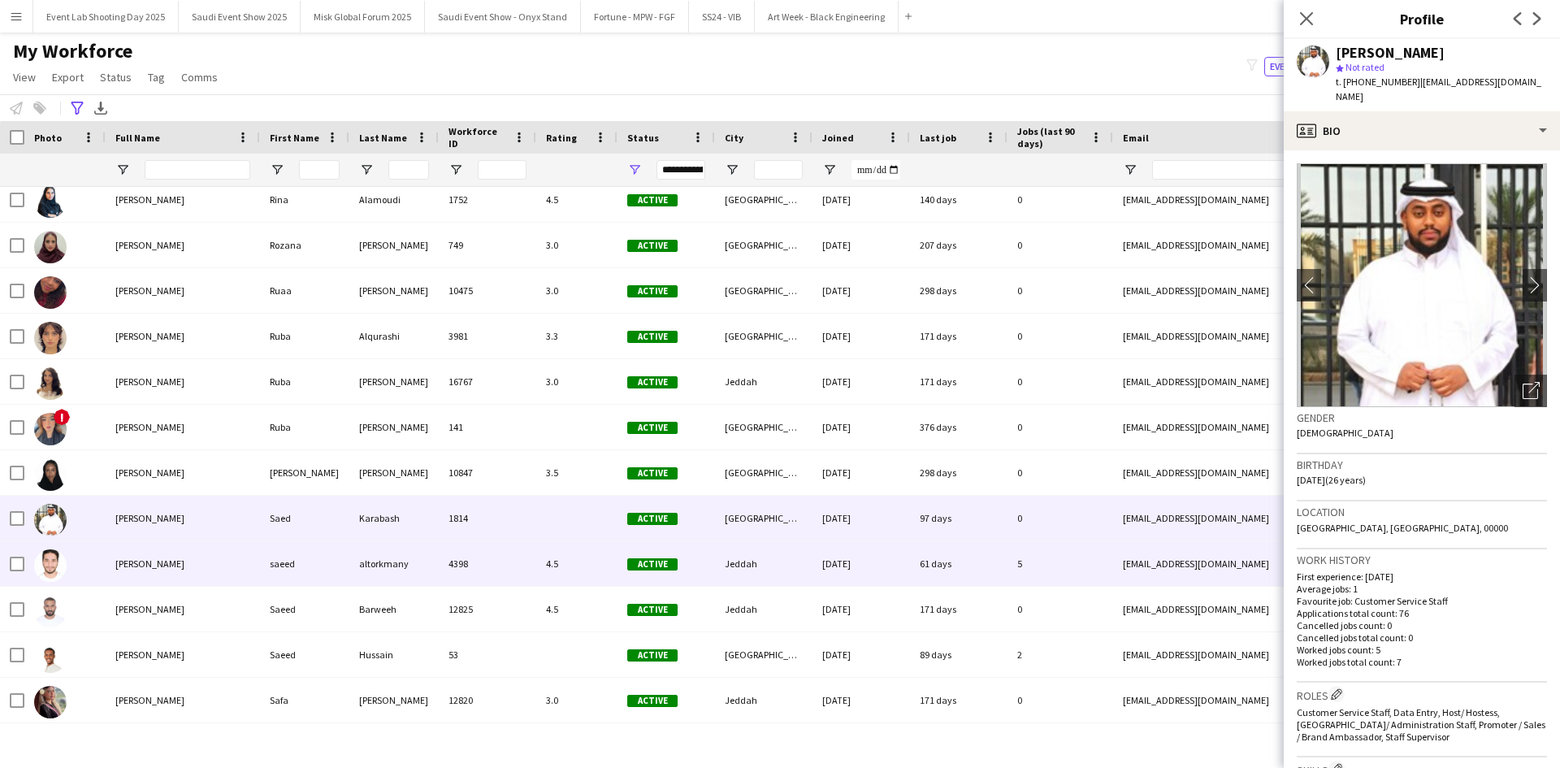
click at [197, 551] on div "[PERSON_NAME]" at bounding box center [183, 563] width 154 height 45
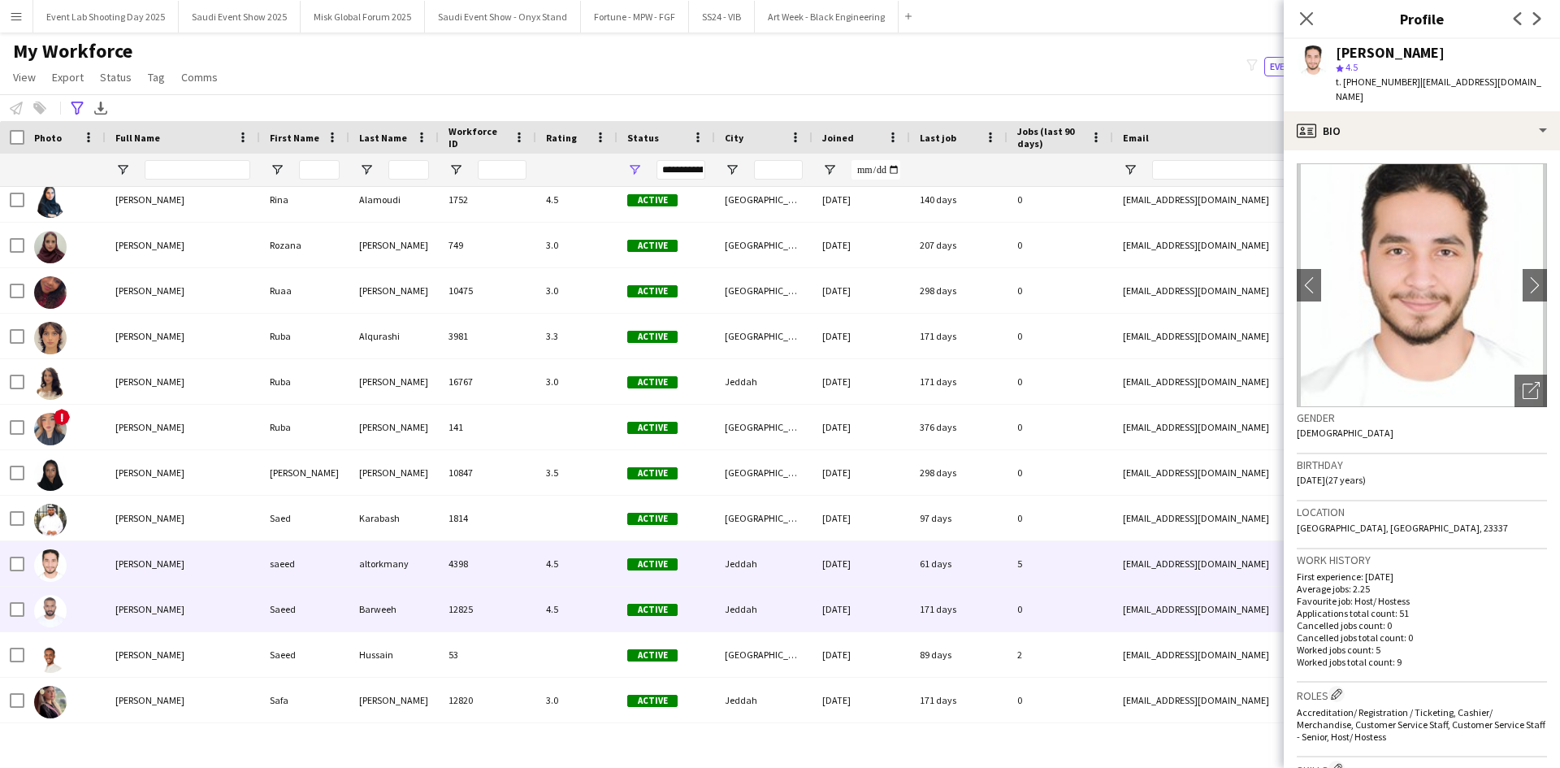
click at [198, 609] on div "[PERSON_NAME]" at bounding box center [183, 609] width 154 height 45
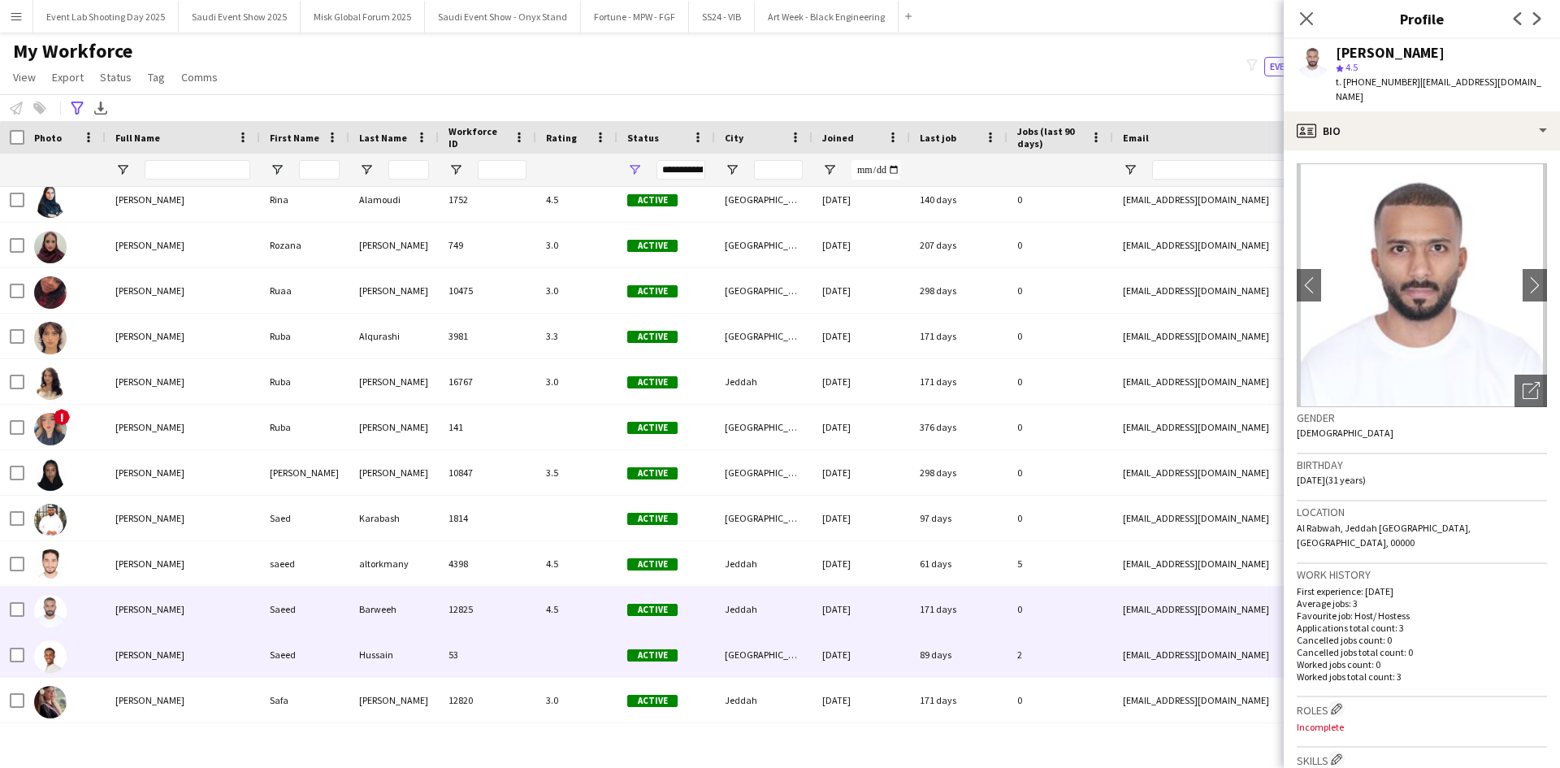
click at [202, 644] on div "[PERSON_NAME]" at bounding box center [183, 654] width 154 height 45
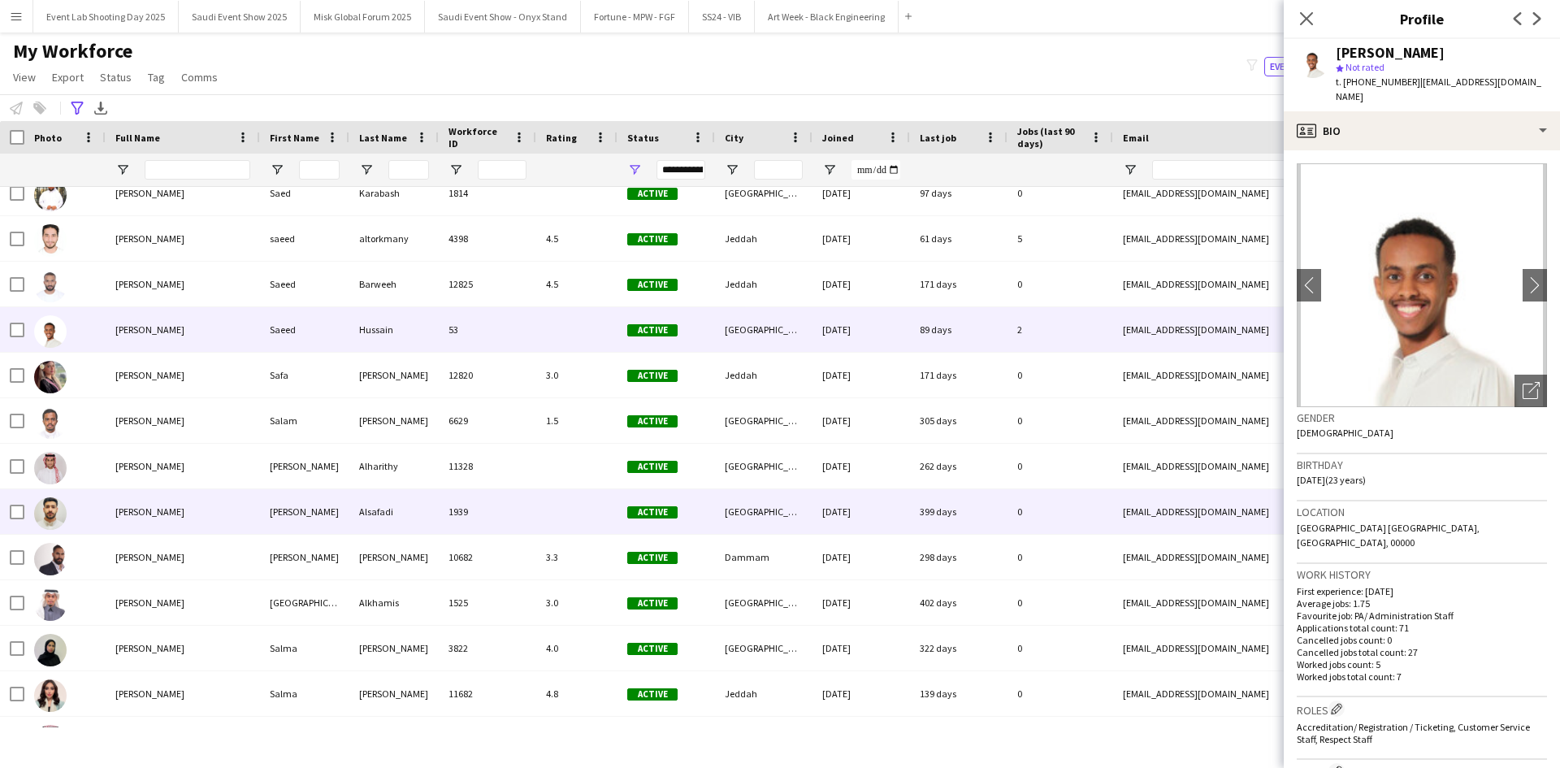
click at [178, 504] on div "[PERSON_NAME]" at bounding box center [183, 511] width 154 height 45
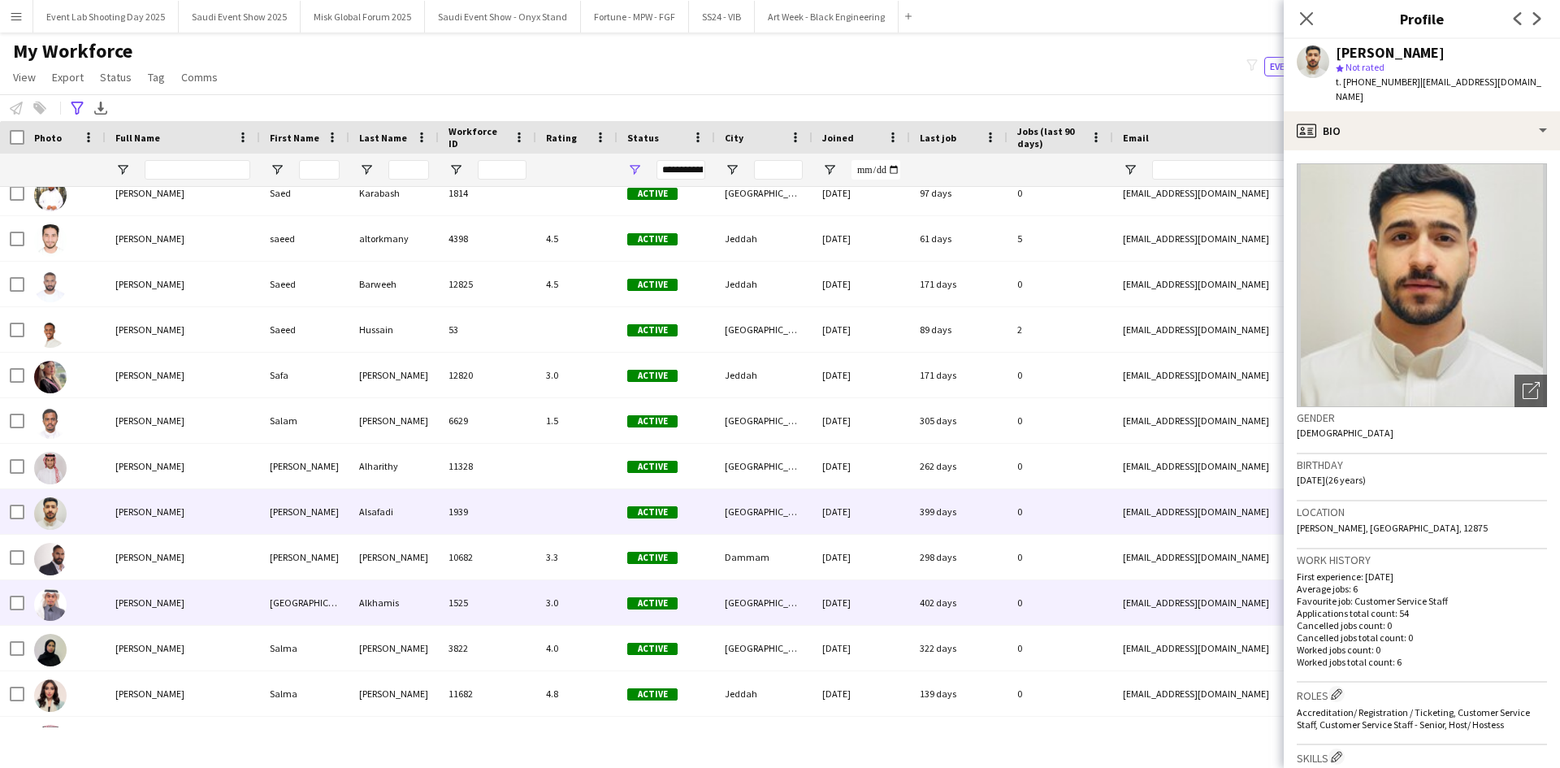
click at [186, 610] on div "[PERSON_NAME]" at bounding box center [183, 602] width 154 height 45
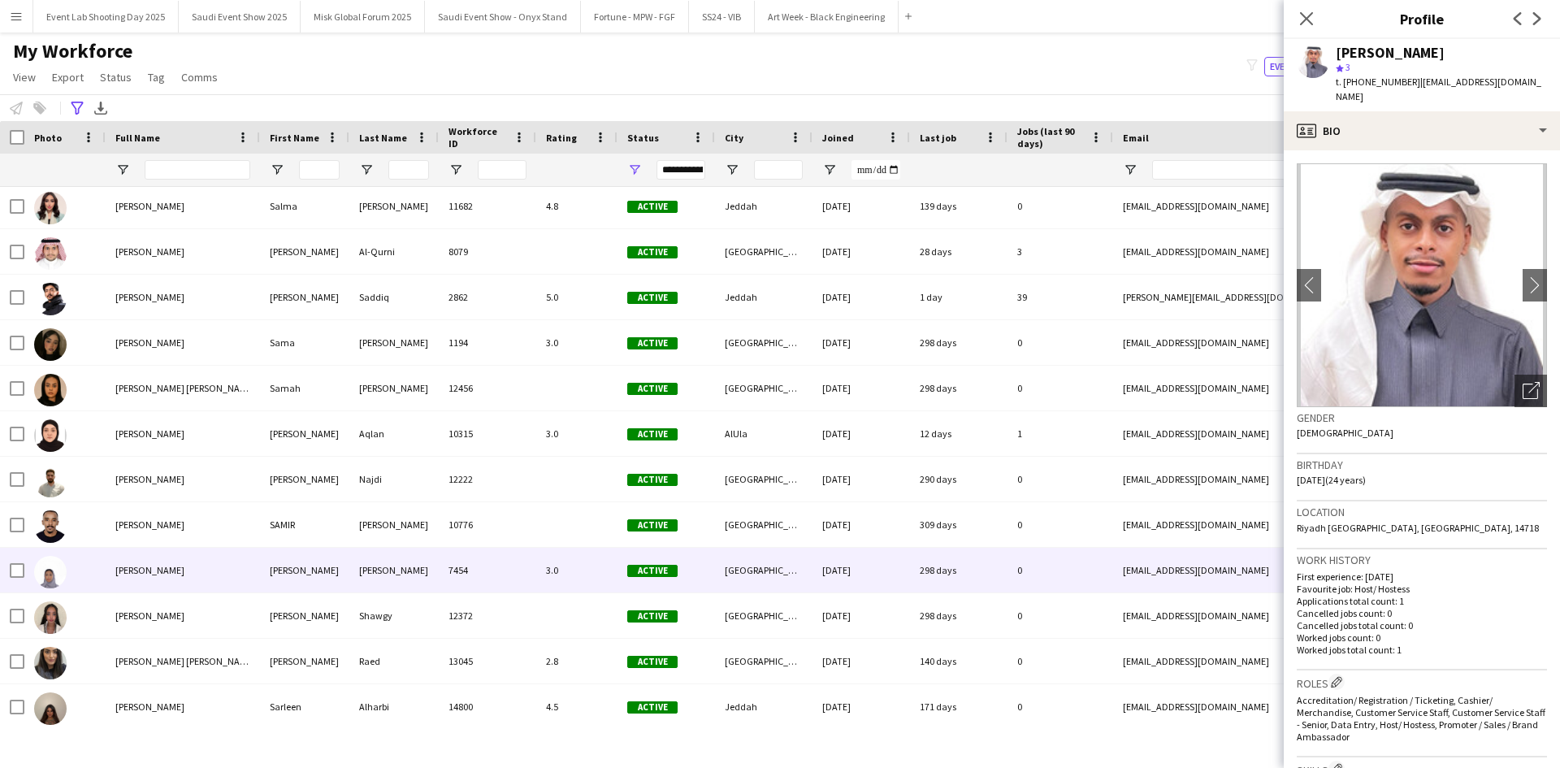
click at [177, 574] on div "[PERSON_NAME]" at bounding box center [183, 570] width 154 height 45
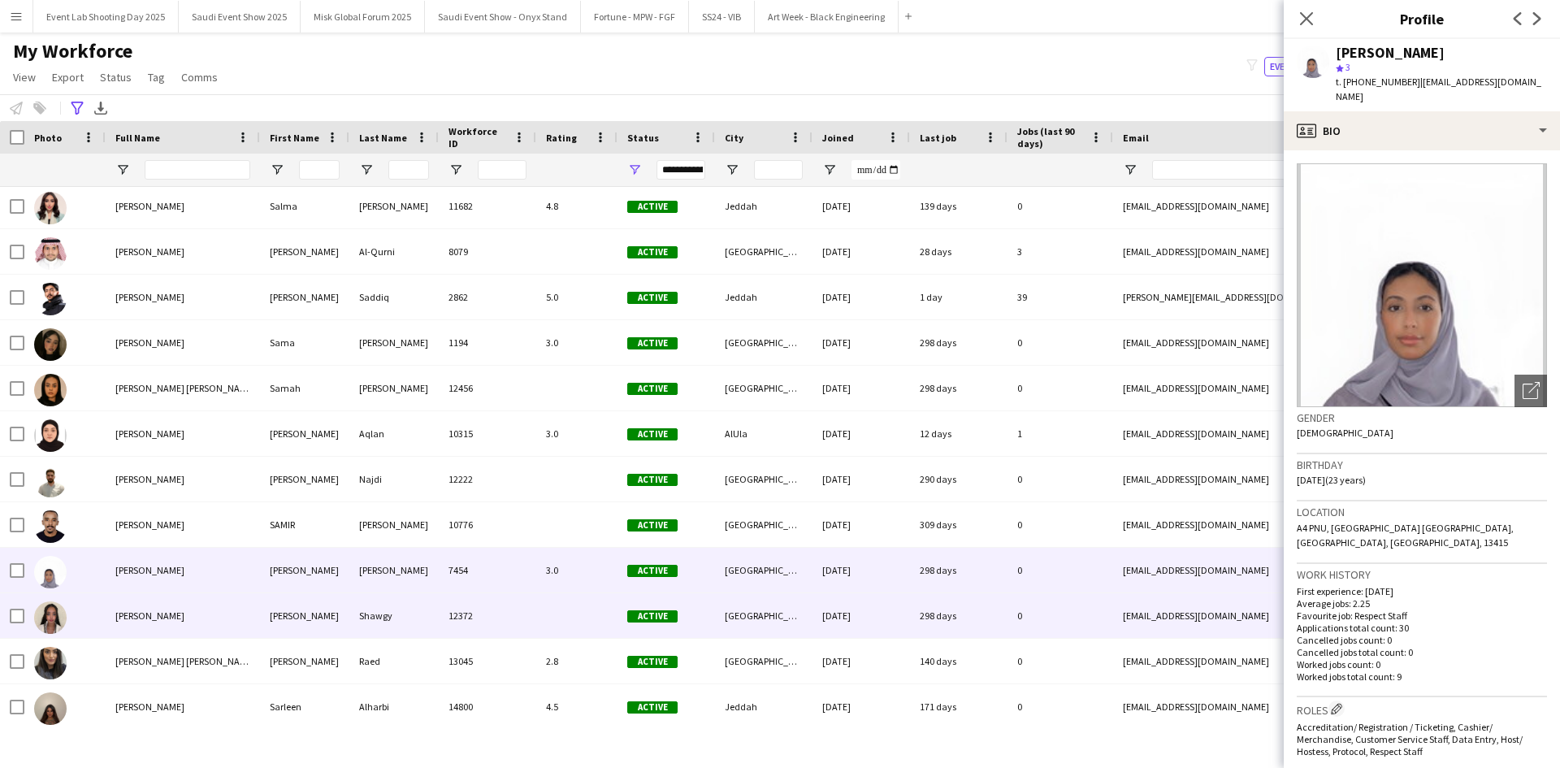
click at [182, 609] on div "[PERSON_NAME]" at bounding box center [183, 615] width 154 height 45
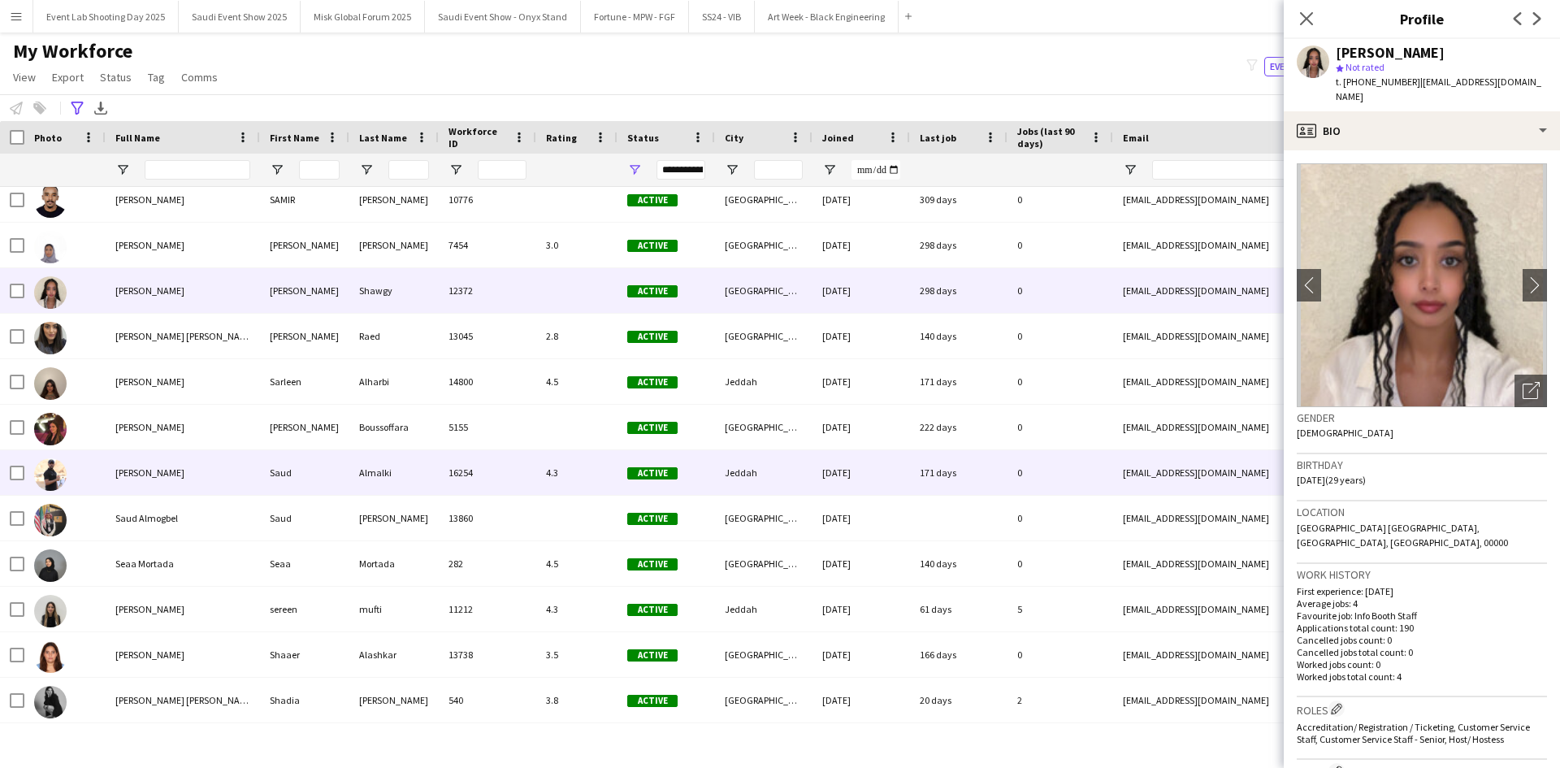
click at [101, 471] on div at bounding box center [64, 472] width 81 height 45
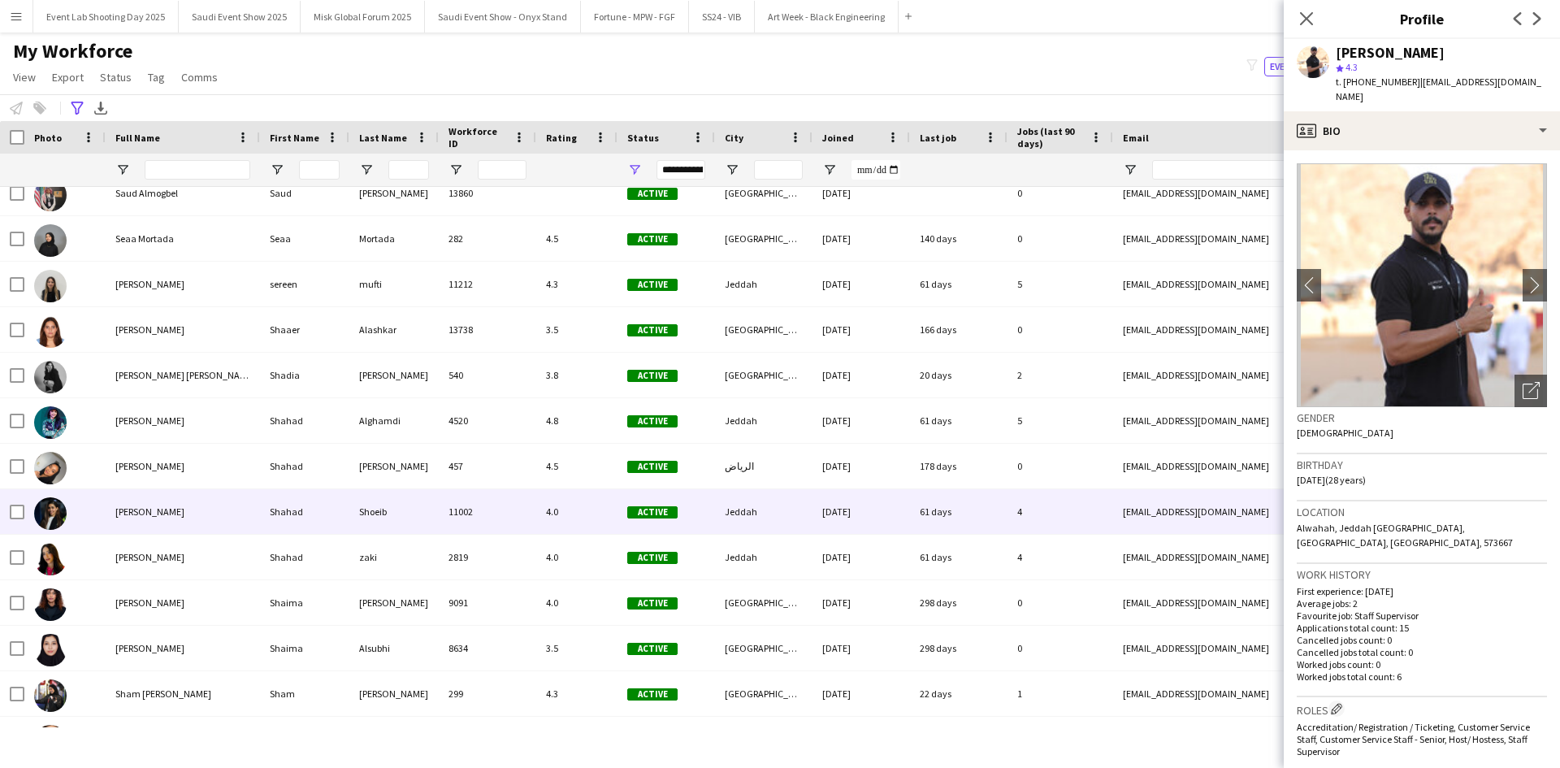
click at [188, 514] on div "[PERSON_NAME]" at bounding box center [183, 511] width 154 height 45
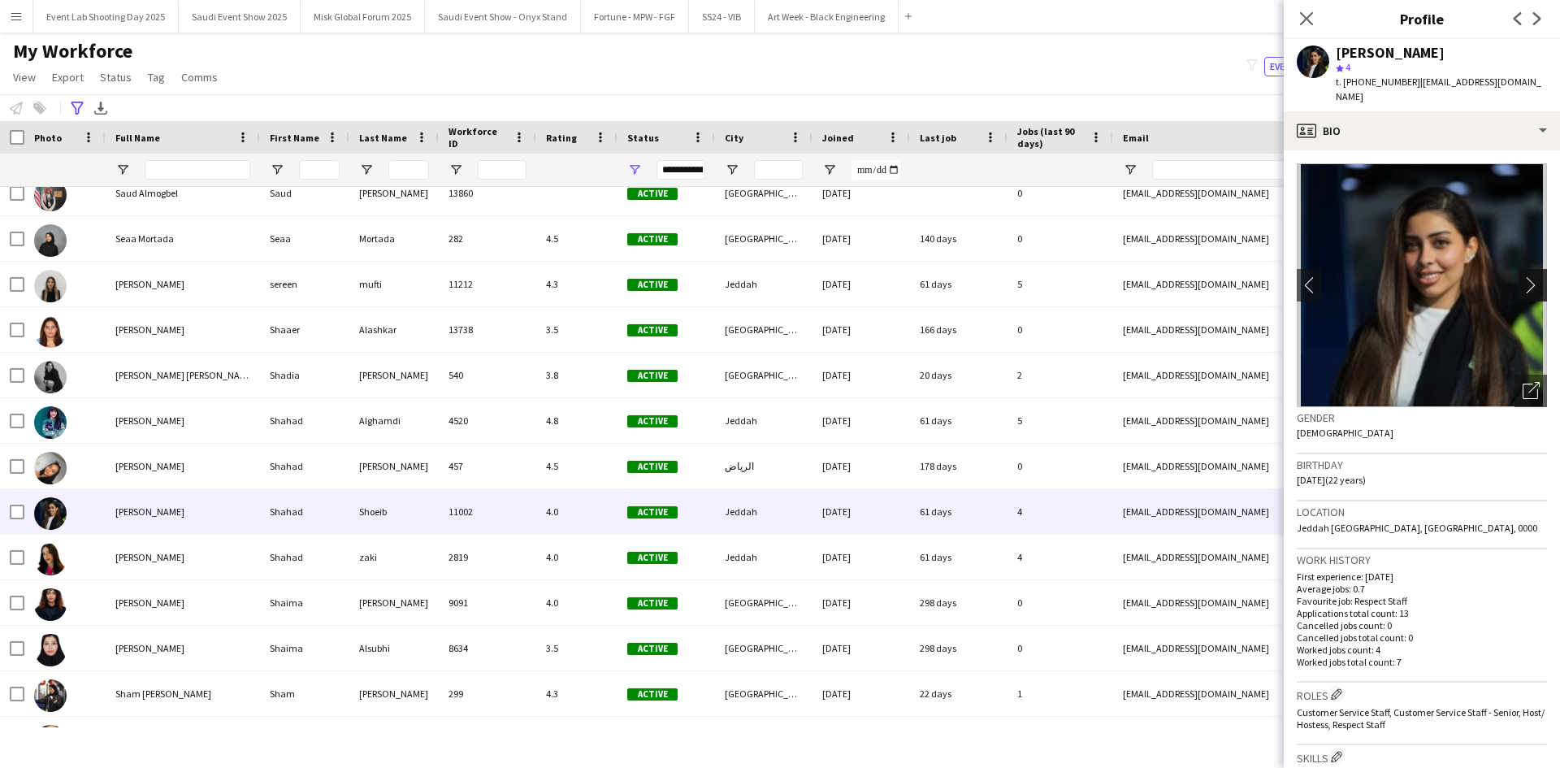
click at [1524, 276] on app-icon "chevron-right" at bounding box center [1535, 284] width 25 height 17
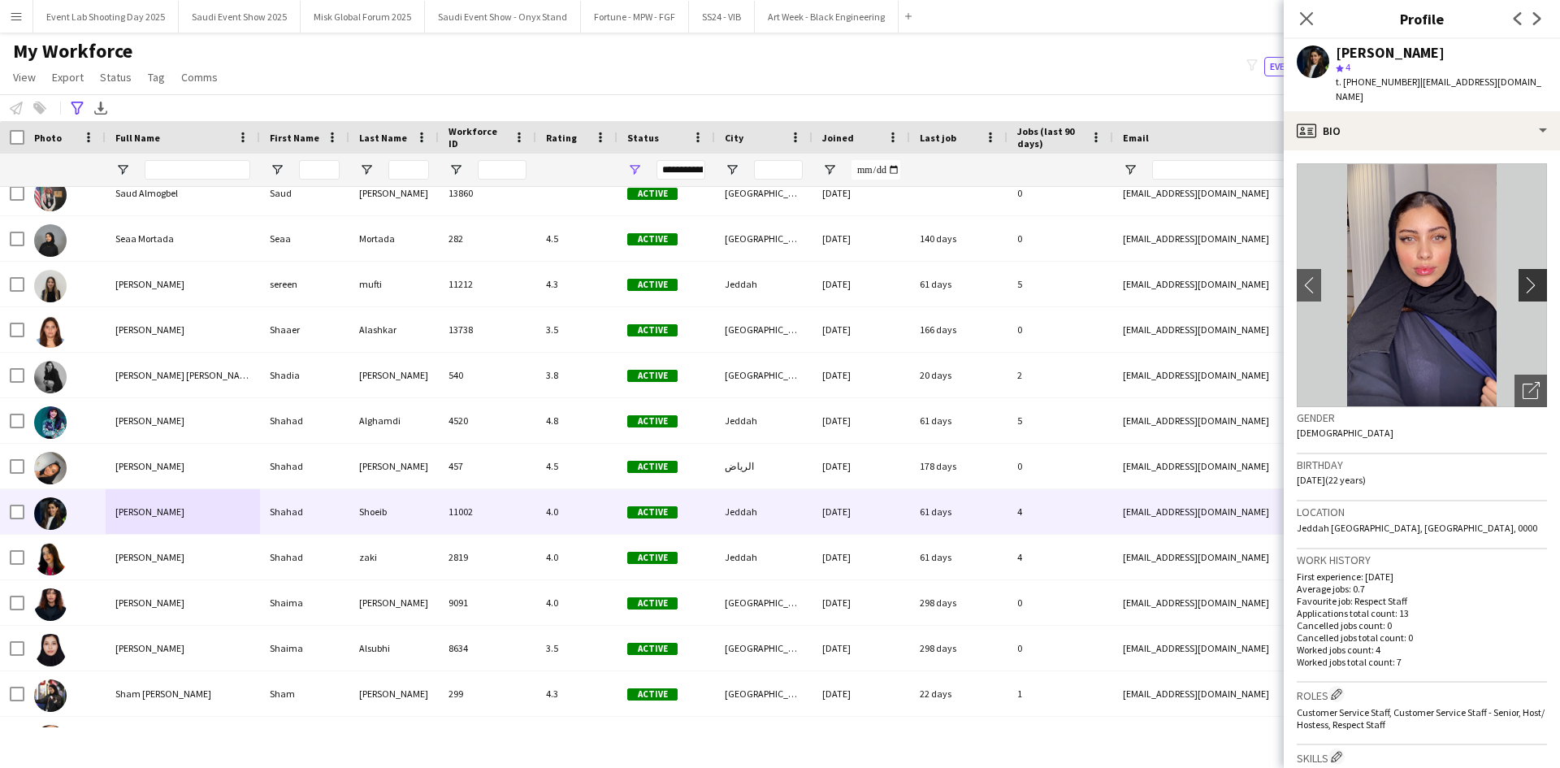
click at [1524, 276] on app-icon "chevron-right" at bounding box center [1535, 284] width 25 height 17
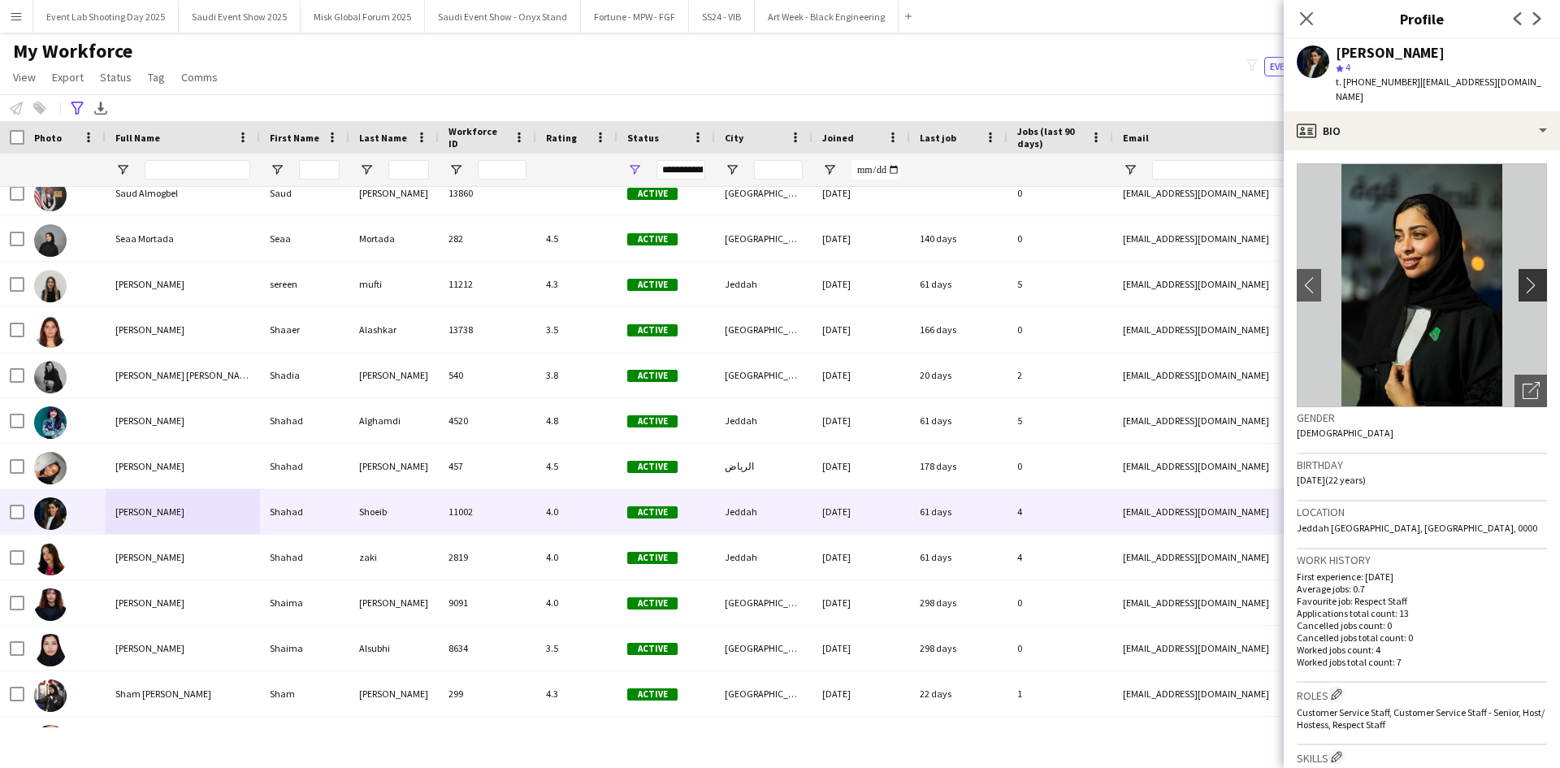
click at [1519, 269] on button "chevron-right" at bounding box center [1535, 285] width 33 height 33
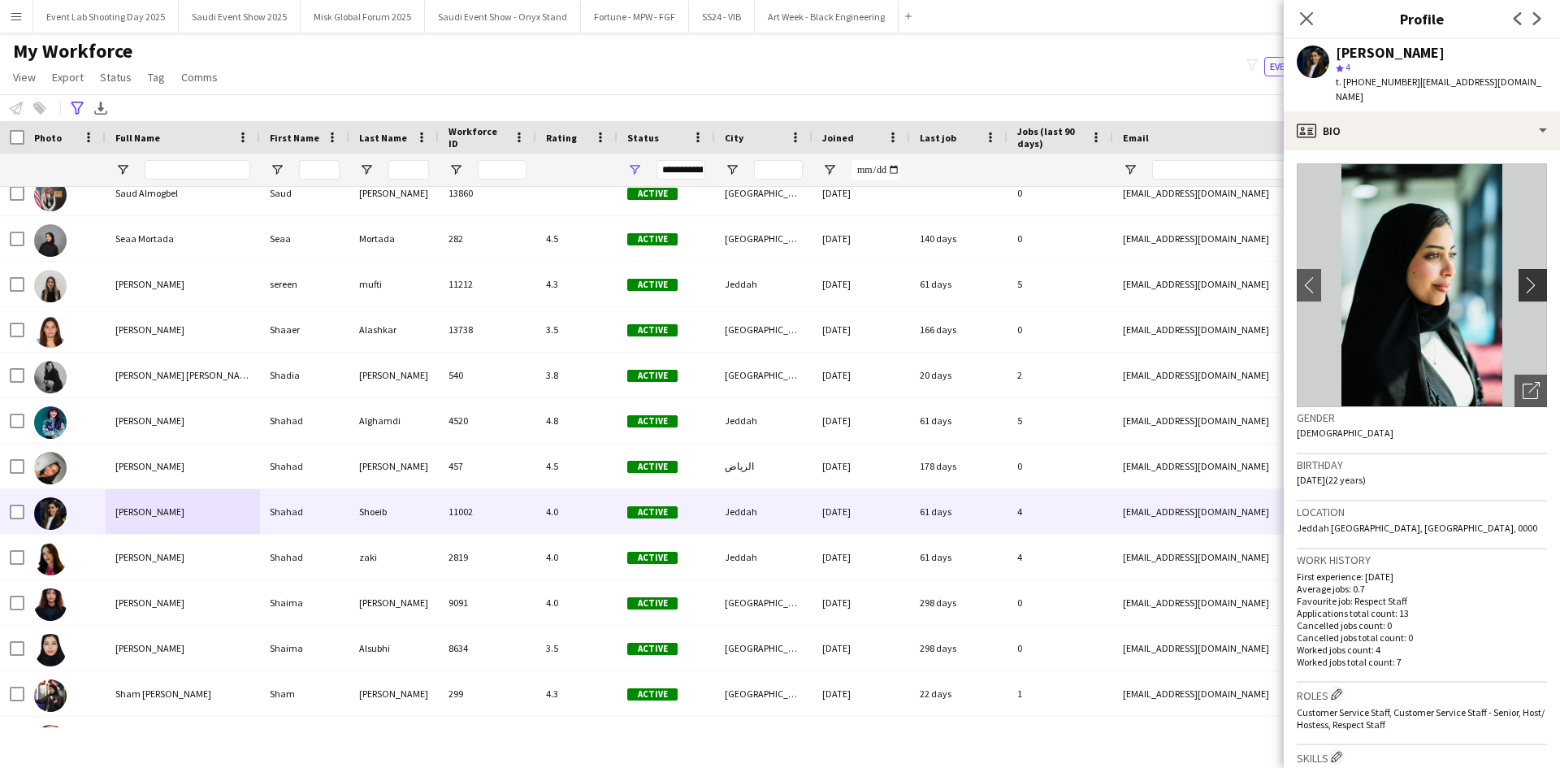
click at [1519, 269] on button "chevron-right" at bounding box center [1535, 285] width 33 height 33
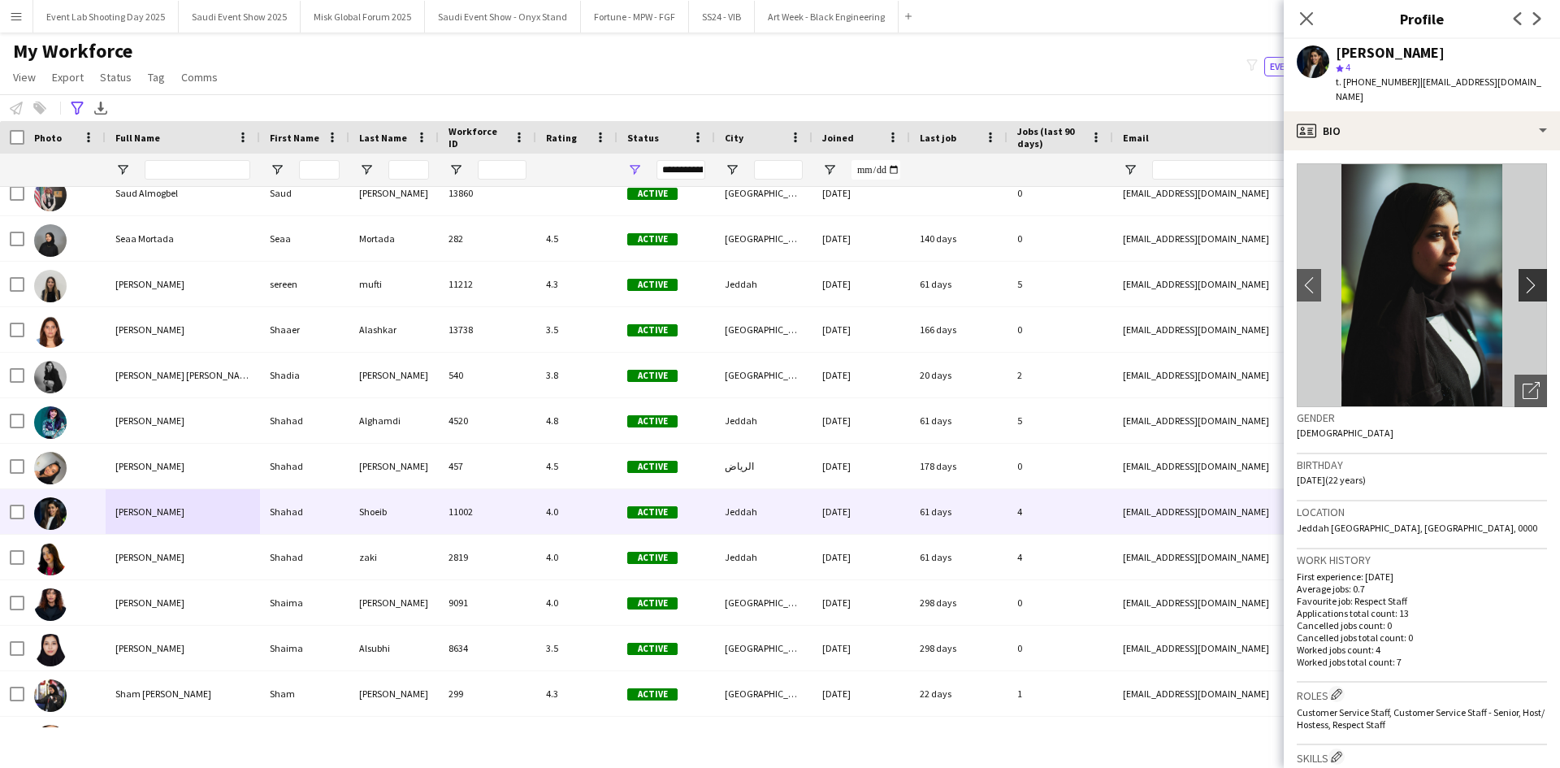
click at [1519, 269] on button "chevron-right" at bounding box center [1535, 285] width 33 height 33
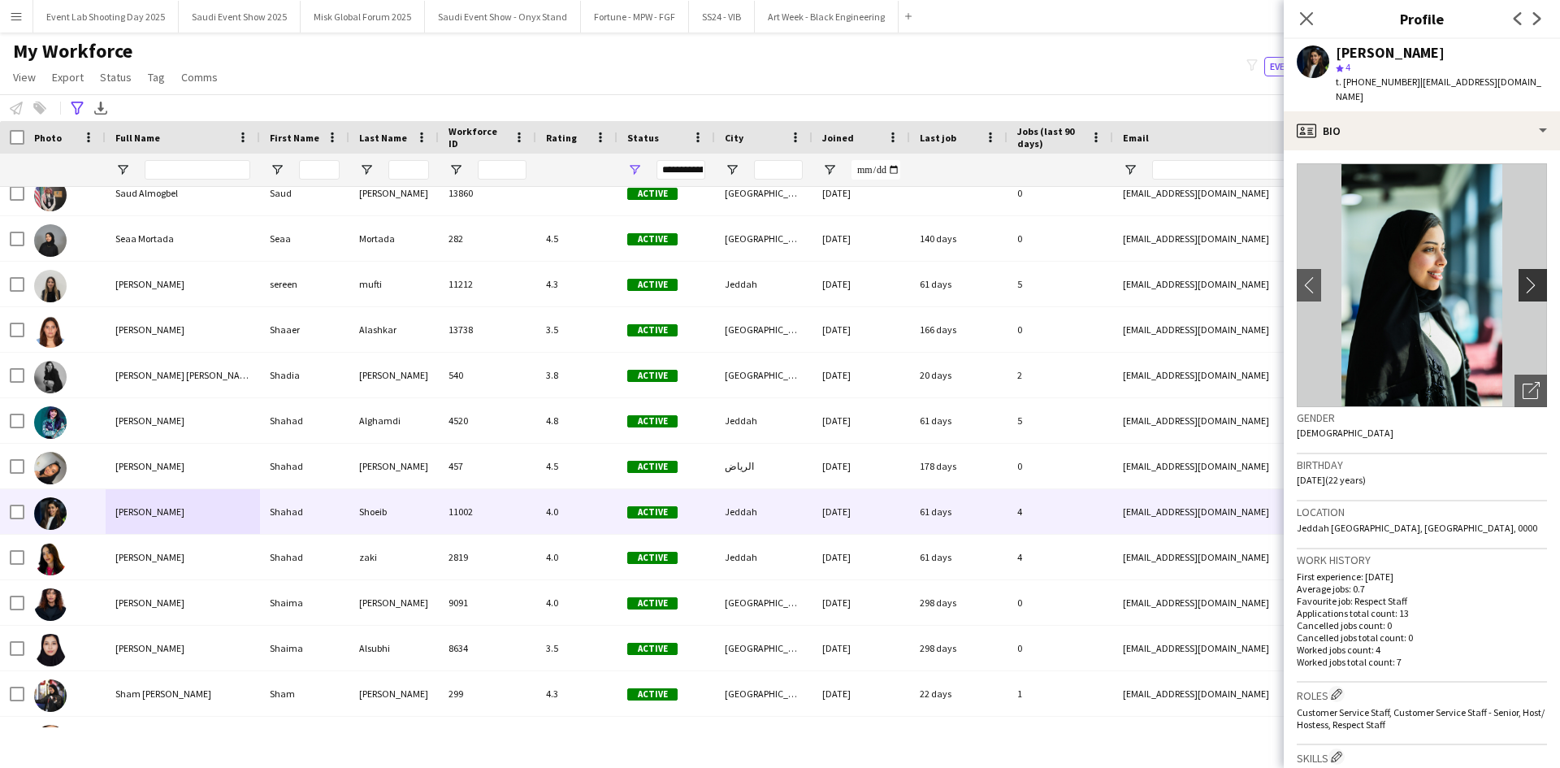
click at [1519, 269] on button "chevron-right" at bounding box center [1535, 285] width 33 height 33
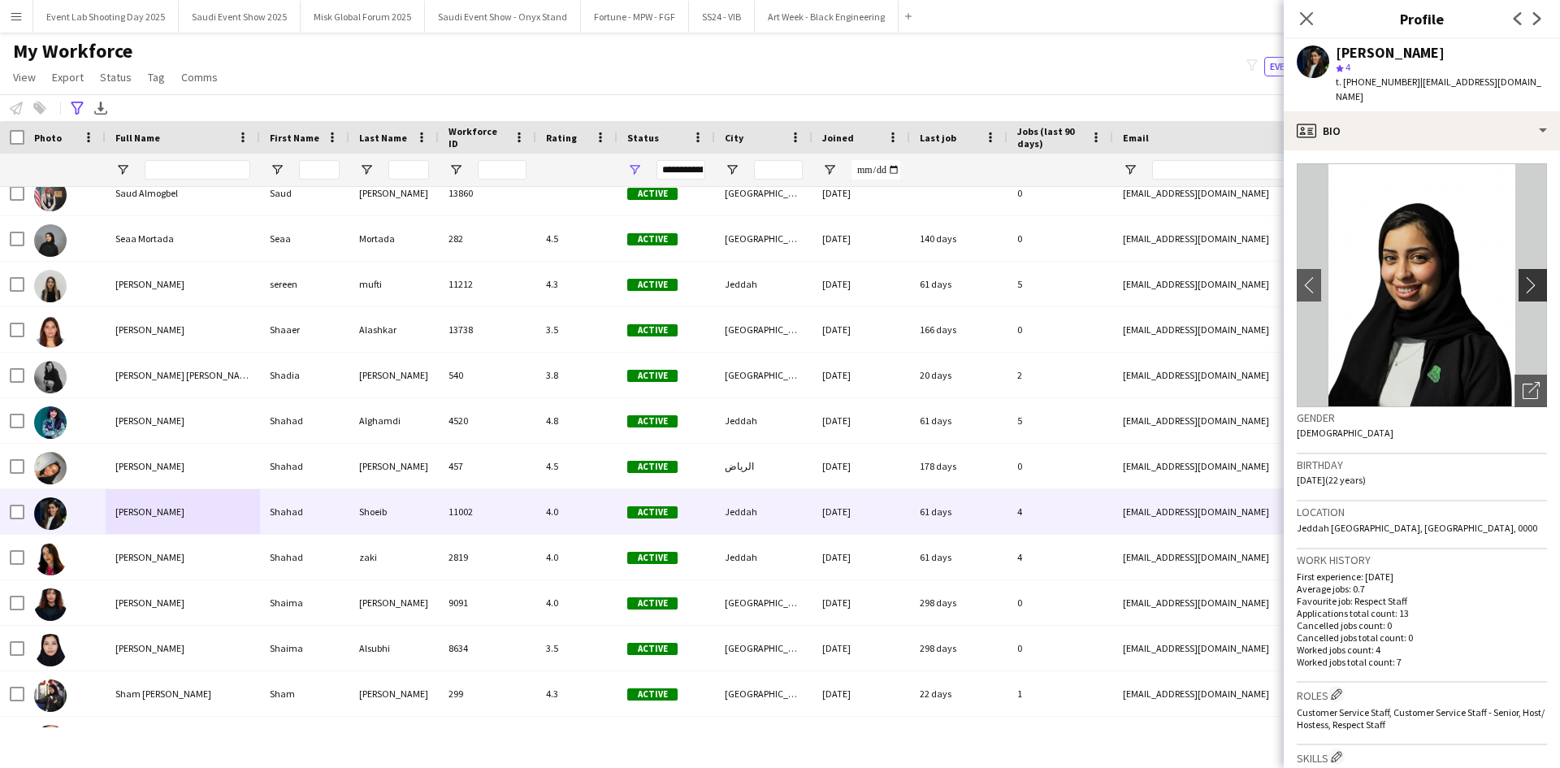
click at [1519, 269] on button "chevron-right" at bounding box center [1535, 285] width 33 height 33
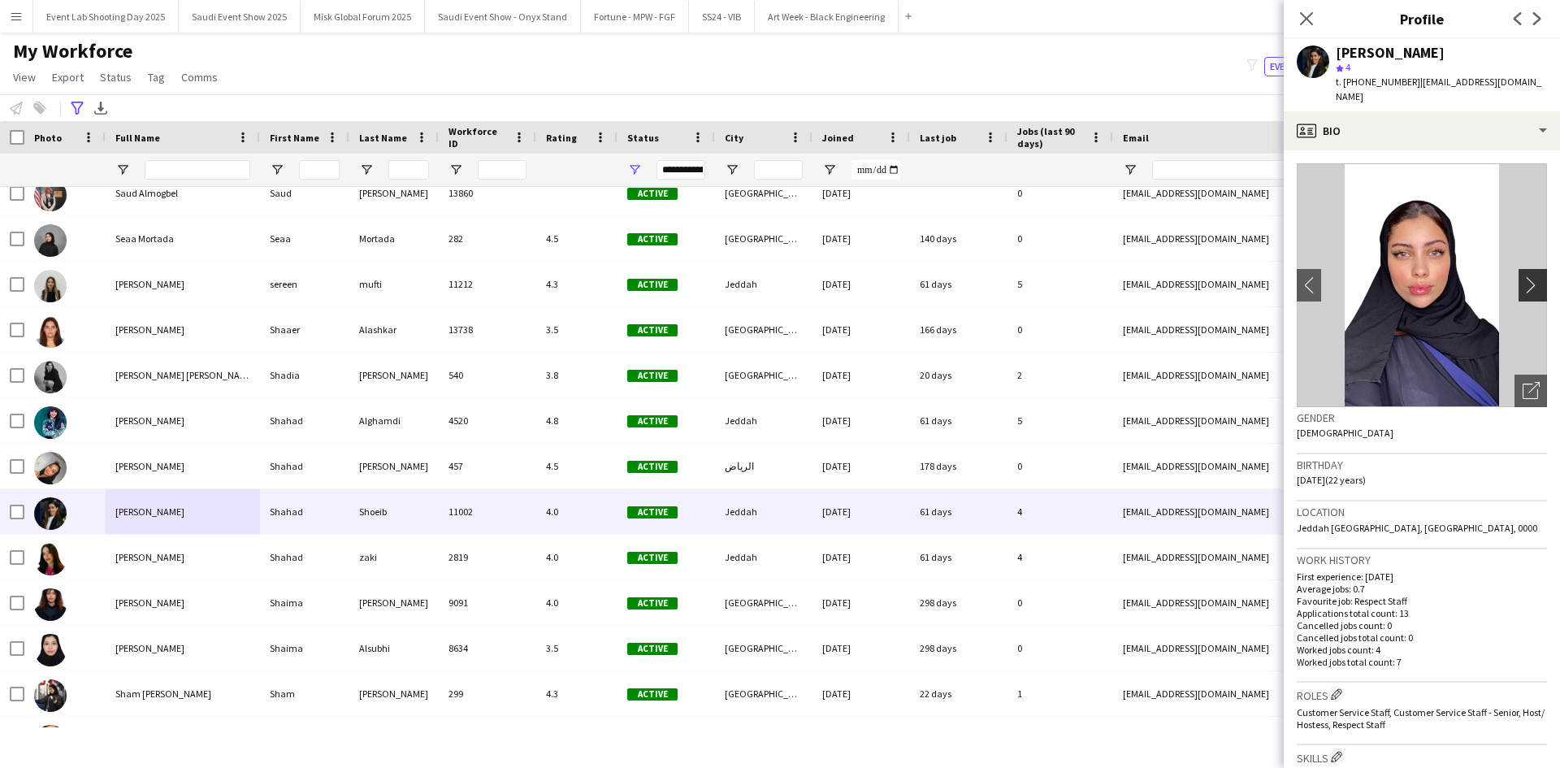
click at [1519, 269] on button "chevron-right" at bounding box center [1535, 285] width 33 height 33
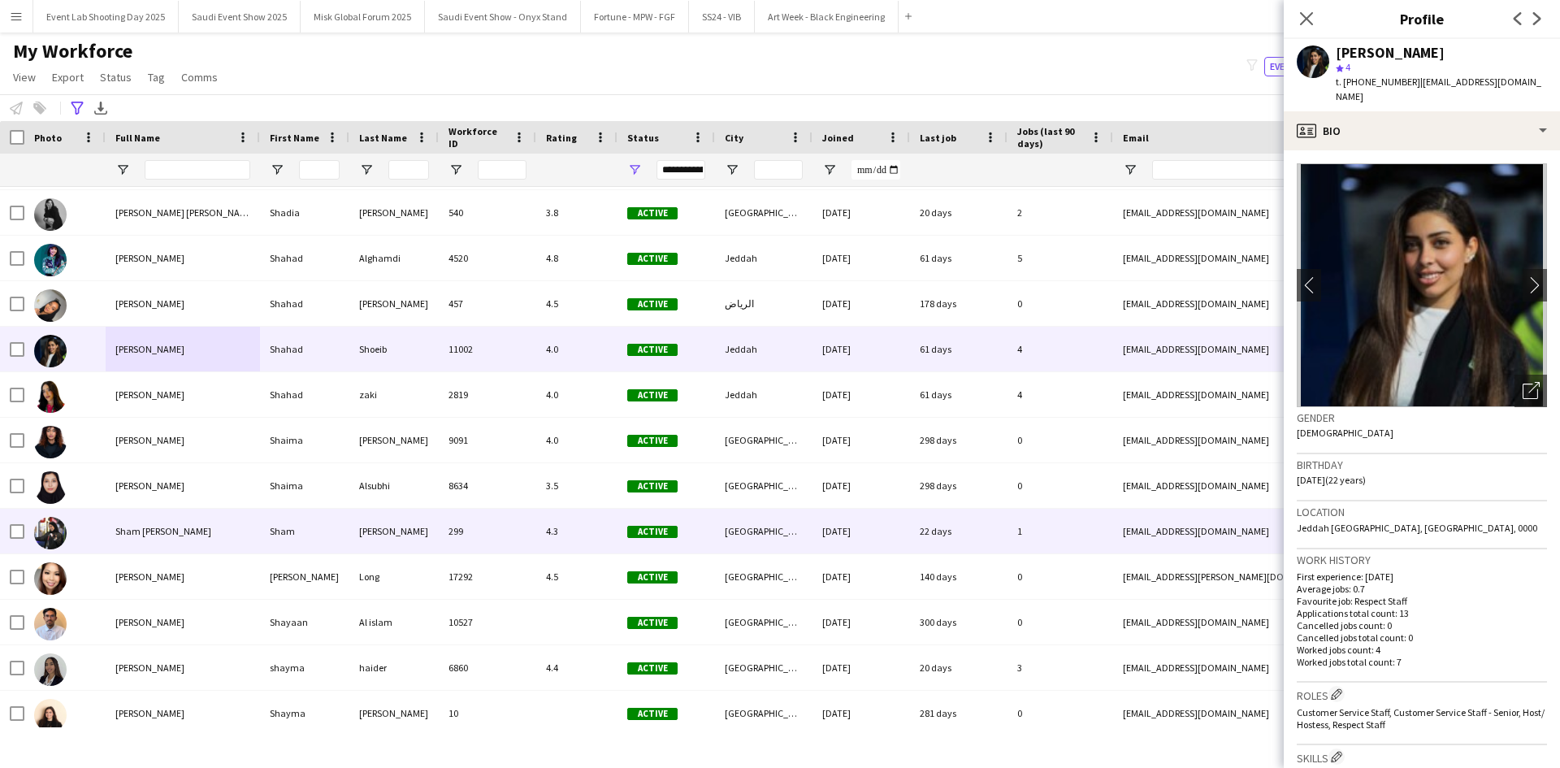
click at [200, 538] on div "Sham [PERSON_NAME]" at bounding box center [183, 531] width 154 height 45
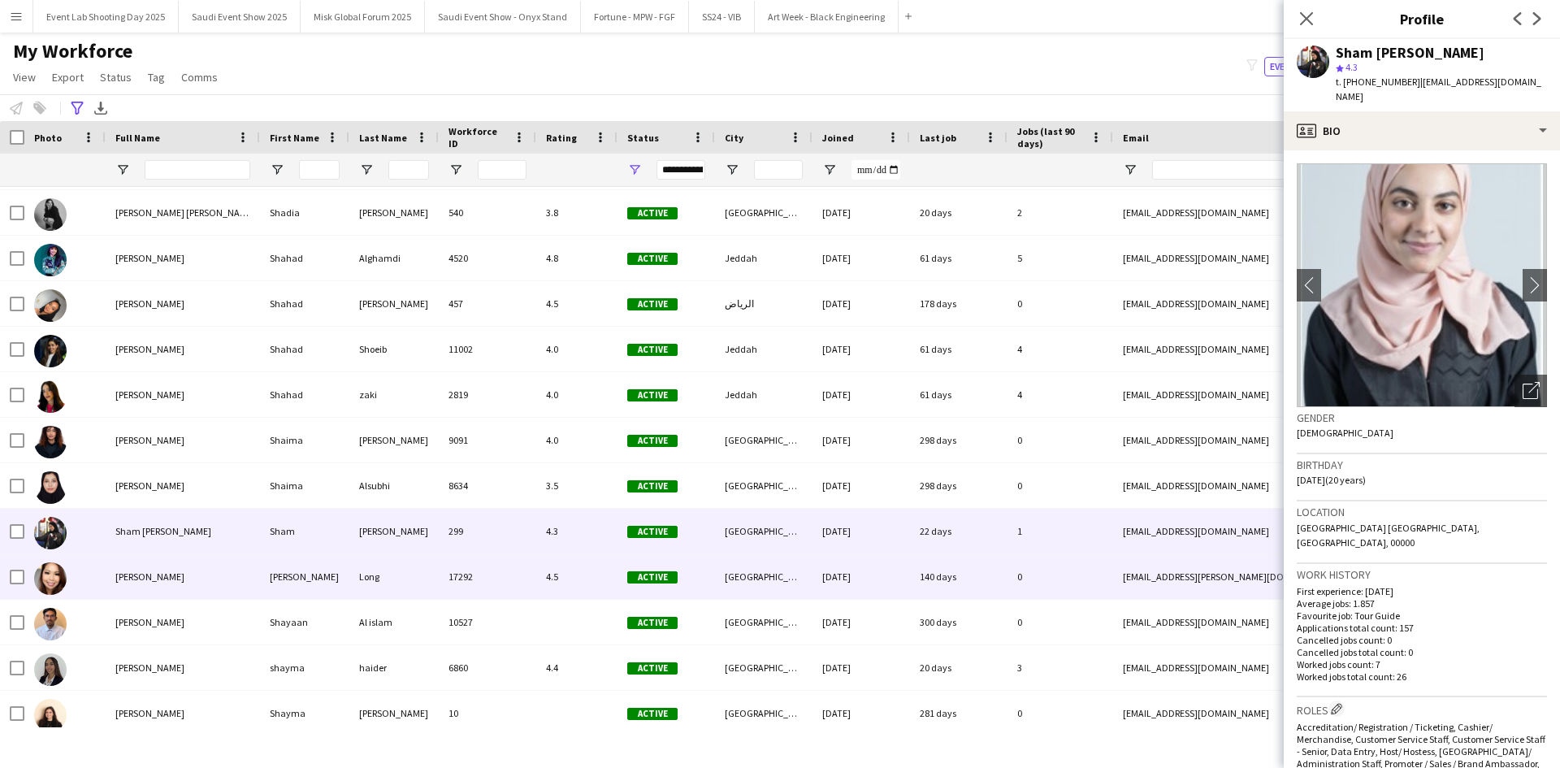
click at [200, 570] on div "[PERSON_NAME]" at bounding box center [183, 576] width 154 height 45
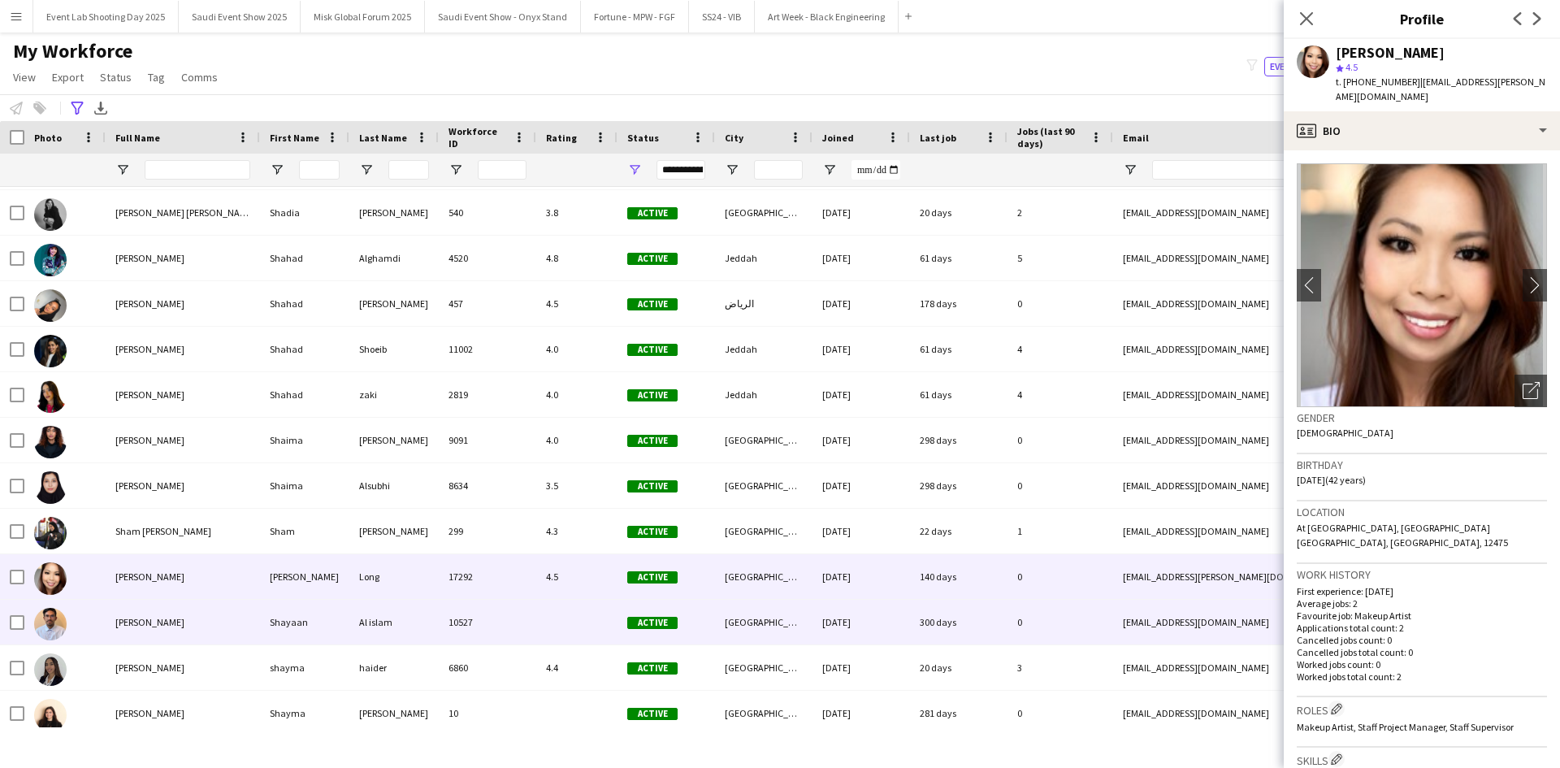
click at [201, 627] on div "[PERSON_NAME]" at bounding box center [183, 622] width 154 height 45
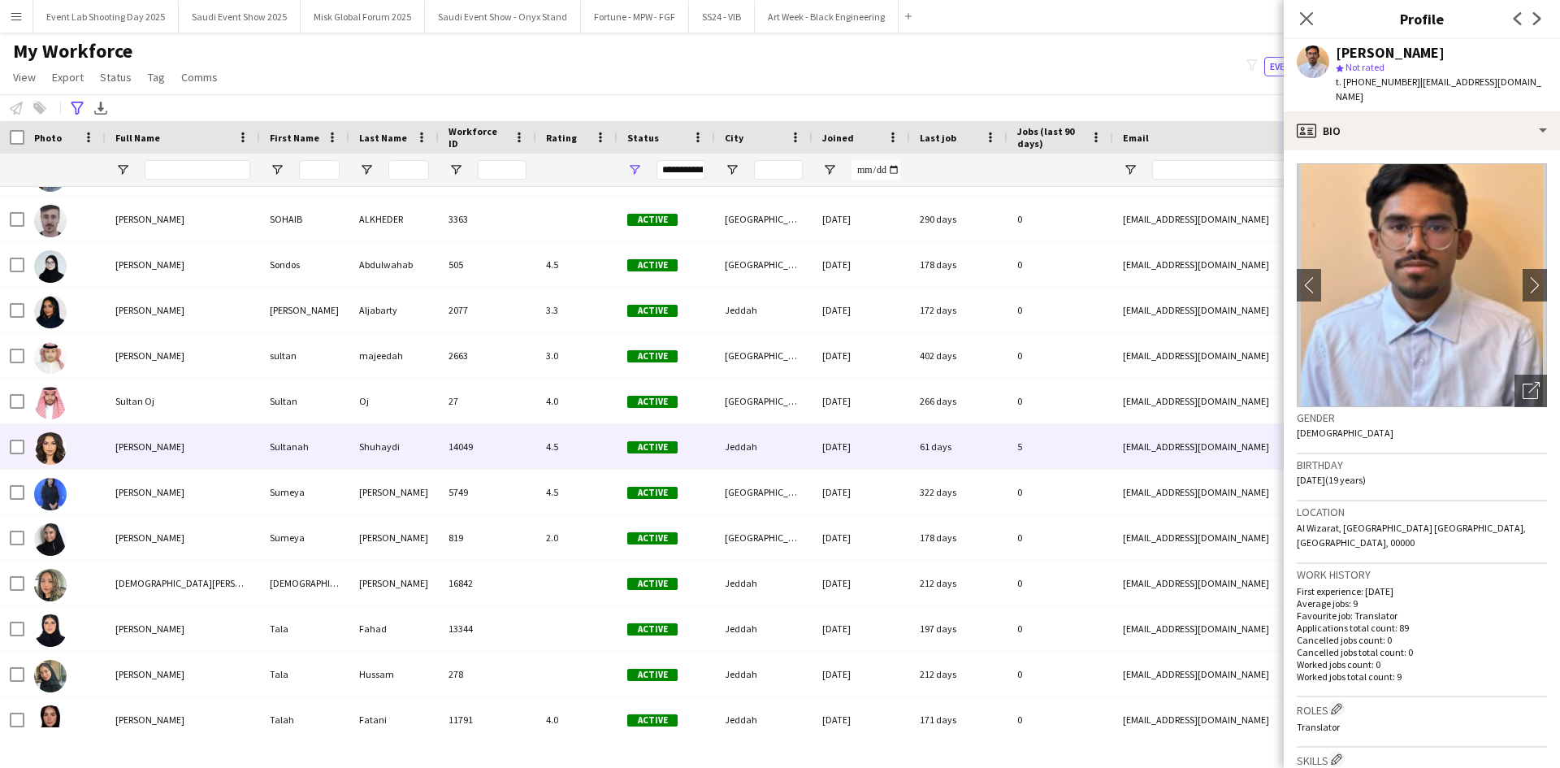
click at [167, 454] on div "[PERSON_NAME]" at bounding box center [183, 446] width 154 height 45
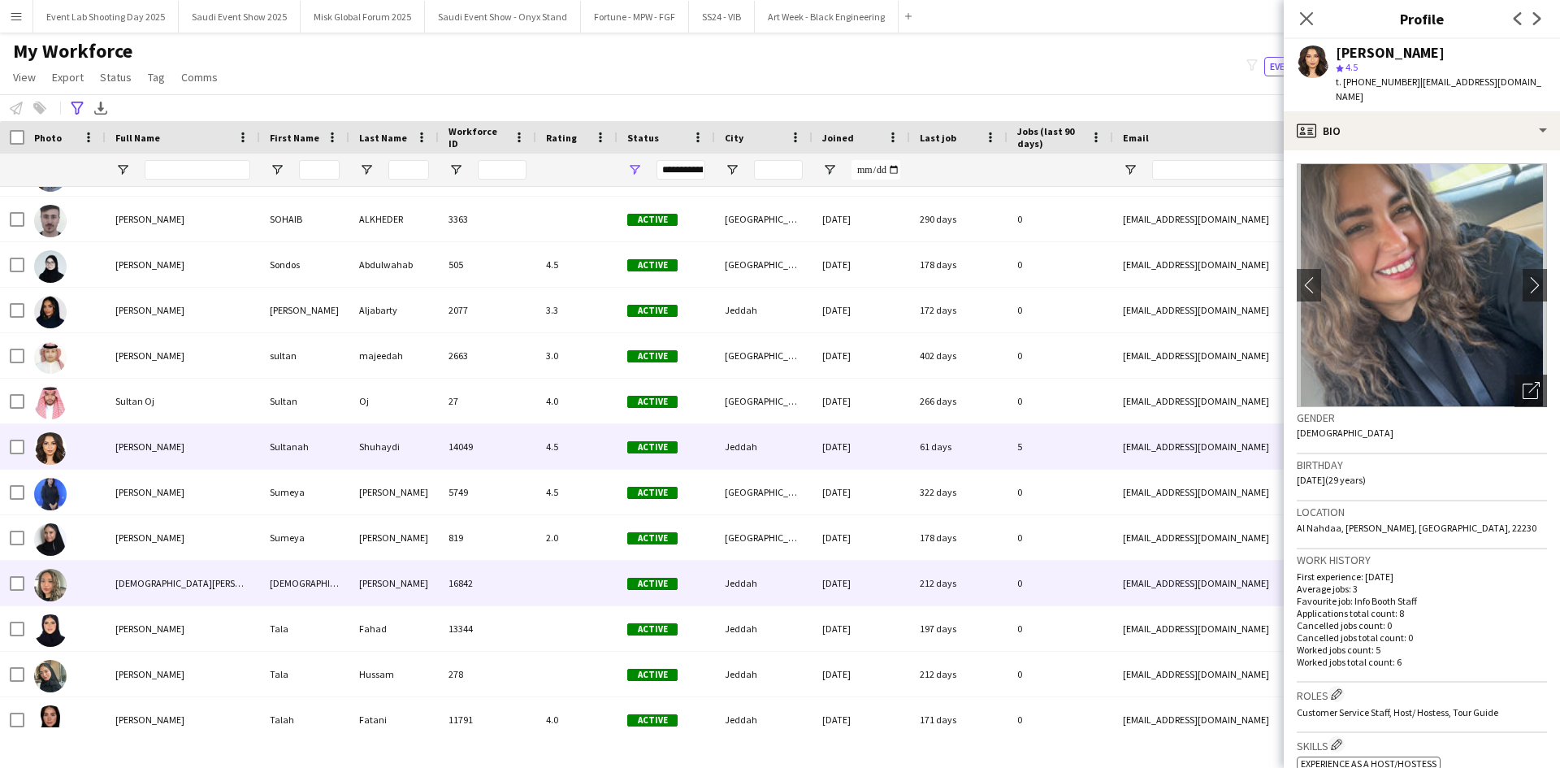
click at [168, 569] on div "[DEMOGRAPHIC_DATA][PERSON_NAME]" at bounding box center [183, 583] width 154 height 45
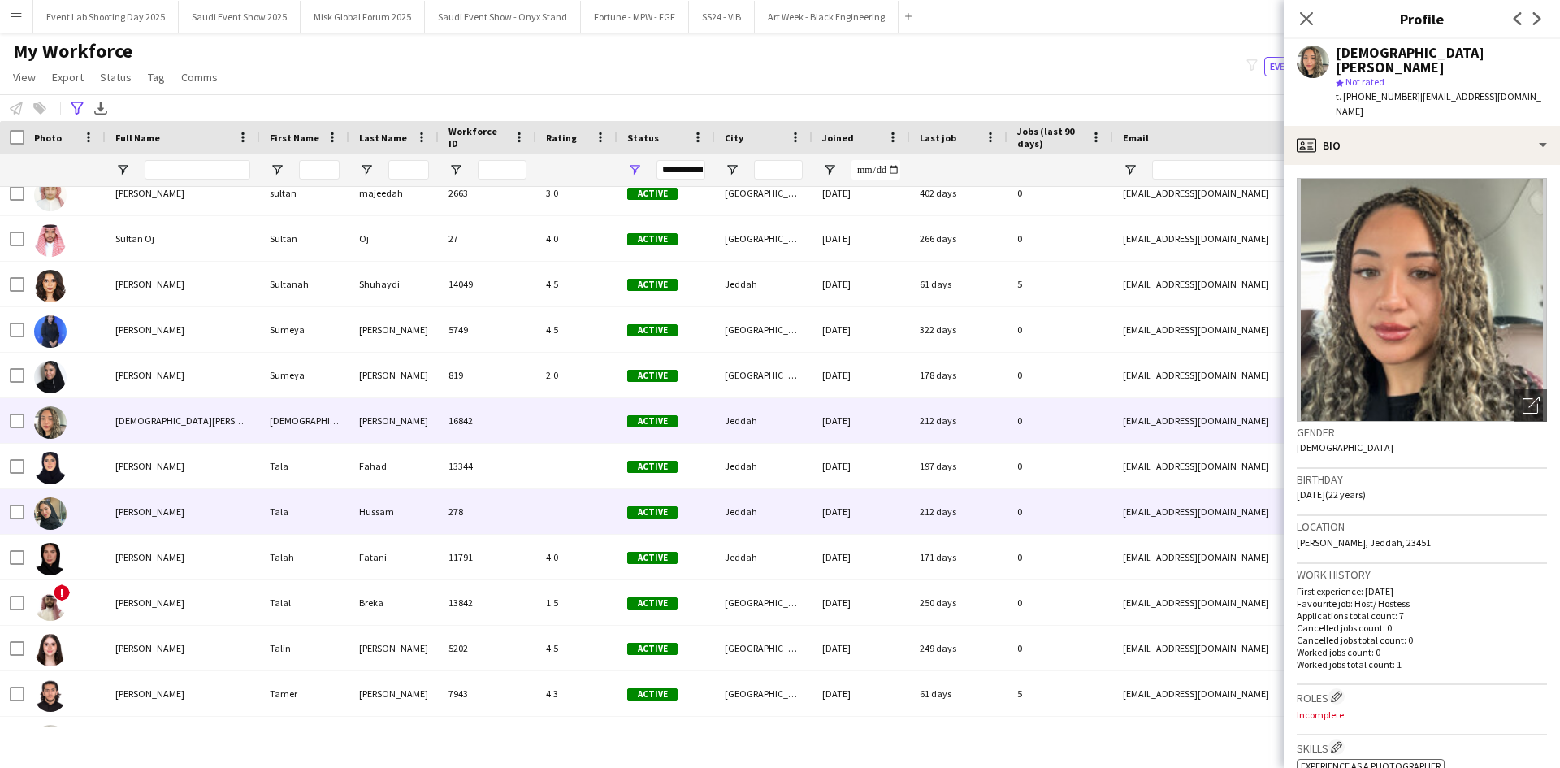
click at [166, 523] on div "[PERSON_NAME]" at bounding box center [183, 511] width 154 height 45
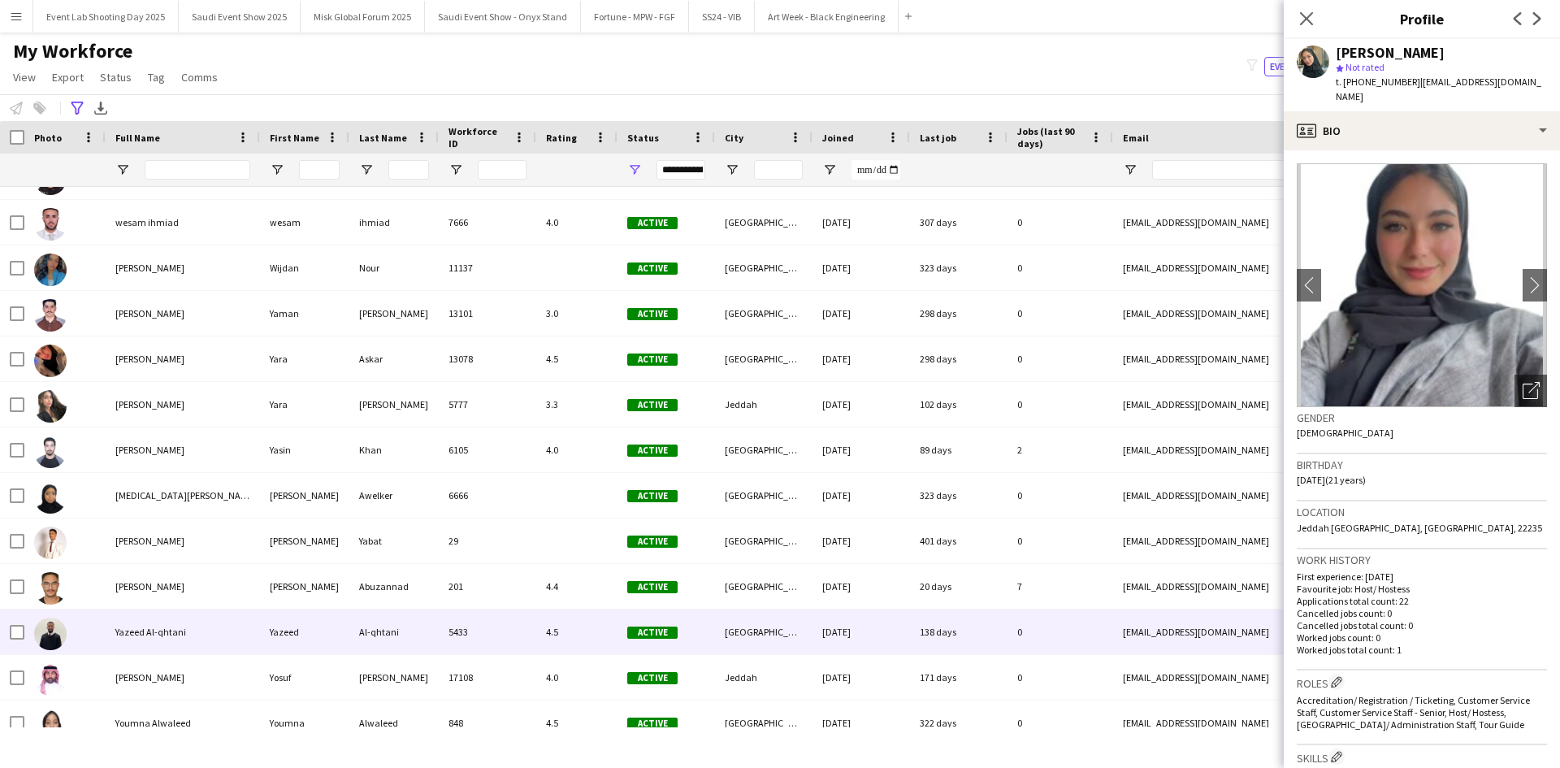
click at [207, 640] on div "Yazeed Al-qhtani" at bounding box center [183, 632] width 154 height 45
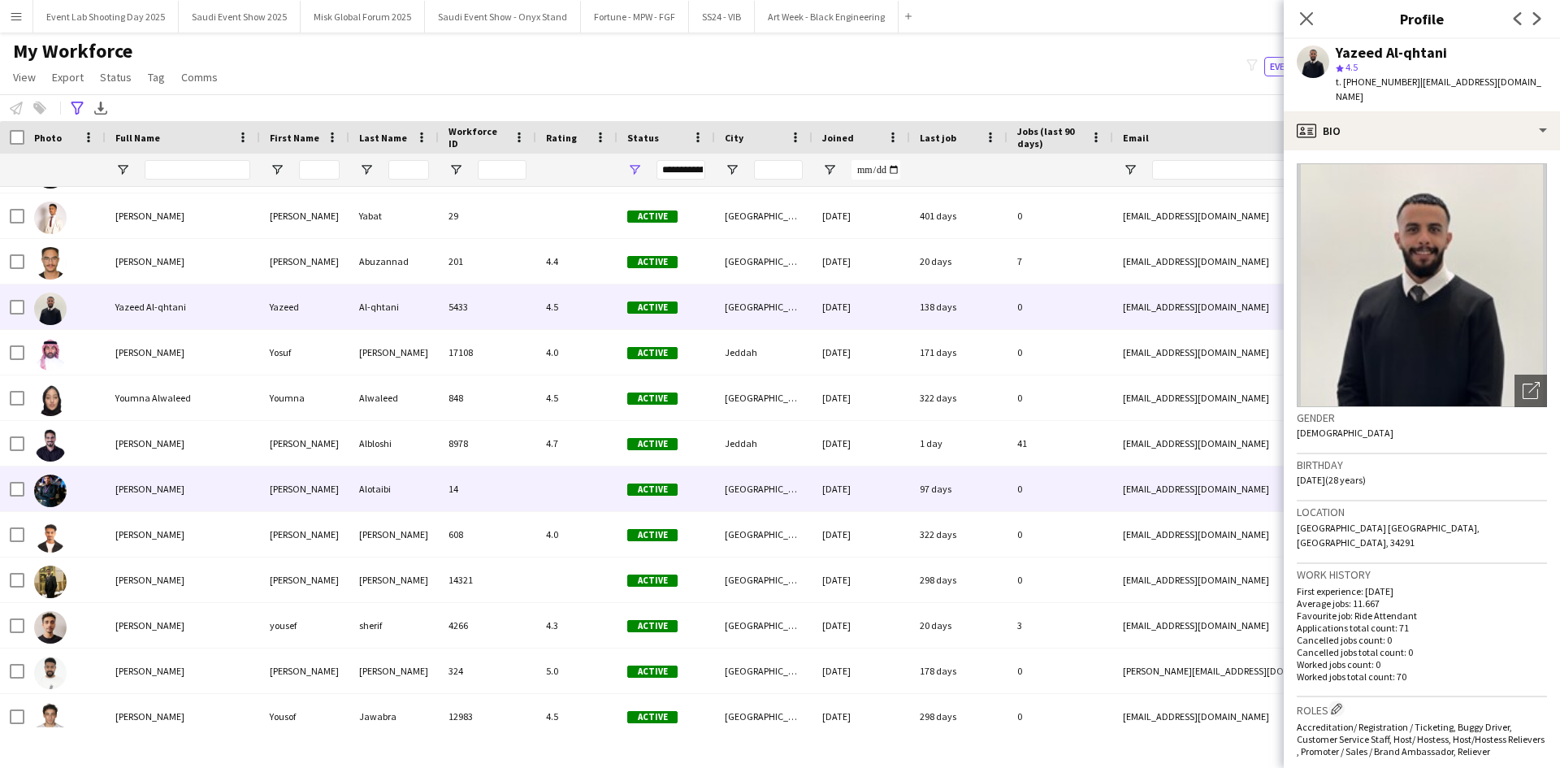
click at [232, 491] on div "[PERSON_NAME]" at bounding box center [183, 489] width 154 height 45
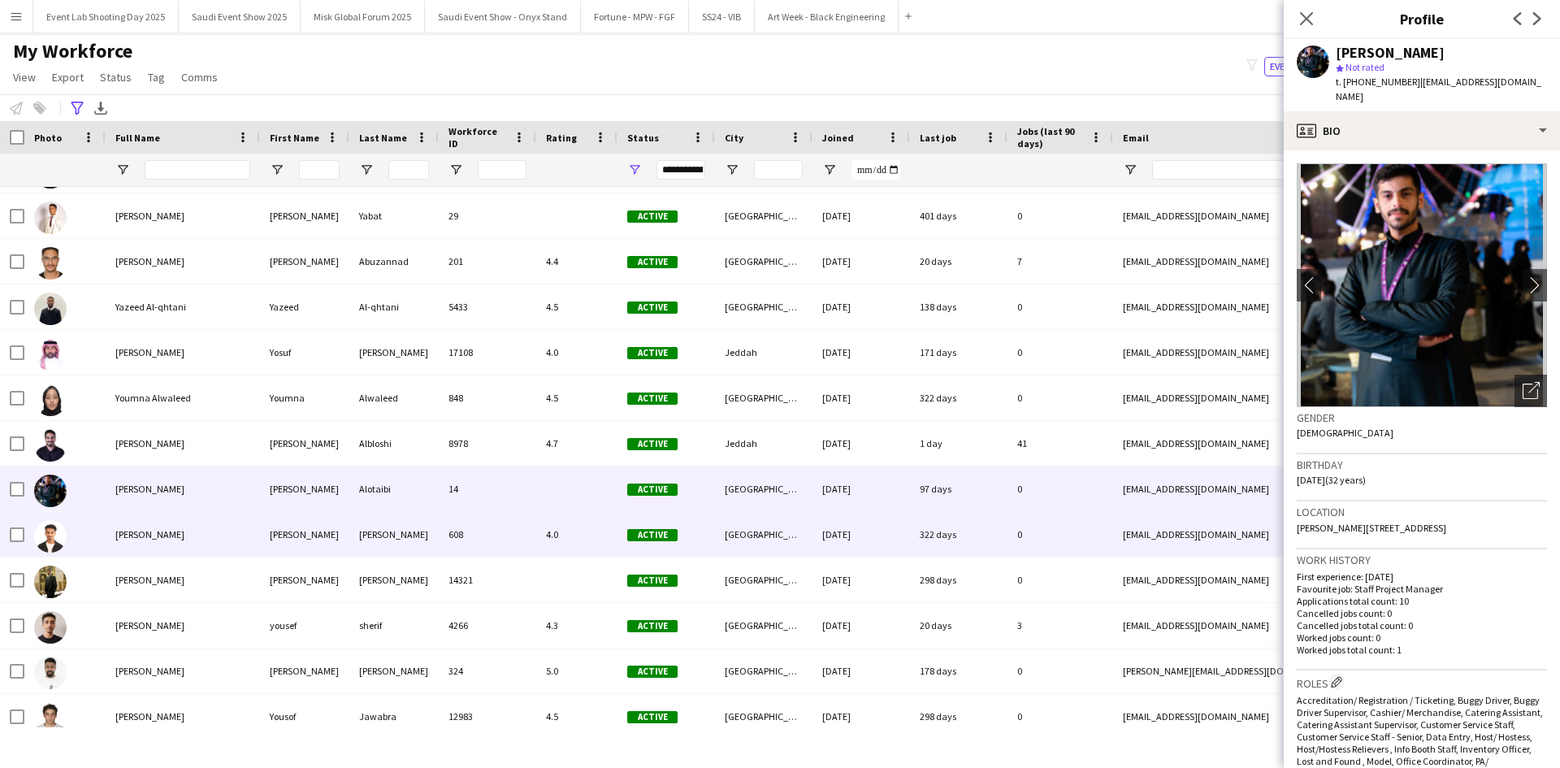
click at [220, 553] on div "[PERSON_NAME]" at bounding box center [183, 534] width 154 height 45
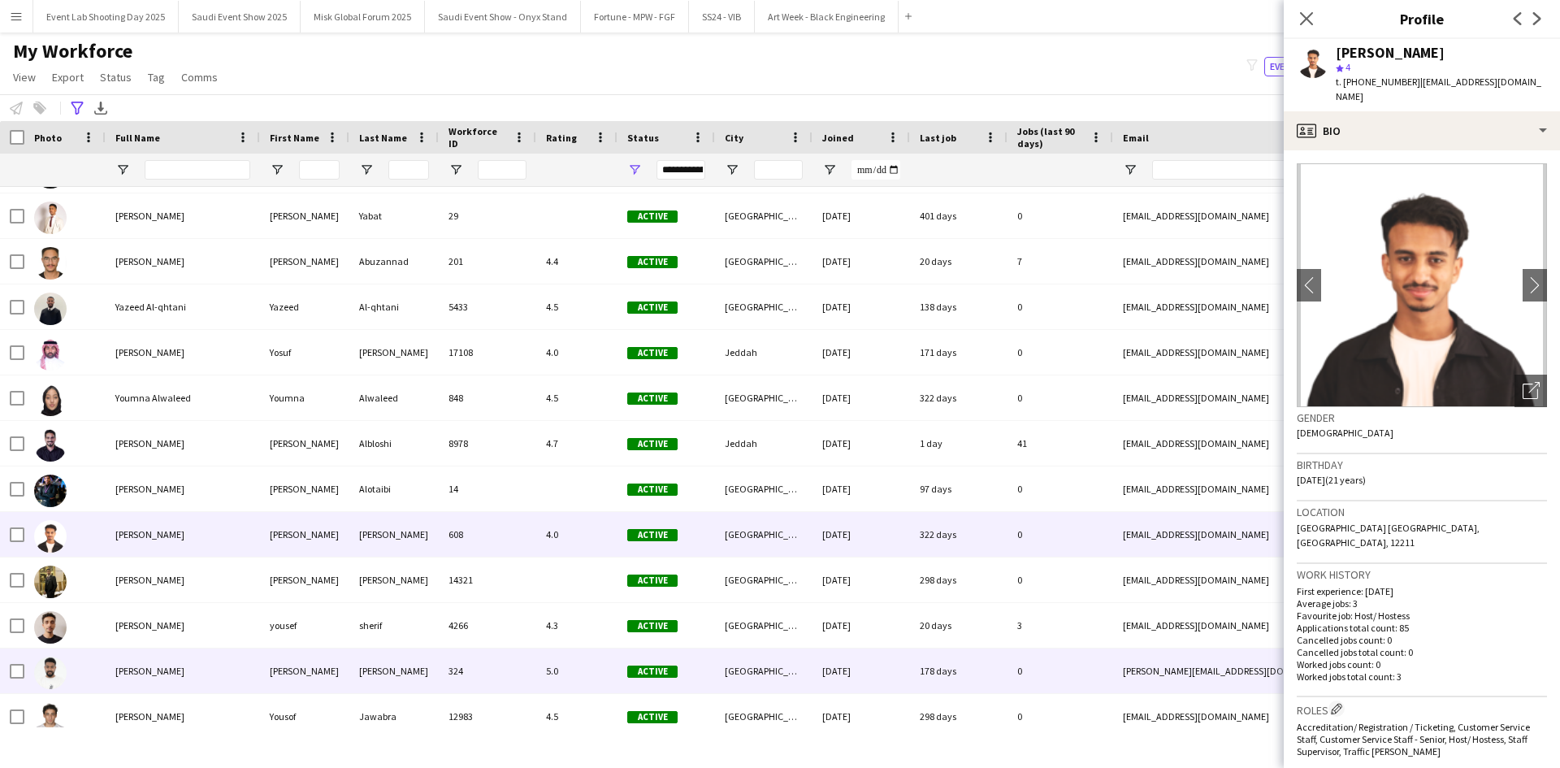
click at [258, 662] on div "[PERSON_NAME]" at bounding box center [183, 671] width 154 height 45
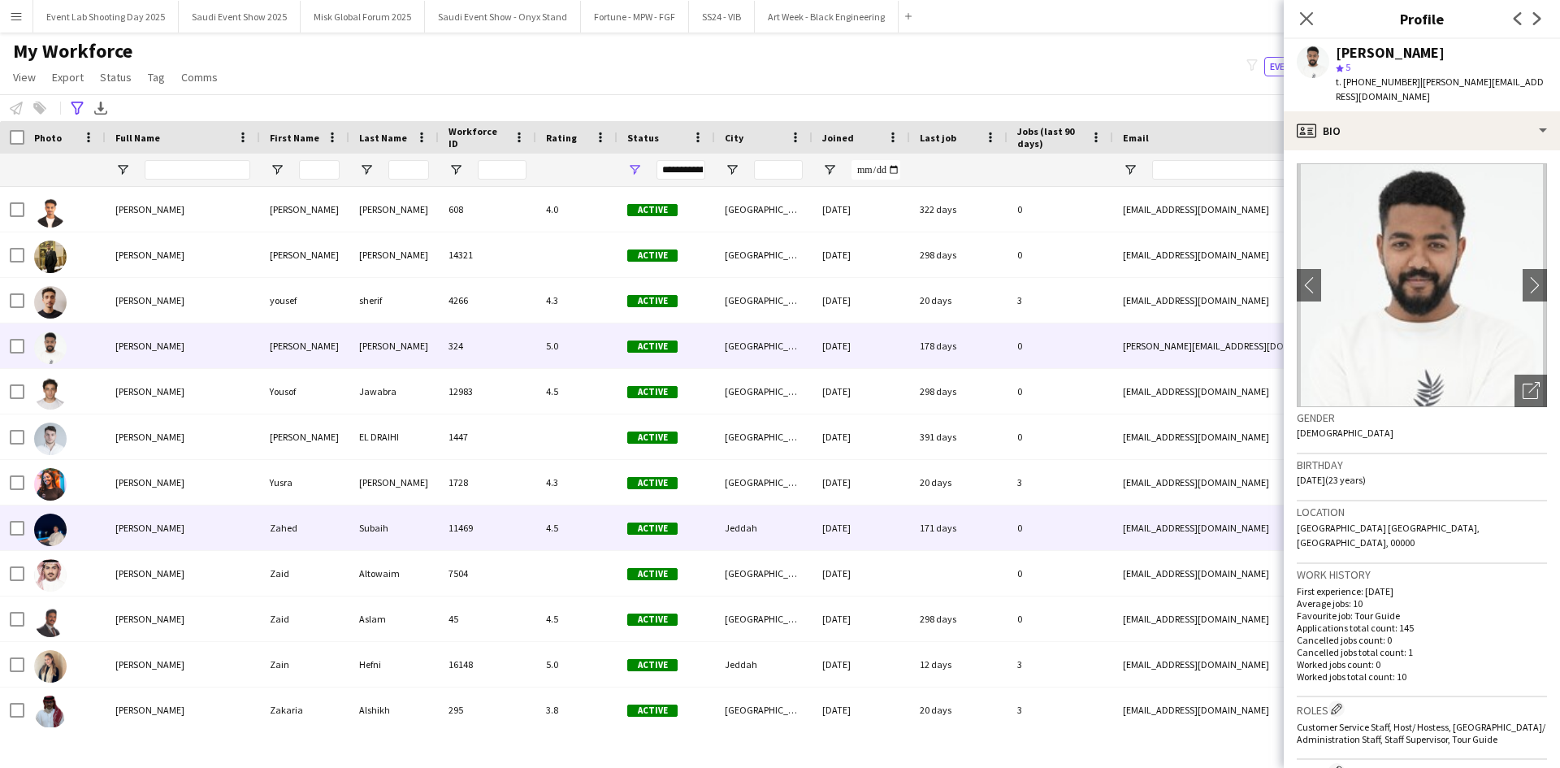
click at [228, 536] on div "[PERSON_NAME]" at bounding box center [183, 528] width 154 height 45
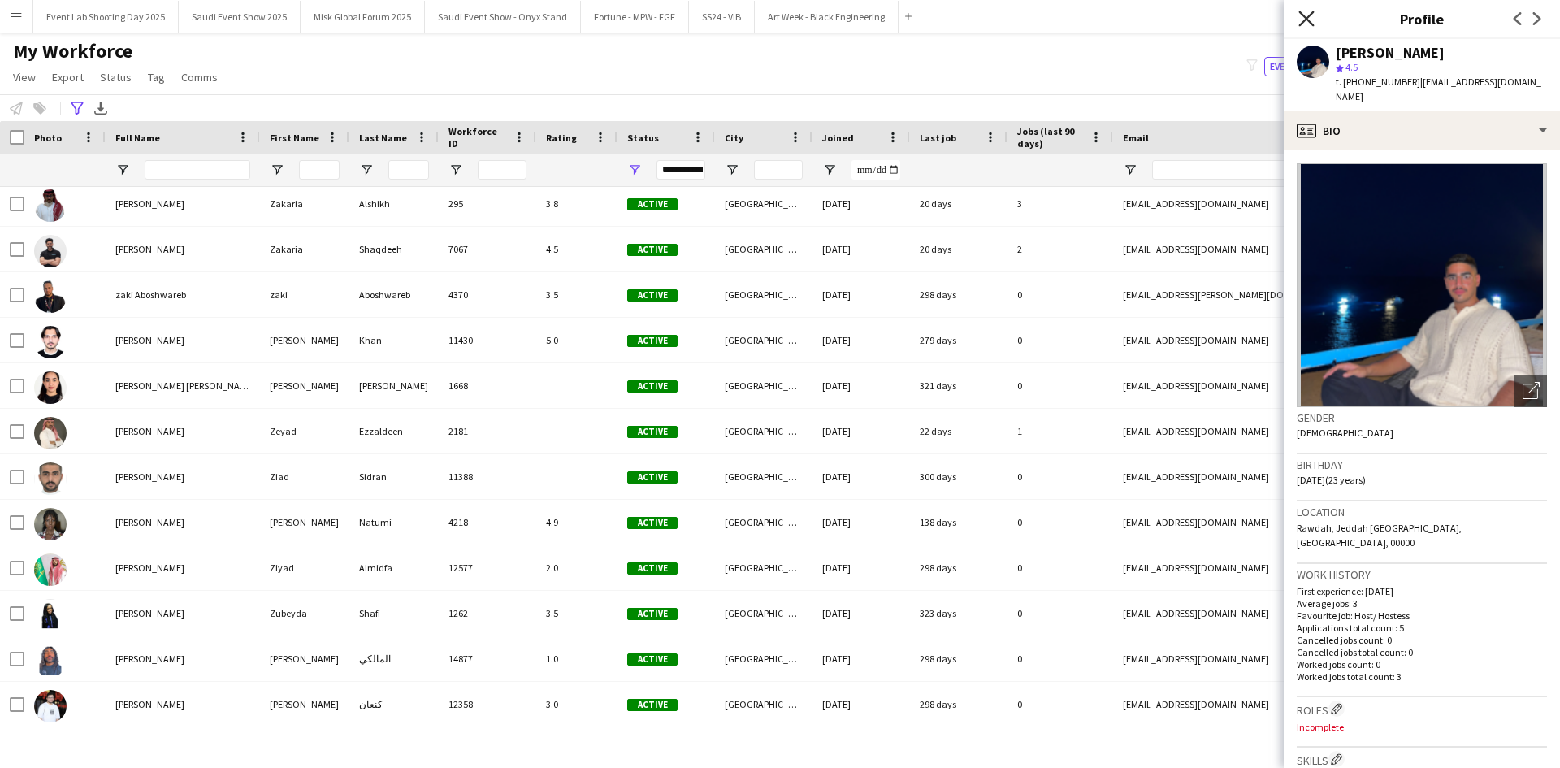
click at [1313, 25] on icon at bounding box center [1306, 18] width 15 height 15
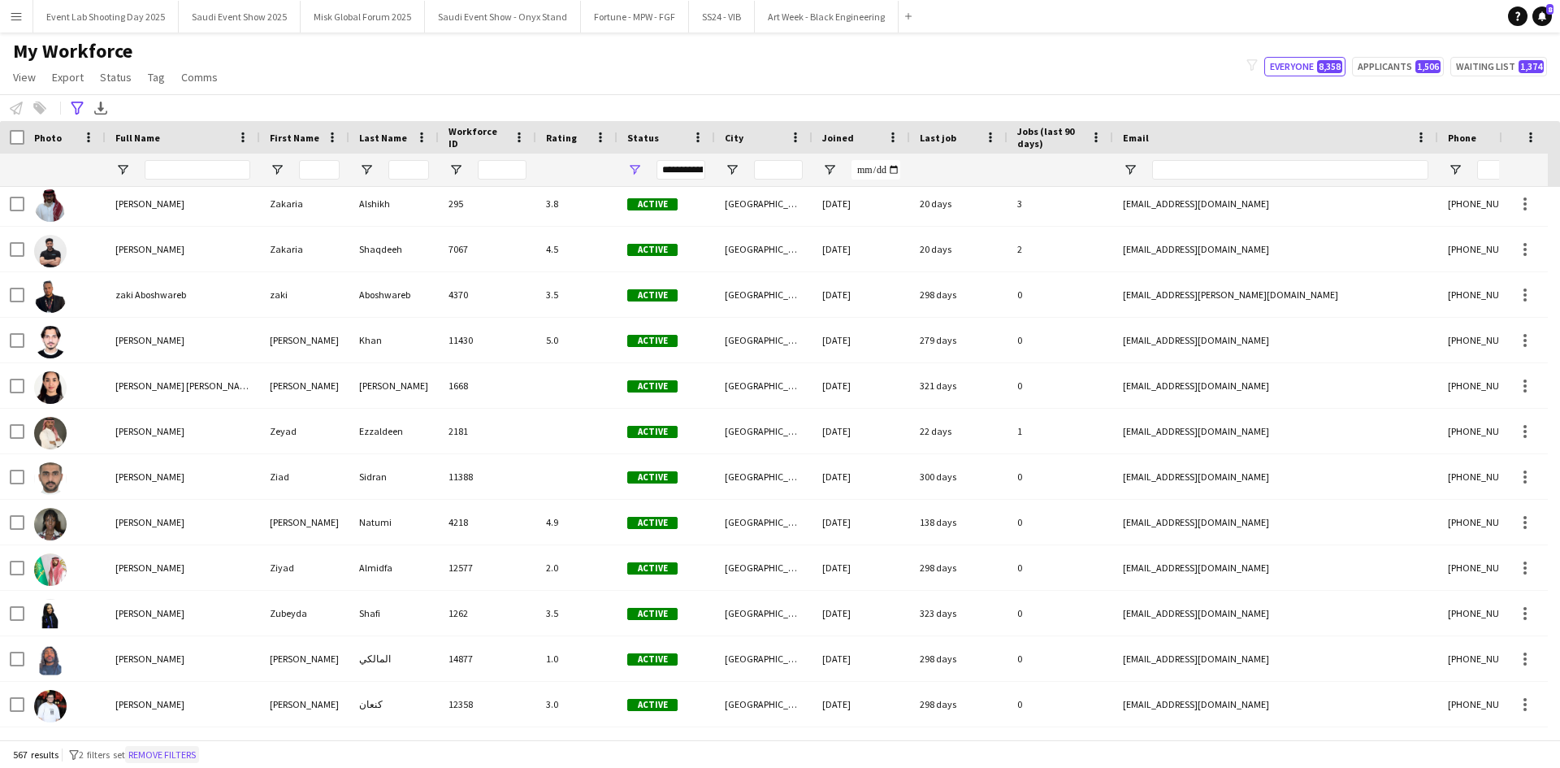
click at [154, 747] on button "Remove filters" at bounding box center [162, 755] width 74 height 18
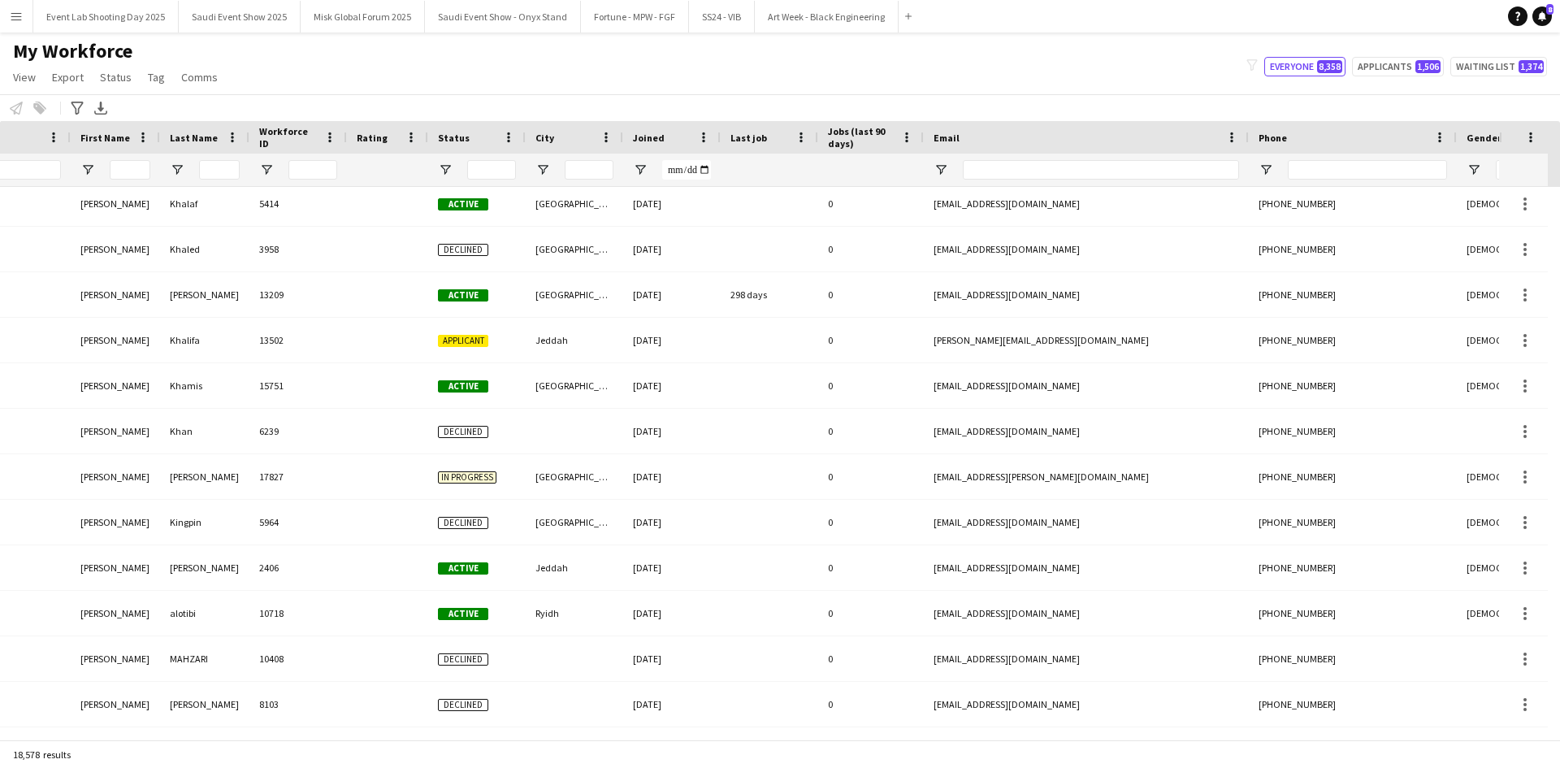
scroll to position [0, 202]
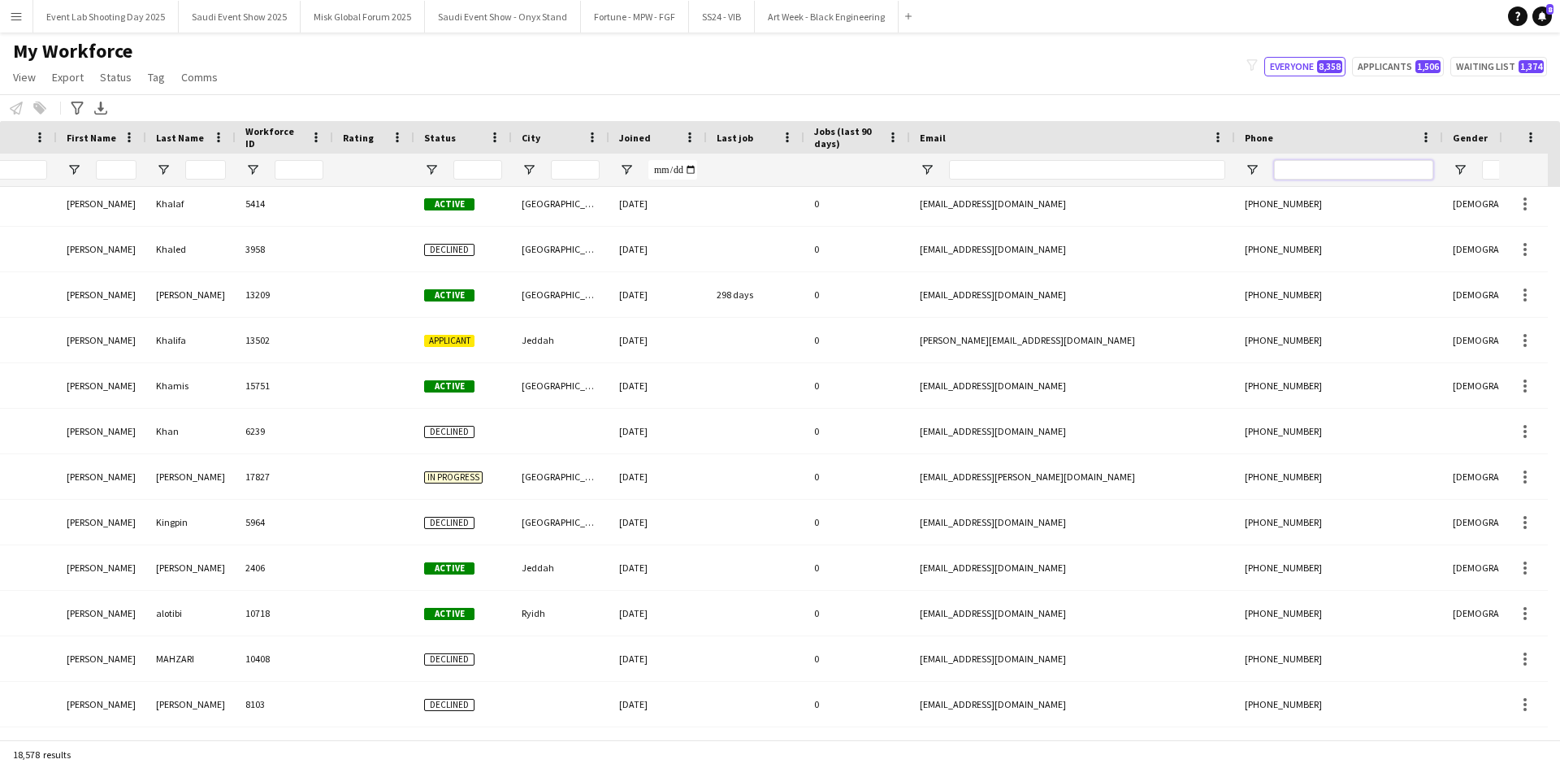
click at [1295, 176] on input "Phone Filter Input" at bounding box center [1353, 170] width 159 height 20
paste input "**********"
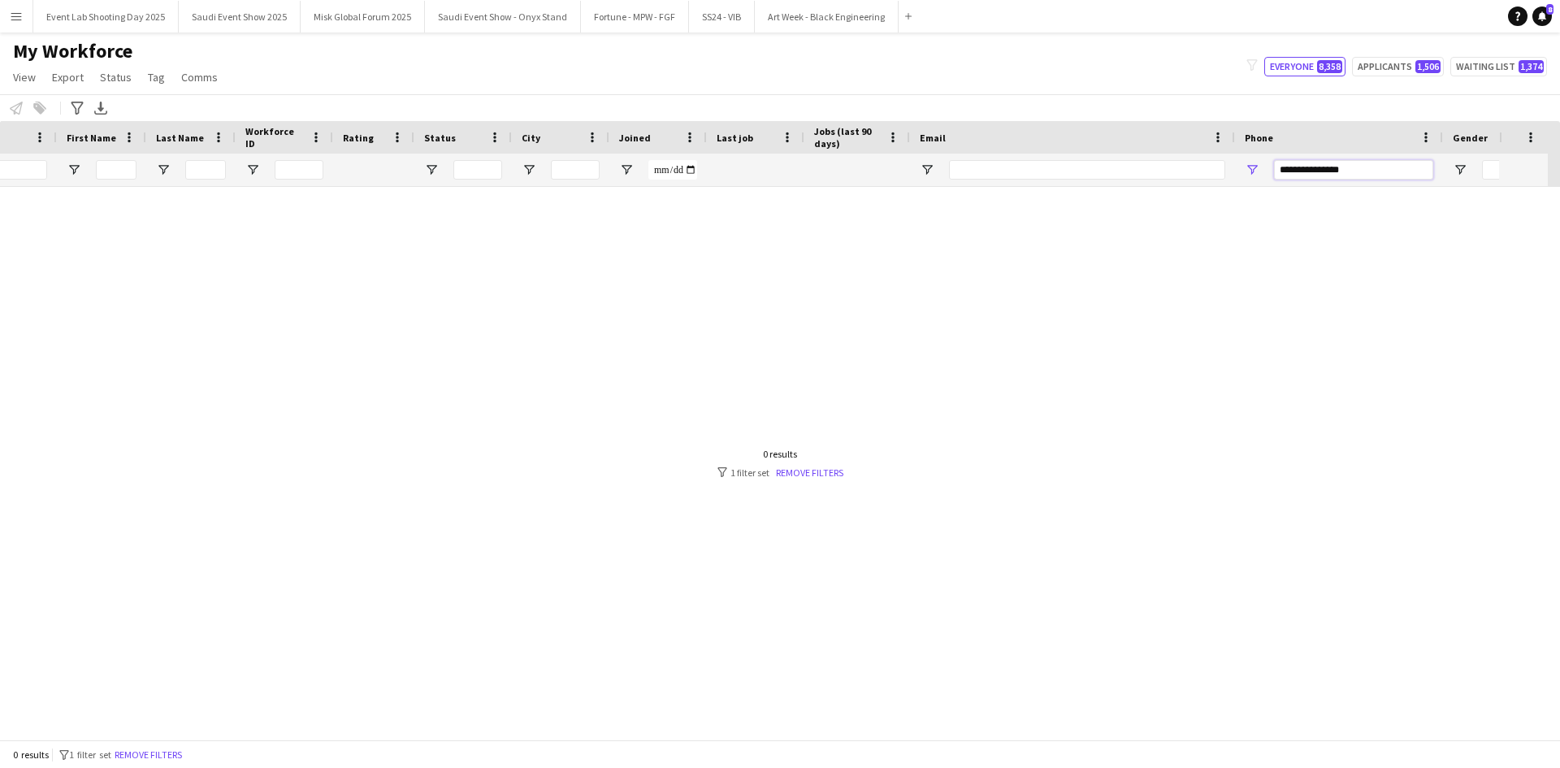
scroll to position [0, 0]
click at [1327, 165] on input "**********" at bounding box center [1353, 170] width 159 height 20
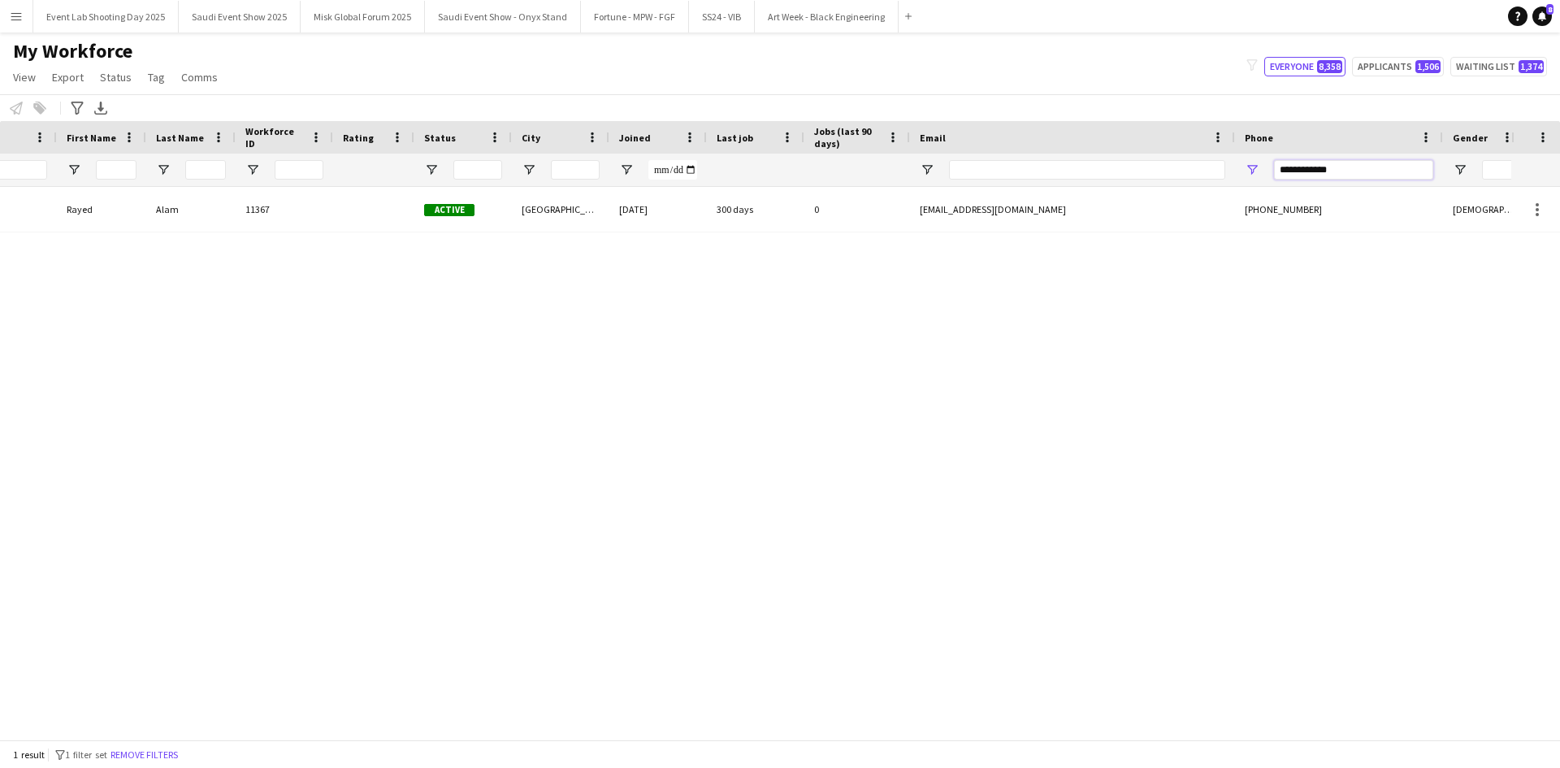
click at [1360, 168] on input "**********" at bounding box center [1353, 170] width 159 height 20
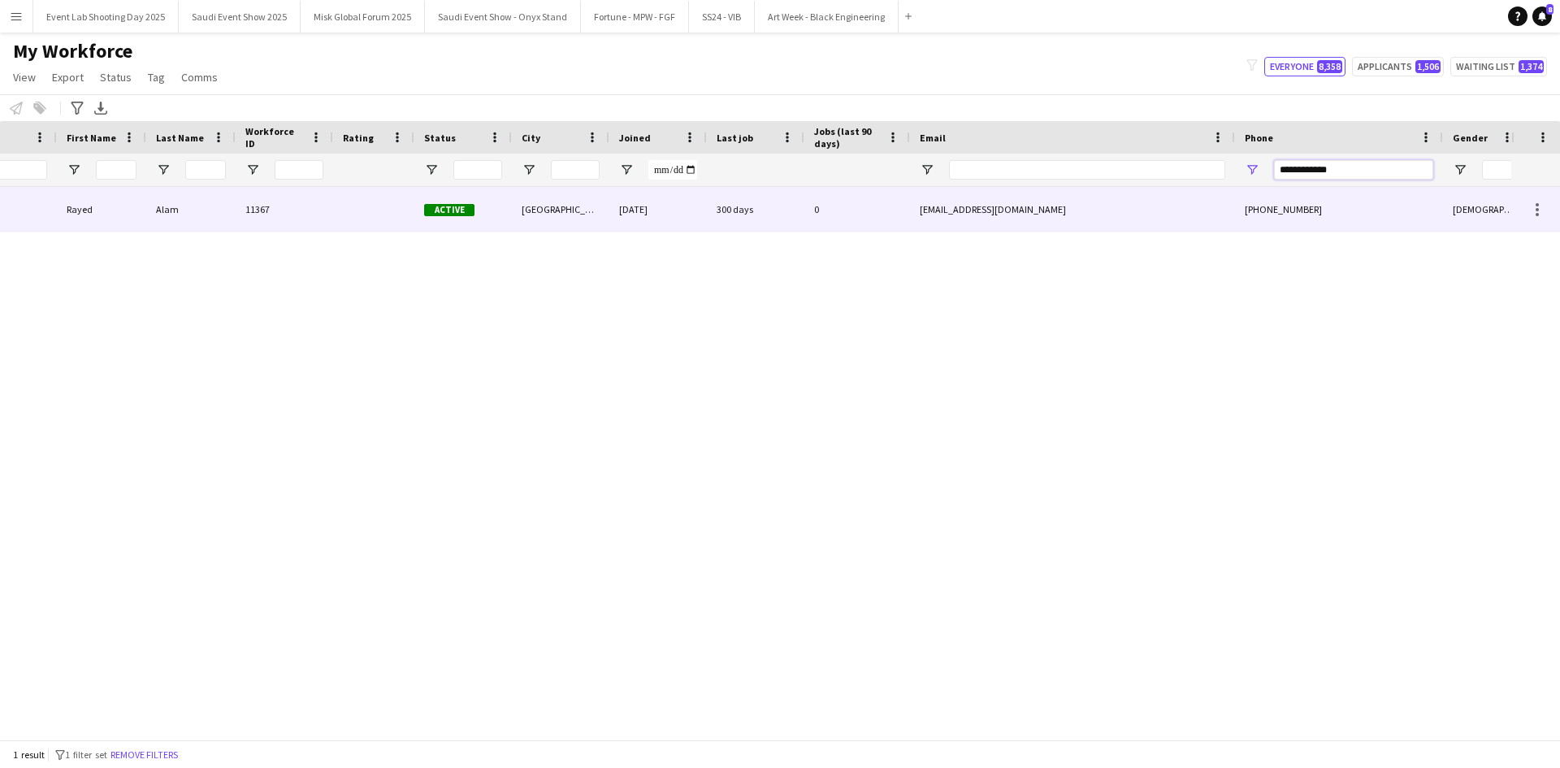
type input "**********"
click at [692, 198] on div "[DATE]" at bounding box center [659, 209] width 98 height 45
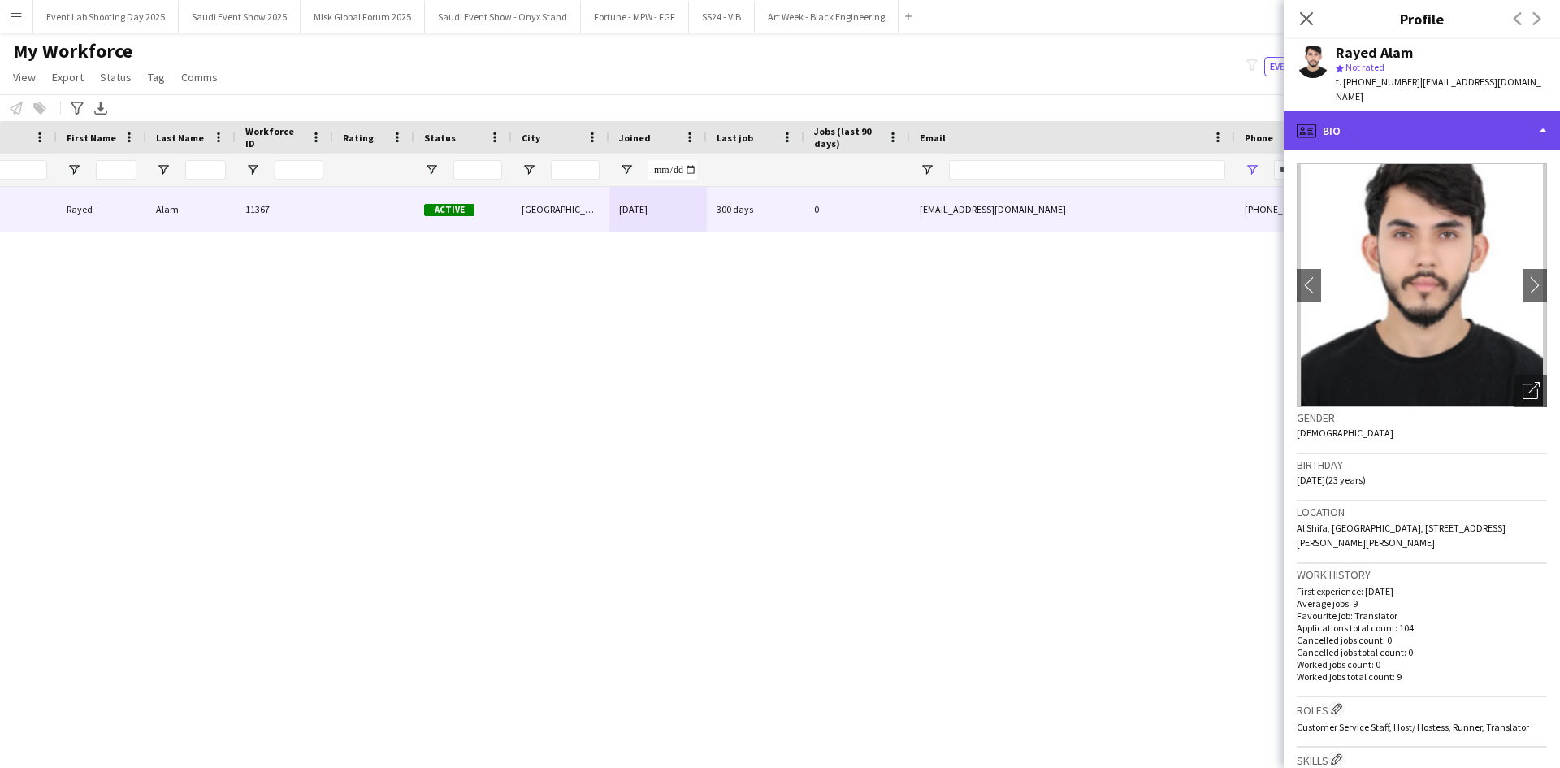
click at [1449, 118] on div "profile Bio" at bounding box center [1422, 130] width 276 height 39
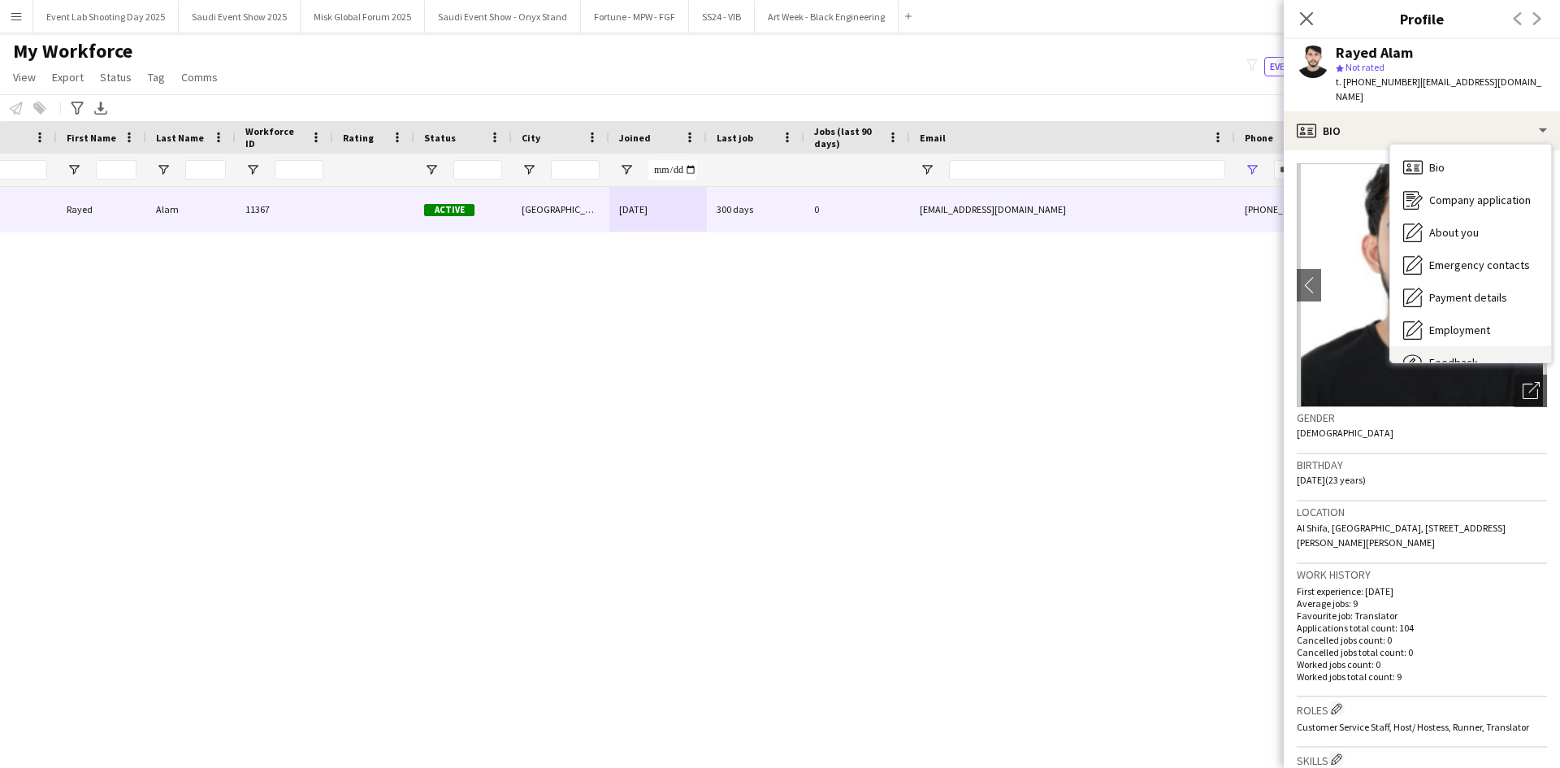
click at [1453, 346] on div "Feedback Feedback" at bounding box center [1471, 362] width 161 height 33
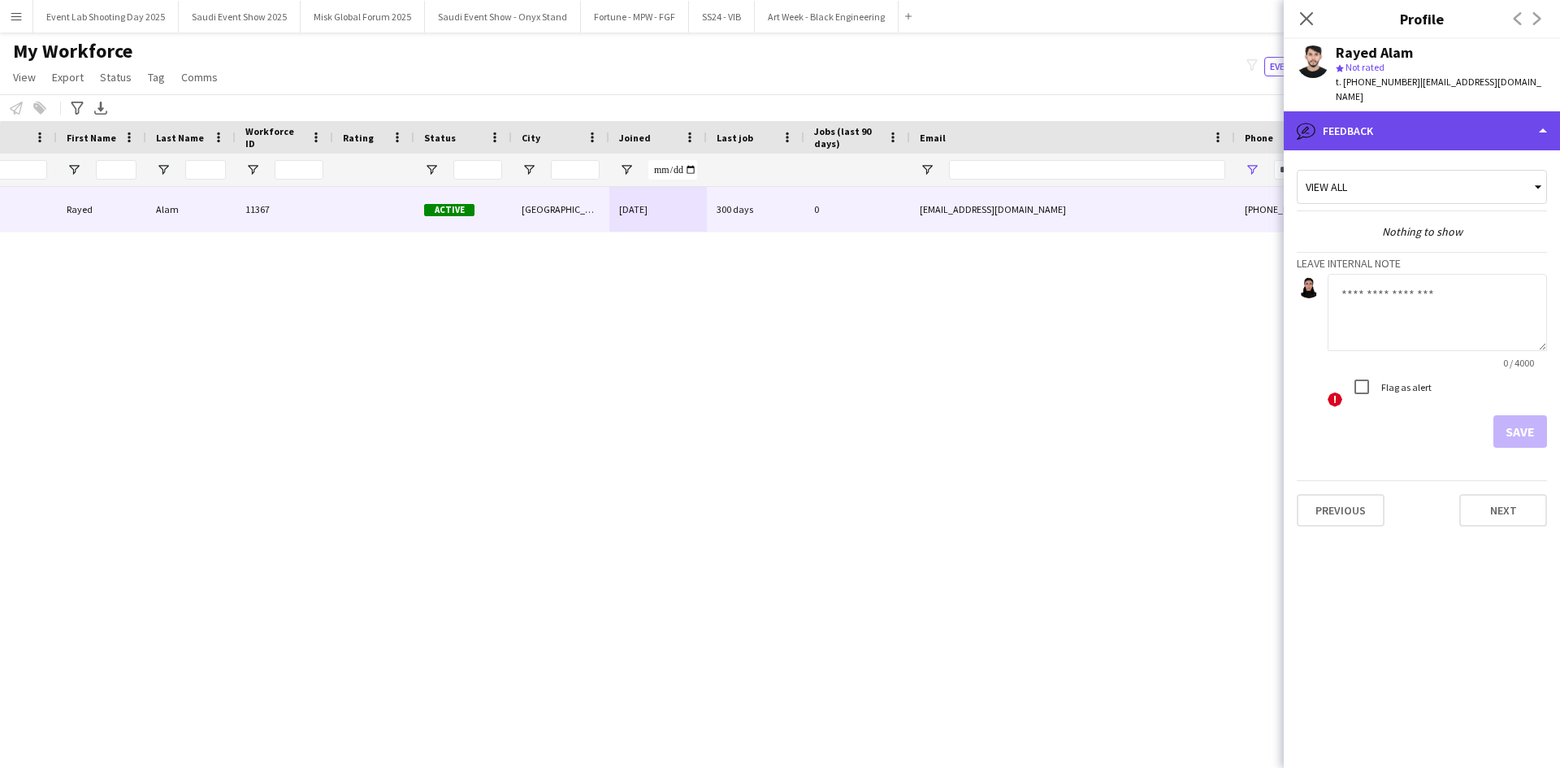
click at [1414, 111] on div "bubble-pencil Feedback" at bounding box center [1422, 130] width 276 height 39
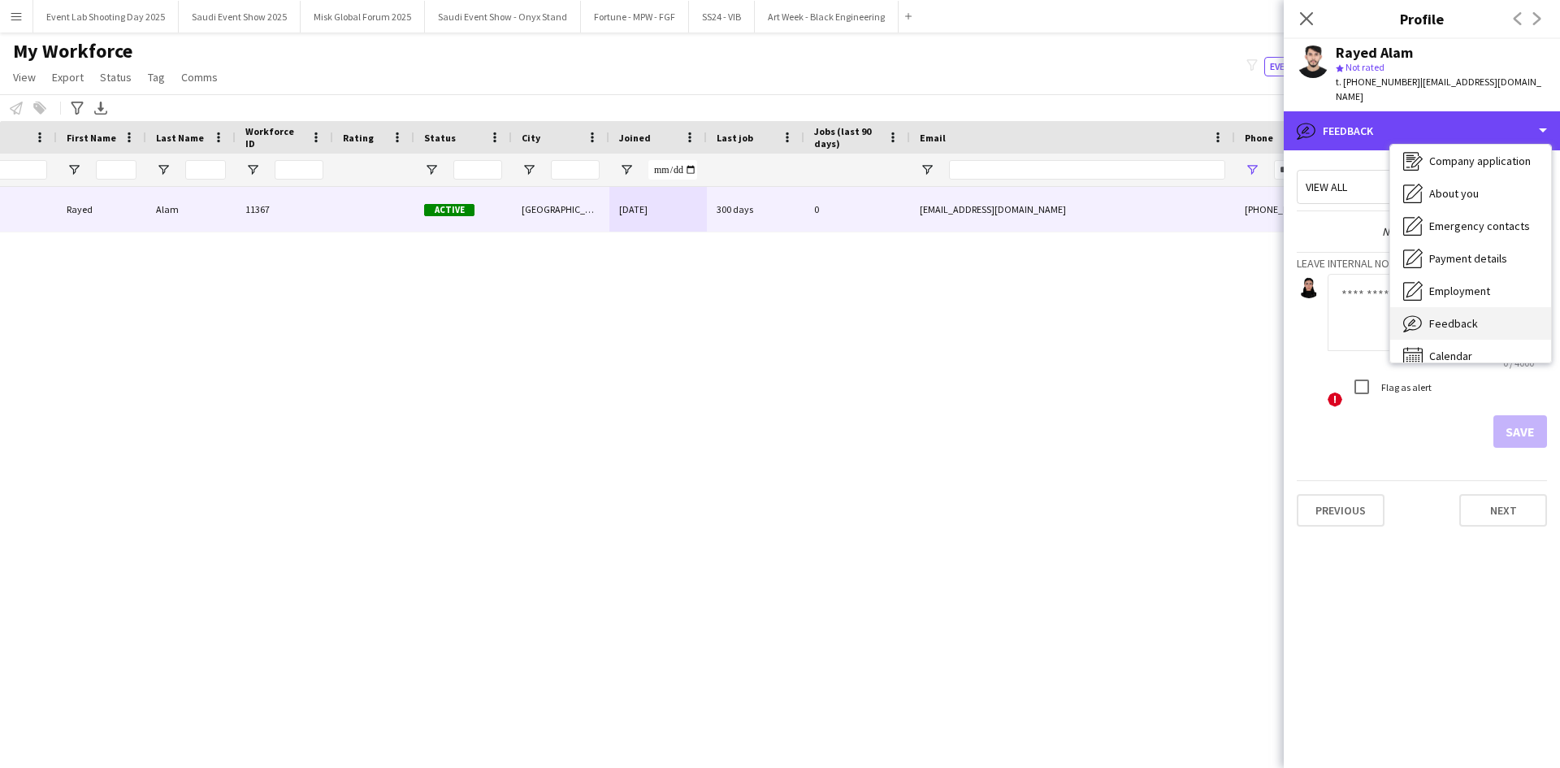
scroll to position [55, 0]
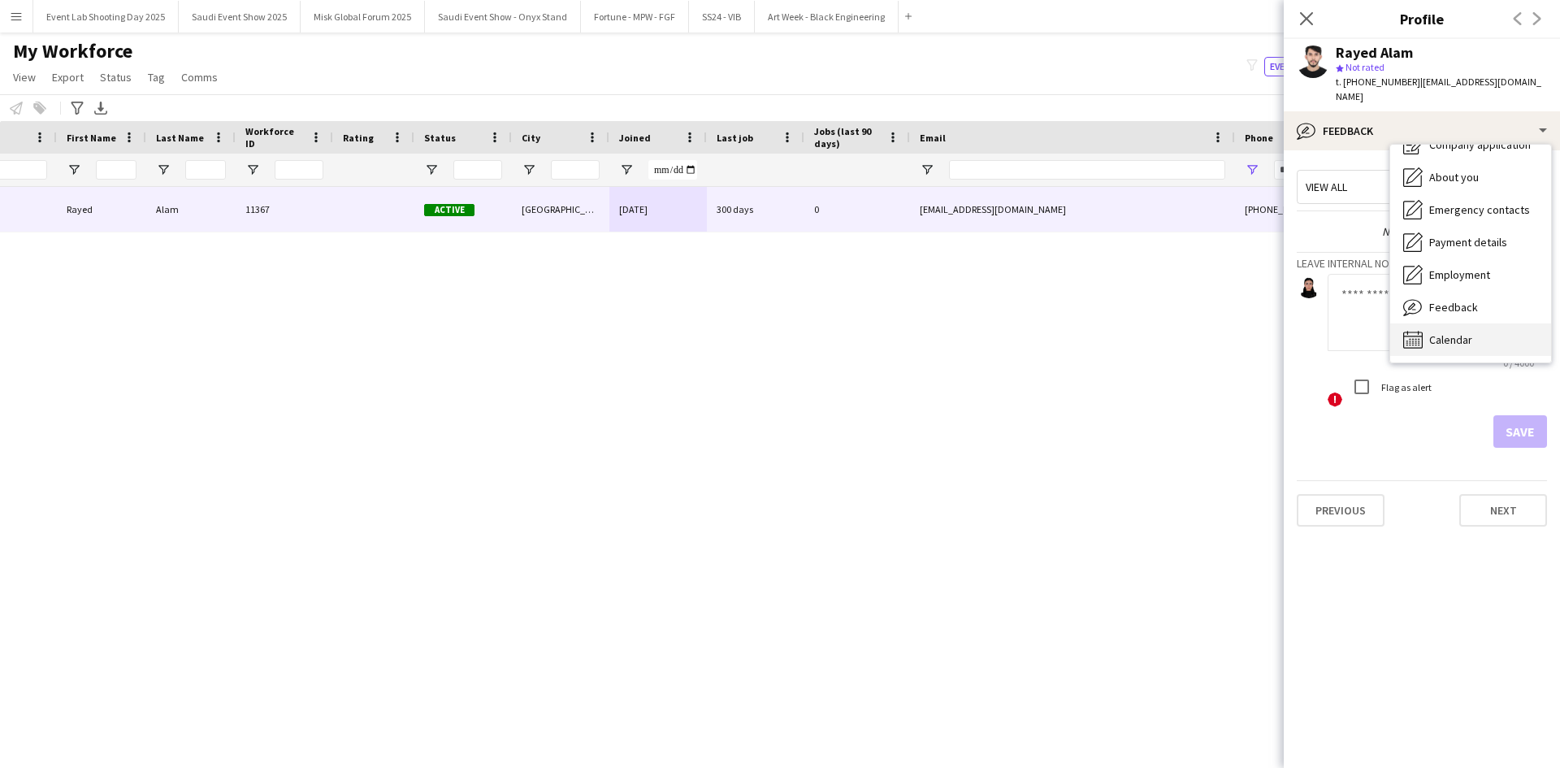
click at [1445, 332] on span "Calendar" at bounding box center [1451, 339] width 43 height 15
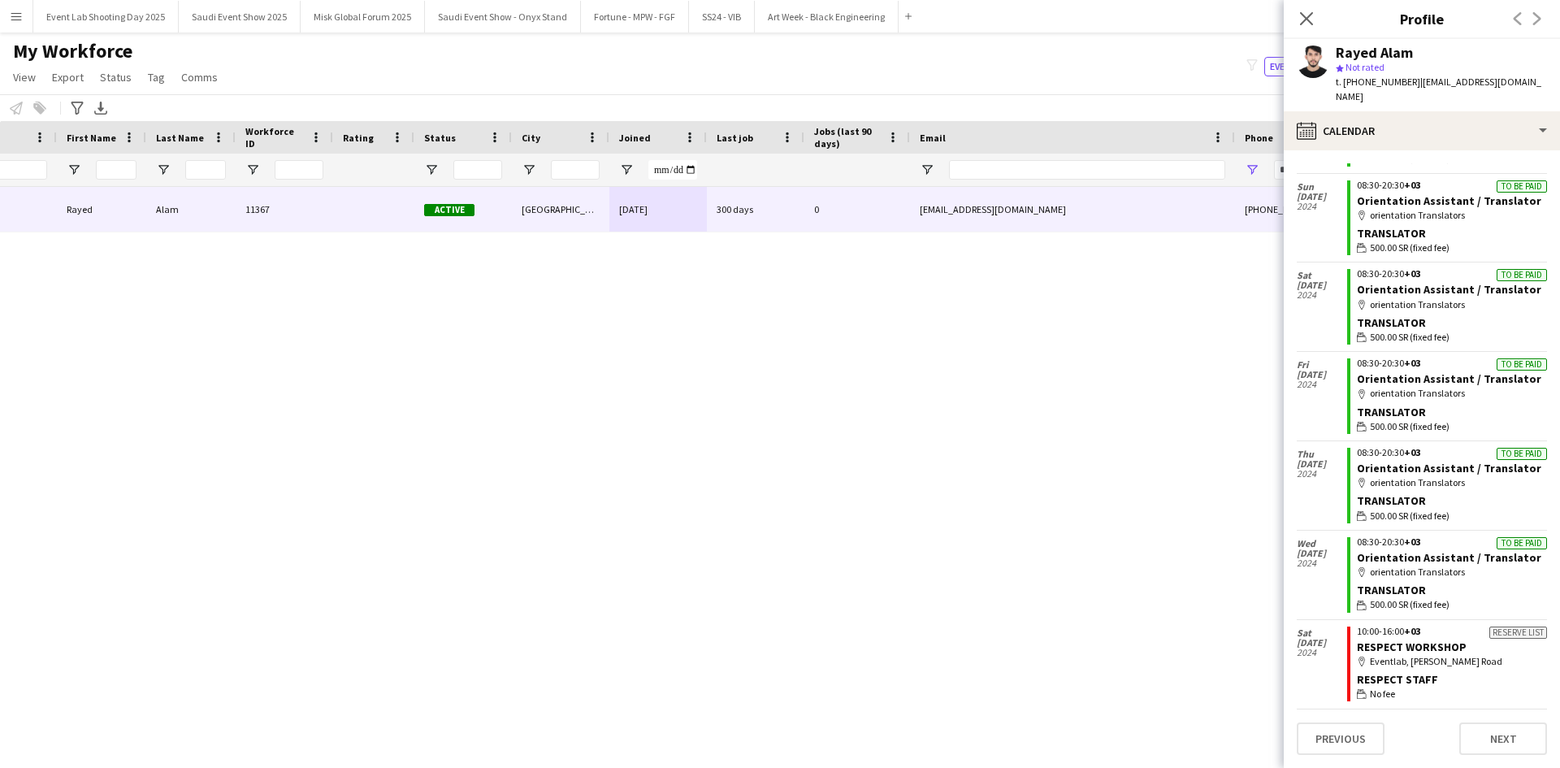
scroll to position [8665, 0]
click at [1419, 394] on div "map-marker orientation Translators" at bounding box center [1452, 393] width 190 height 15
click at [1434, 380] on link "Orientation Assistant / Translator" at bounding box center [1449, 378] width 184 height 15
click at [1303, 19] on icon "Close pop-in" at bounding box center [1306, 18] width 15 height 15
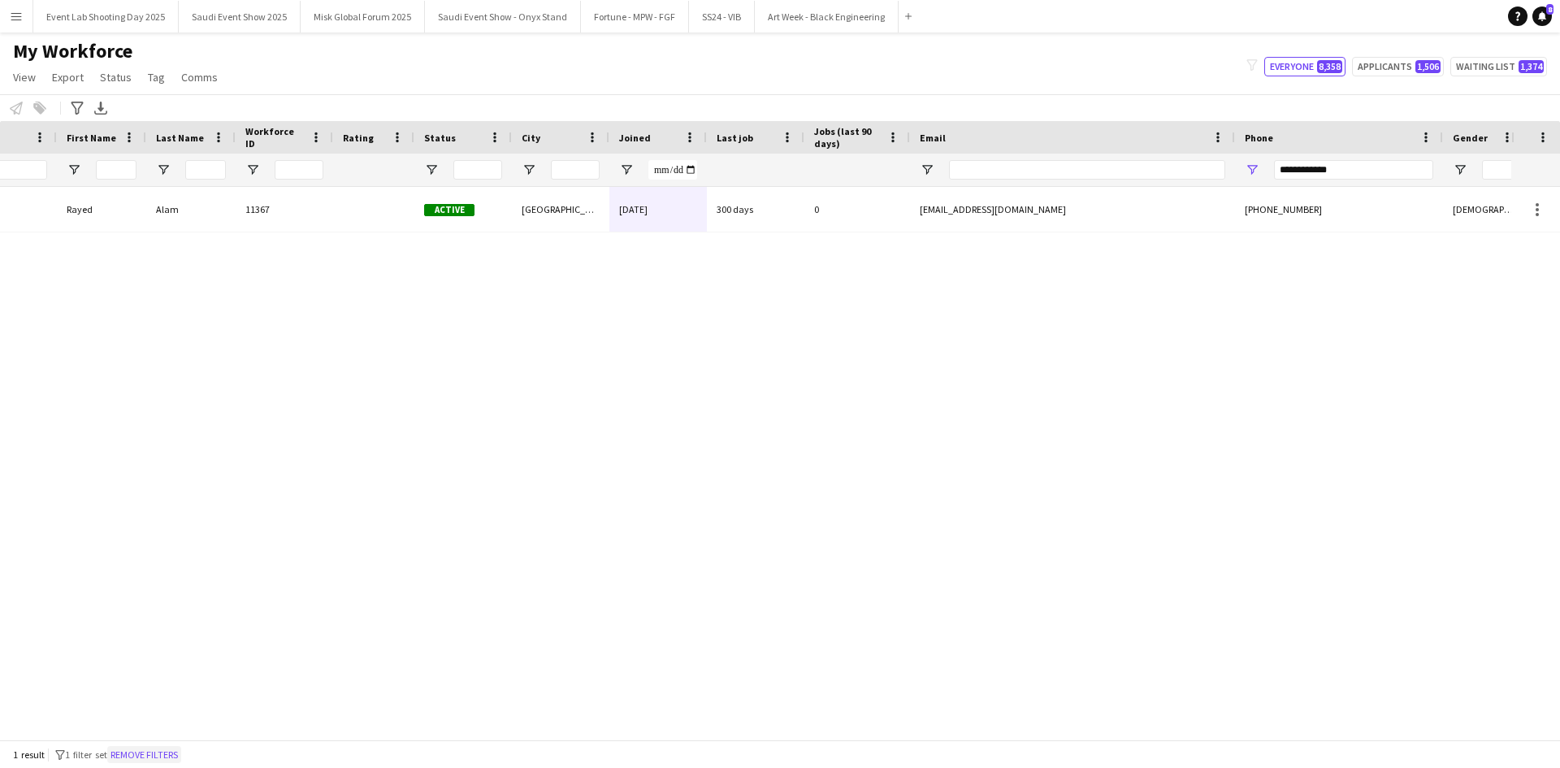
click at [146, 757] on button "Remove filters" at bounding box center [144, 755] width 74 height 18
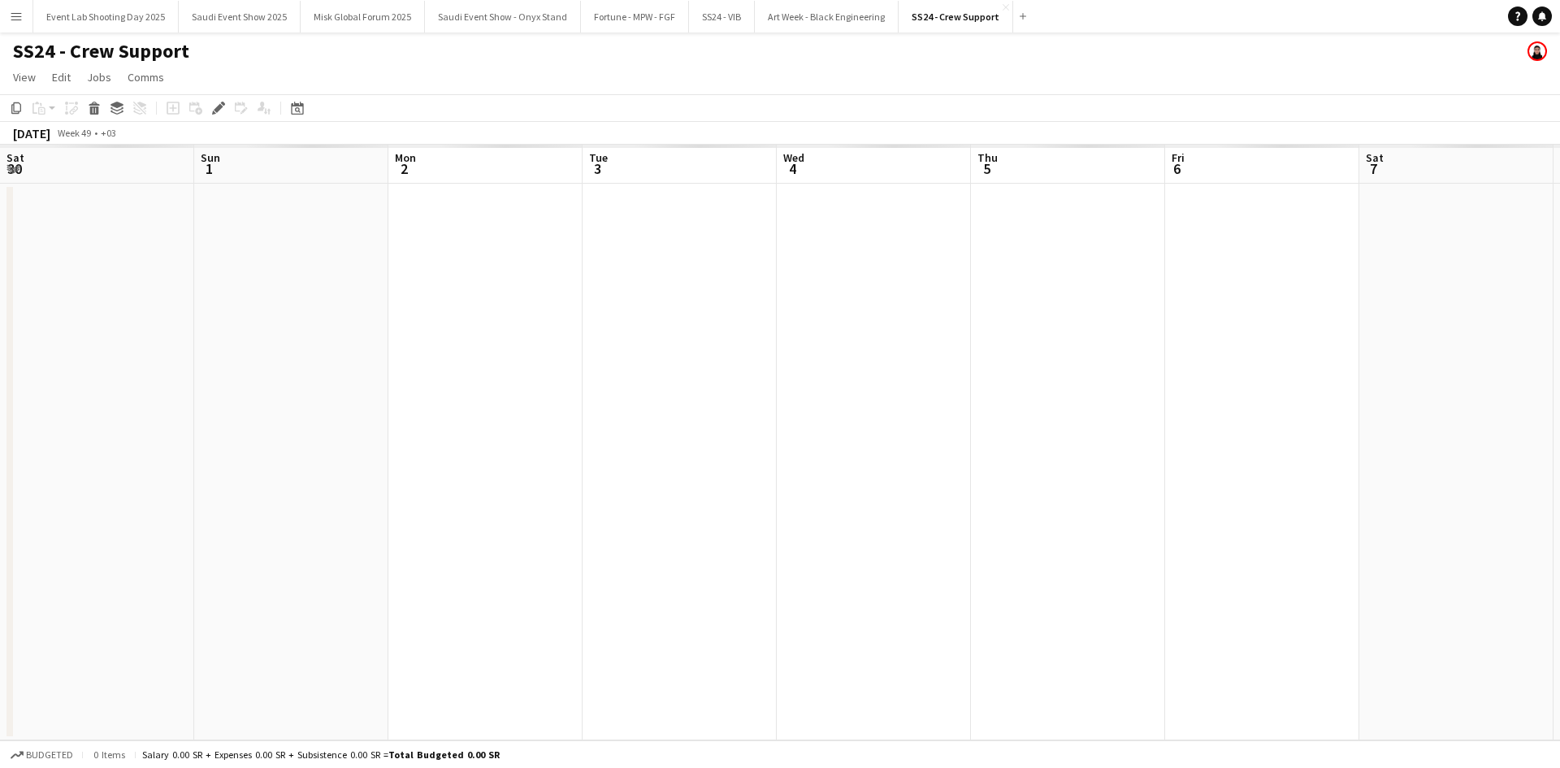
scroll to position [0, 559]
